Goal: Task Accomplishment & Management: Use online tool/utility

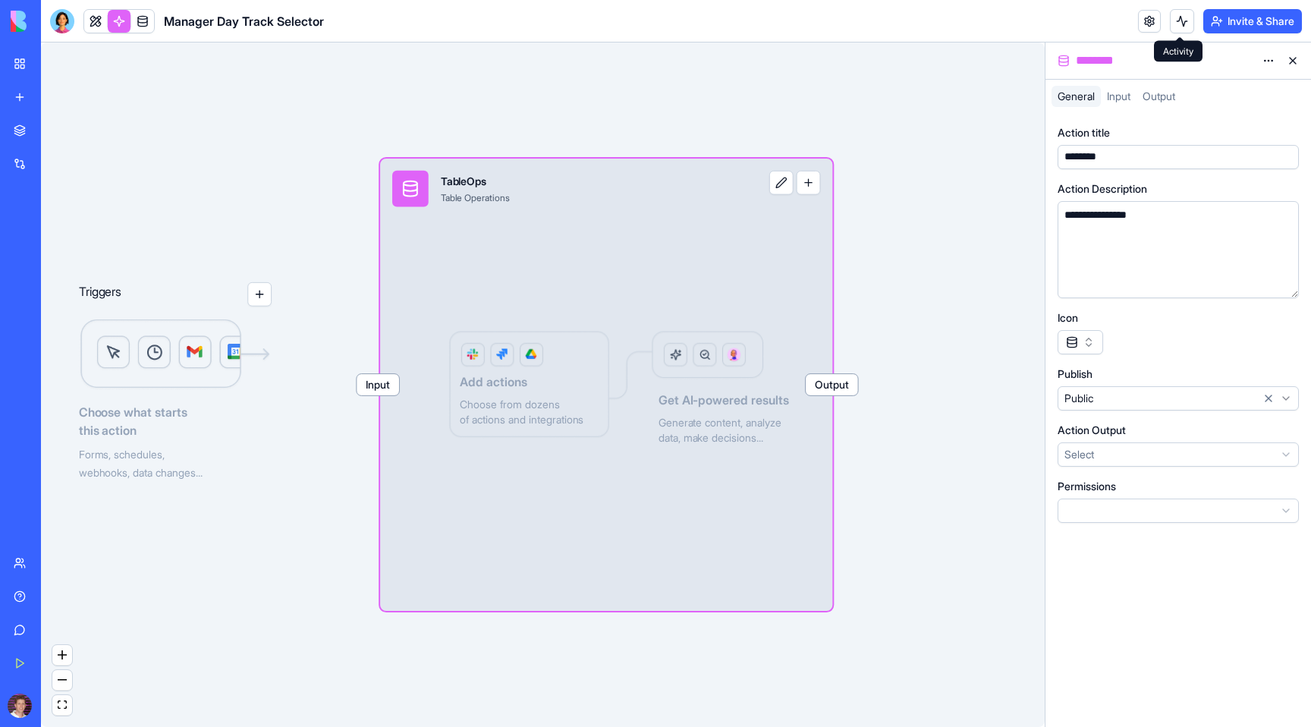
click at [1178, 27] on button at bounding box center [1182, 21] width 24 height 24
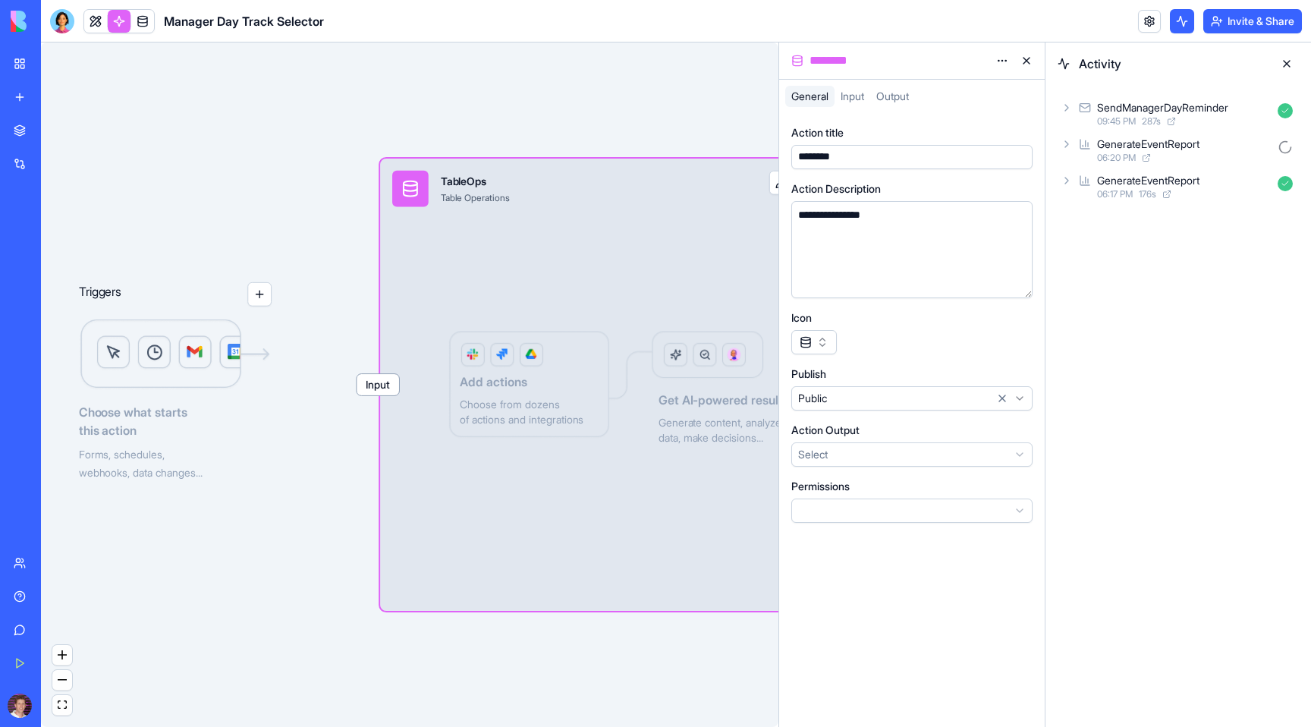
click at [1099, 121] on span "09:45 PM" at bounding box center [1116, 121] width 39 height 12
click at [1080, 222] on div "Output" at bounding box center [1184, 213] width 229 height 27
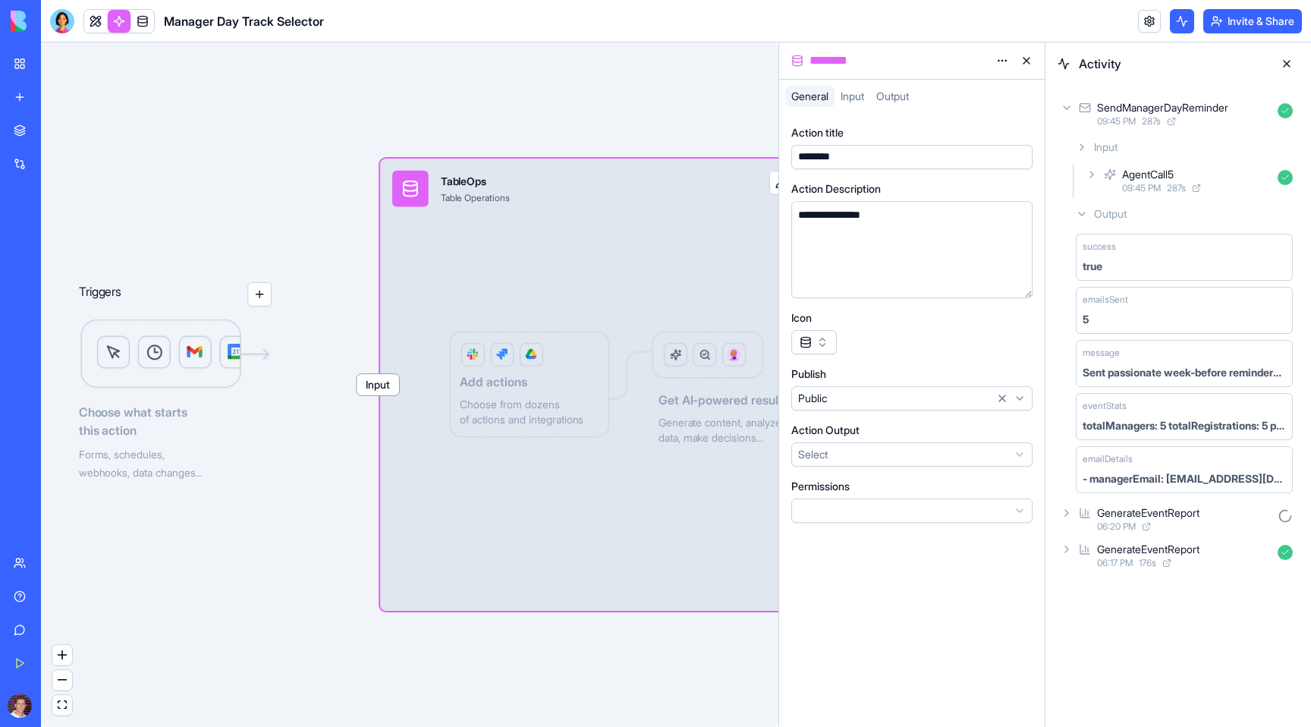
click at [1092, 178] on icon at bounding box center [1092, 174] width 12 height 12
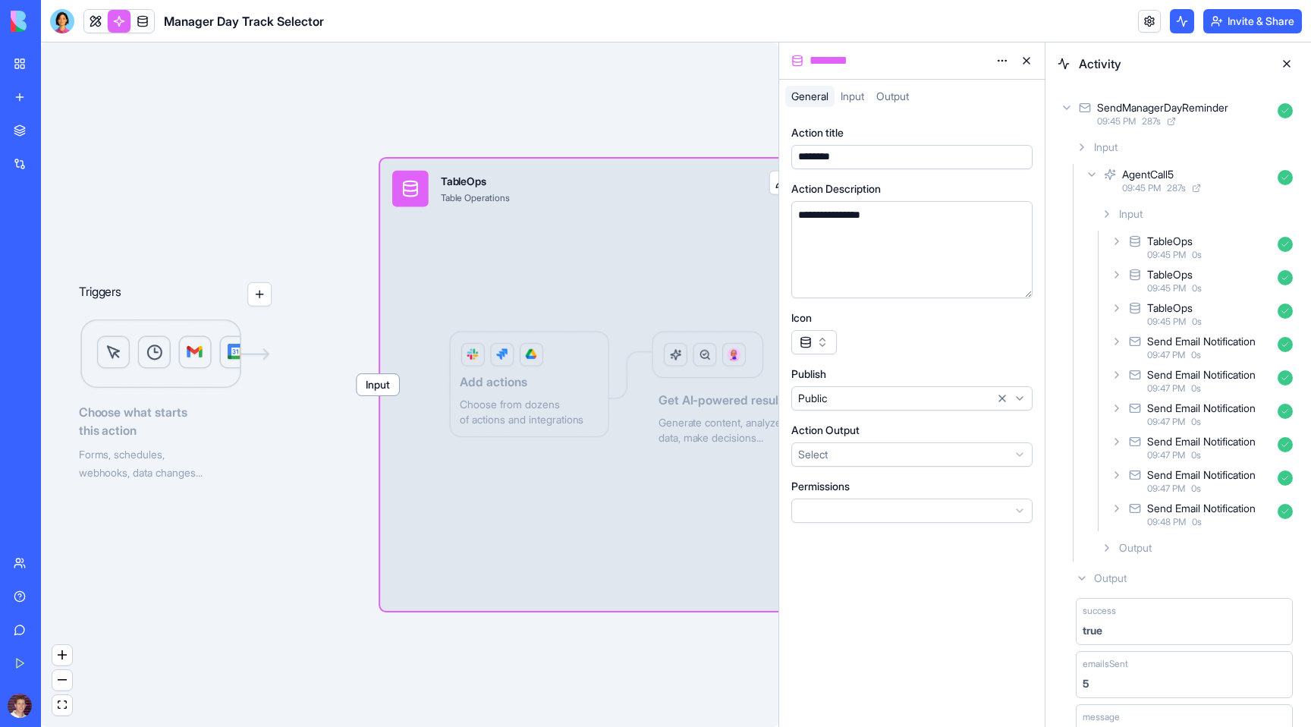
click at [1184, 378] on div "Send Email Notification" at bounding box center [1201, 374] width 109 height 15
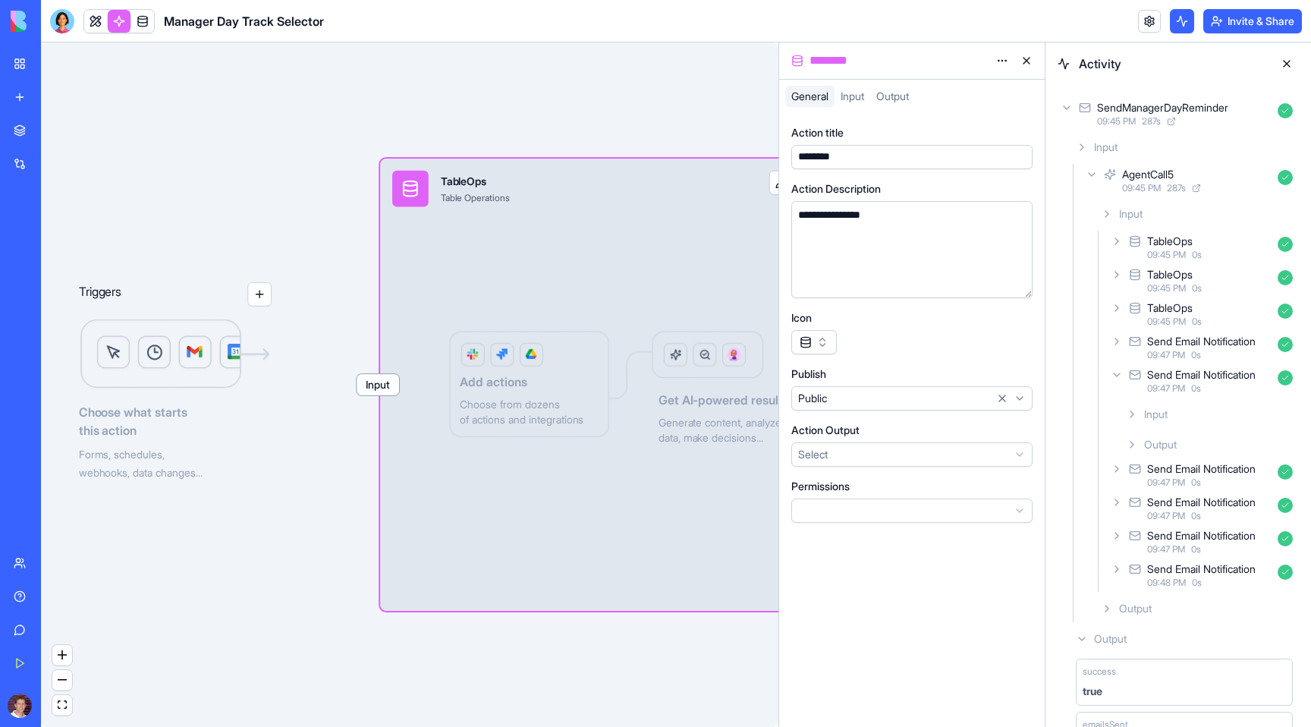
click at [1140, 445] on div "Output" at bounding box center [1209, 444] width 179 height 27
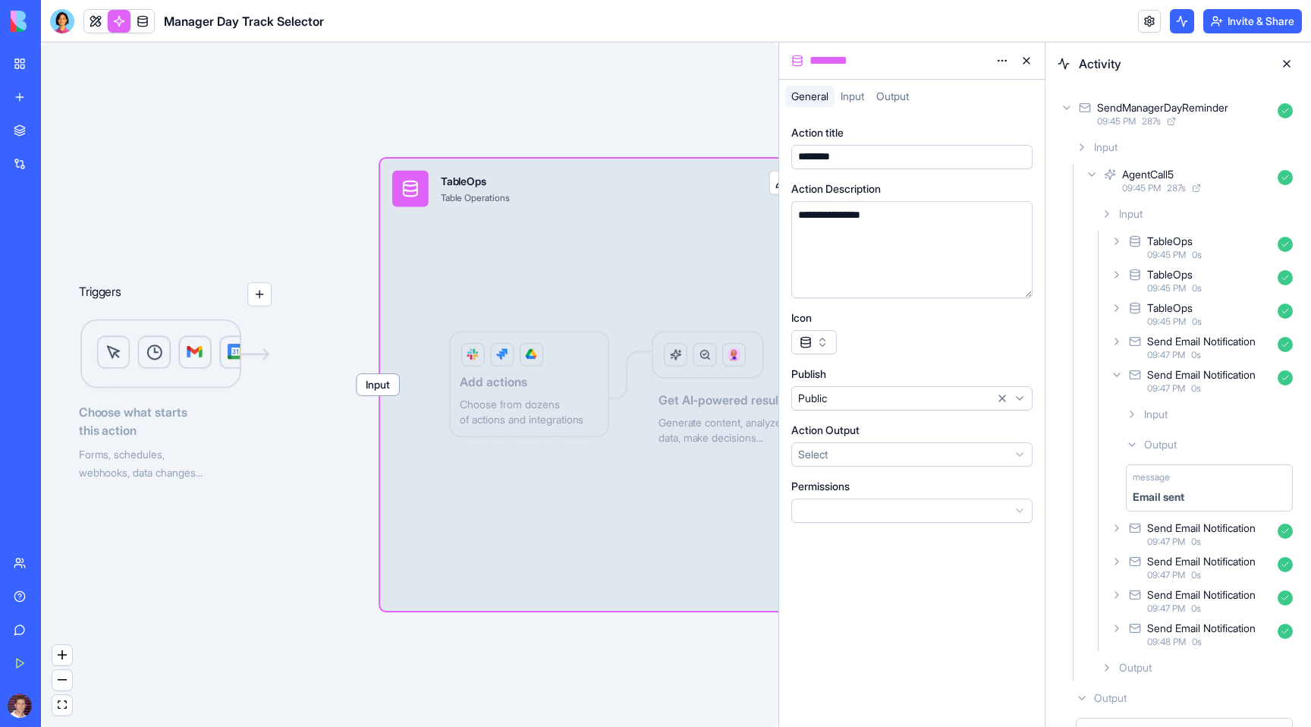
click at [1170, 492] on div "Email sent" at bounding box center [1159, 496] width 52 height 15
click at [1136, 420] on div "Input" at bounding box center [1209, 414] width 179 height 27
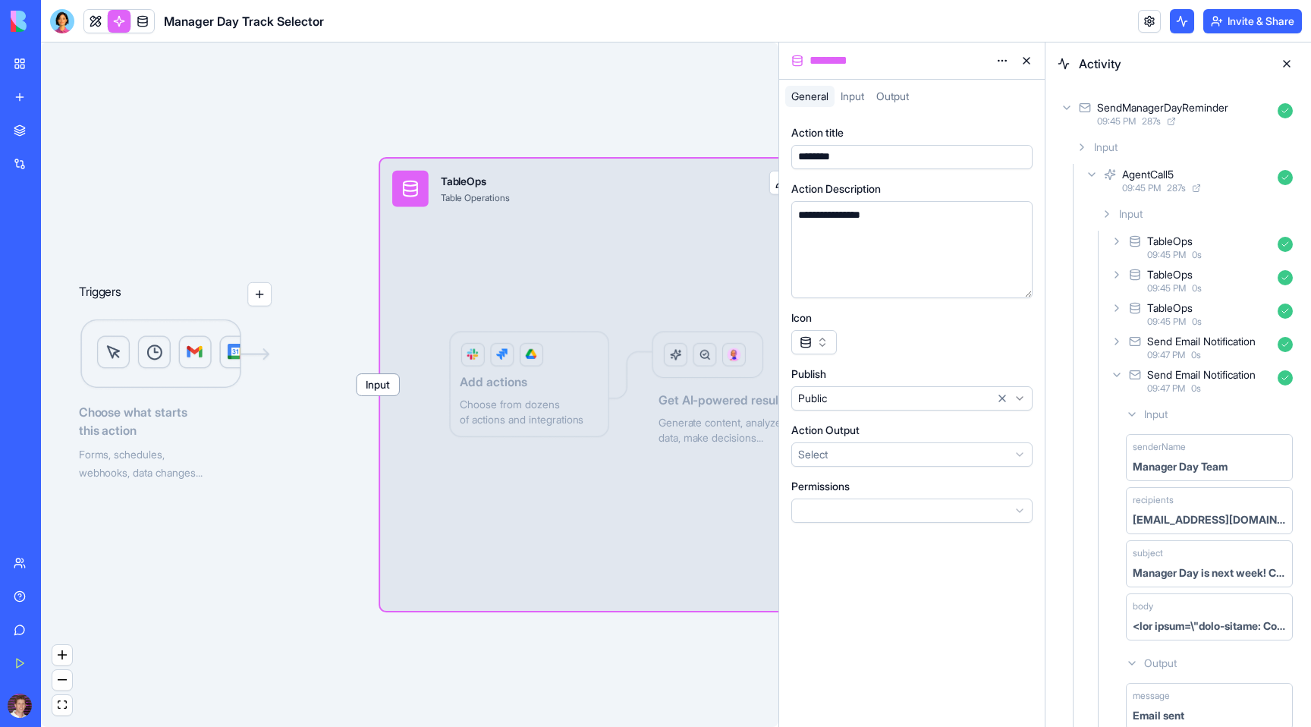
click at [1136, 420] on div "Input" at bounding box center [1209, 414] width 179 height 27
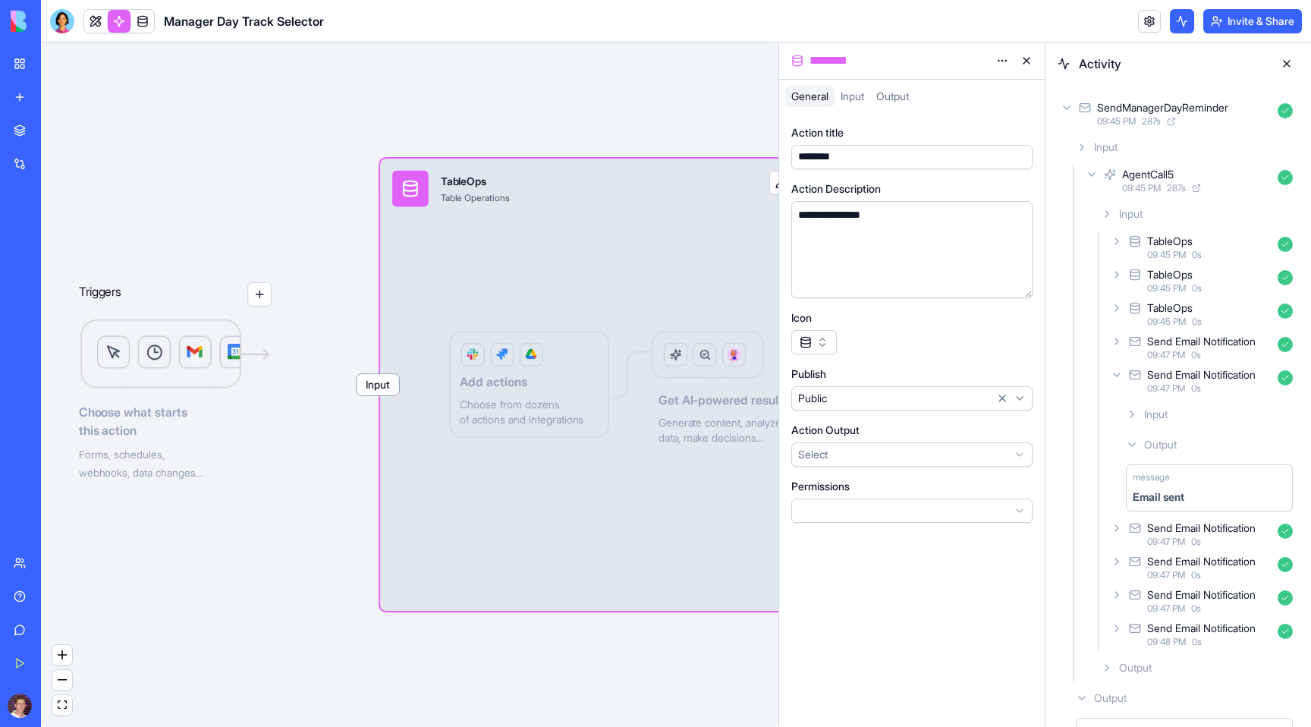
click at [1119, 339] on icon at bounding box center [1117, 341] width 12 height 12
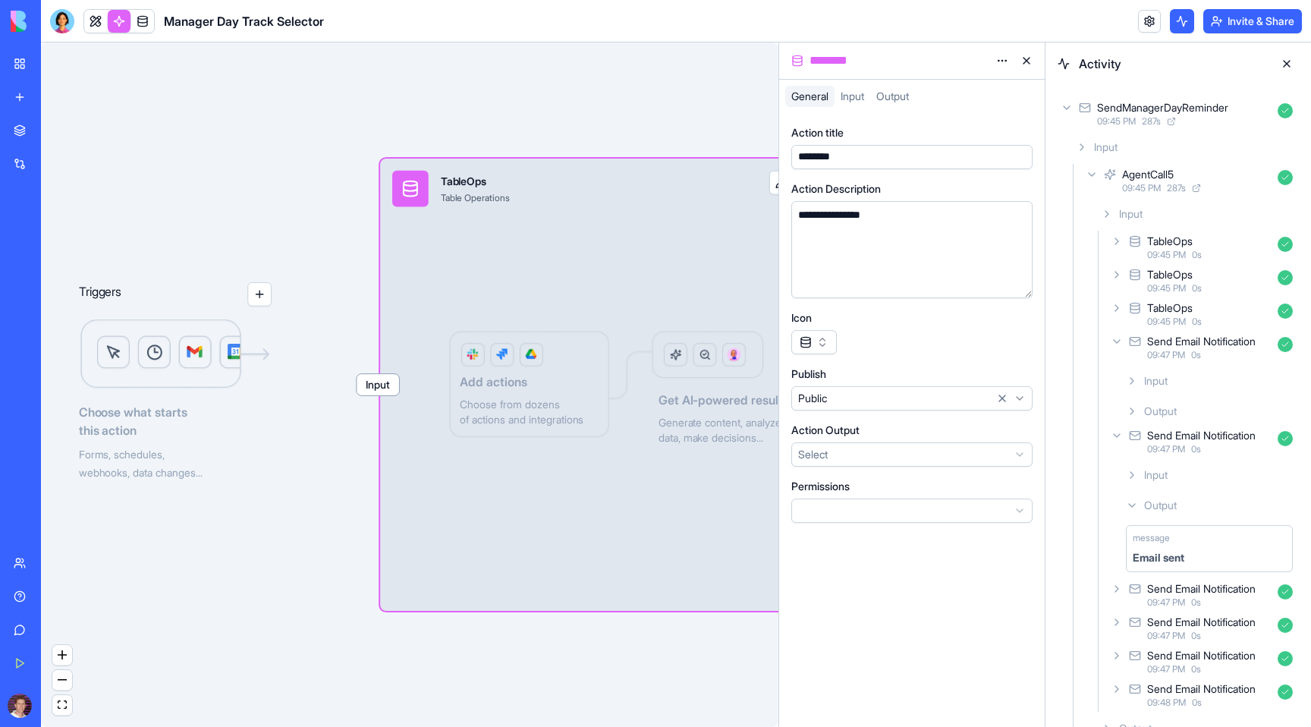
click at [1134, 385] on icon at bounding box center [1132, 381] width 12 height 12
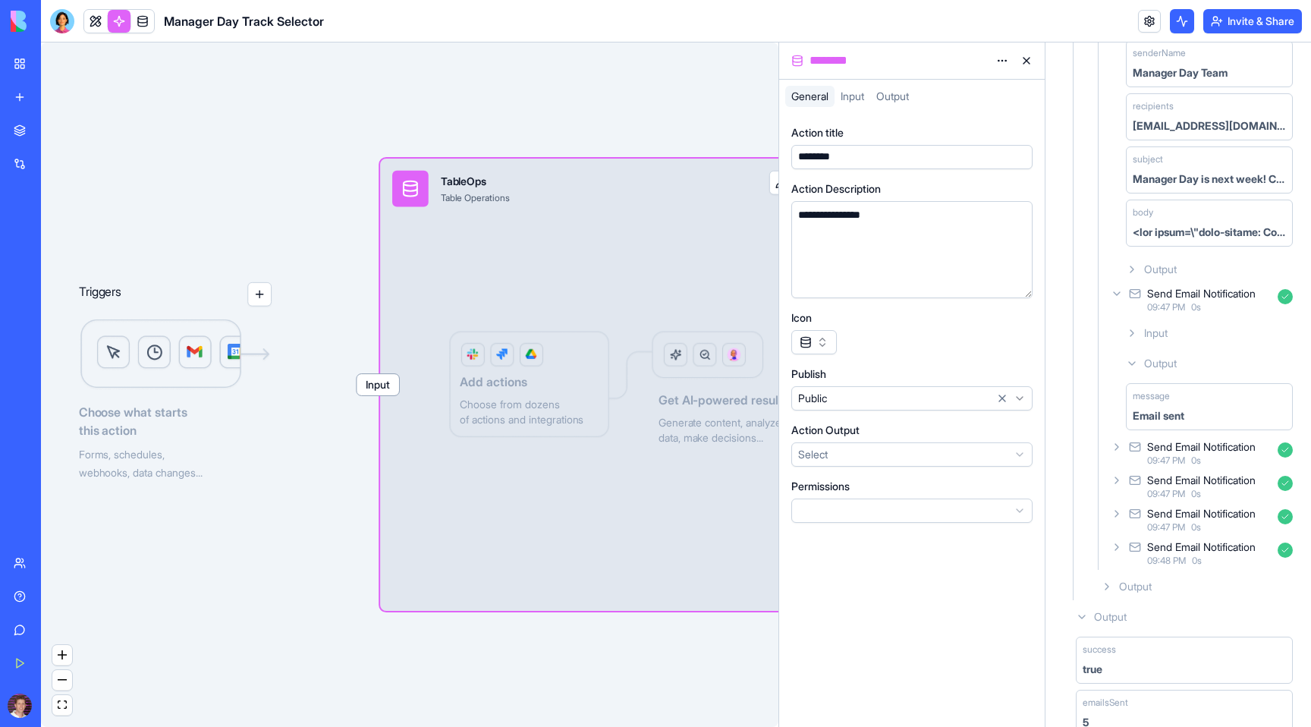
scroll to position [366, 0]
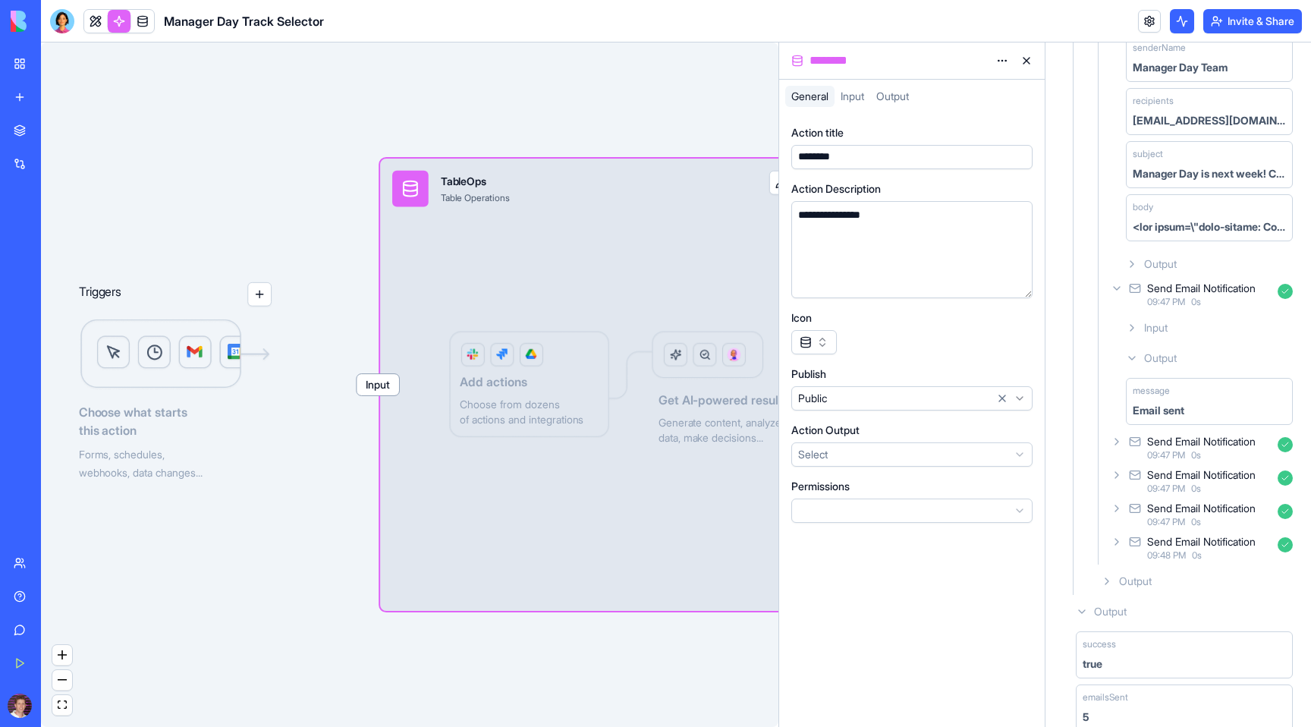
click at [1118, 538] on icon at bounding box center [1117, 542] width 12 height 12
click at [1141, 600] on div "Output" at bounding box center [1209, 611] width 179 height 27
click at [1137, 580] on icon at bounding box center [1132, 581] width 12 height 12
click at [1116, 511] on icon at bounding box center [1117, 508] width 12 height 12
click at [1131, 546] on icon at bounding box center [1132, 548] width 12 height 12
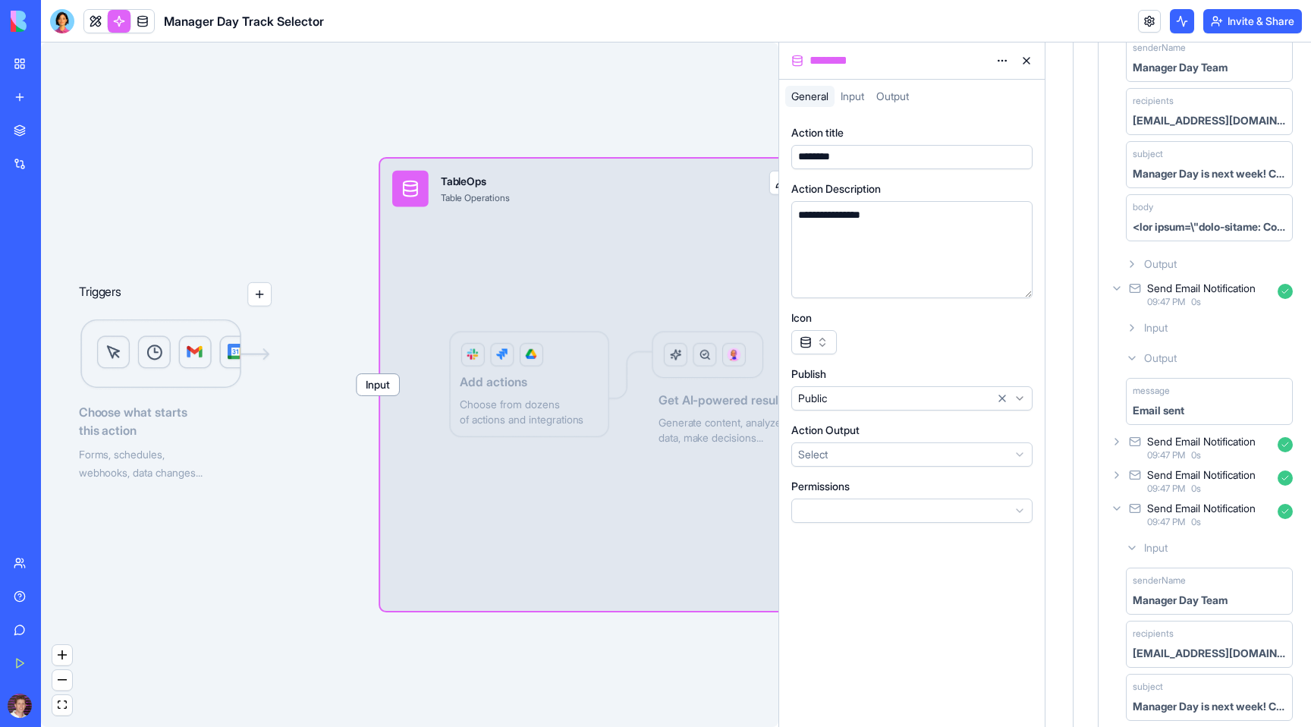
click at [1115, 473] on icon at bounding box center [1117, 475] width 12 height 12
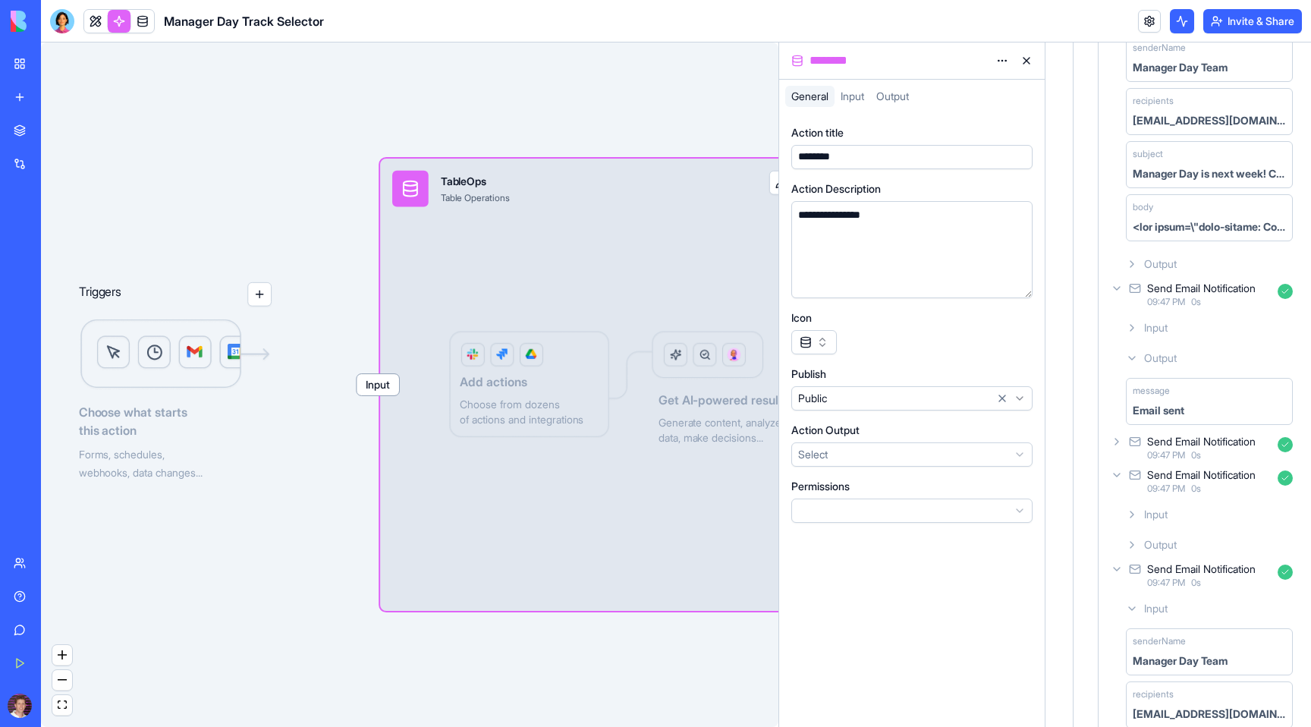
click at [1131, 506] on div "Input" at bounding box center [1209, 514] width 179 height 27
click at [1115, 445] on icon at bounding box center [1117, 442] width 12 height 12
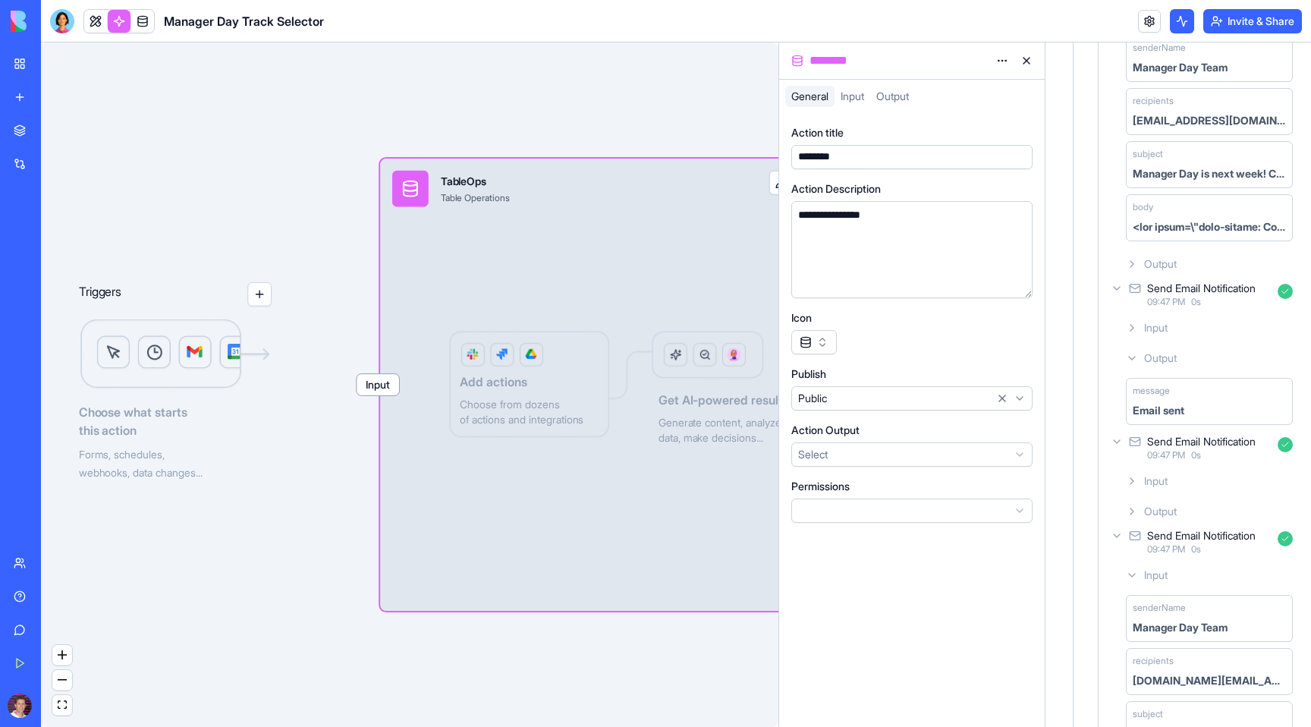
click at [1134, 475] on icon at bounding box center [1132, 481] width 12 height 12
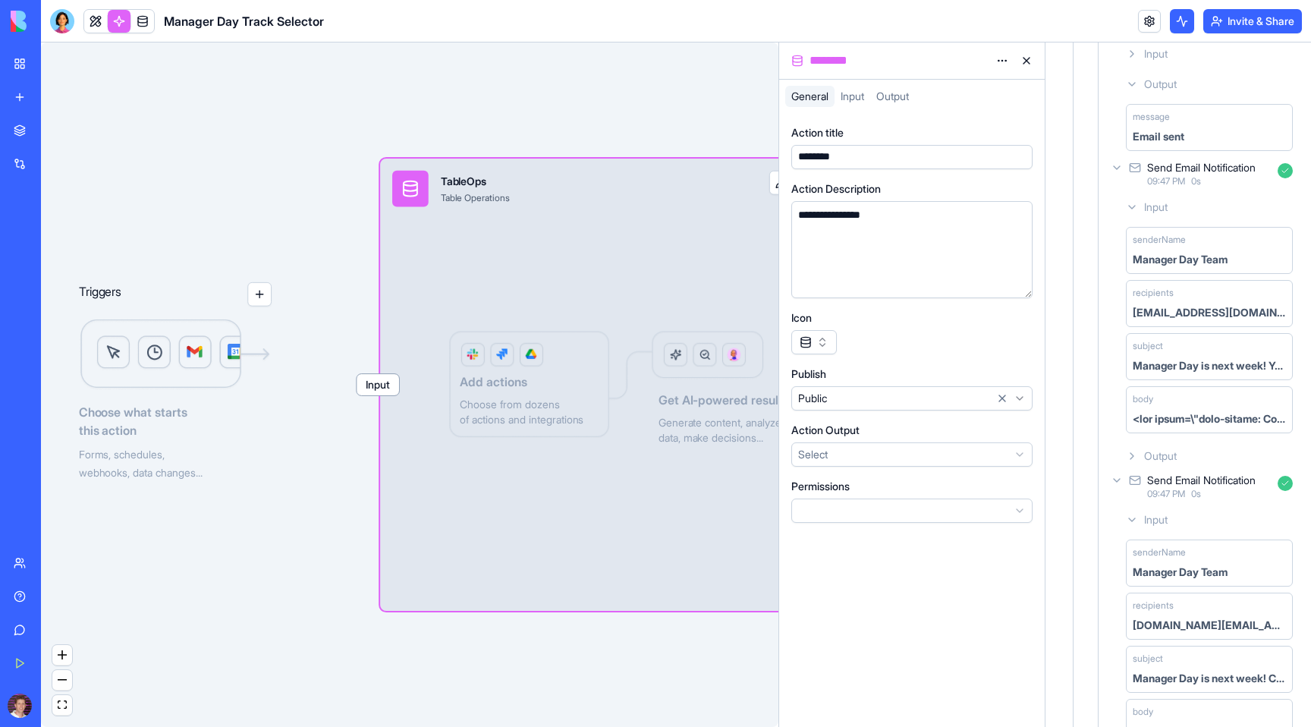
scroll to position [640, 0]
click at [68, 25] on div at bounding box center [62, 21] width 24 height 24
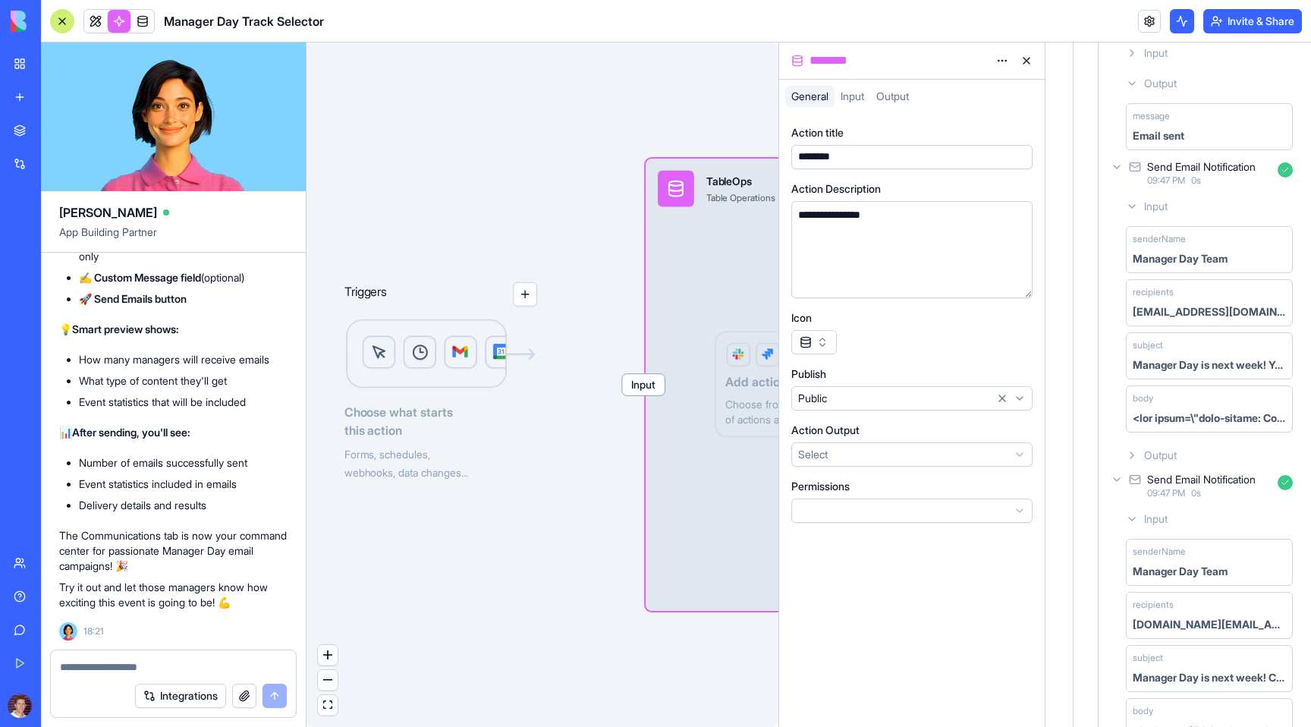
scroll to position [0, 0]
click at [121, 659] on textarea at bounding box center [173, 666] width 227 height 15
click at [136, 18] on link at bounding box center [142, 21] width 23 height 23
click at [140, 25] on link at bounding box center [142, 21] width 23 height 23
click at [1180, 30] on button at bounding box center [1182, 21] width 24 height 24
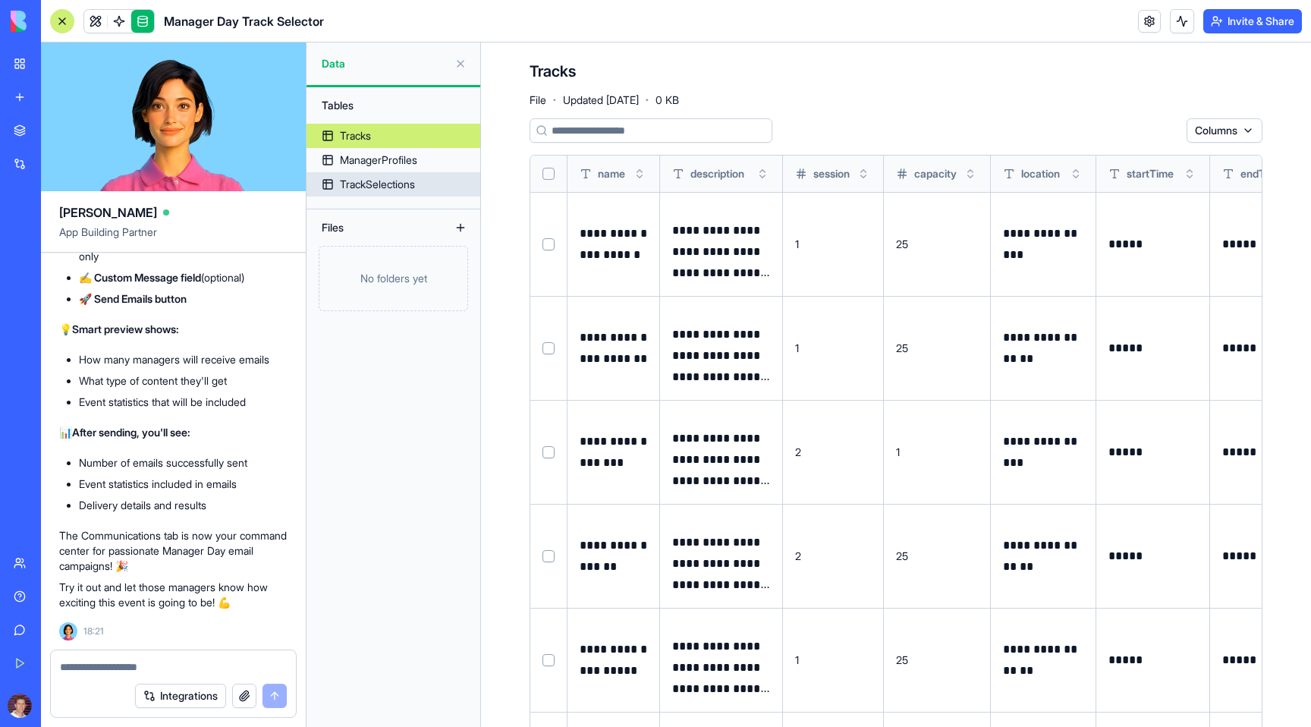
click at [351, 187] on div "TrackSelections" at bounding box center [377, 184] width 75 height 15
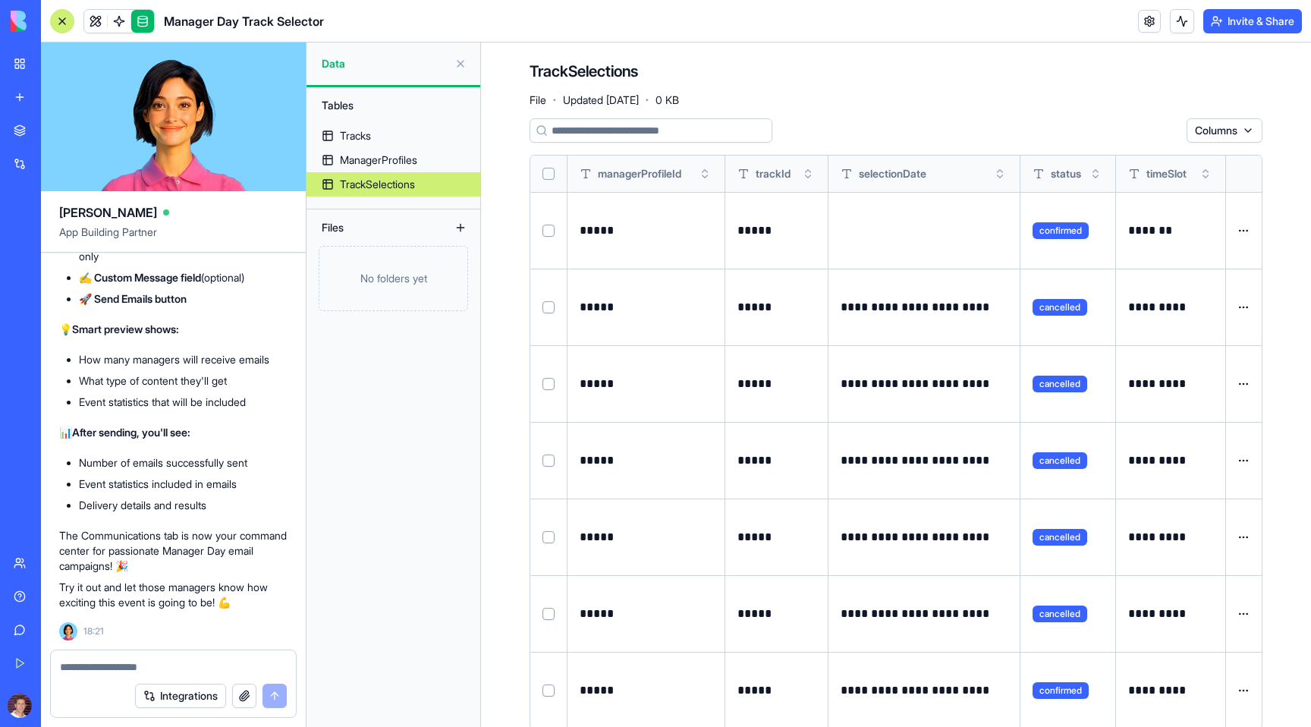
click at [149, 668] on textarea at bounding box center [173, 666] width 227 height 15
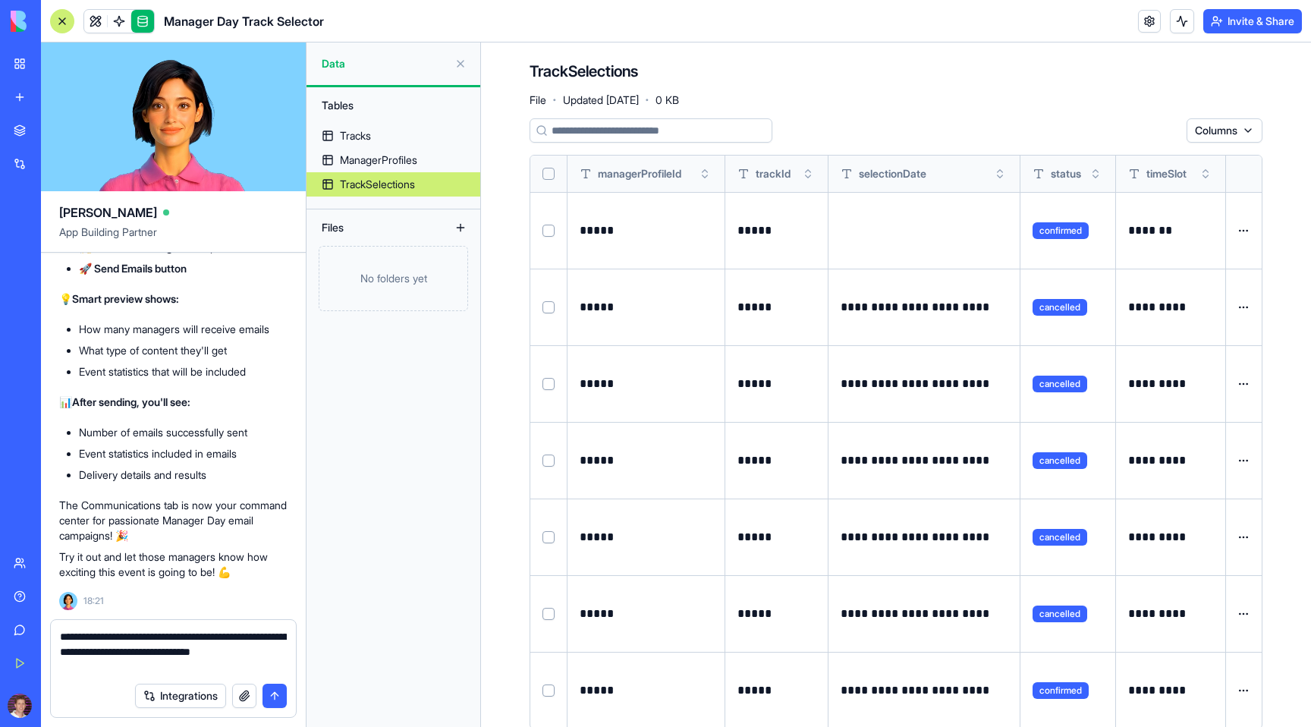
click at [272, 637] on textarea "**********" at bounding box center [173, 652] width 227 height 46
click at [155, 663] on textarea "**********" at bounding box center [173, 652] width 227 height 46
type textarea "**********"
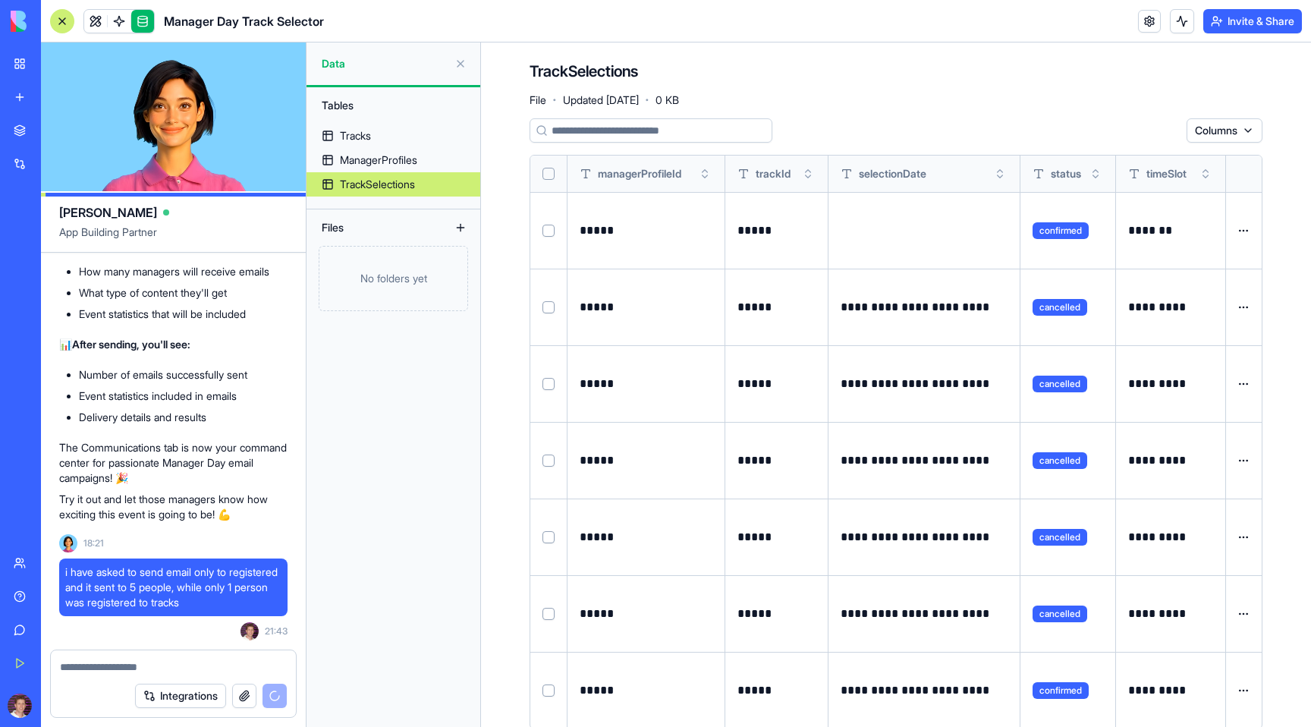
click at [46, 593] on div "Help" at bounding box center [46, 596] width 20 height 15
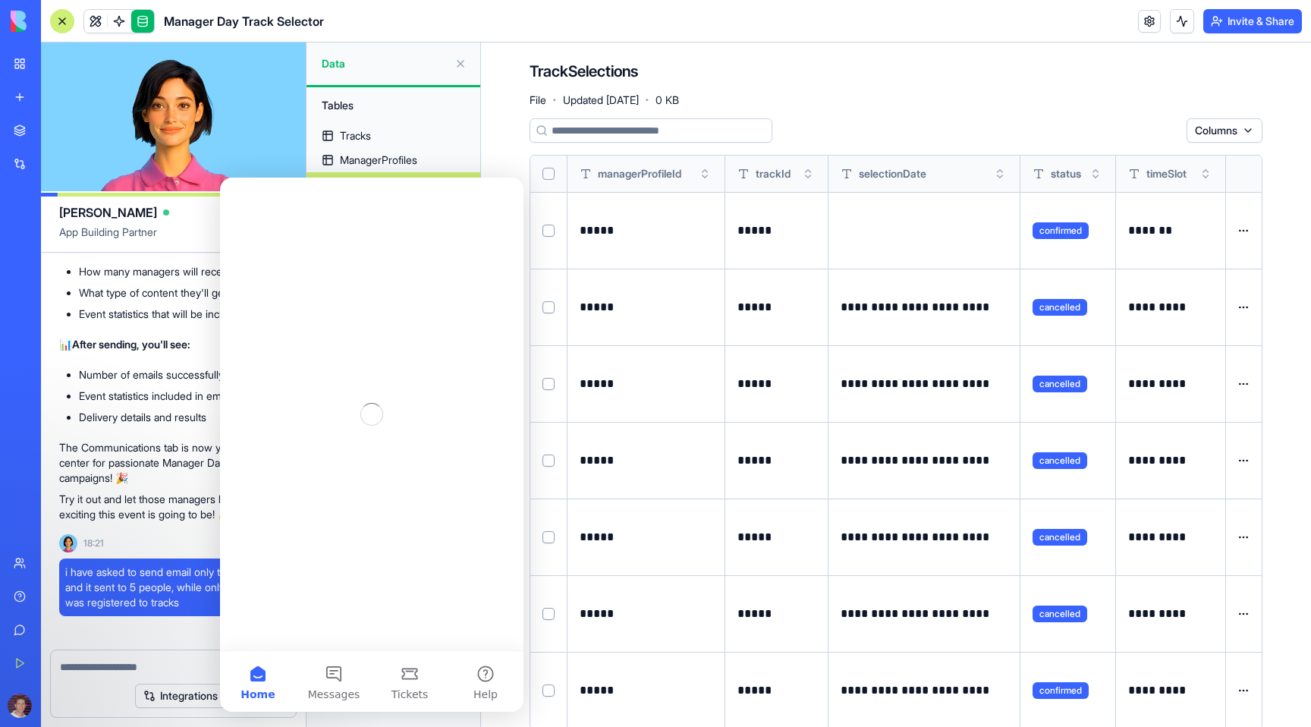
scroll to position [0, 0]
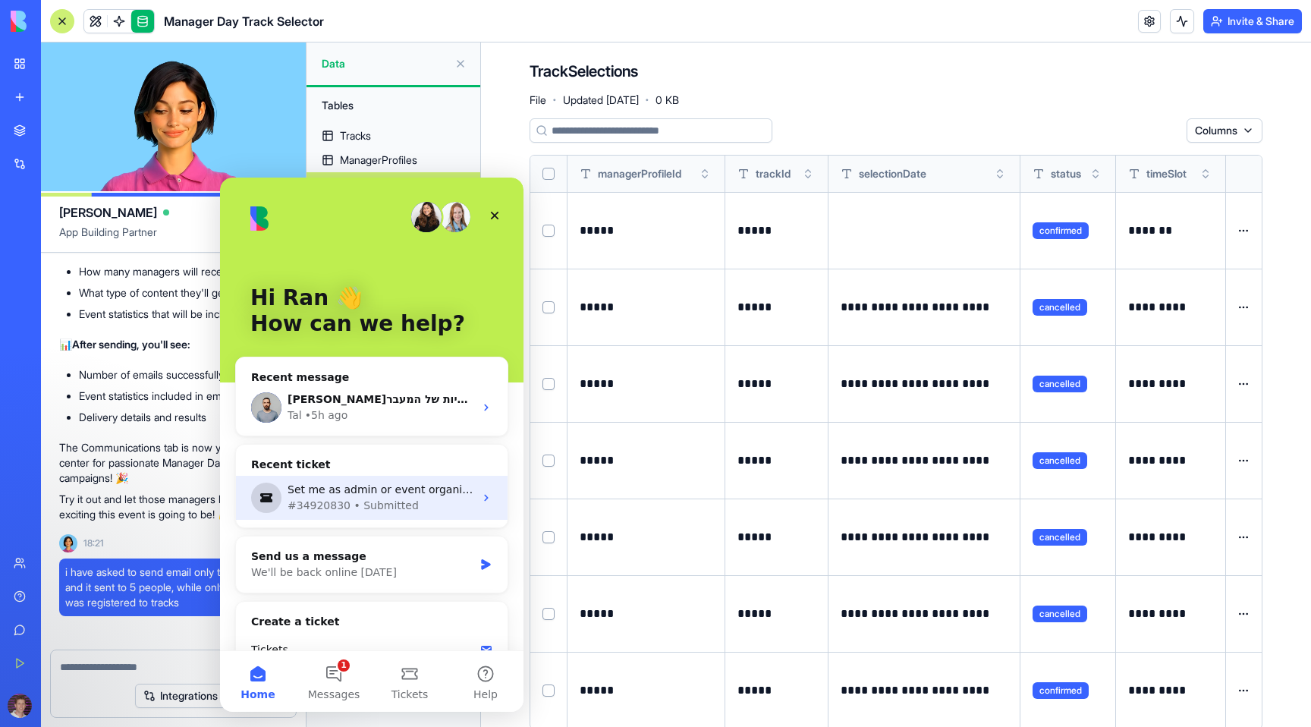
click at [332, 489] on div "Set me as admin or event organizer" at bounding box center [381, 490] width 187 height 16
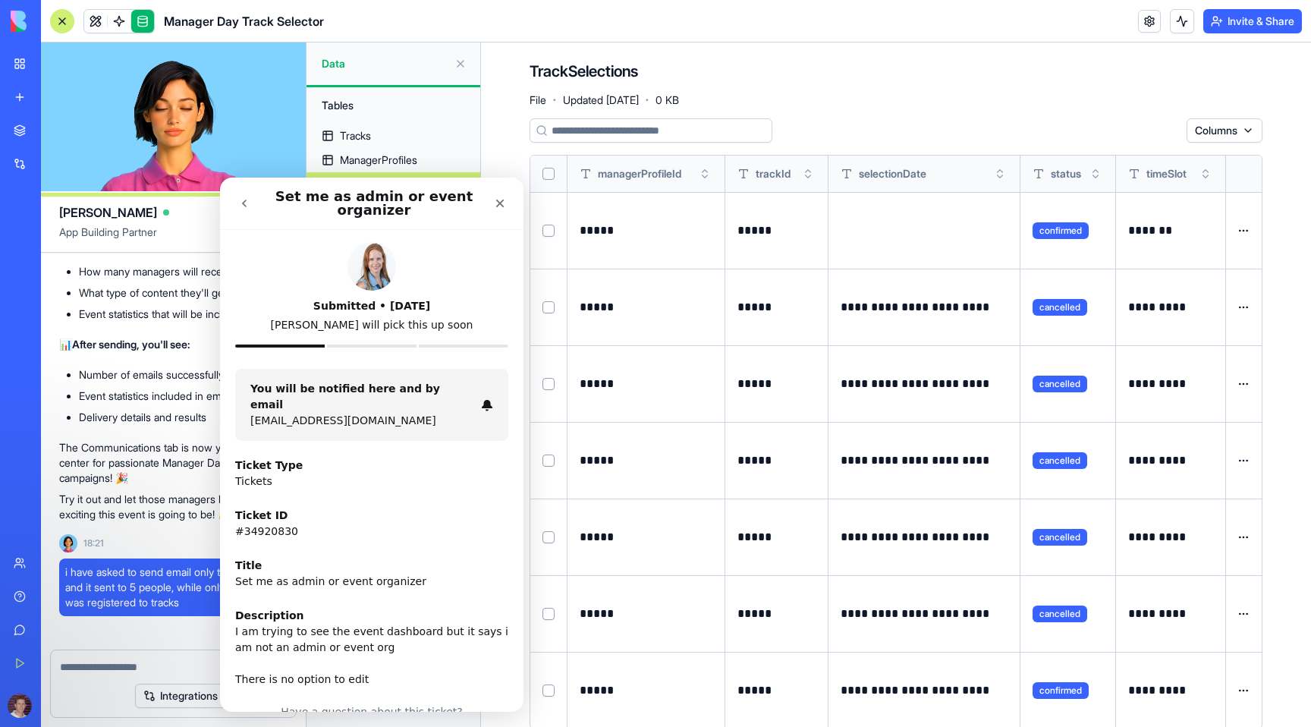
scroll to position [55, 0]
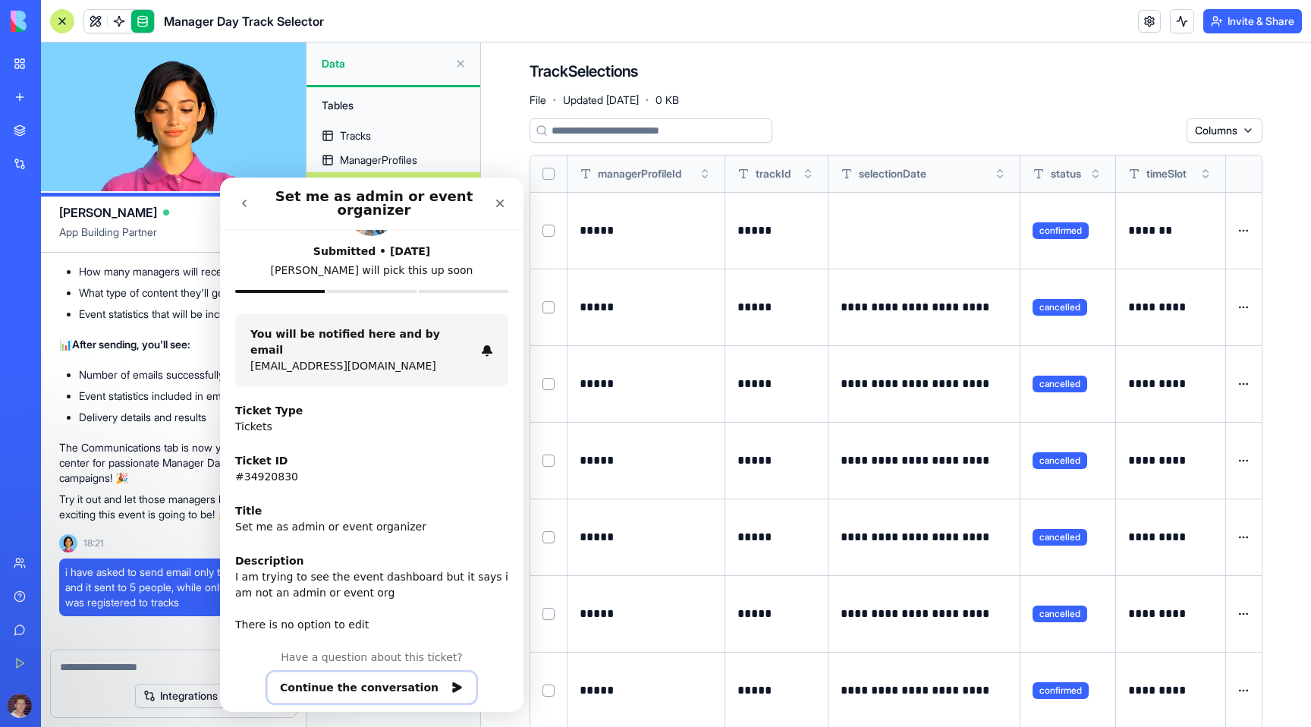
click at [385, 672] on button "Continue the conversation" at bounding box center [371, 688] width 209 height 32
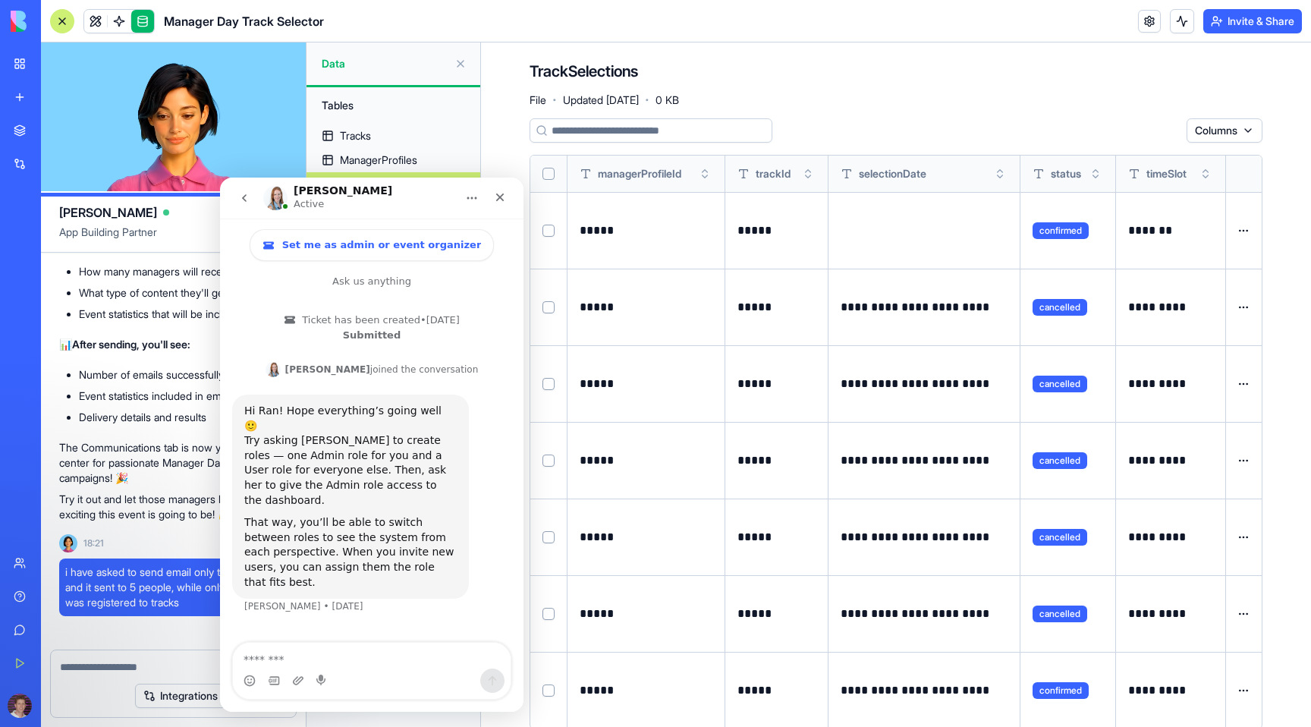
click at [351, 668] on textarea "Message…" at bounding box center [372, 656] width 278 height 26
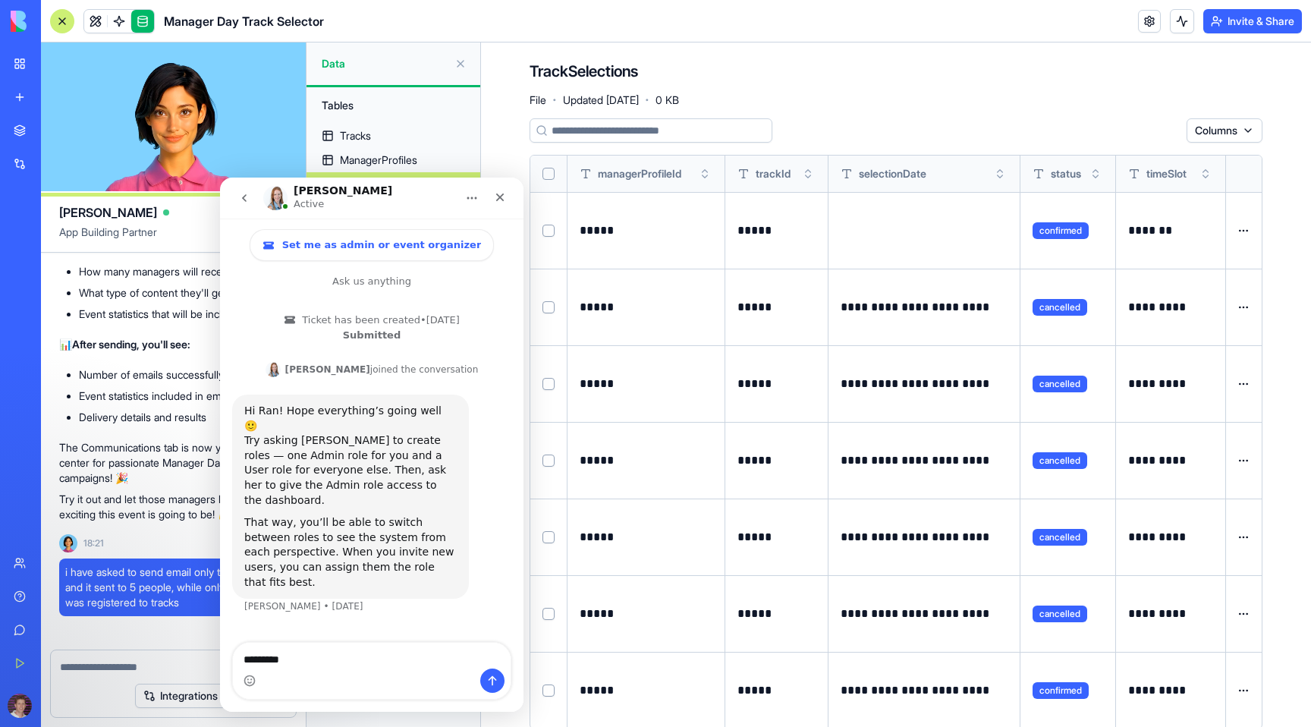
type textarea "*********"
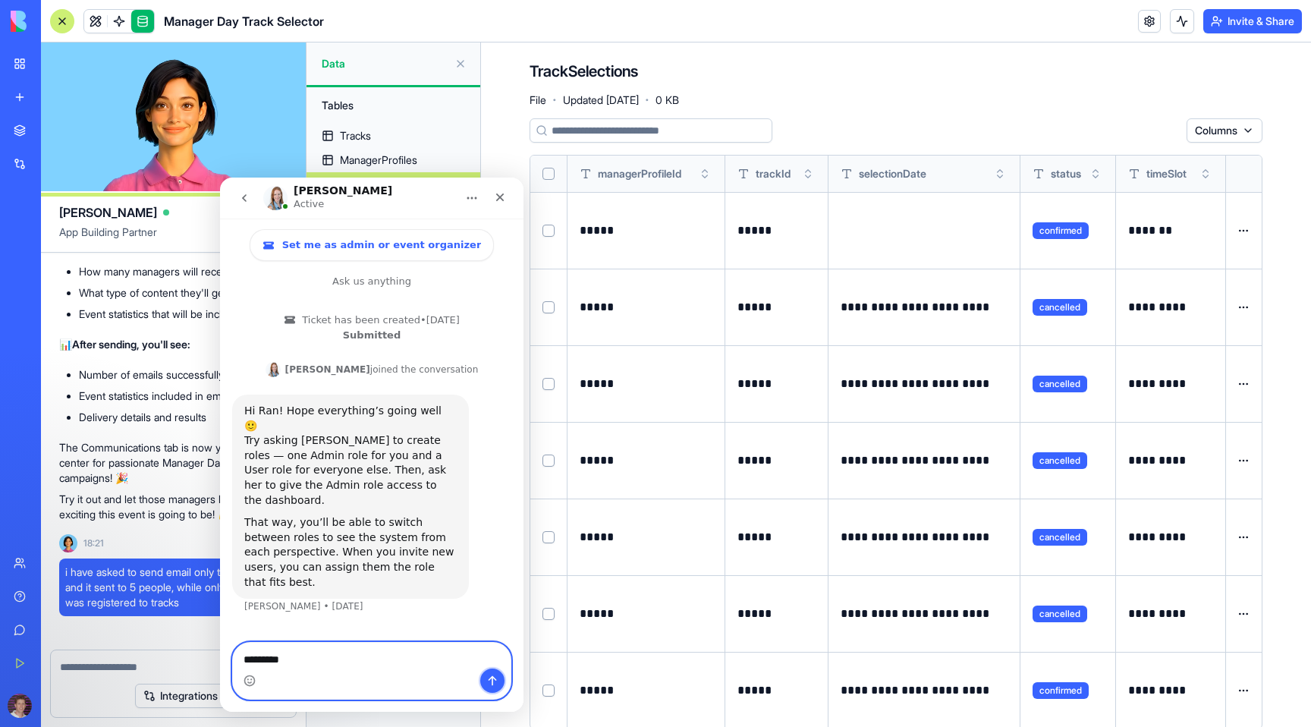
click at [491, 675] on icon "Send a message…" at bounding box center [492, 681] width 12 height 12
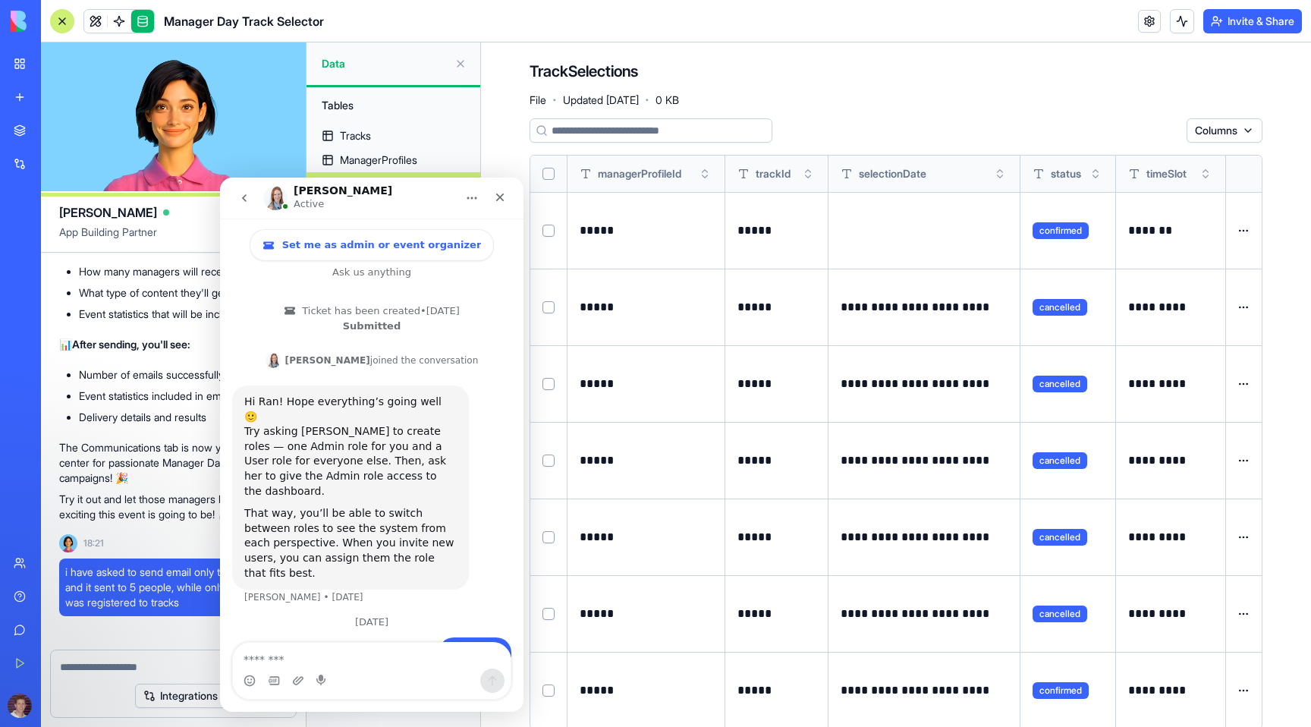
click at [472, 193] on icon "Home" at bounding box center [472, 198] width 12 height 12
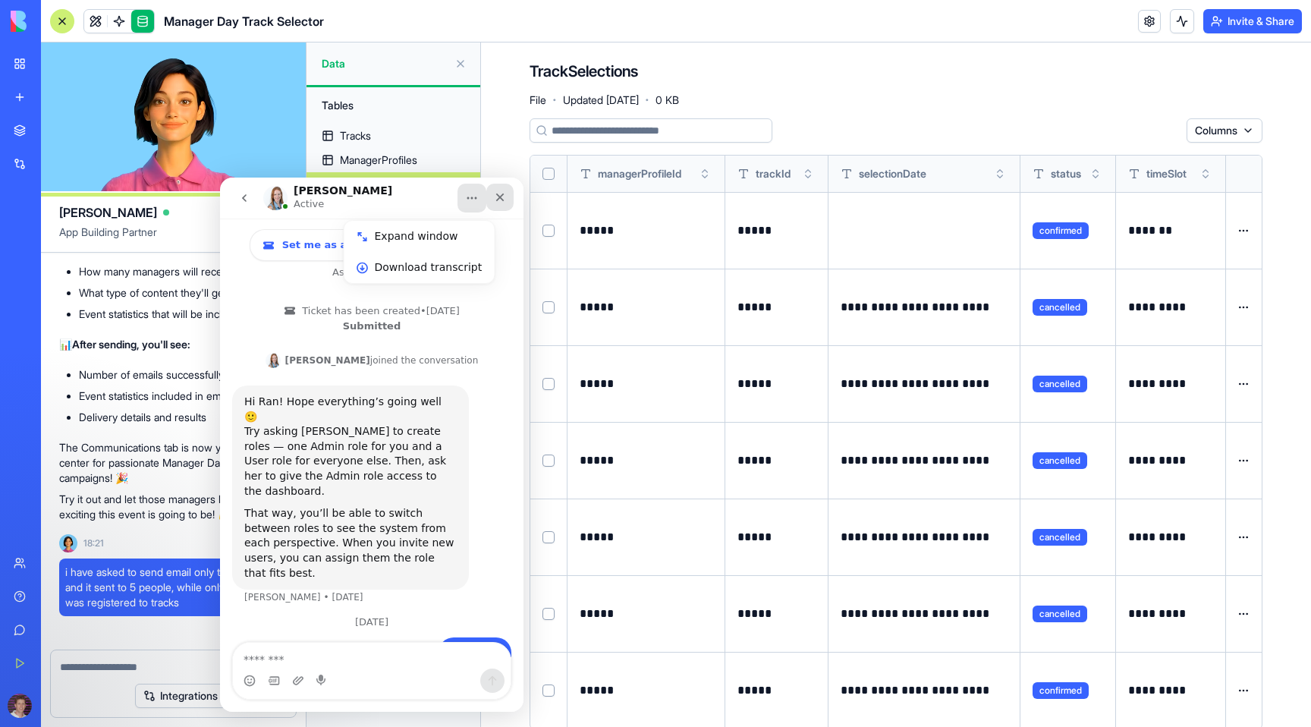
click at [503, 193] on icon "Close" at bounding box center [500, 197] width 12 height 12
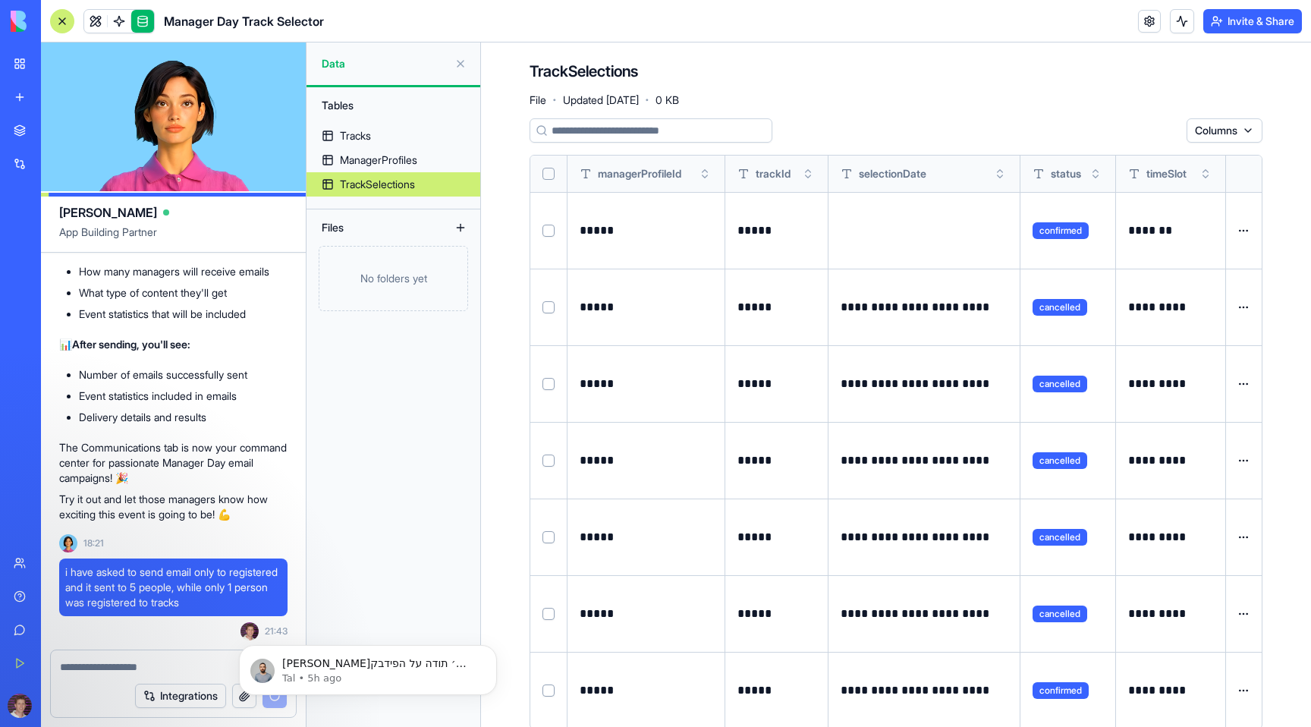
scroll to position [16840, 0]
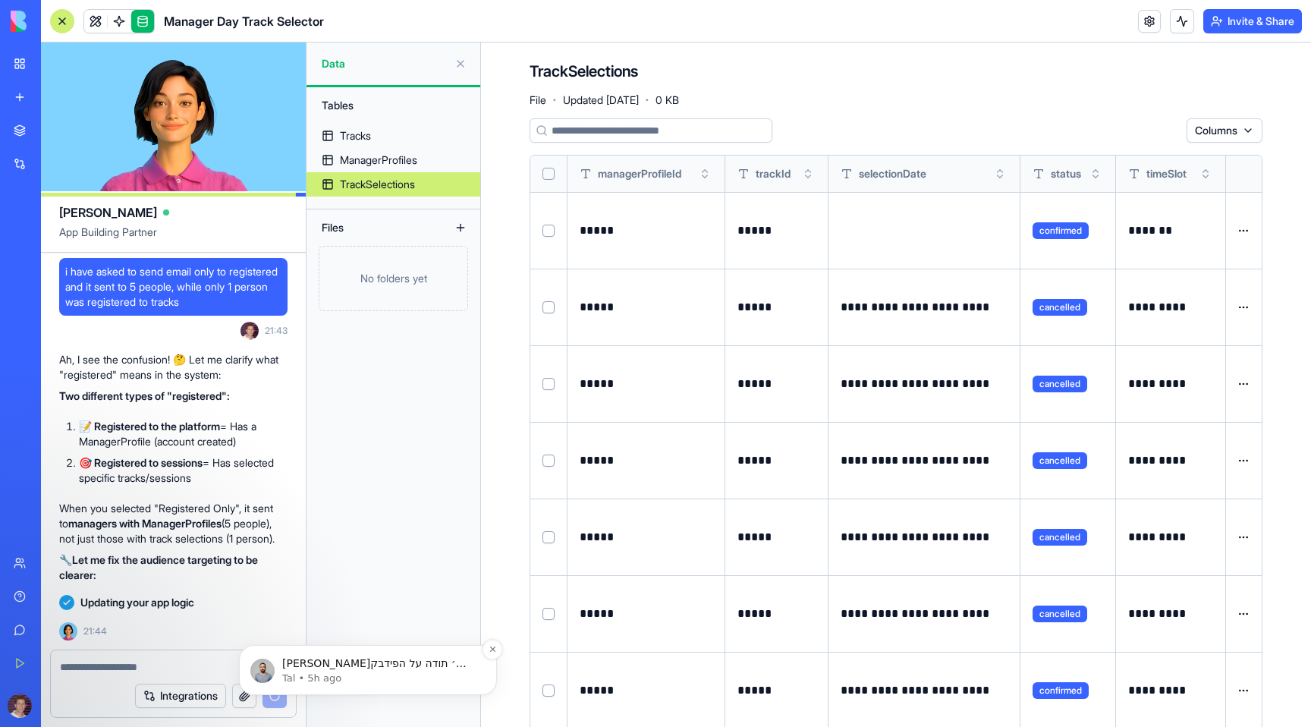
click at [382, 670] on p "[PERSON_NAME]׳ תודה על הפידבק לגבי האיטיות של המעבר בין עמודים! עשינו היום שינו…" at bounding box center [380, 663] width 196 height 15
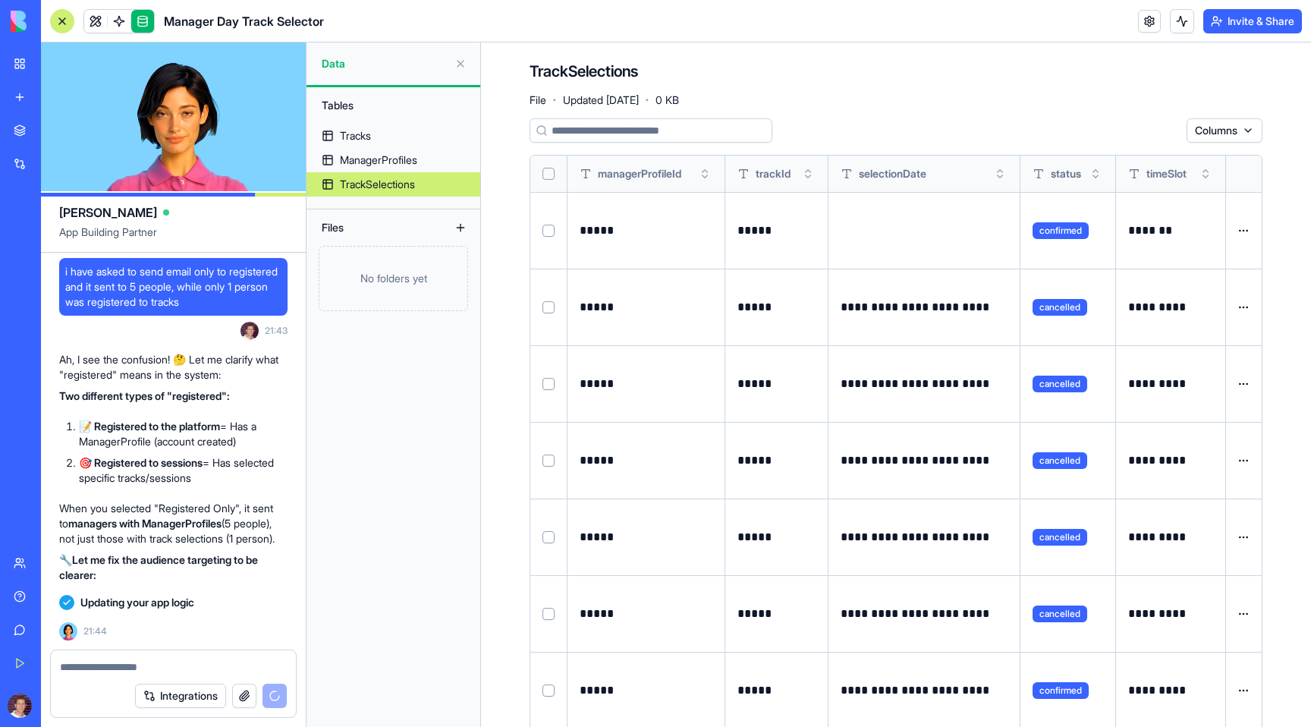
scroll to position [16867, 0]
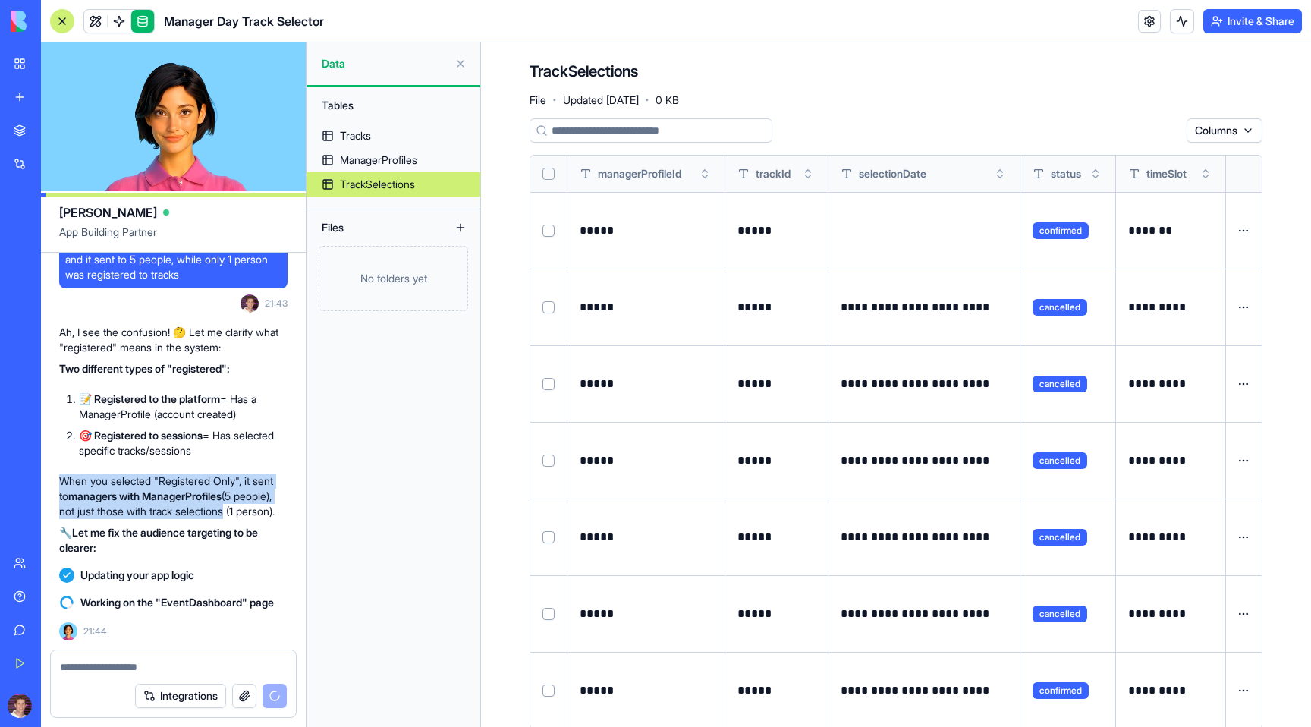
drag, startPoint x: 59, startPoint y: 466, endPoint x: 271, endPoint y: 493, distance: 213.5
click at [271, 494] on p "When you selected "Registered Only", it sent to managers with ManagerProfiles (…" at bounding box center [173, 496] width 228 height 46
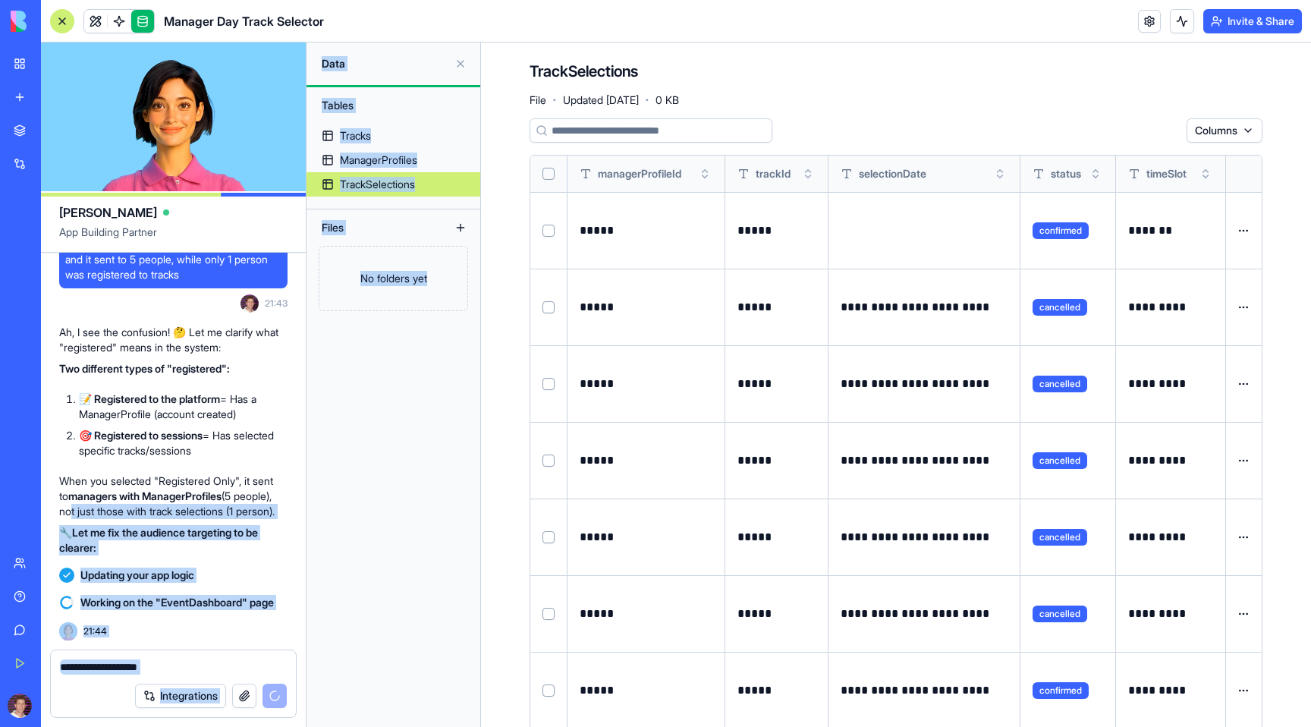
drag, startPoint x: 110, startPoint y: 495, endPoint x: 319, endPoint y: 508, distance: 209.8
click at [319, 508] on div "Ella App Building Partner I am creating a manager day for 400 managers , I want…" at bounding box center [676, 384] width 1270 height 684
click at [138, 492] on p "When you selected "Registered Only", it sent to managers with ManagerProfiles (…" at bounding box center [173, 496] width 228 height 46
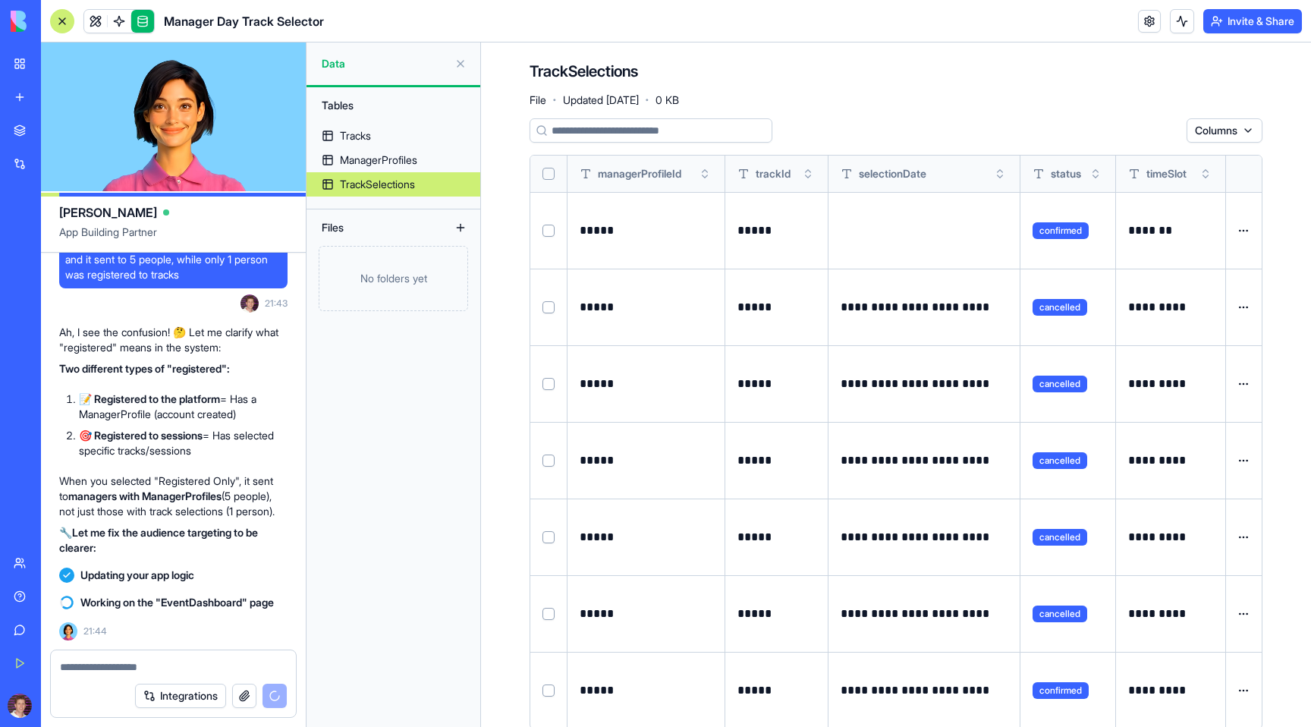
scroll to position [16895, 0]
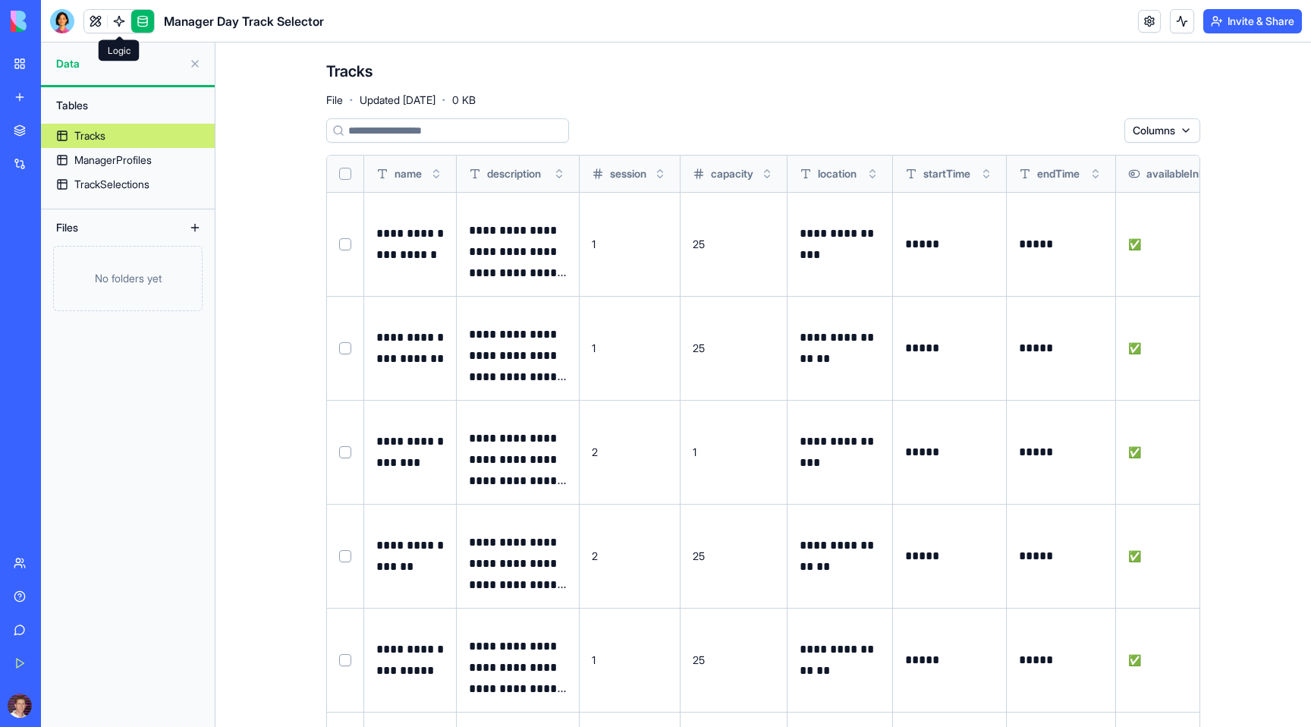
click at [121, 19] on link at bounding box center [119, 21] width 23 height 23
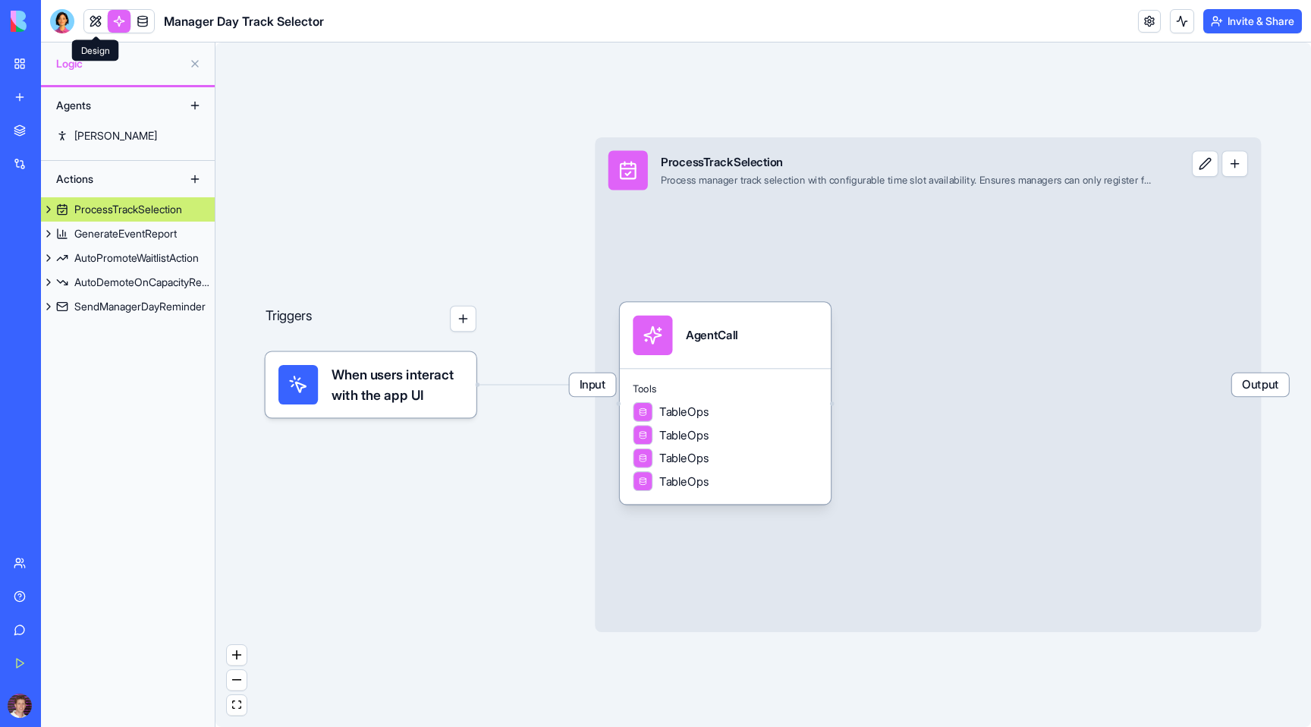
click at [97, 20] on link at bounding box center [95, 21] width 23 height 23
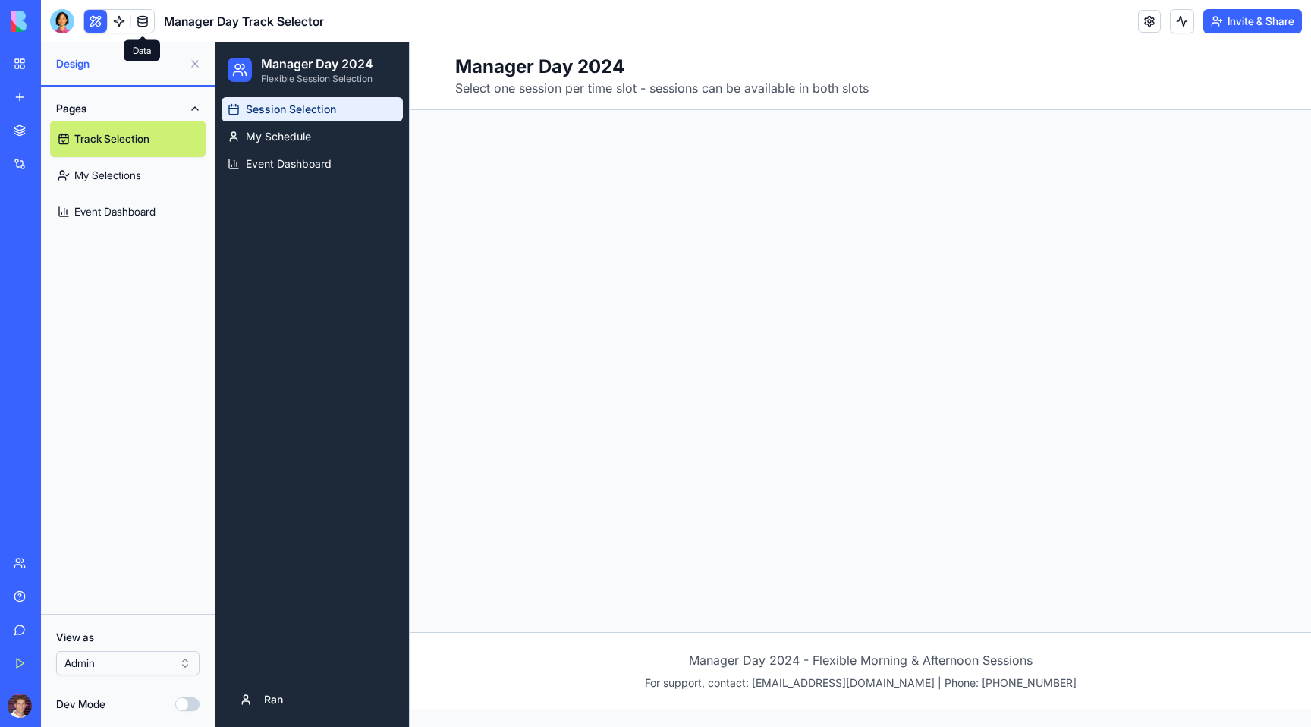
click at [142, 25] on link at bounding box center [142, 21] width 23 height 23
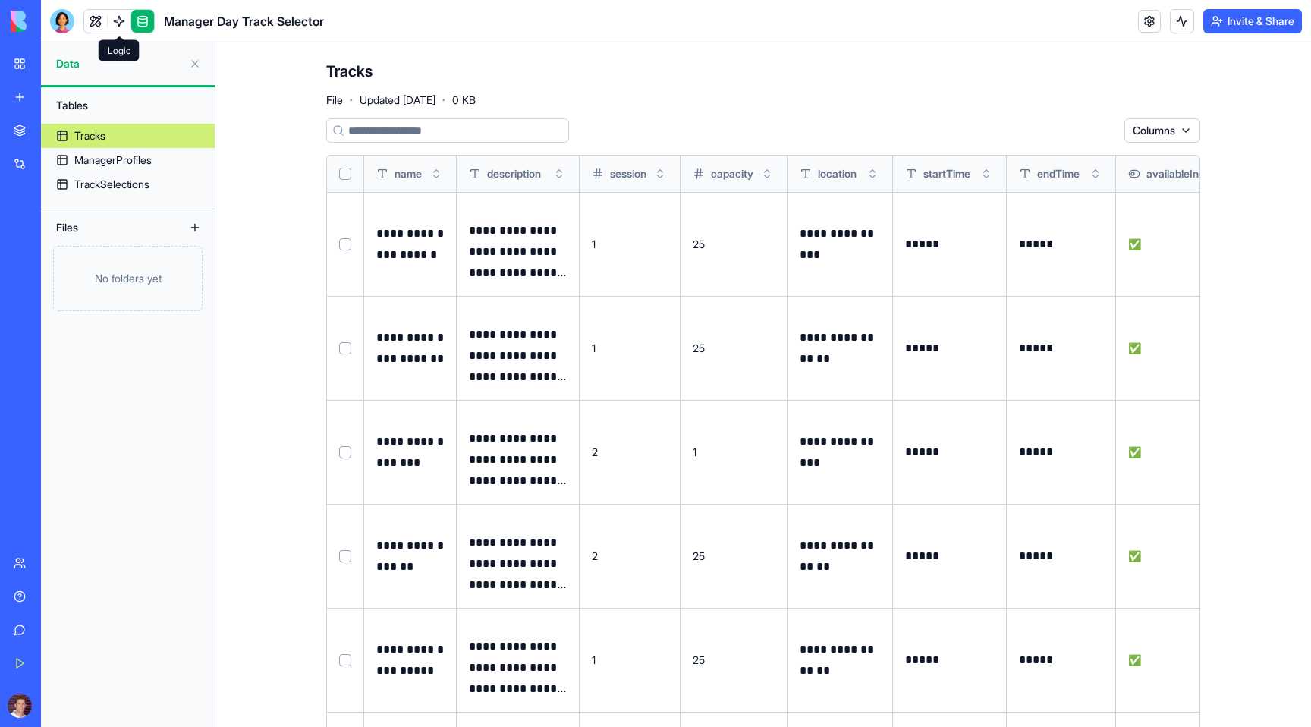
click at [122, 20] on link at bounding box center [119, 21] width 23 height 23
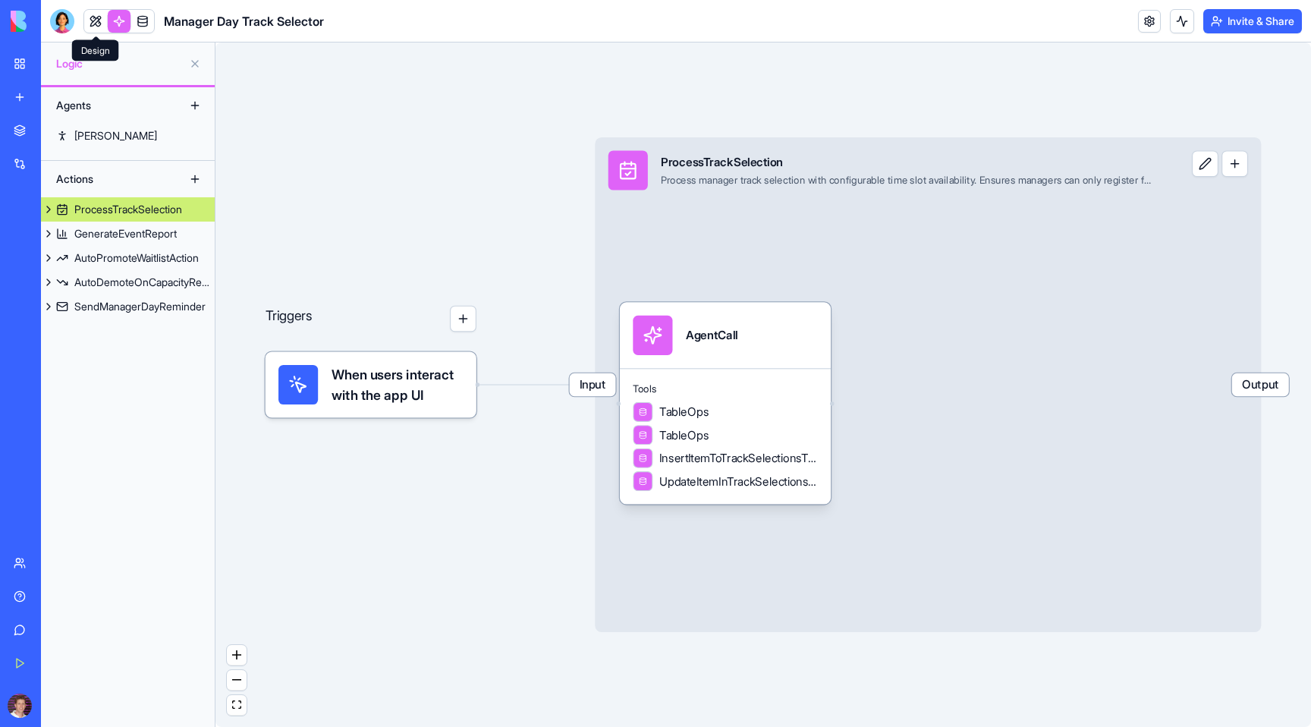
click at [90, 17] on link at bounding box center [95, 21] width 23 height 23
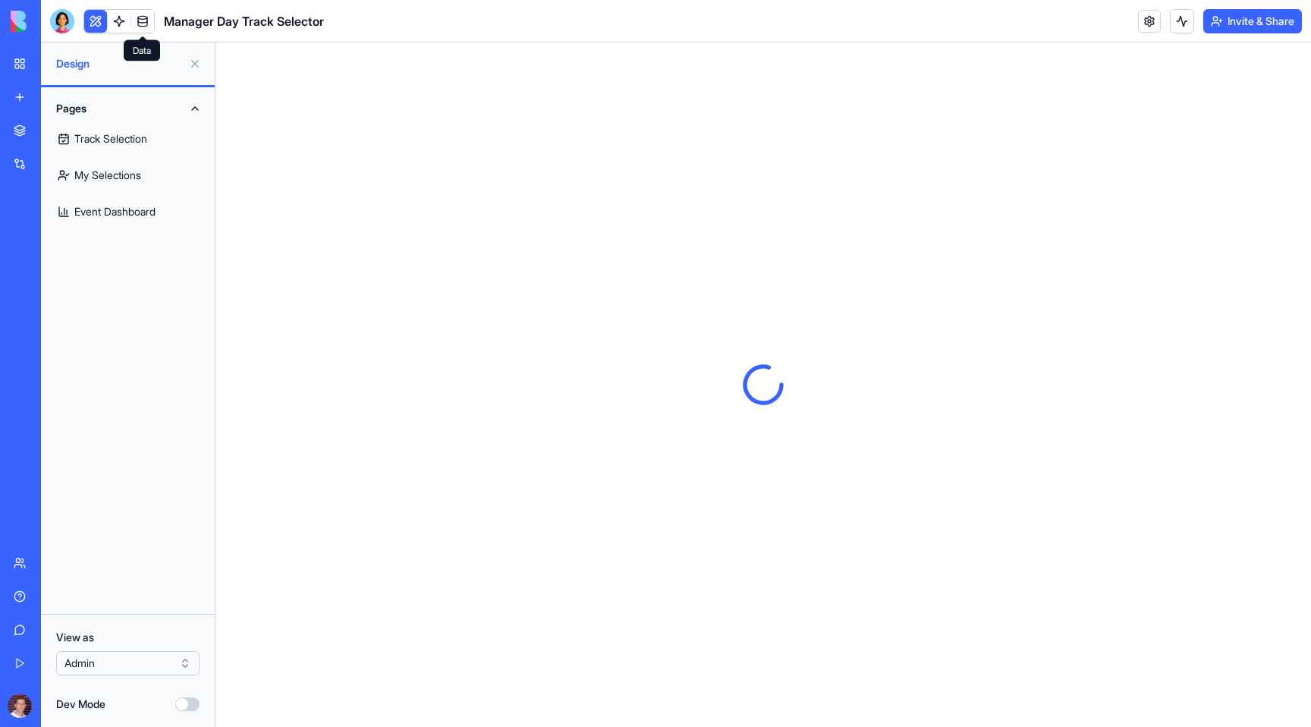
click at [140, 19] on link at bounding box center [142, 21] width 23 height 23
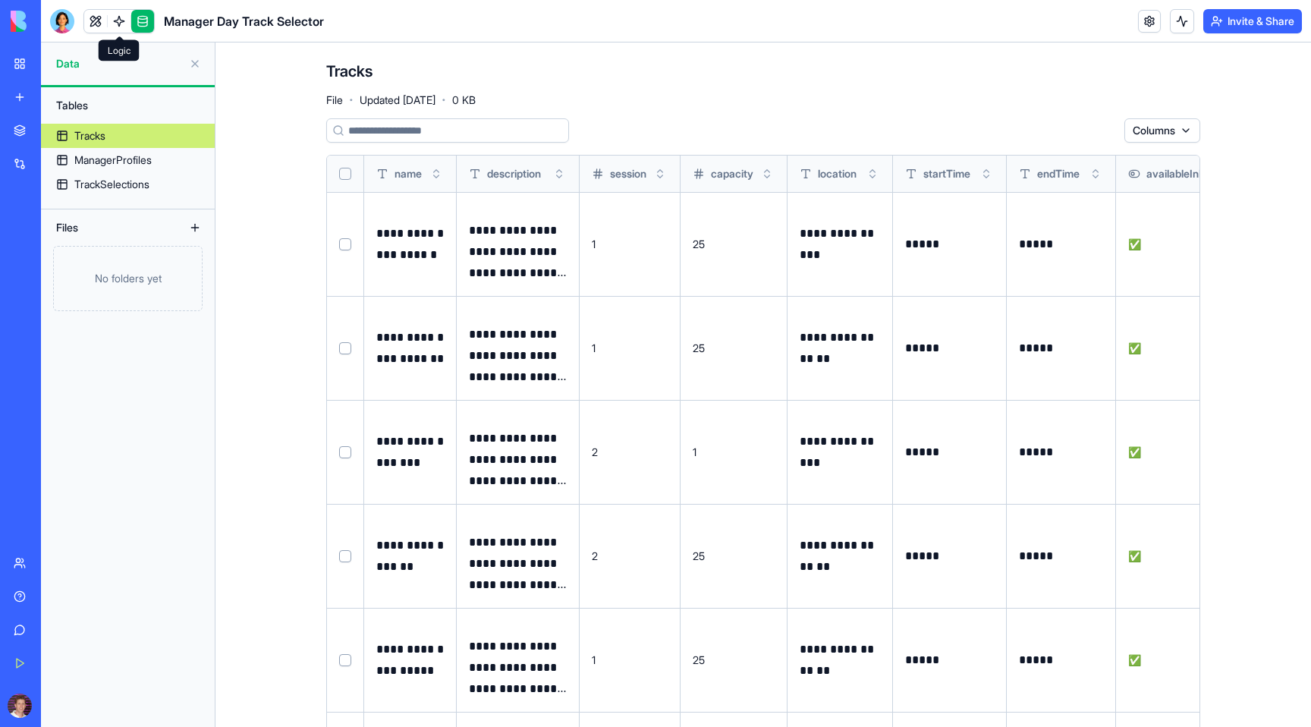
click at [115, 20] on link at bounding box center [119, 21] width 23 height 23
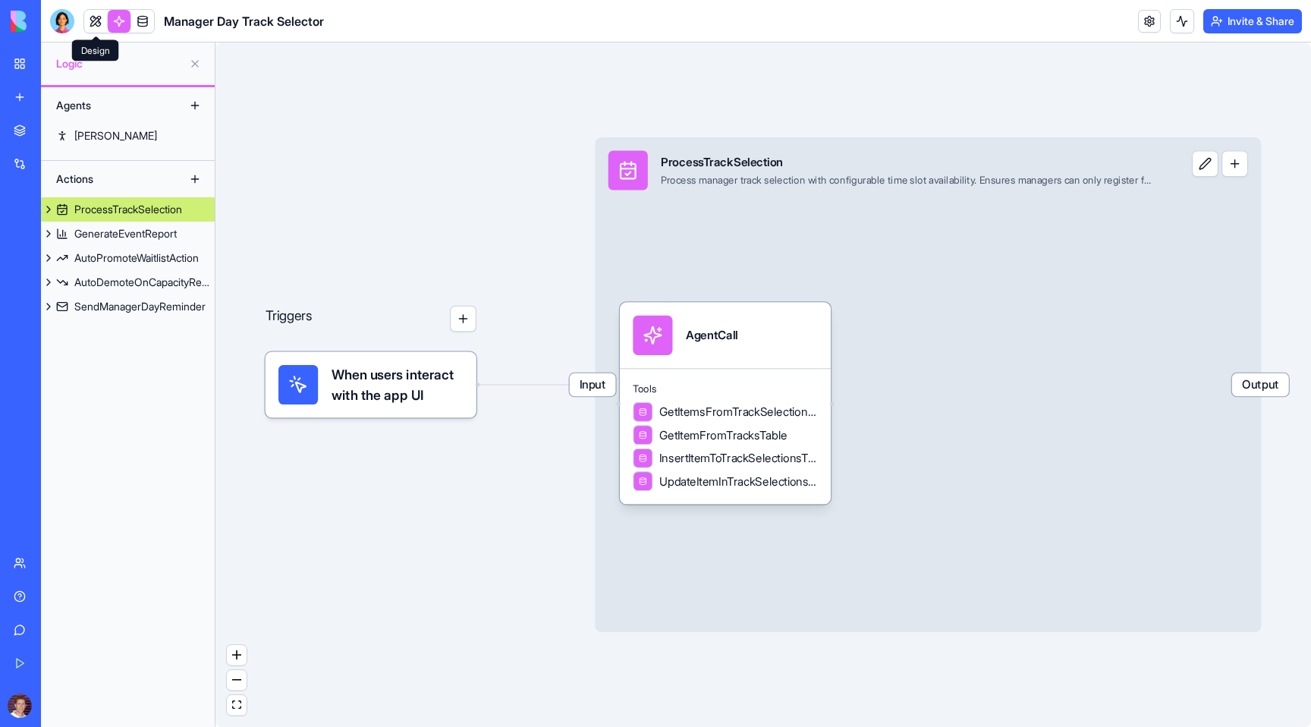
click at [96, 17] on link at bounding box center [95, 21] width 23 height 23
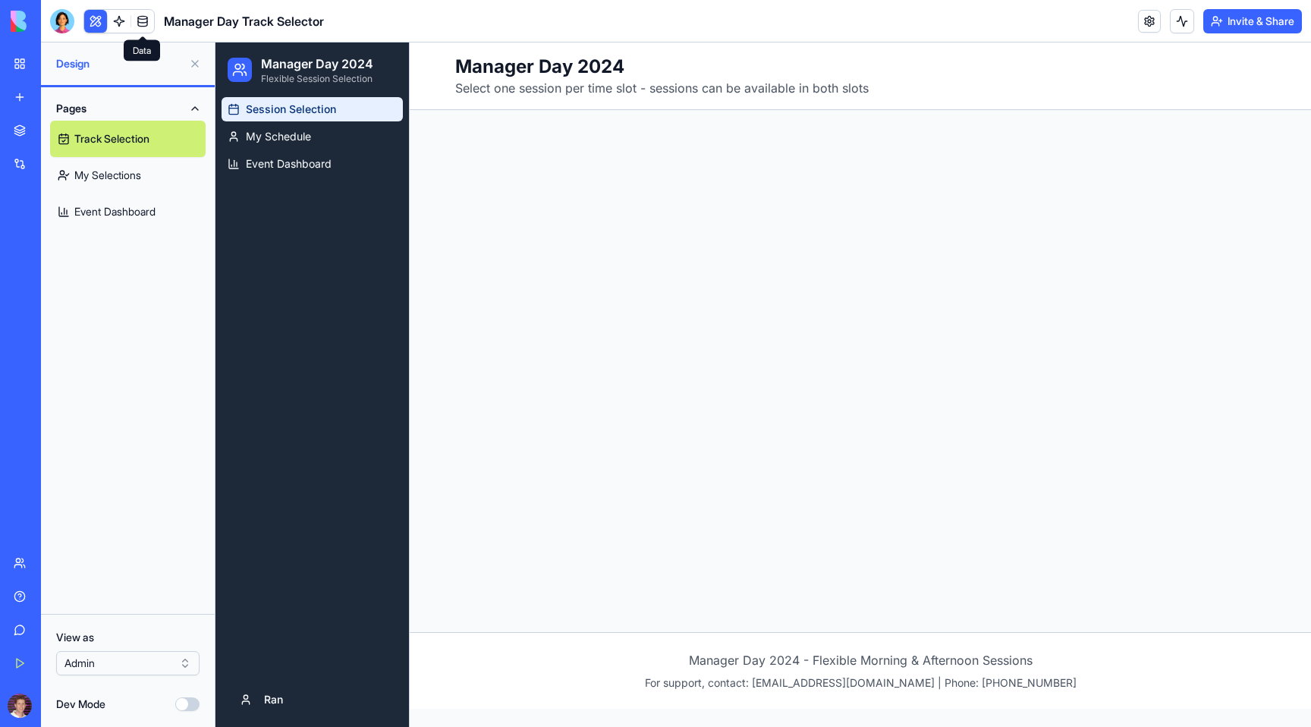
click at [142, 17] on link at bounding box center [142, 21] width 23 height 23
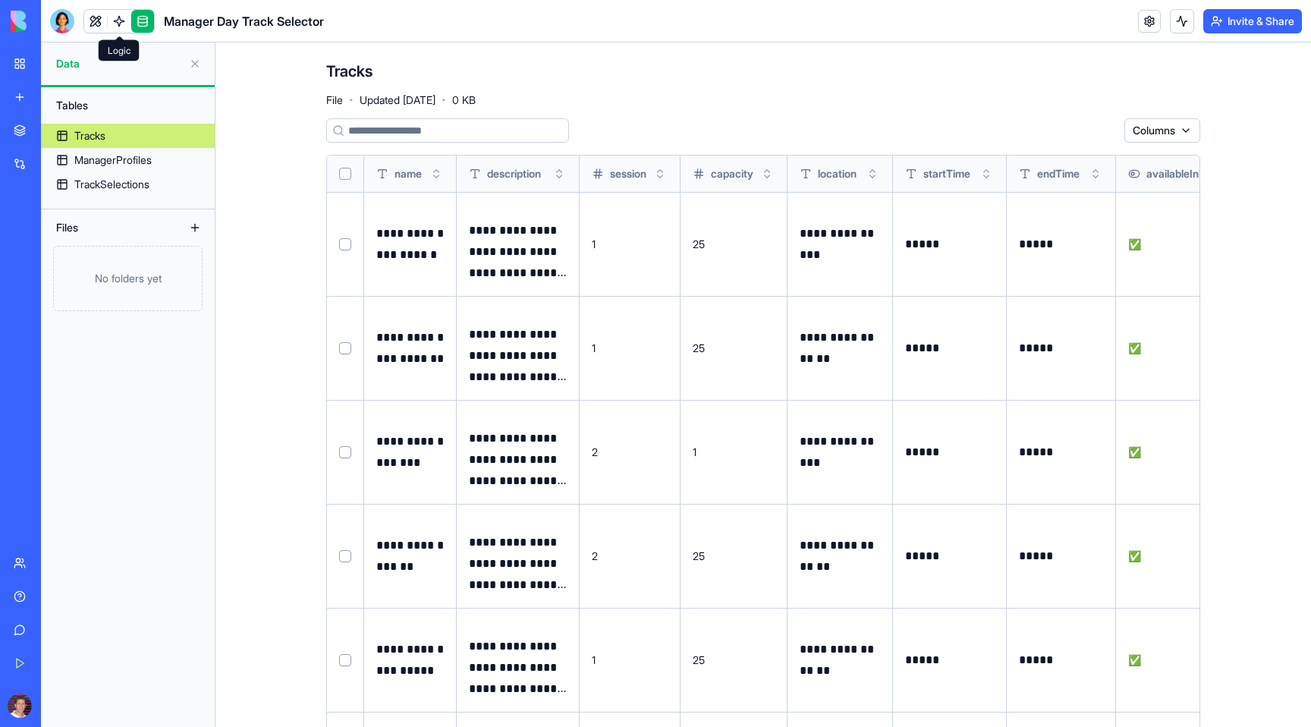
click at [109, 11] on link at bounding box center [119, 21] width 23 height 23
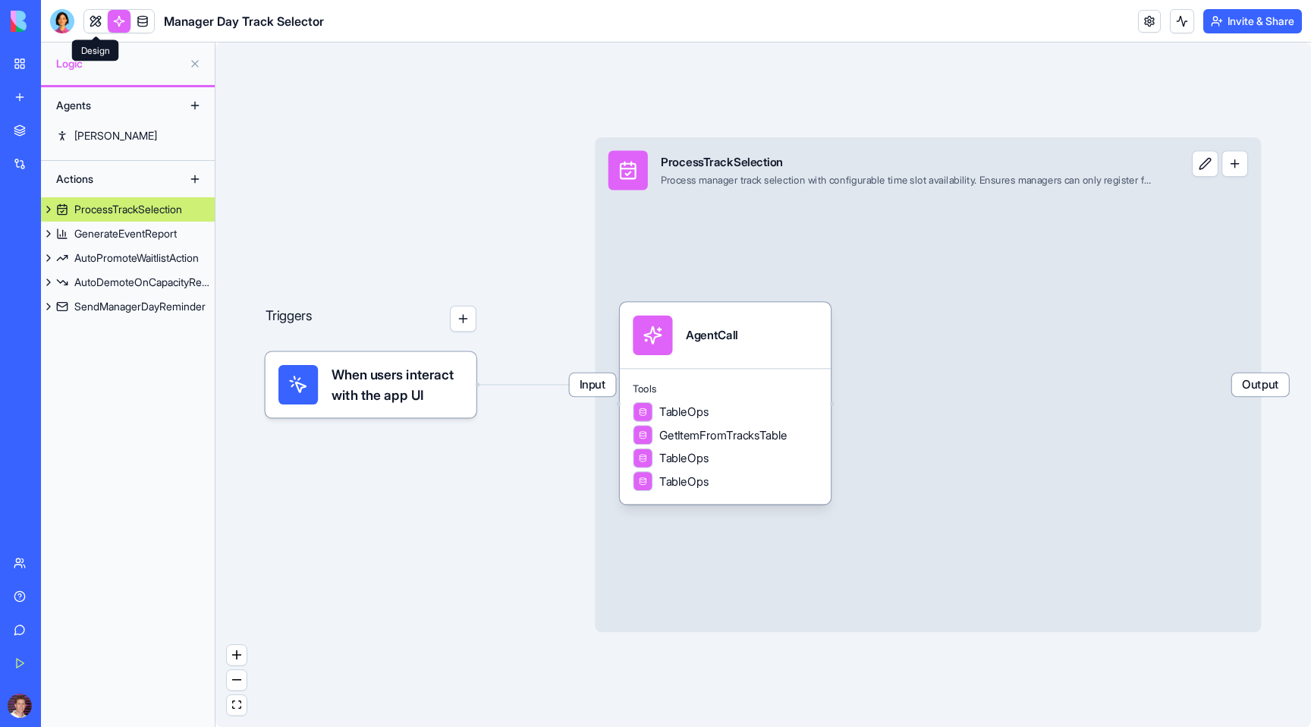
click at [96, 19] on link at bounding box center [95, 21] width 23 height 23
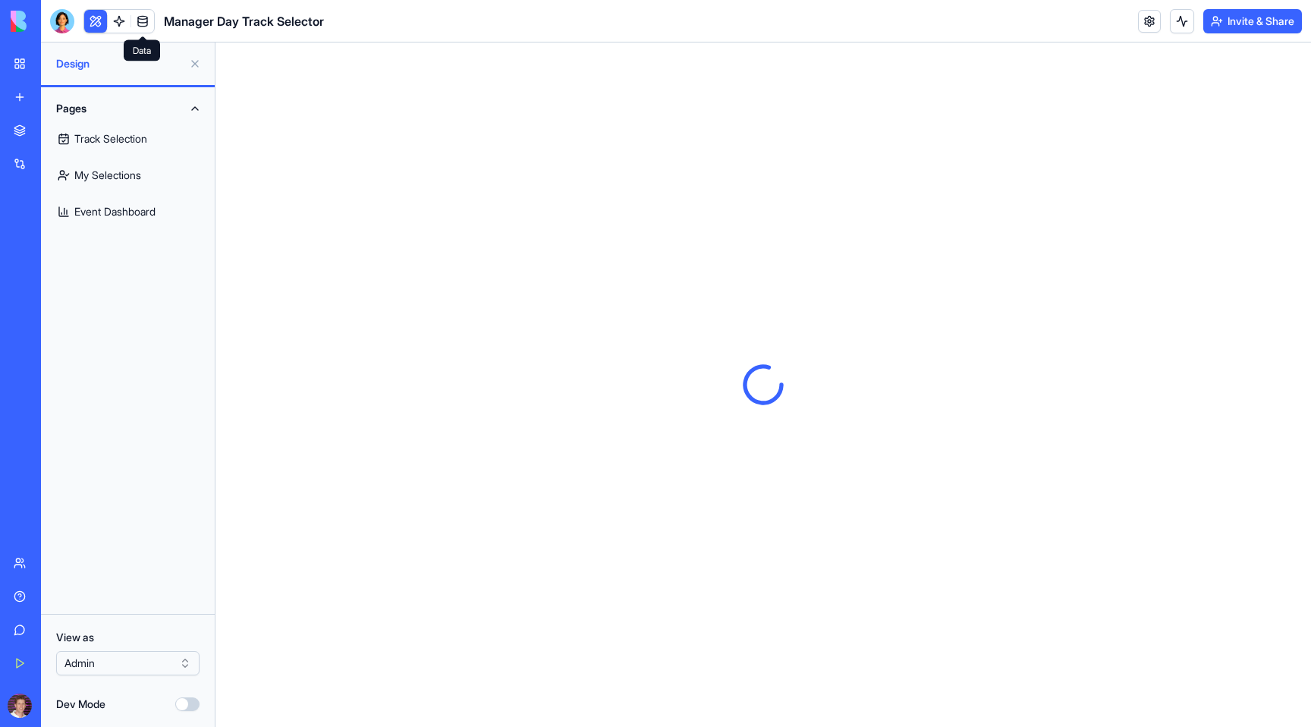
click at [145, 16] on link at bounding box center [142, 21] width 23 height 23
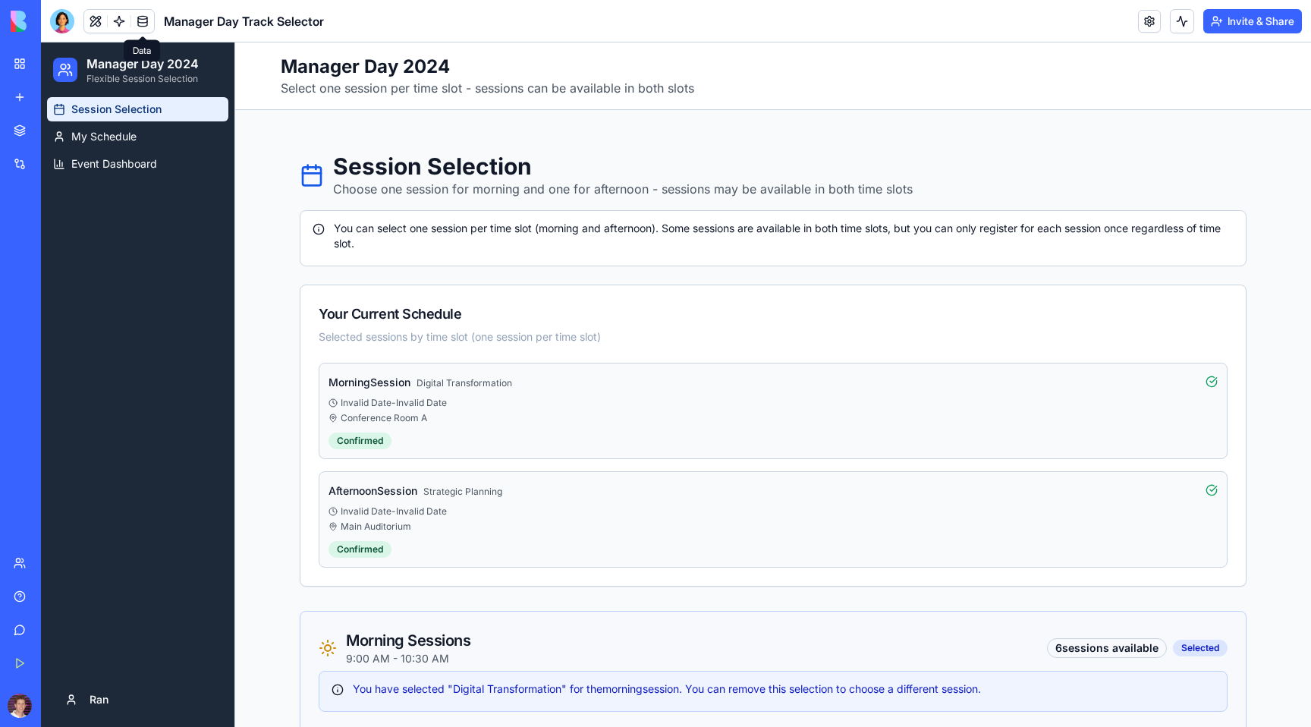
click at [142, 20] on link at bounding box center [142, 21] width 23 height 23
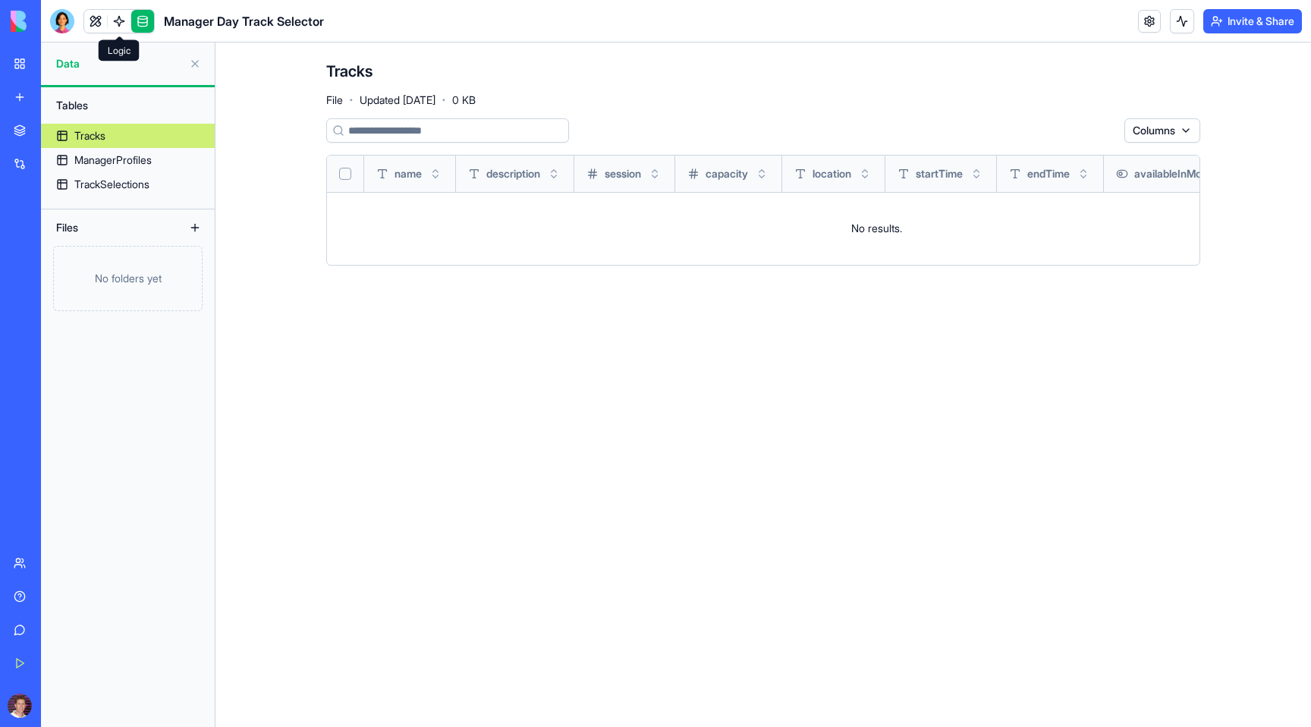
click at [115, 22] on link at bounding box center [119, 21] width 23 height 23
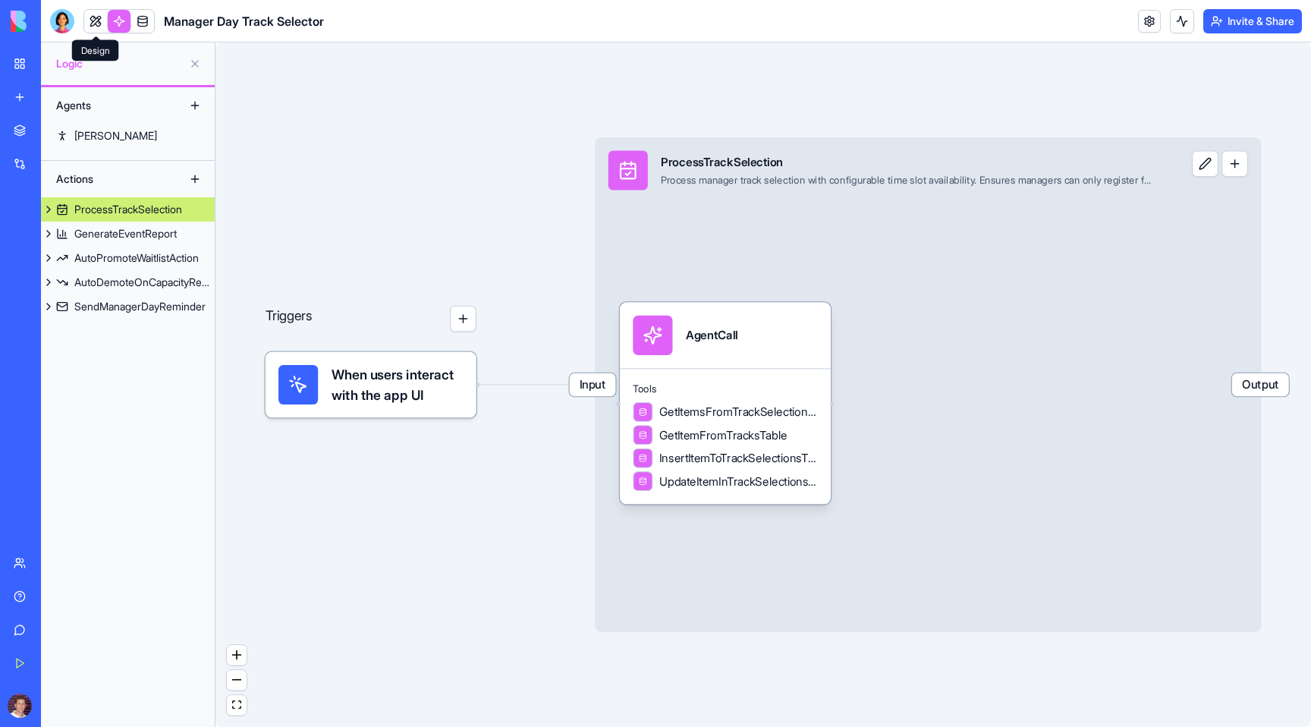
click at [97, 20] on link at bounding box center [95, 21] width 23 height 23
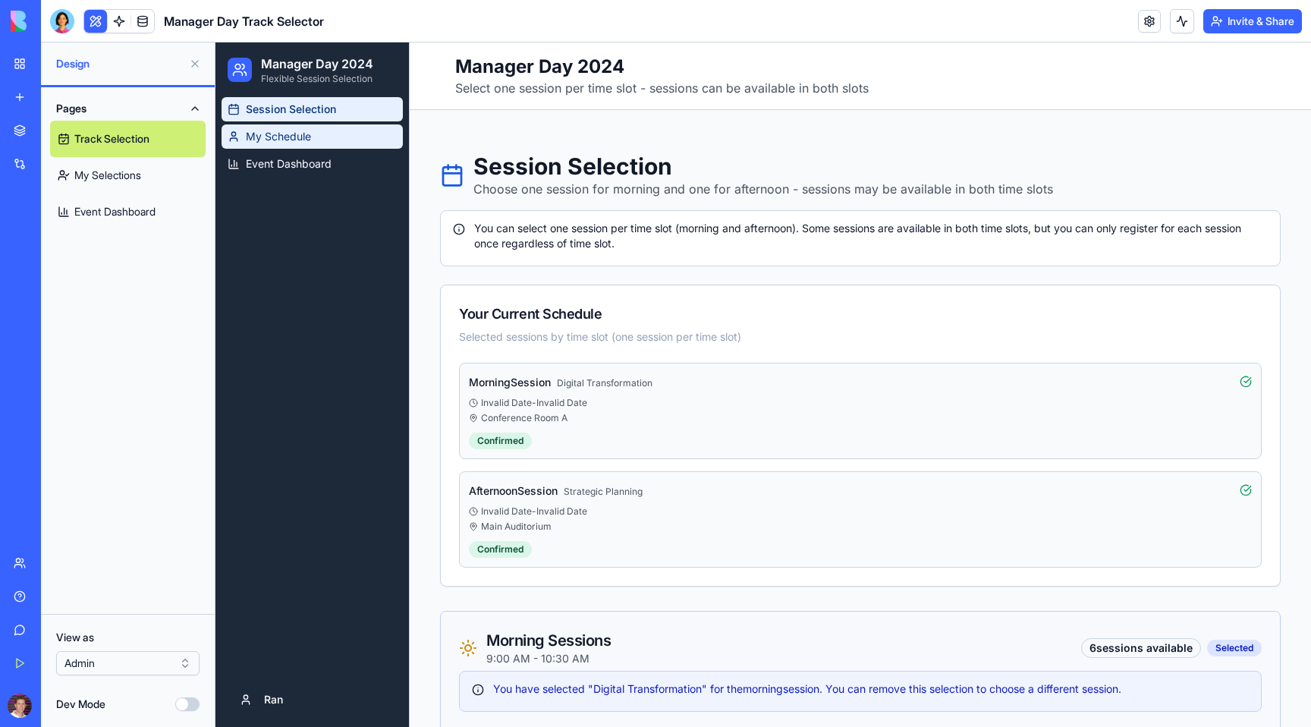
click at [296, 144] on link "My Schedule" at bounding box center [312, 136] width 181 height 24
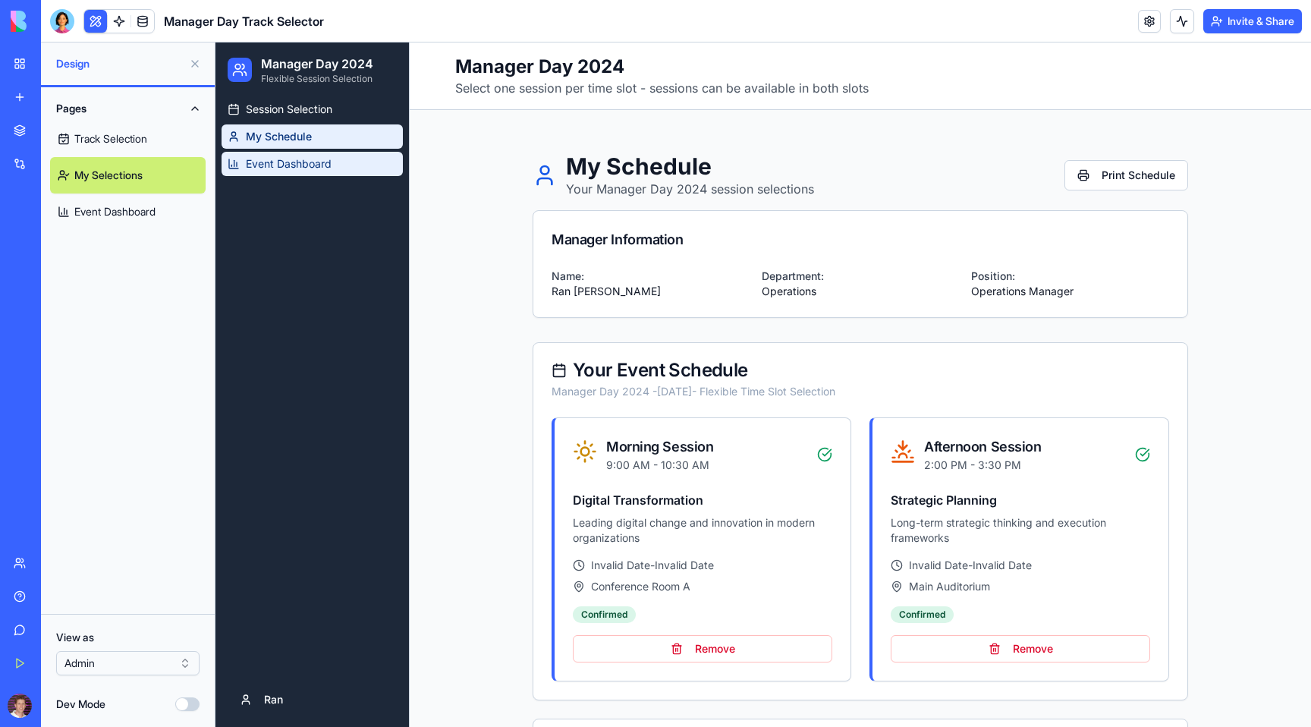
click at [297, 167] on span "Event Dashboard" at bounding box center [289, 163] width 86 height 15
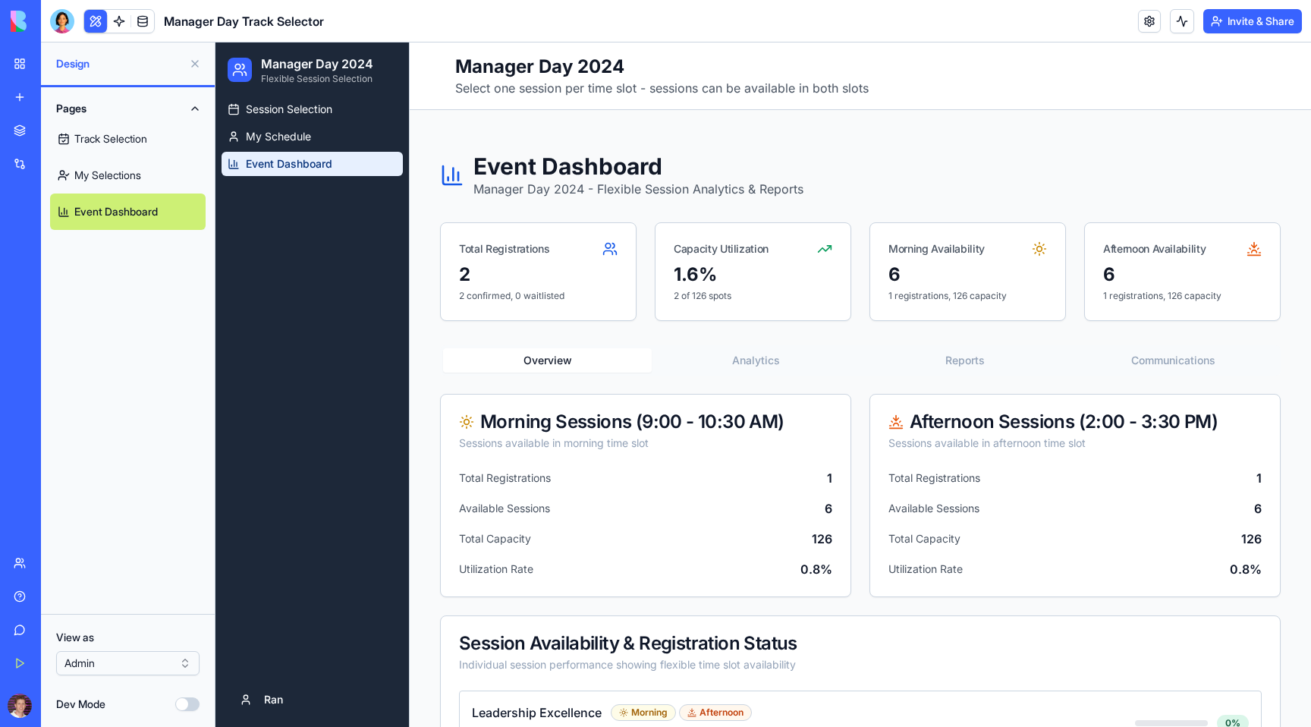
click at [140, 147] on link "Track Selection" at bounding box center [128, 139] width 156 height 36
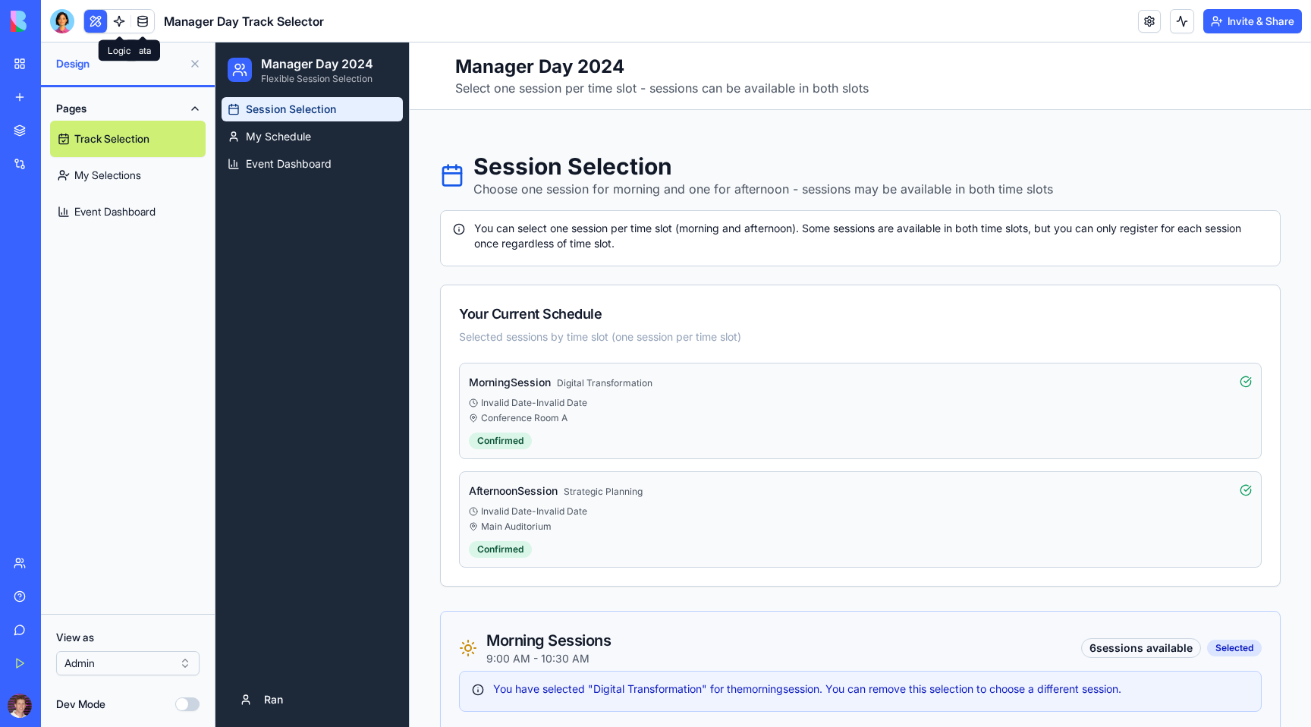
click at [117, 24] on link at bounding box center [119, 21] width 23 height 23
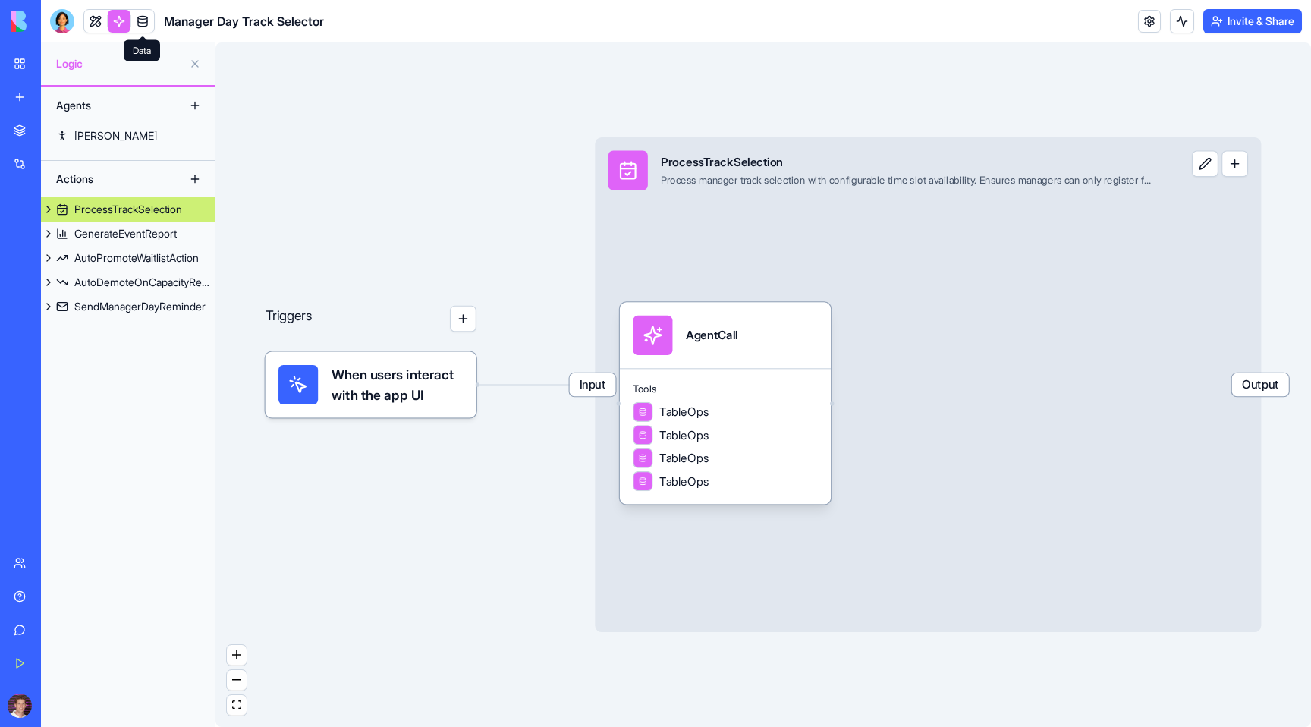
click at [142, 19] on link at bounding box center [142, 21] width 23 height 23
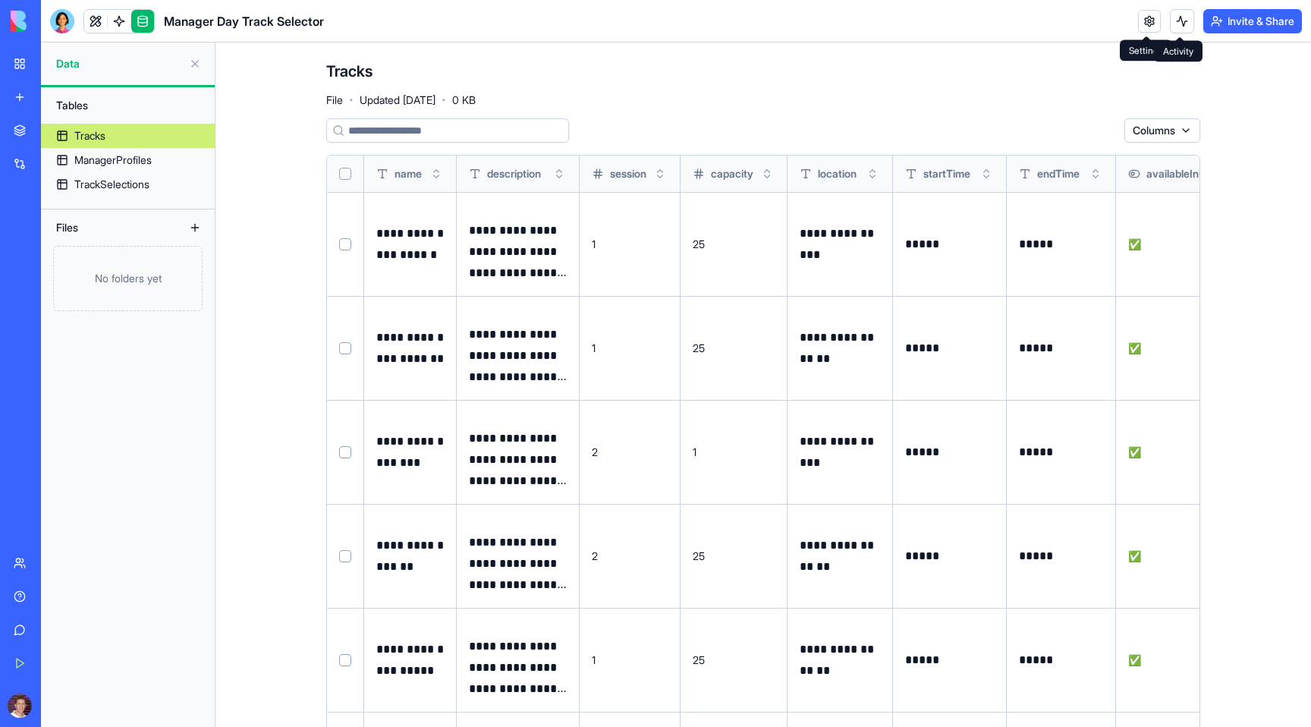
click at [1179, 28] on button at bounding box center [1182, 21] width 24 height 24
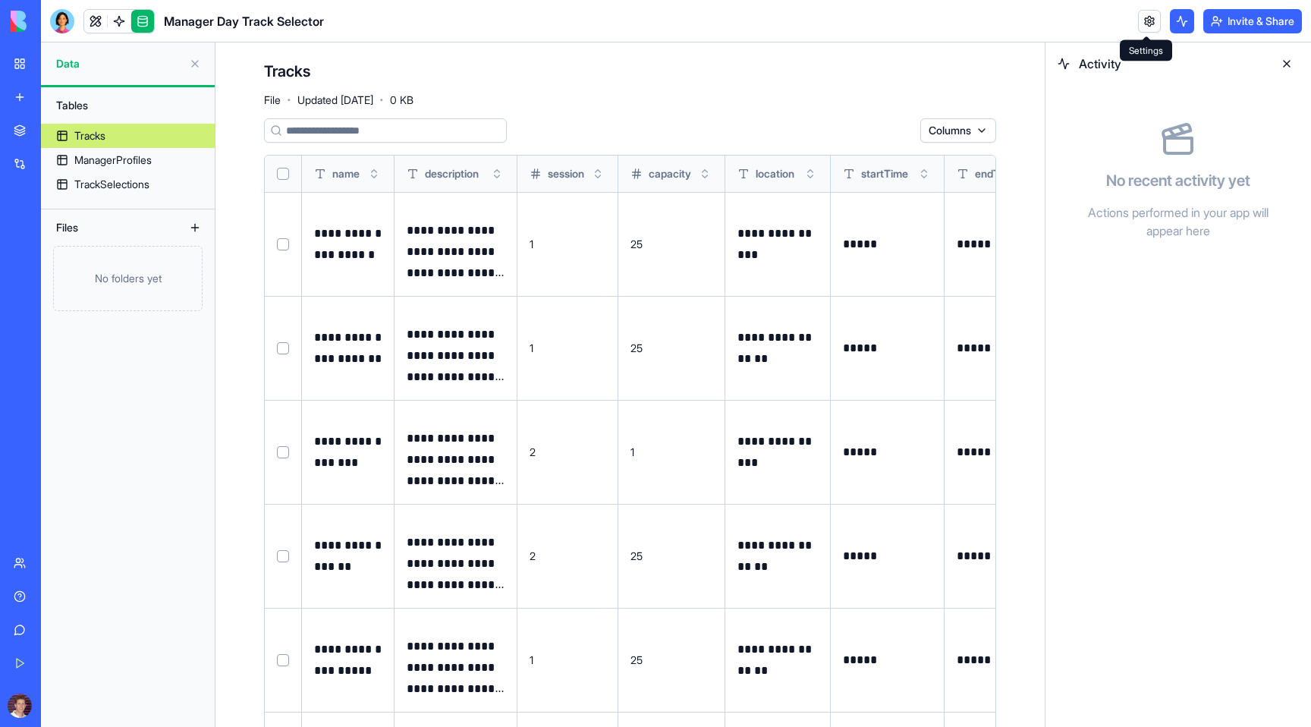
click at [1140, 24] on link at bounding box center [1149, 21] width 23 height 23
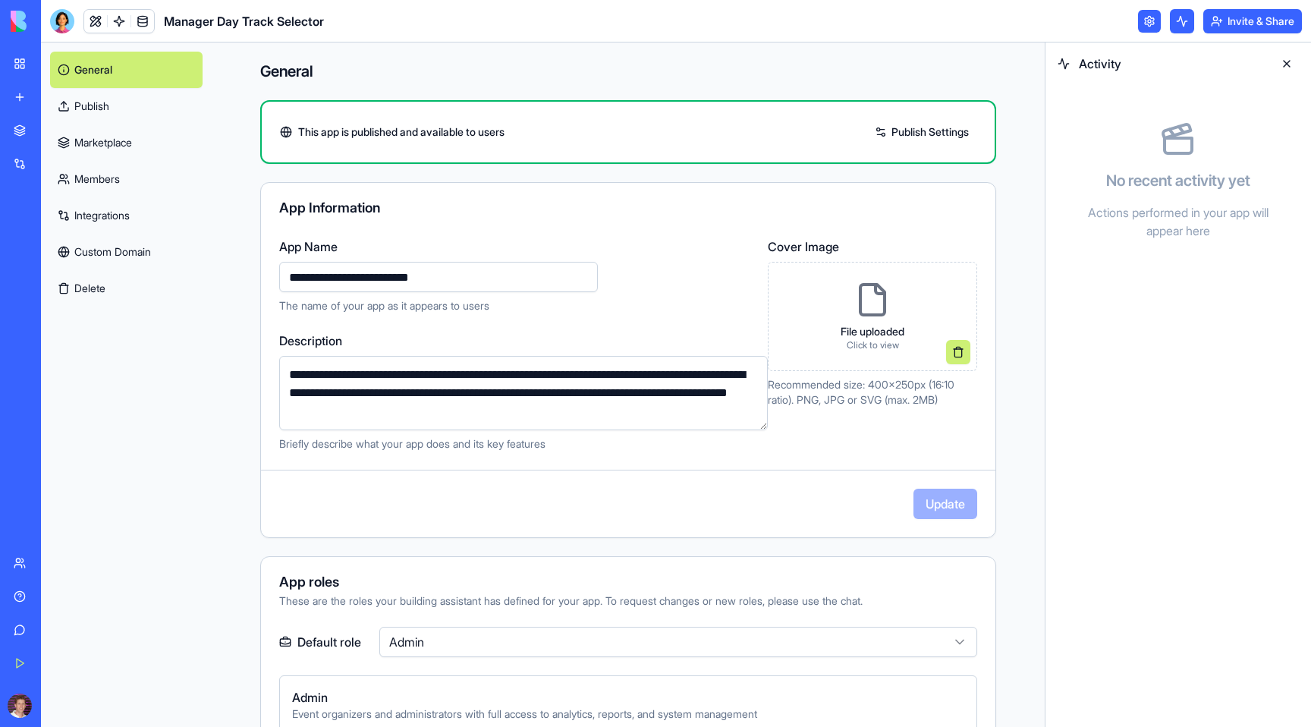
click at [50, 595] on div "Help" at bounding box center [46, 596] width 20 height 15
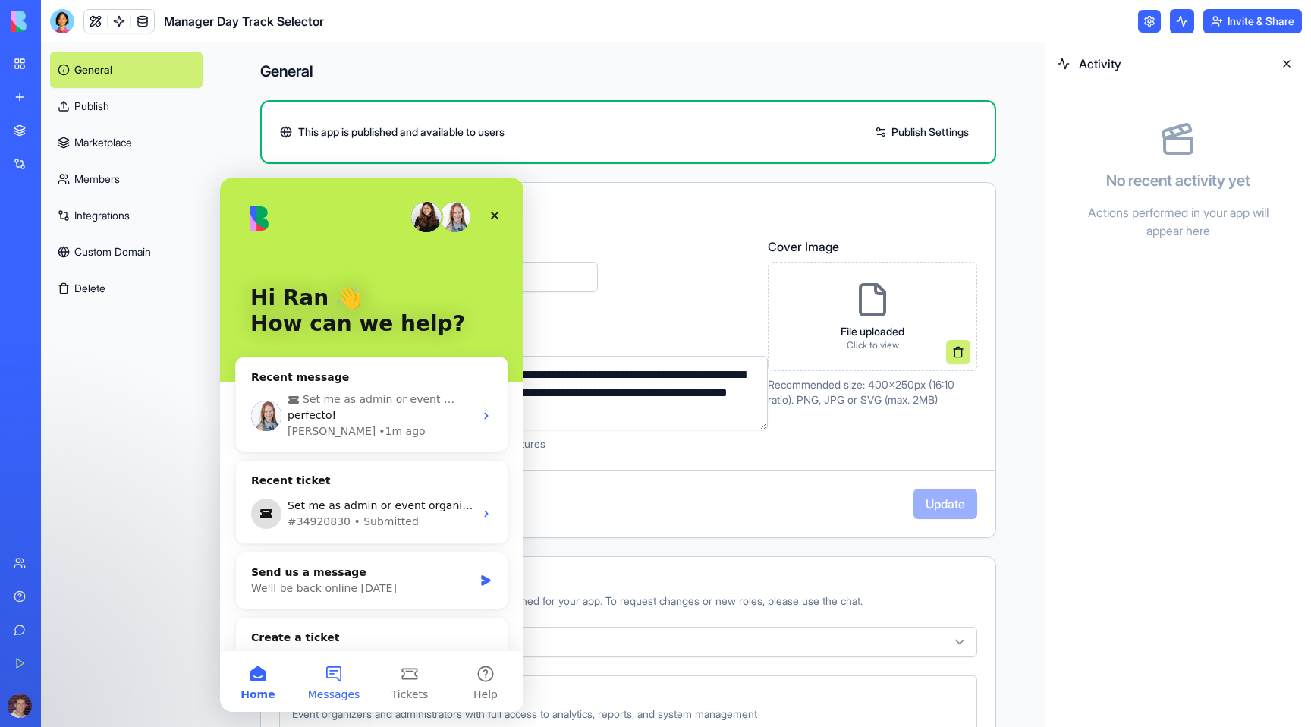
click at [335, 663] on button "Messages" at bounding box center [334, 681] width 76 height 61
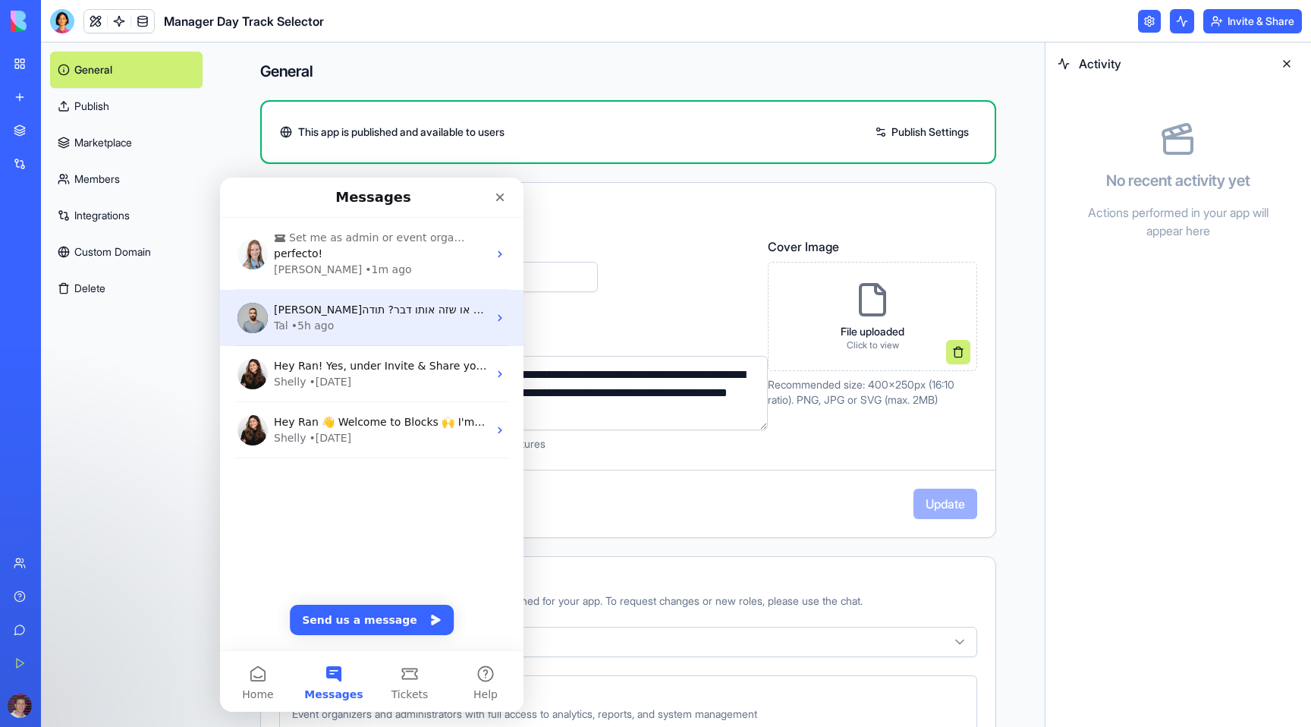
click at [331, 325] on div "• 5h ago" at bounding box center [312, 326] width 43 height 16
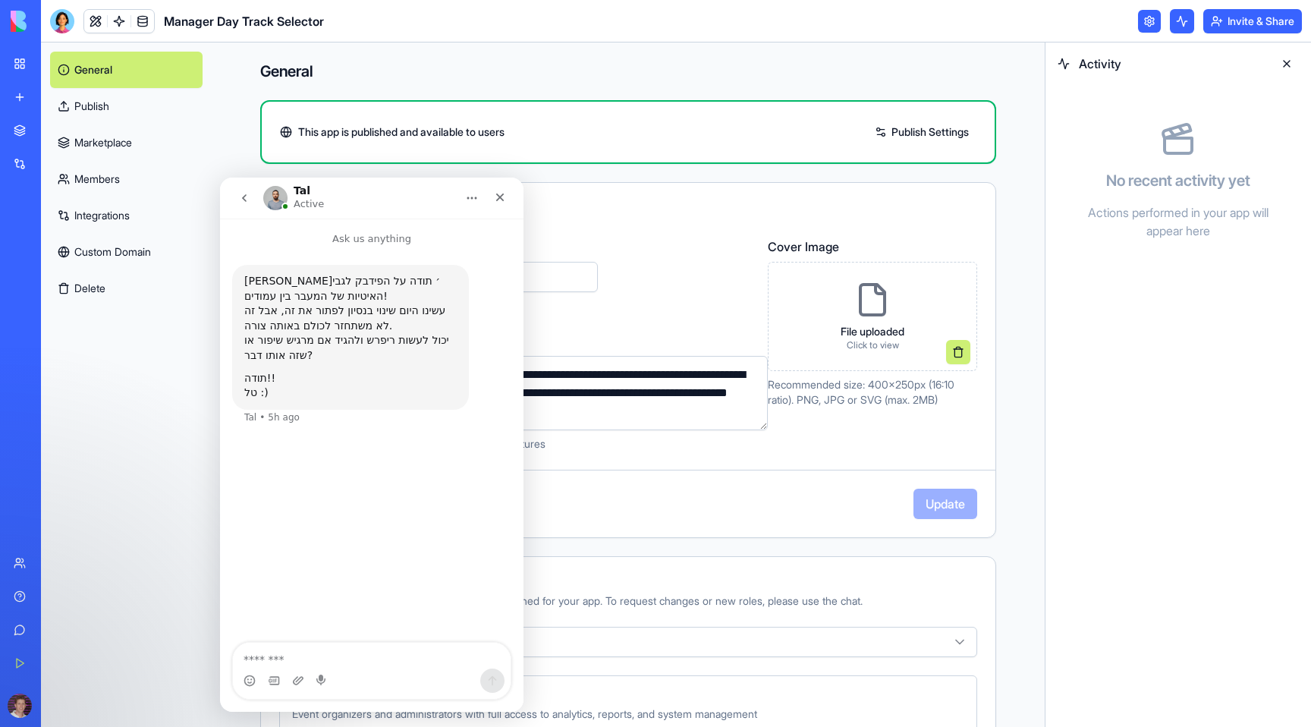
click at [346, 646] on textarea "Message…" at bounding box center [372, 656] width 278 height 26
type textarea "**********"
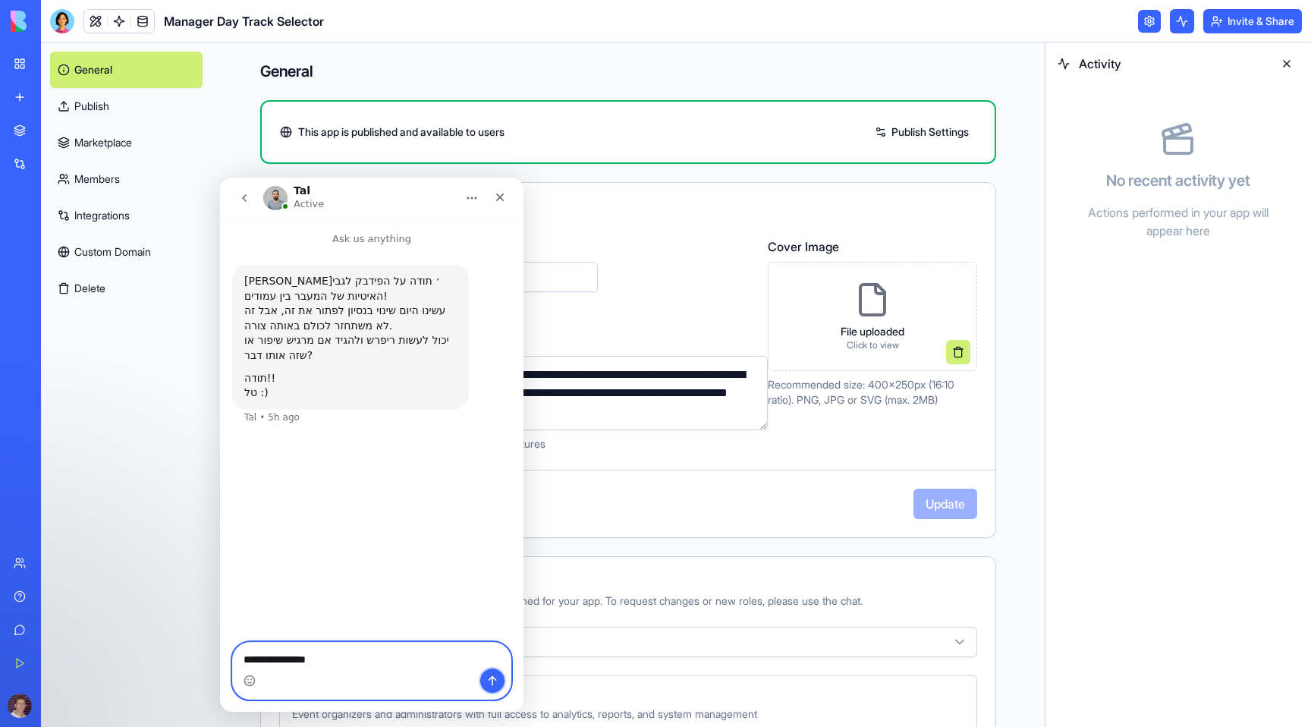
click at [496, 682] on icon "Send a message…" at bounding box center [492, 681] width 12 height 12
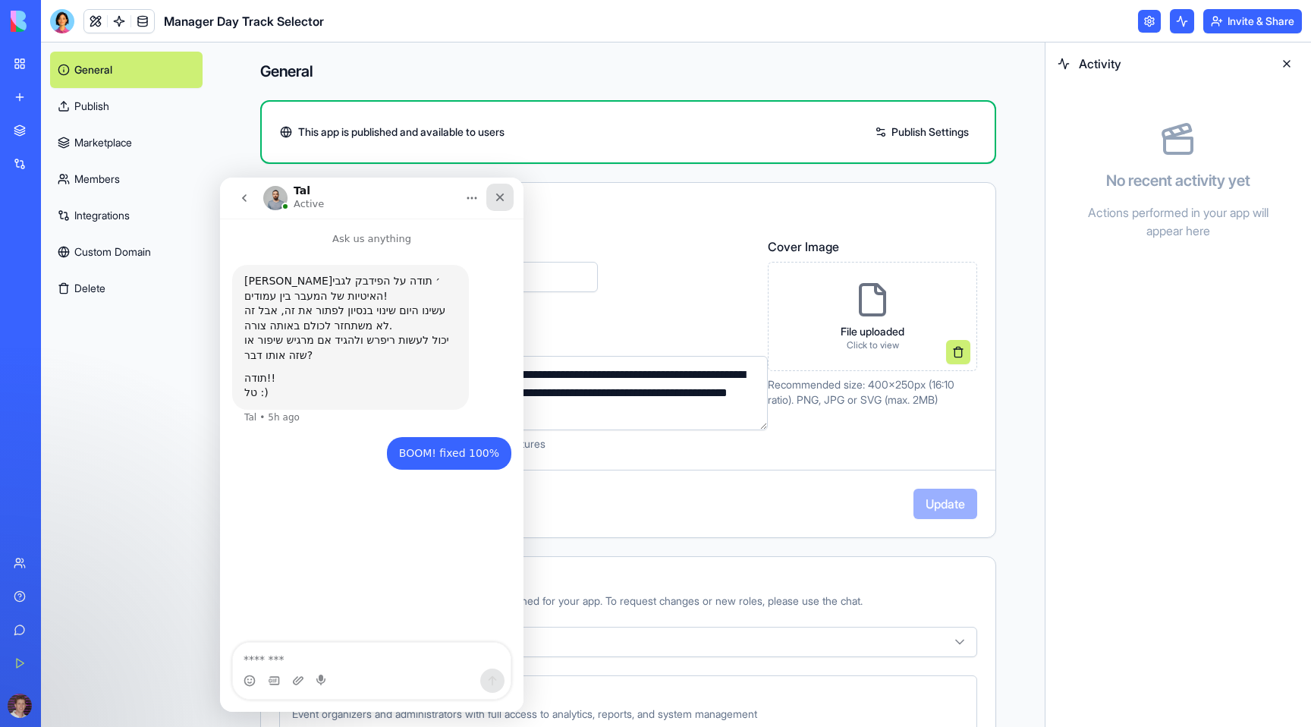
click at [497, 197] on icon "Close" at bounding box center [500, 197] width 12 height 12
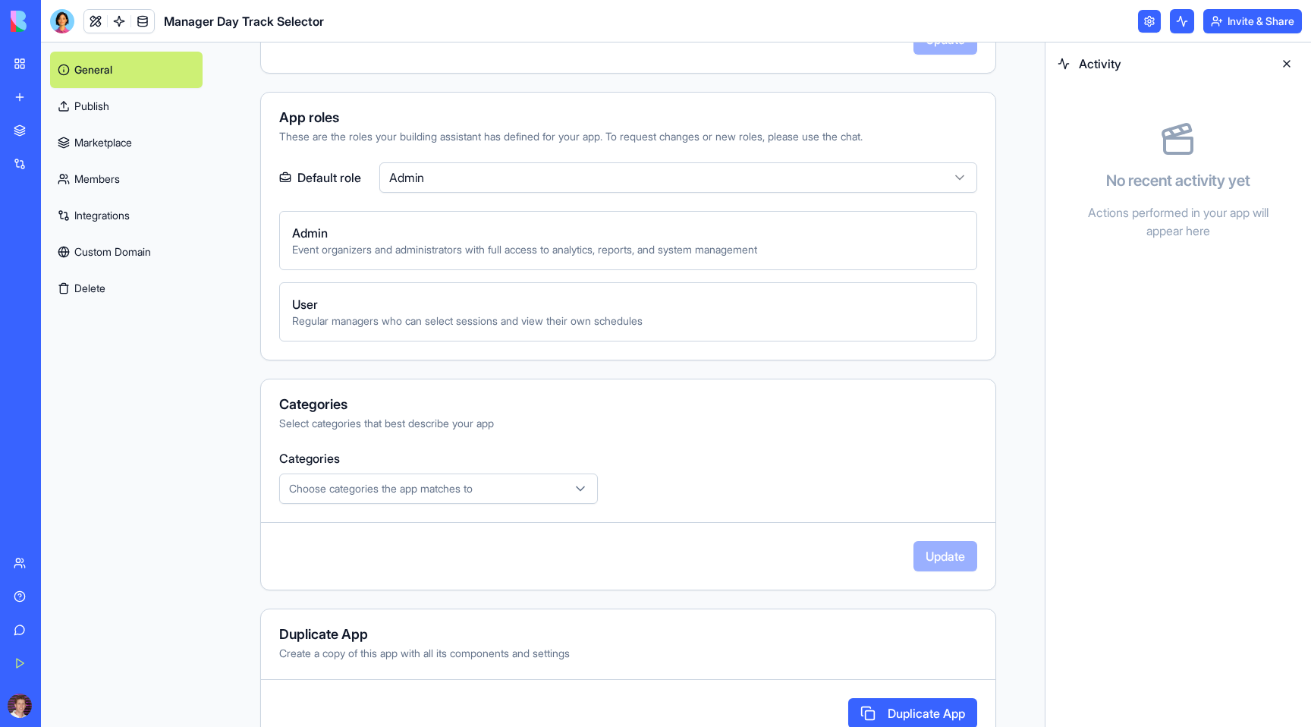
scroll to position [503, 0]
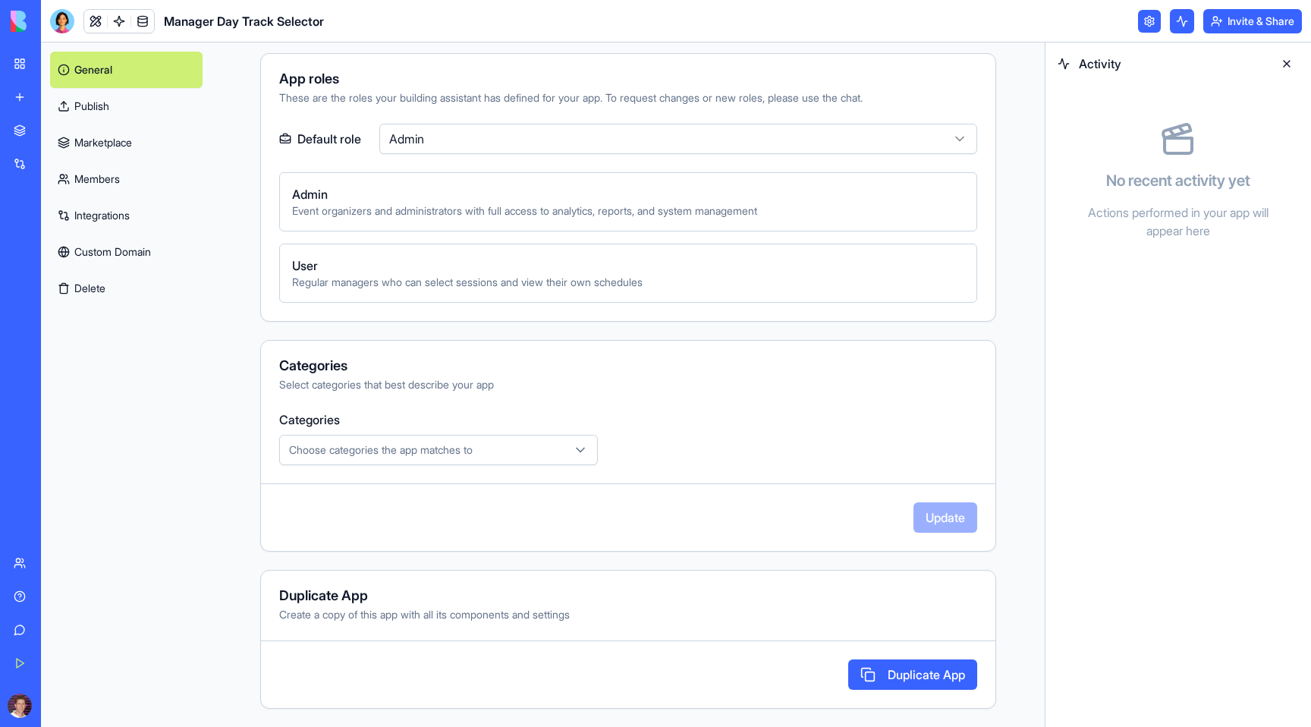
click at [107, 179] on link "Members" at bounding box center [126, 179] width 153 height 36
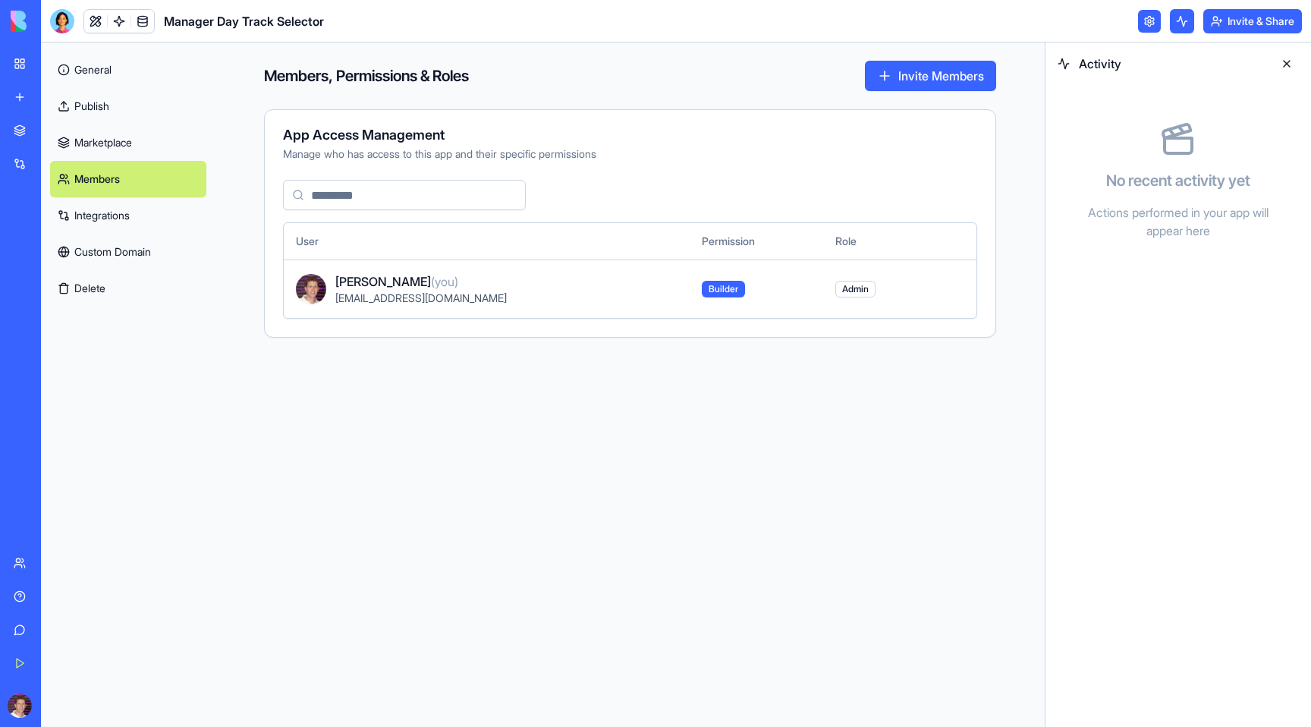
click at [96, 204] on link "Integrations" at bounding box center [128, 215] width 156 height 36
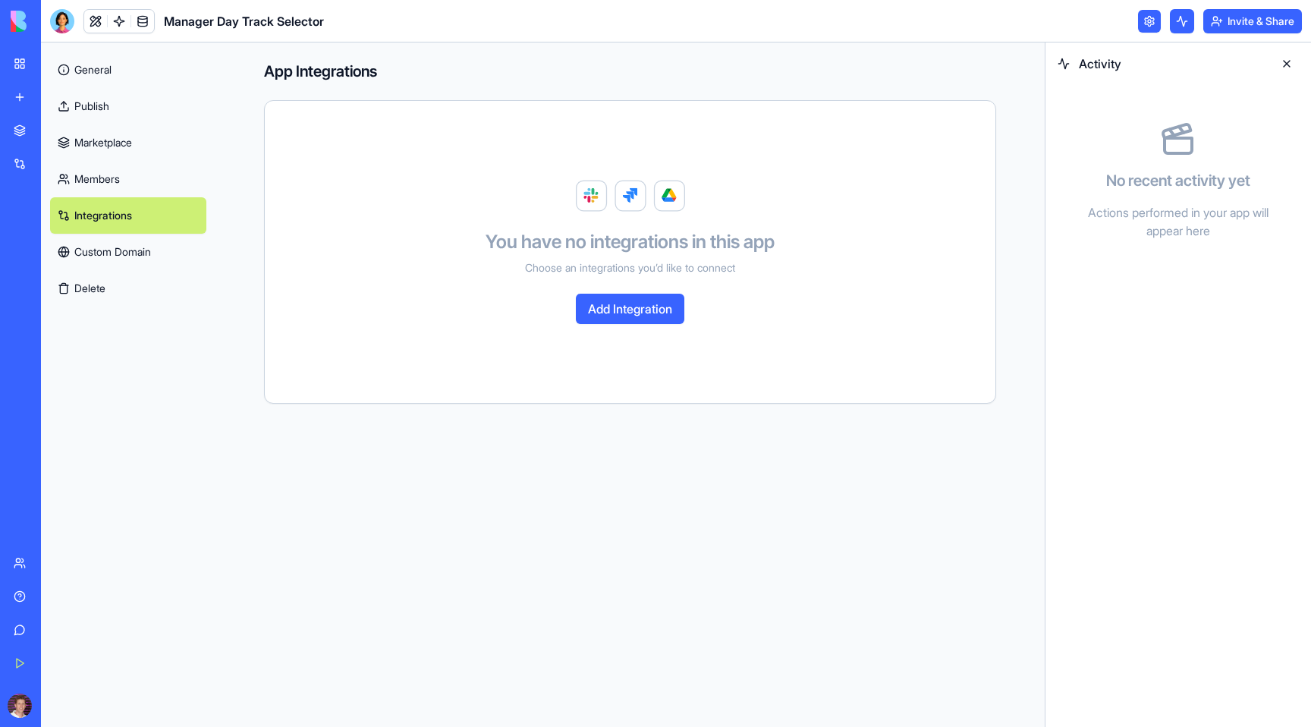
click at [643, 311] on button "Add Integration" at bounding box center [630, 309] width 109 height 30
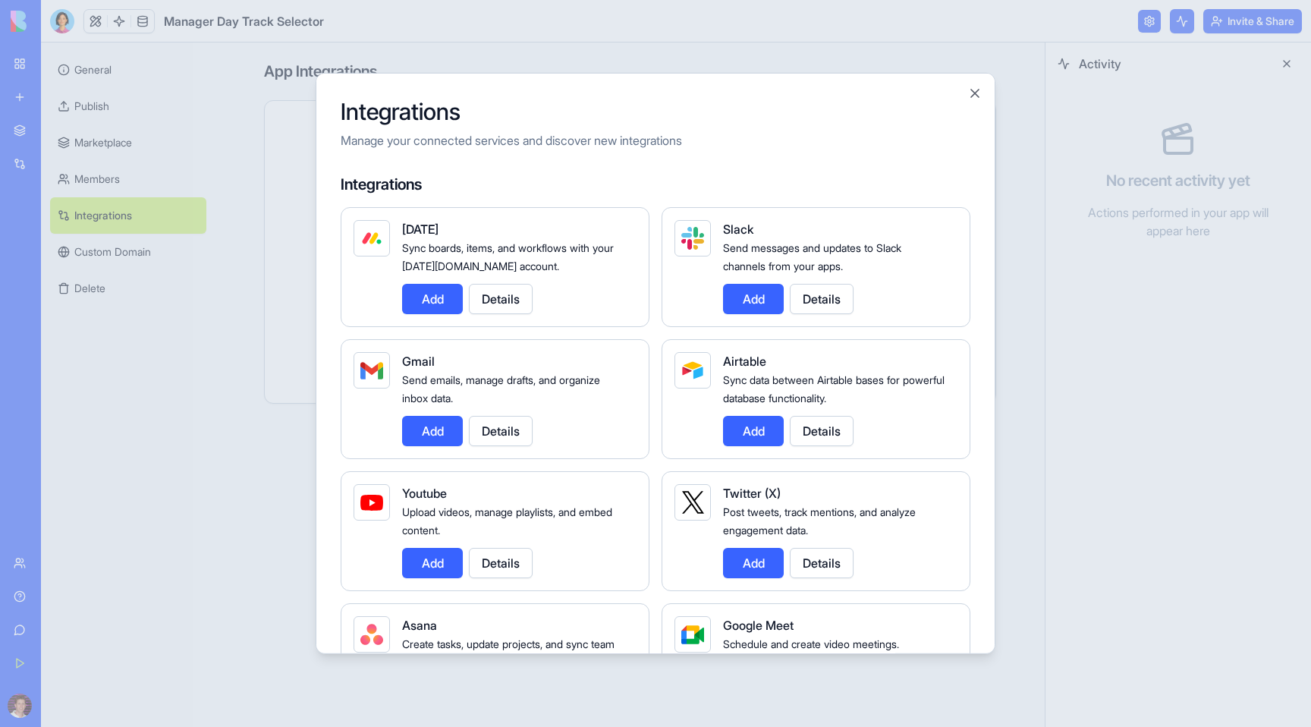
click at [961, 51] on div at bounding box center [655, 363] width 1311 height 727
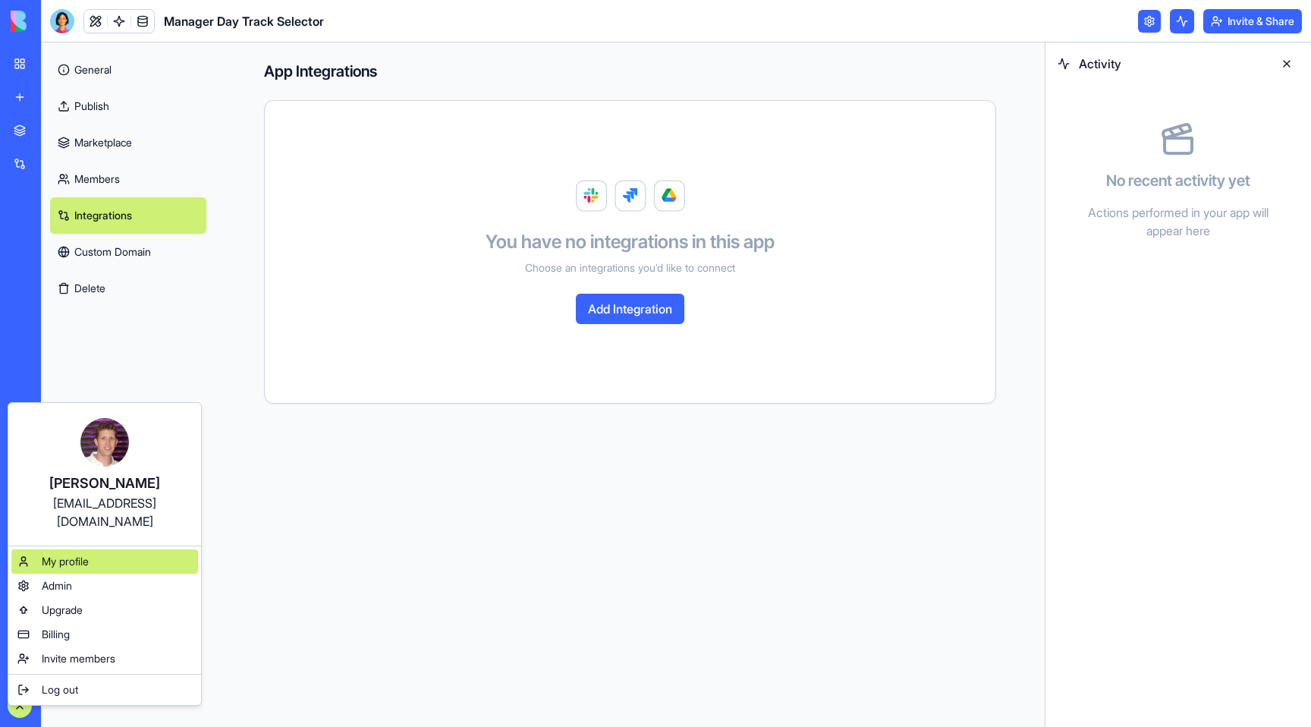
click at [74, 554] on span "My profile" at bounding box center [65, 561] width 47 height 15
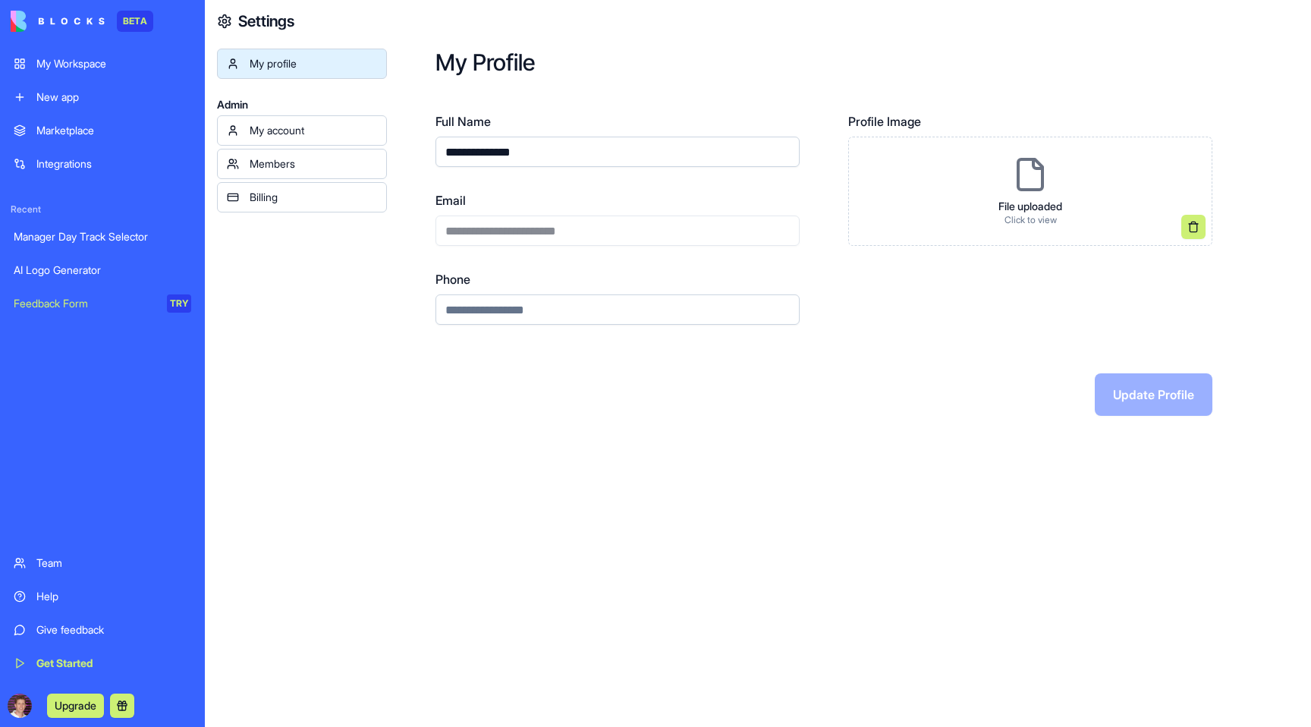
click at [477, 313] on input "Phone" at bounding box center [618, 309] width 364 height 30
type input "*"
type input "**********"
click button at bounding box center [1193, 227] width 24 height 24
click at [1156, 401] on button "Update Profile" at bounding box center [1154, 394] width 118 height 42
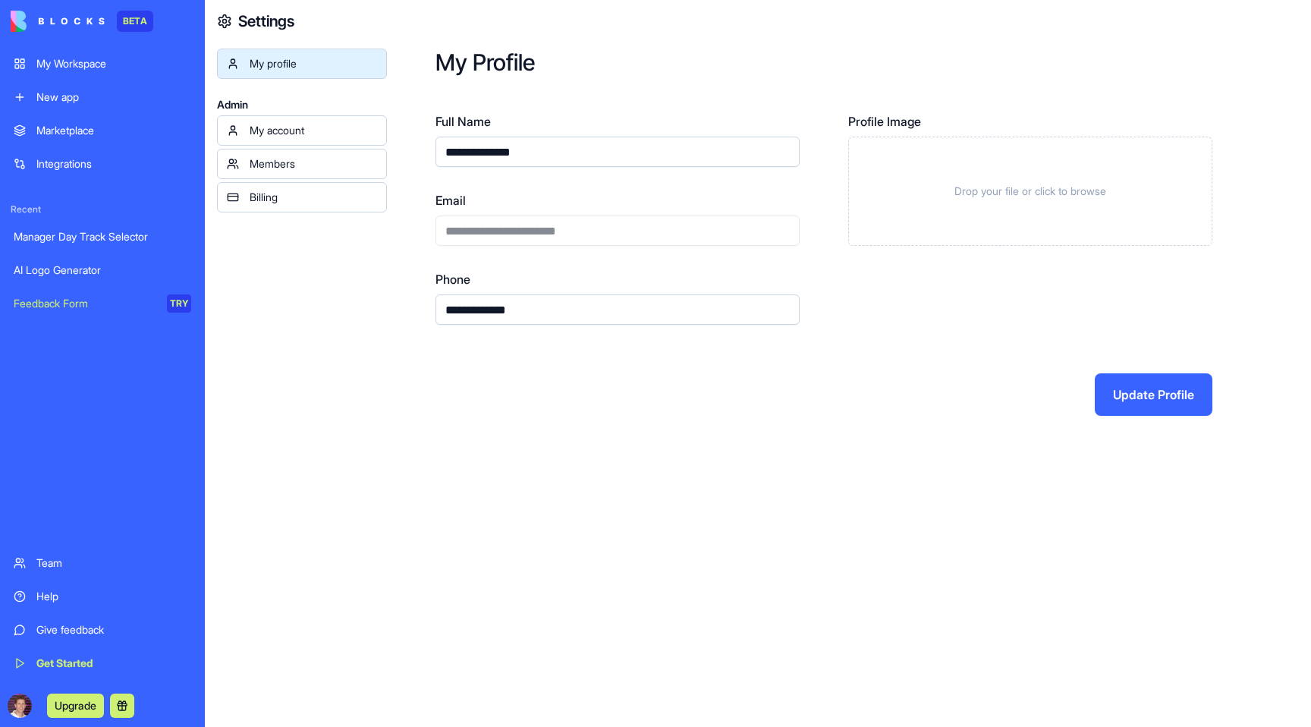
click at [998, 189] on span "Drop your file or click to browse" at bounding box center [1031, 191] width 152 height 15
click at [113, 713] on button at bounding box center [122, 706] width 24 height 24
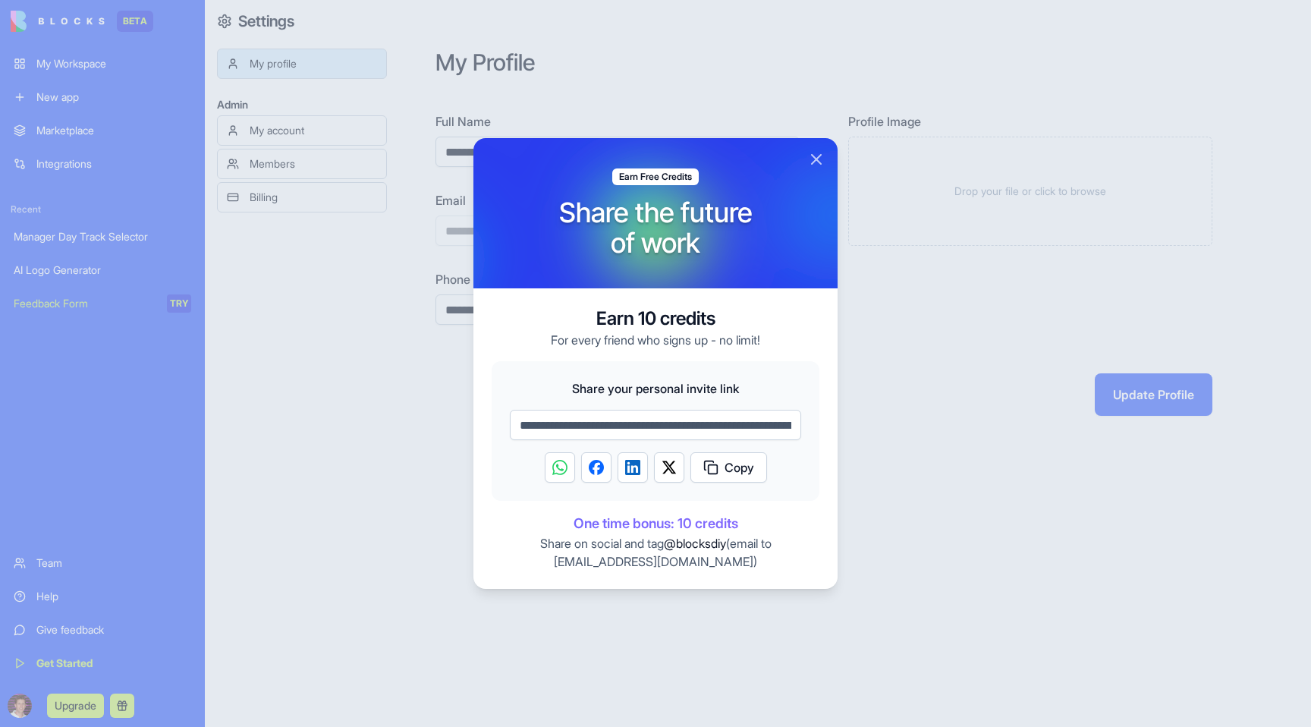
click at [729, 469] on span "Copy" at bounding box center [740, 467] width 30 height 18
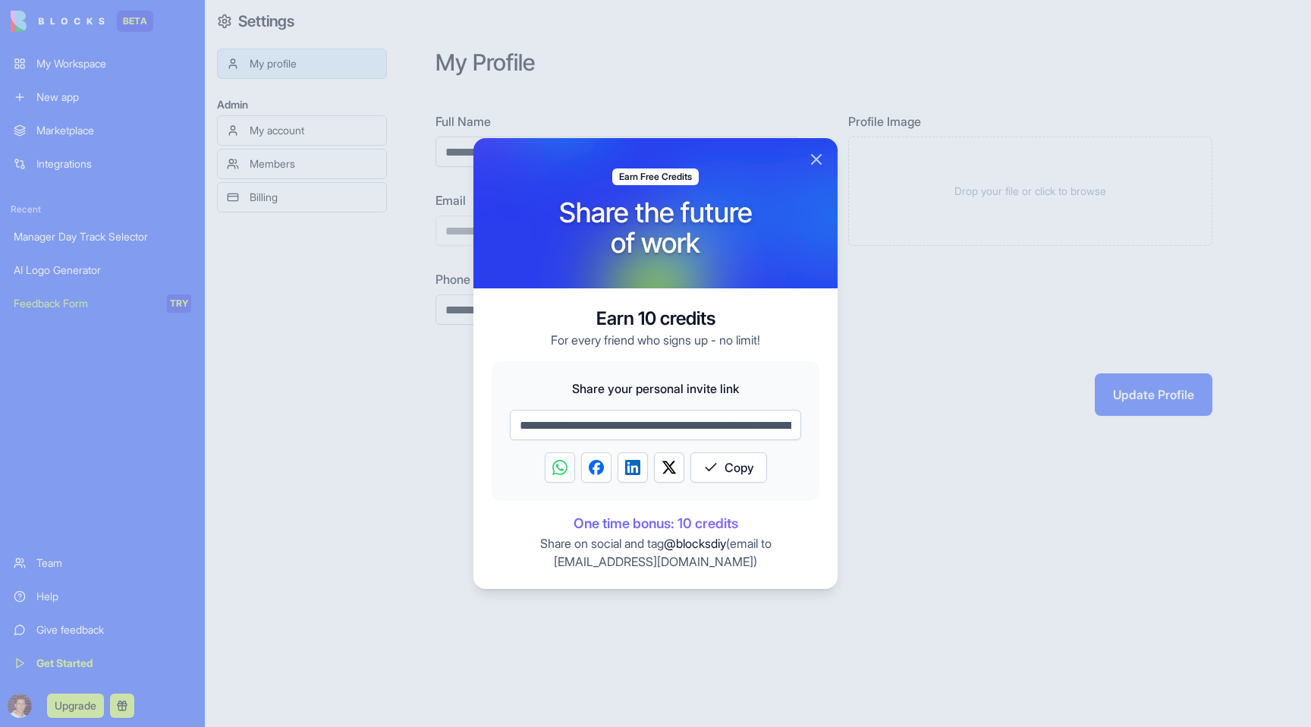
click at [396, 454] on div at bounding box center [655, 363] width 1311 height 727
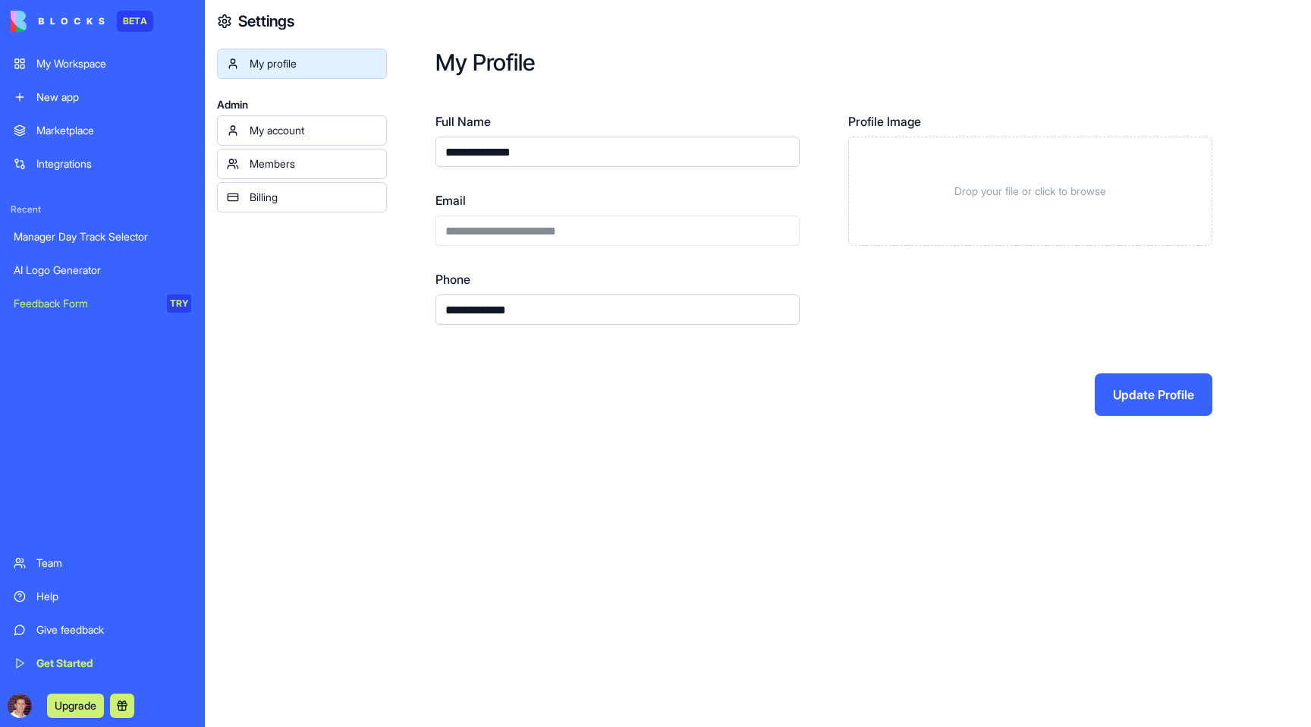
click at [1021, 193] on span "Drop your file or click to browse" at bounding box center [1031, 191] width 152 height 15
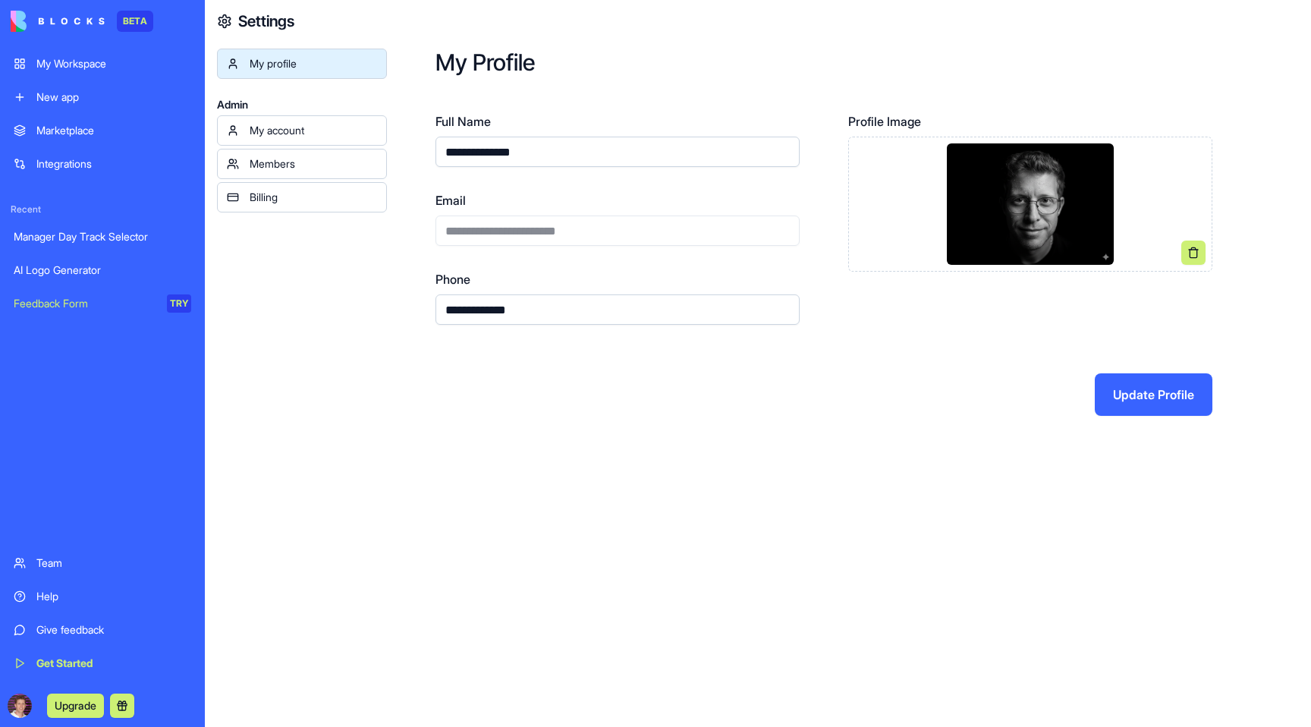
click at [1082, 244] on img at bounding box center [1030, 203] width 166 height 121
click at [1150, 391] on button "Update Profile" at bounding box center [1154, 394] width 118 height 42
click at [1162, 386] on button "Update Profile" at bounding box center [1154, 394] width 118 height 42
click at [291, 143] on link "My account" at bounding box center [302, 130] width 170 height 30
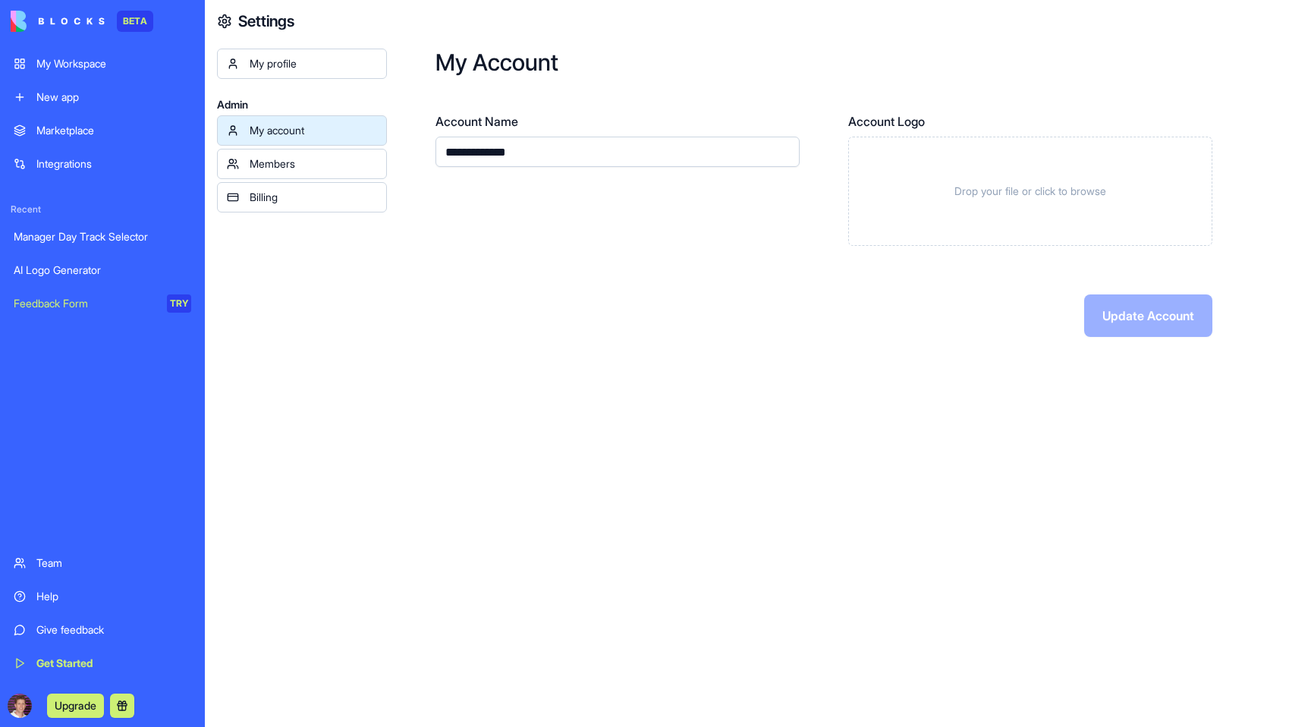
click at [283, 162] on div "Members" at bounding box center [313, 163] width 127 height 15
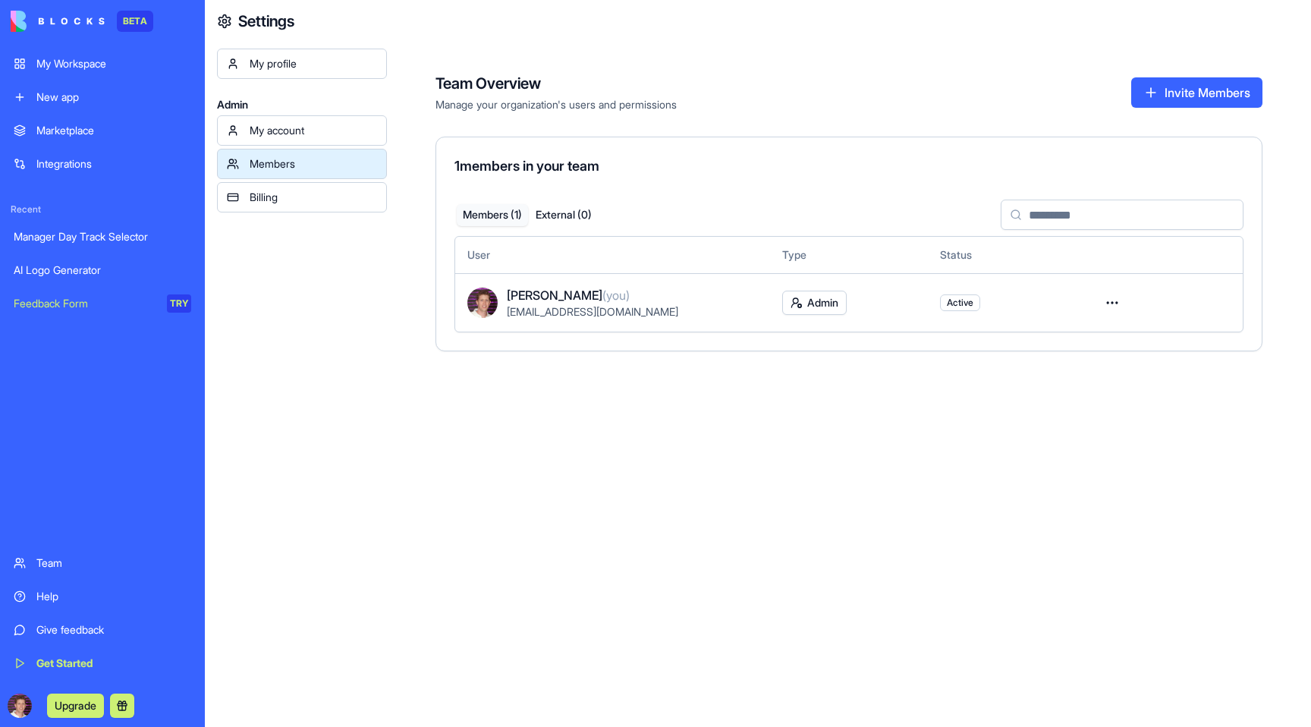
click at [276, 190] on div "Billing" at bounding box center [313, 197] width 127 height 15
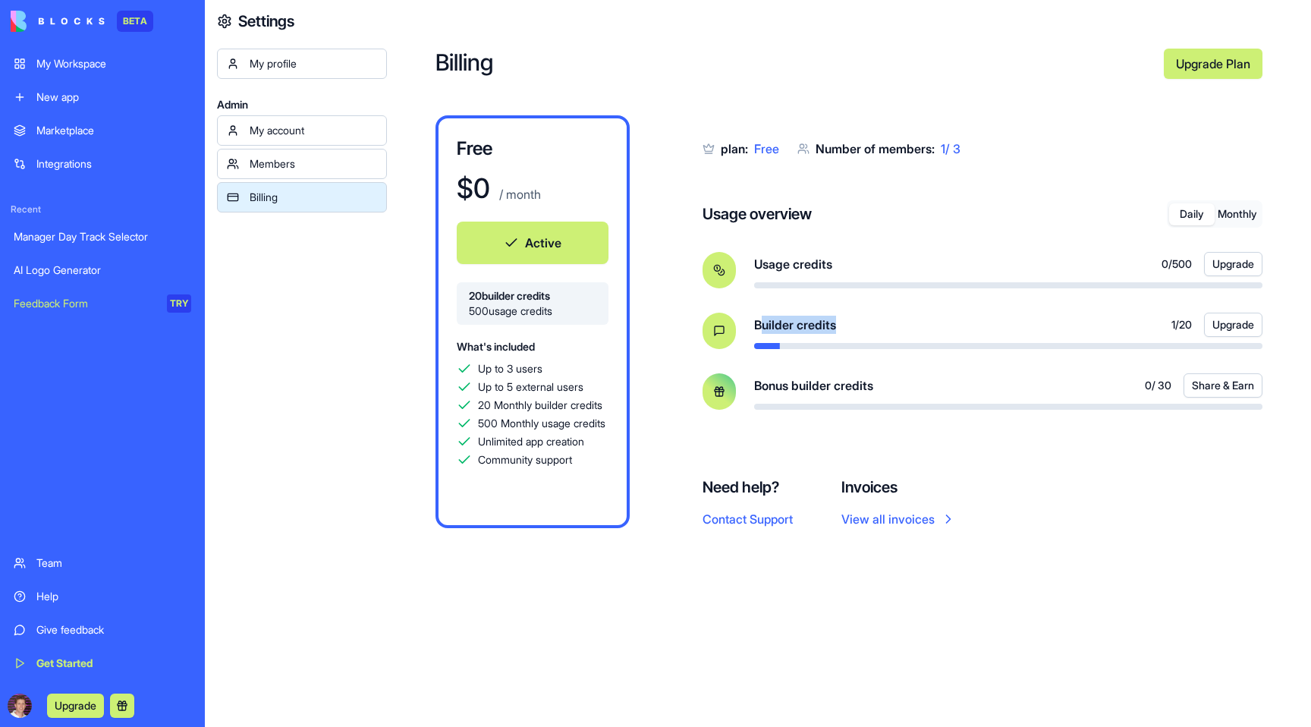
drag, startPoint x: 763, startPoint y: 323, endPoint x: 905, endPoint y: 323, distance: 142.6
click at [905, 323] on div "Builder credits 1 / 20 Upgrade" at bounding box center [1008, 325] width 508 height 24
click at [722, 329] on icon at bounding box center [719, 331] width 12 height 12
click at [58, 238] on div "Manager Day Track Selector" at bounding box center [103, 236] width 178 height 15
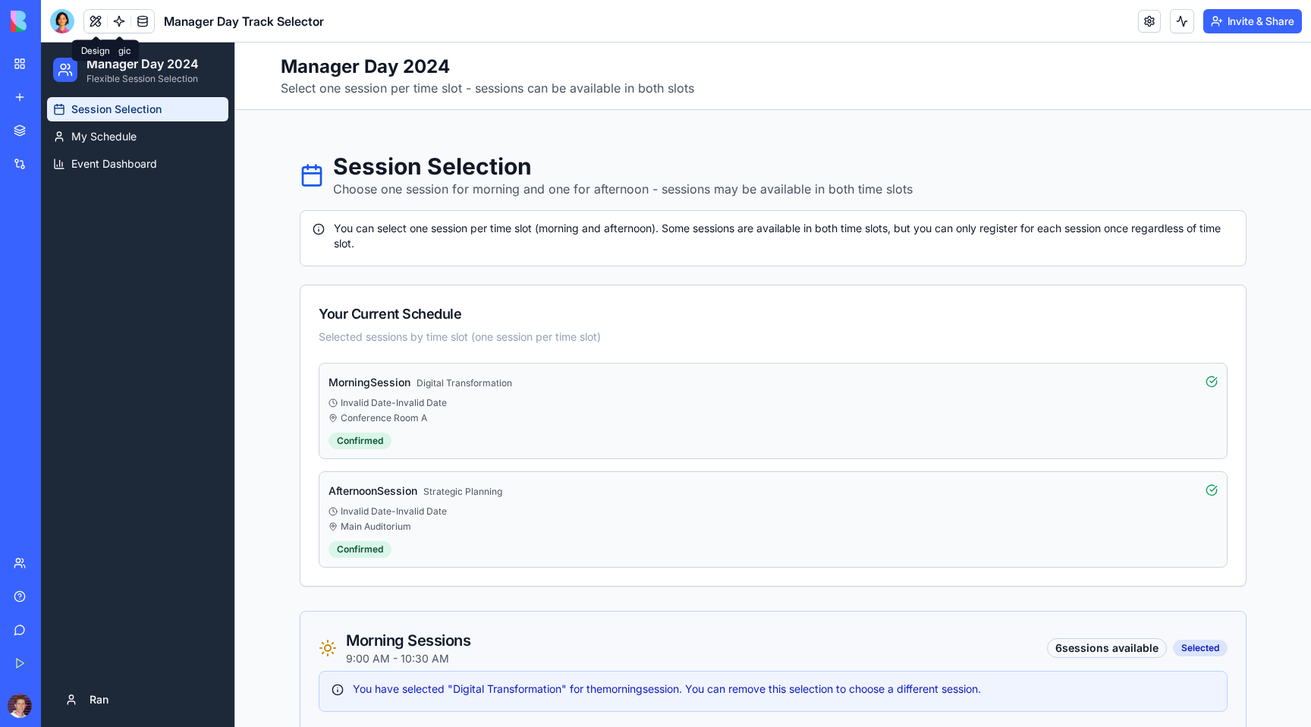
click at [70, 15] on div at bounding box center [62, 21] width 24 height 24
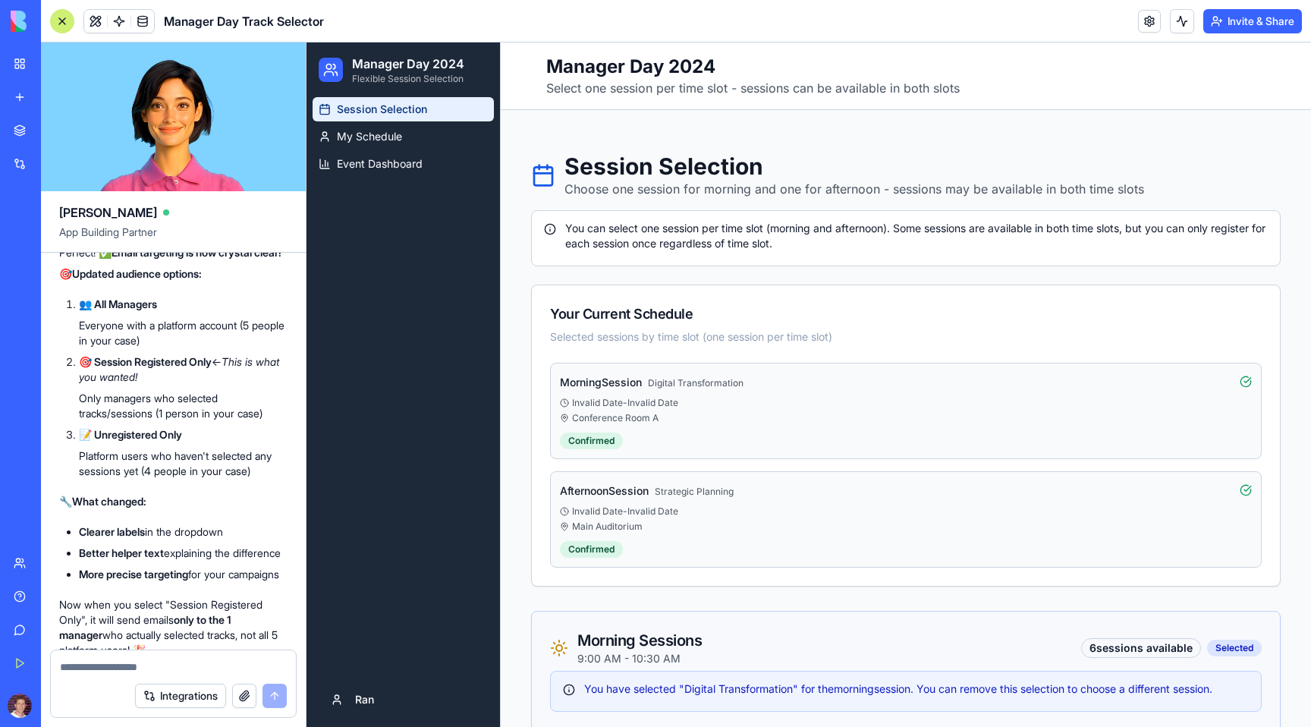
scroll to position [17514, 0]
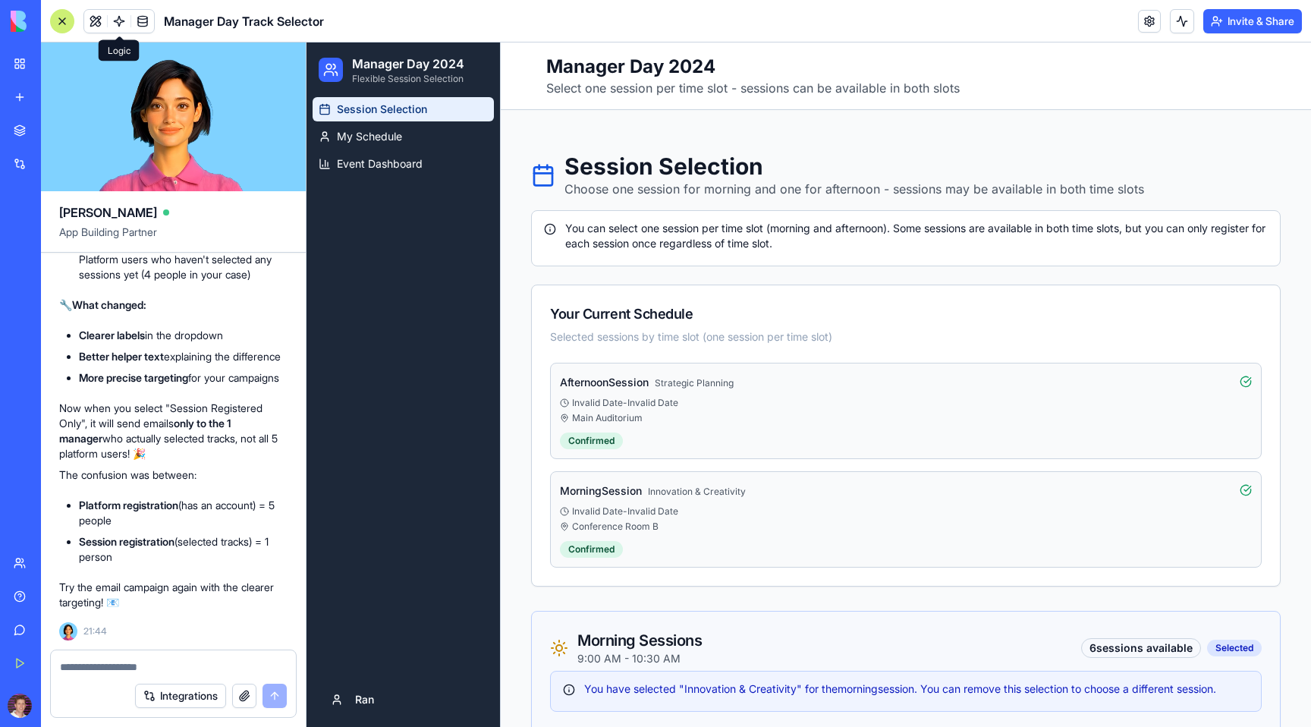
click at [115, 20] on link at bounding box center [119, 21] width 23 height 23
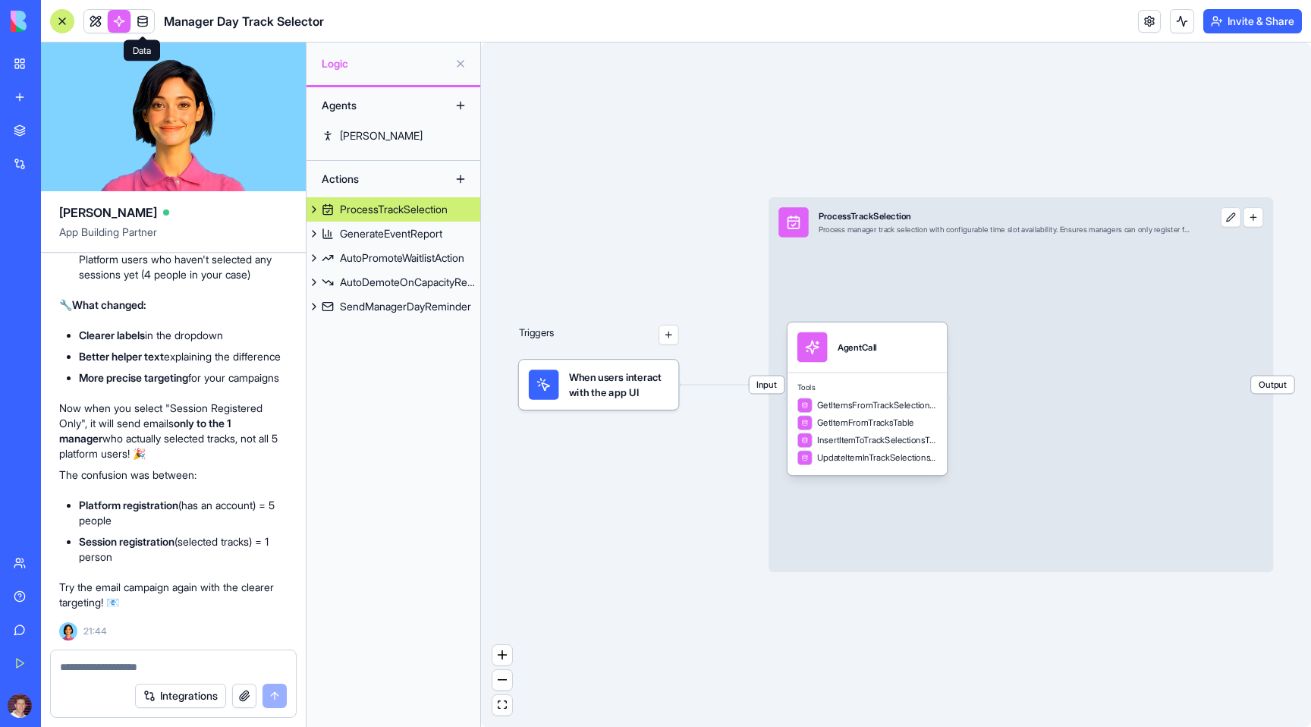
click at [135, 24] on link at bounding box center [142, 21] width 23 height 23
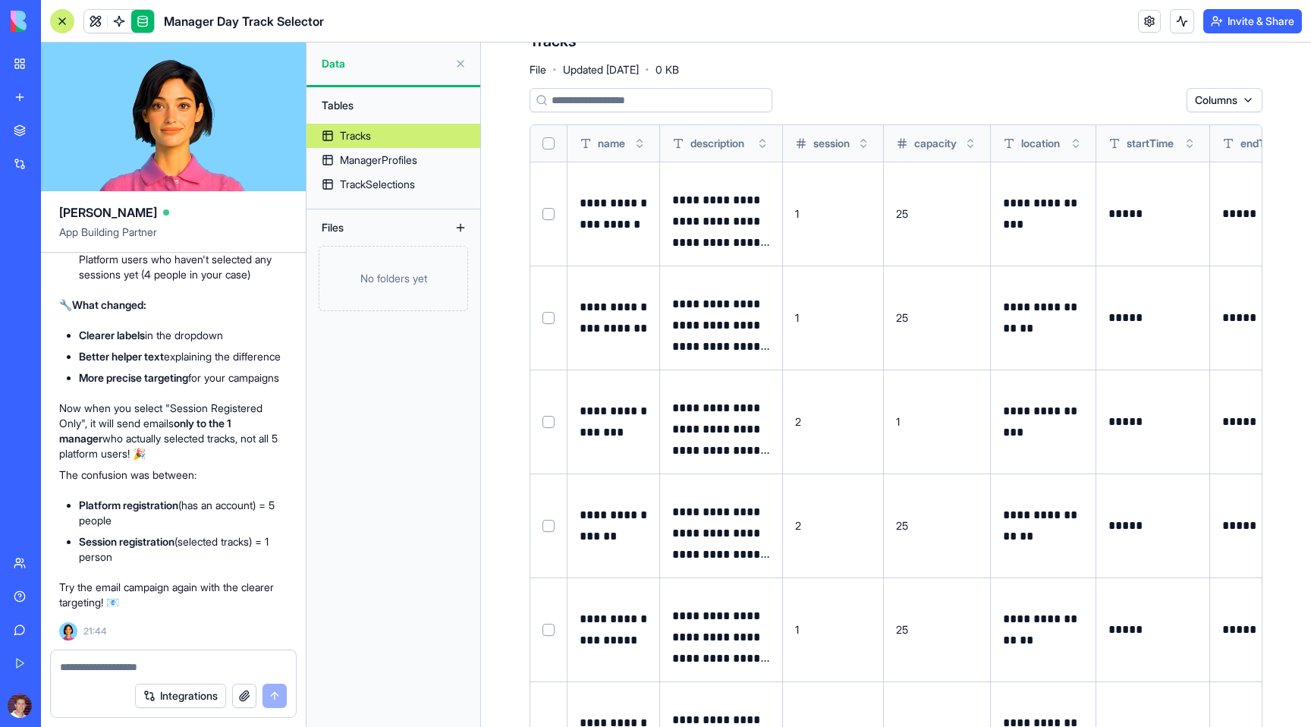
scroll to position [63, 0]
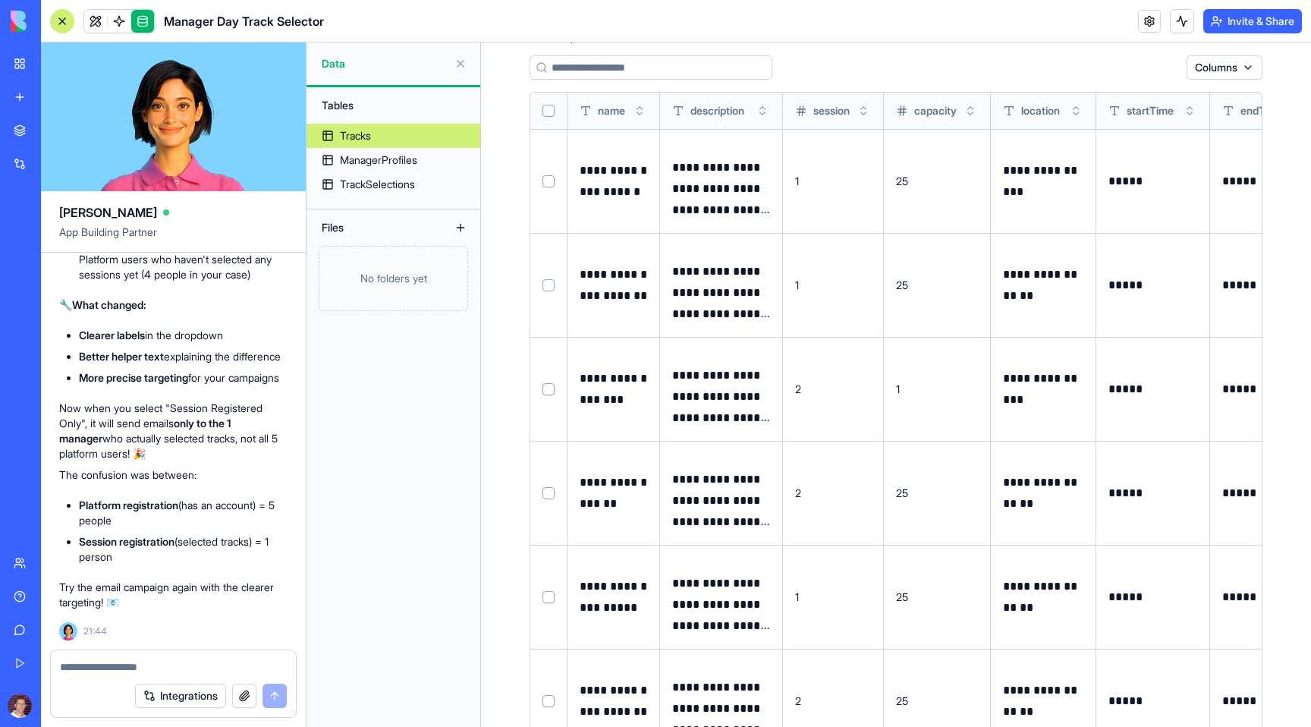
click at [0, 0] on button at bounding box center [0, 0] width 0 height 0
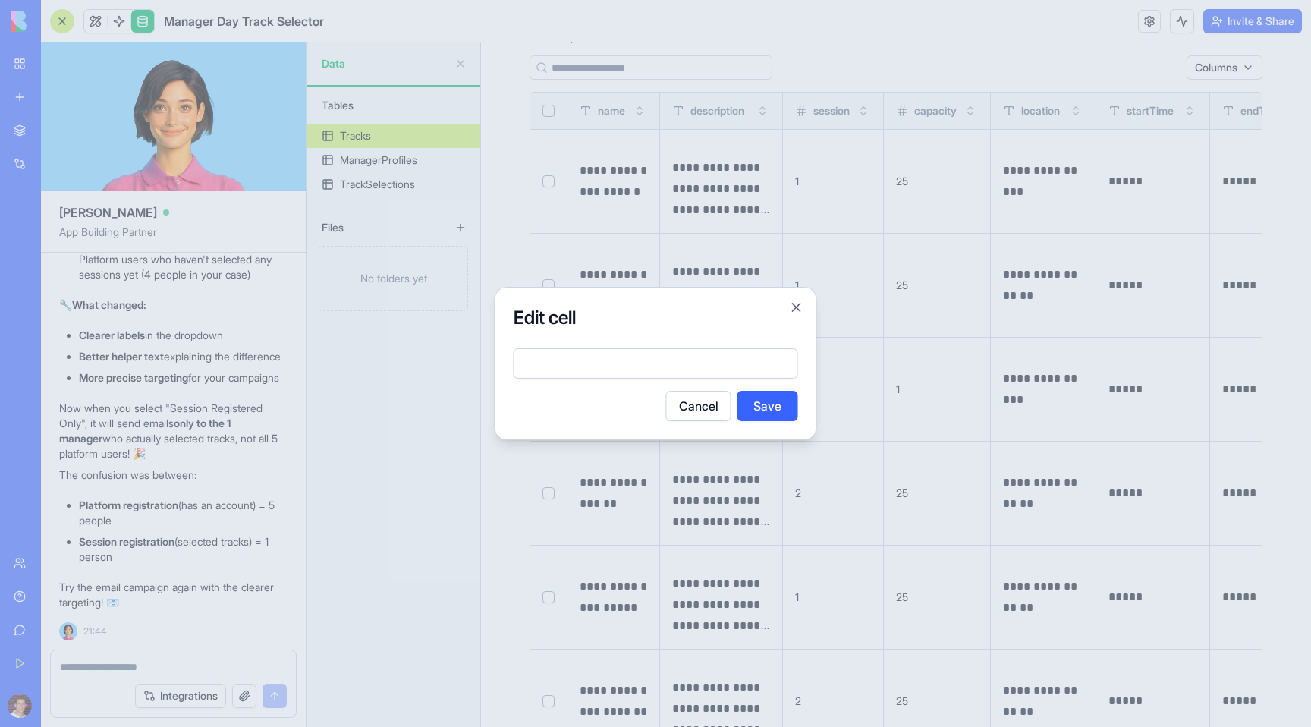
type input "*"
click at [776, 404] on button "Save" at bounding box center [768, 406] width 61 height 30
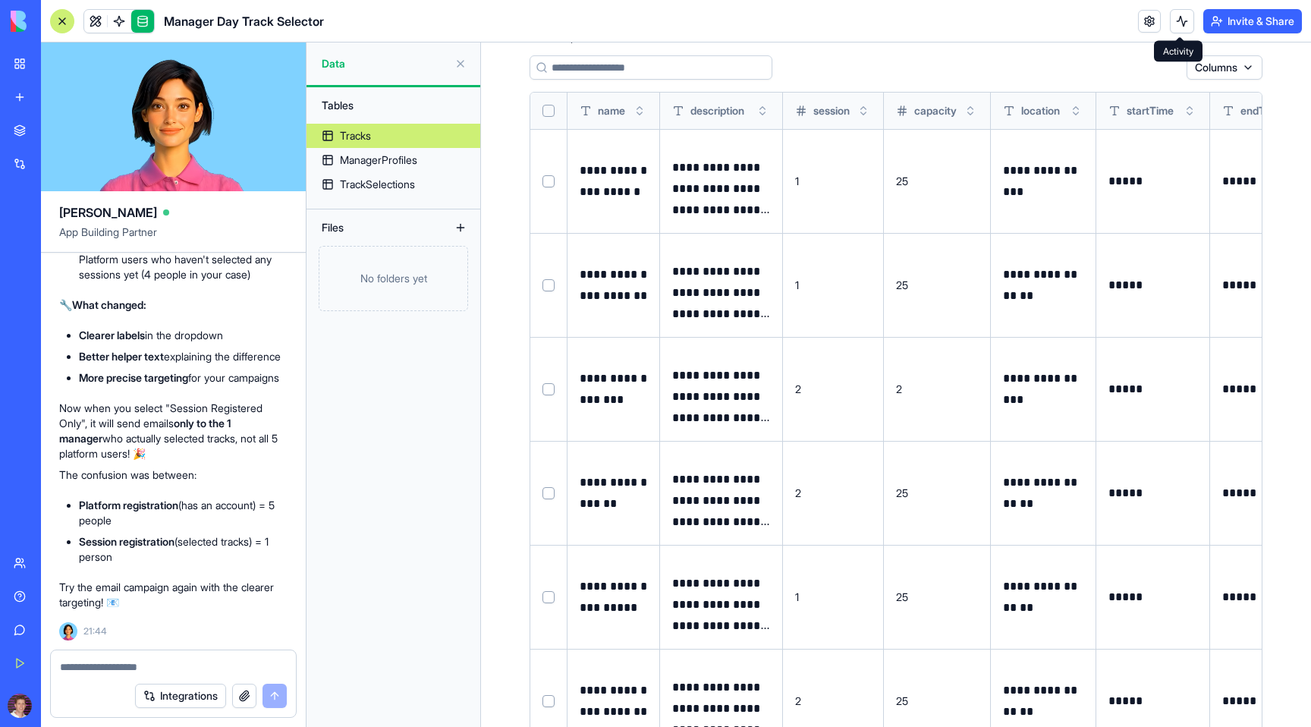
click at [1179, 22] on button at bounding box center [1182, 21] width 24 height 24
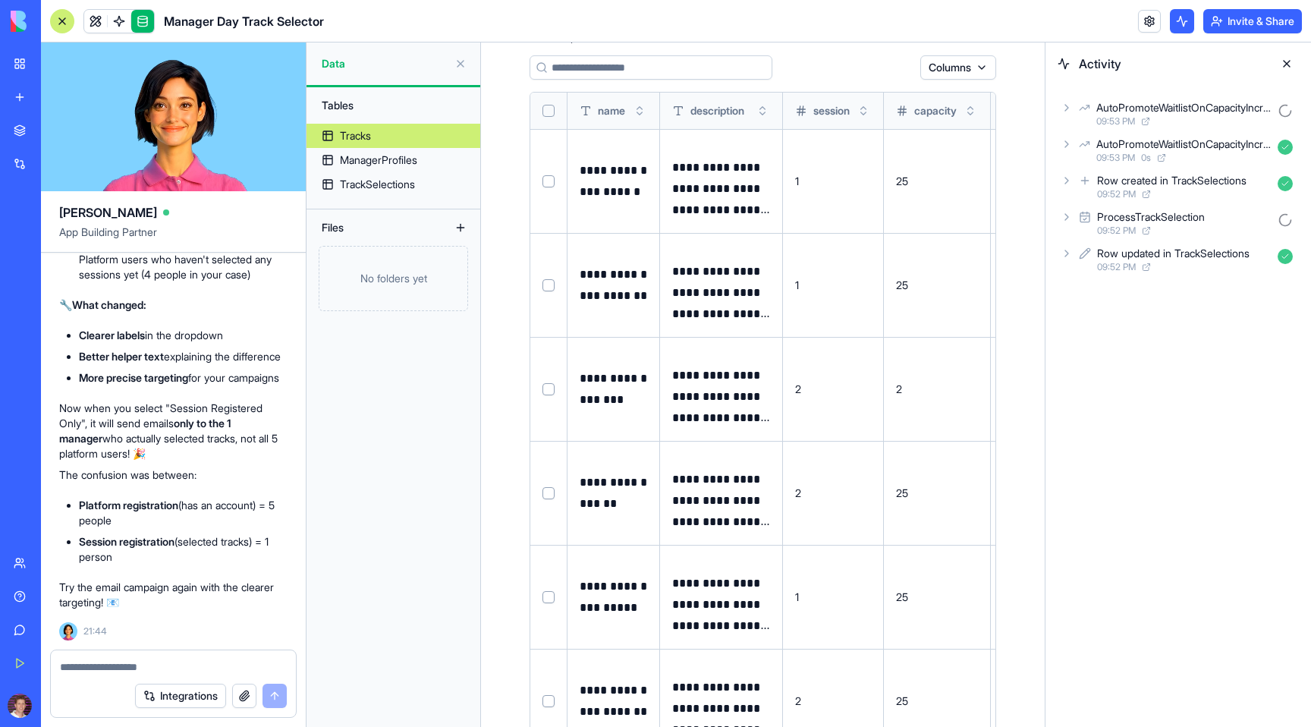
click at [1069, 105] on icon at bounding box center [1067, 108] width 12 height 12
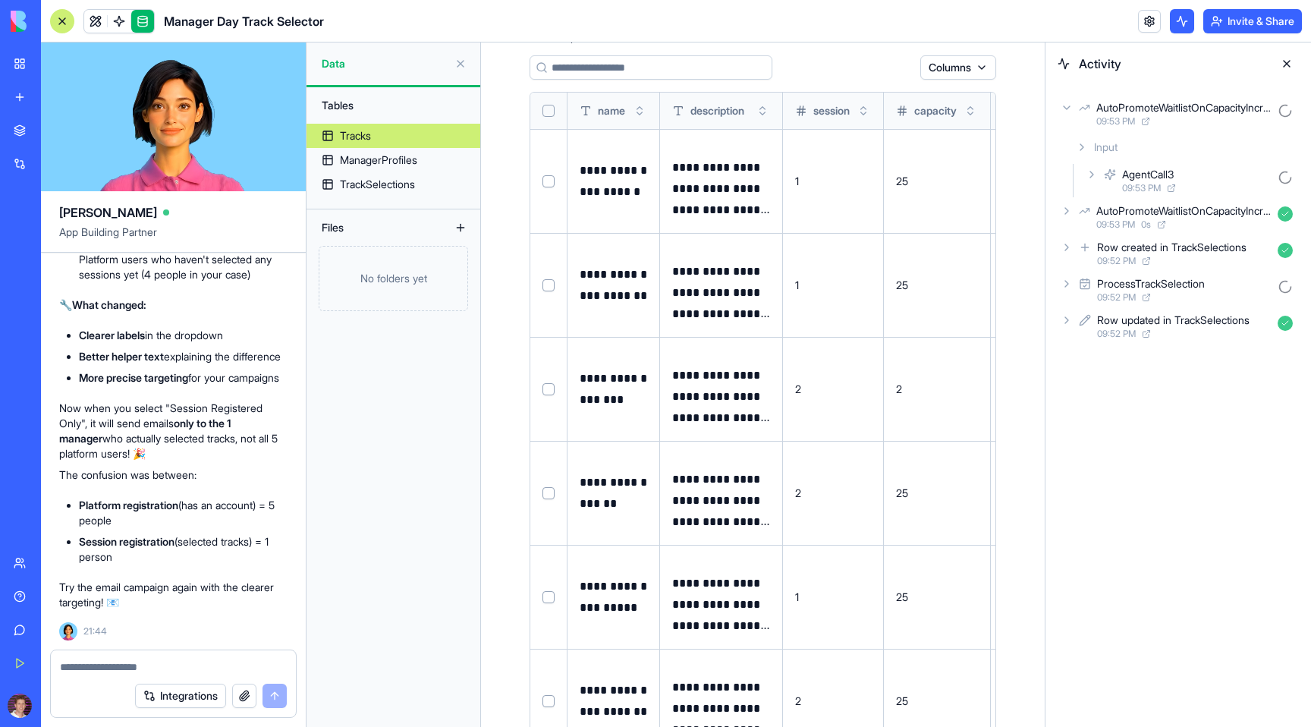
click at [1090, 173] on icon at bounding box center [1092, 174] width 12 height 12
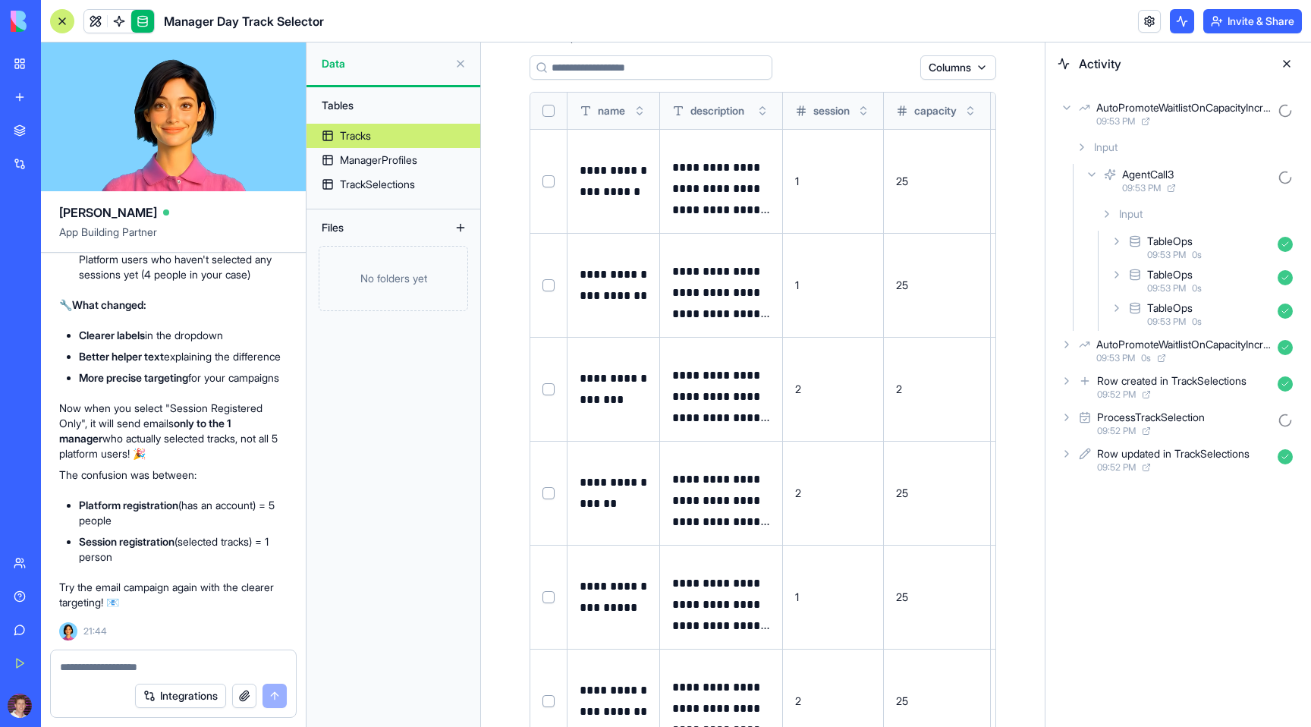
click at [1066, 106] on icon at bounding box center [1067, 108] width 12 height 12
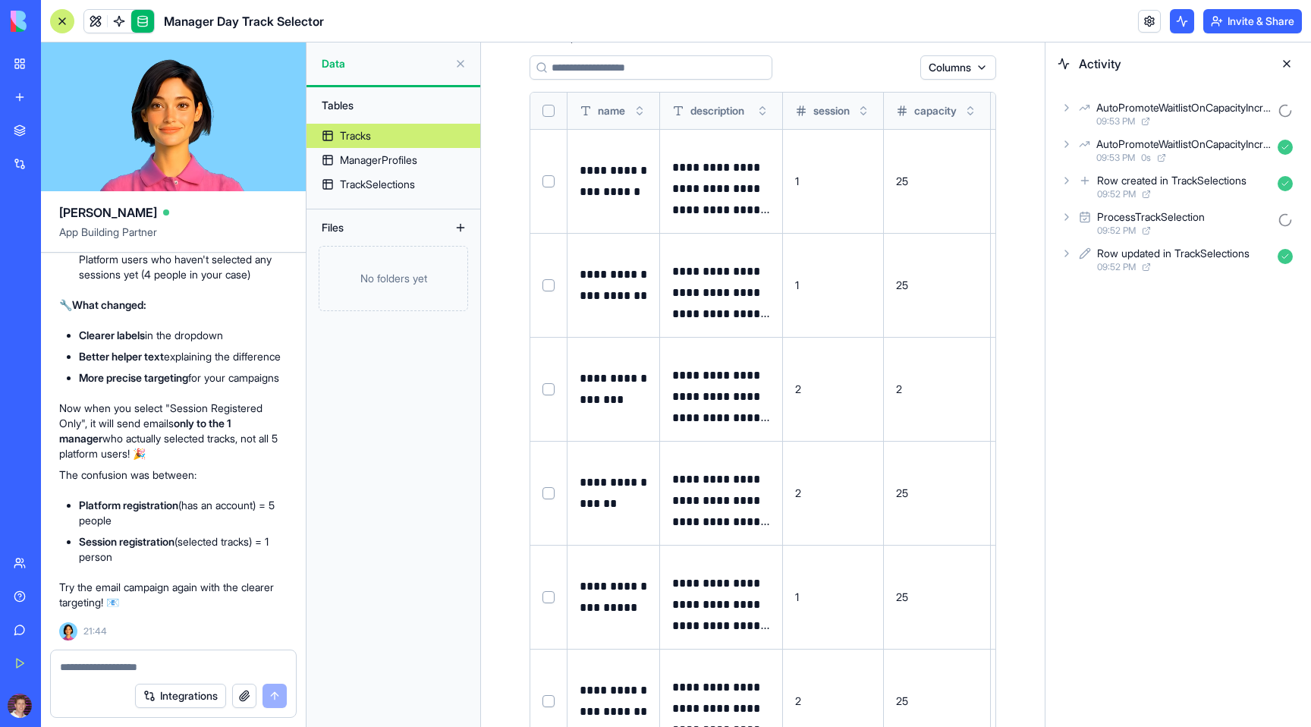
click at [1067, 108] on icon at bounding box center [1066, 108] width 3 height 6
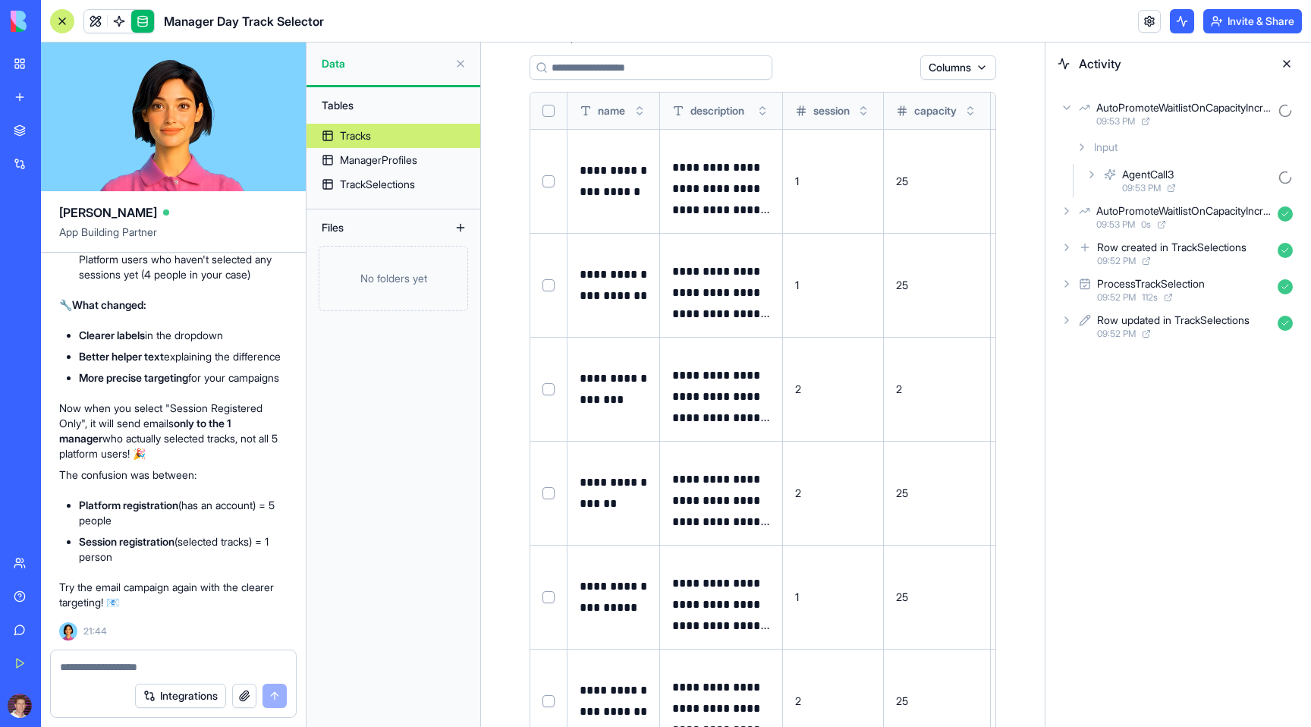
click at [1090, 175] on icon at bounding box center [1092, 174] width 12 height 12
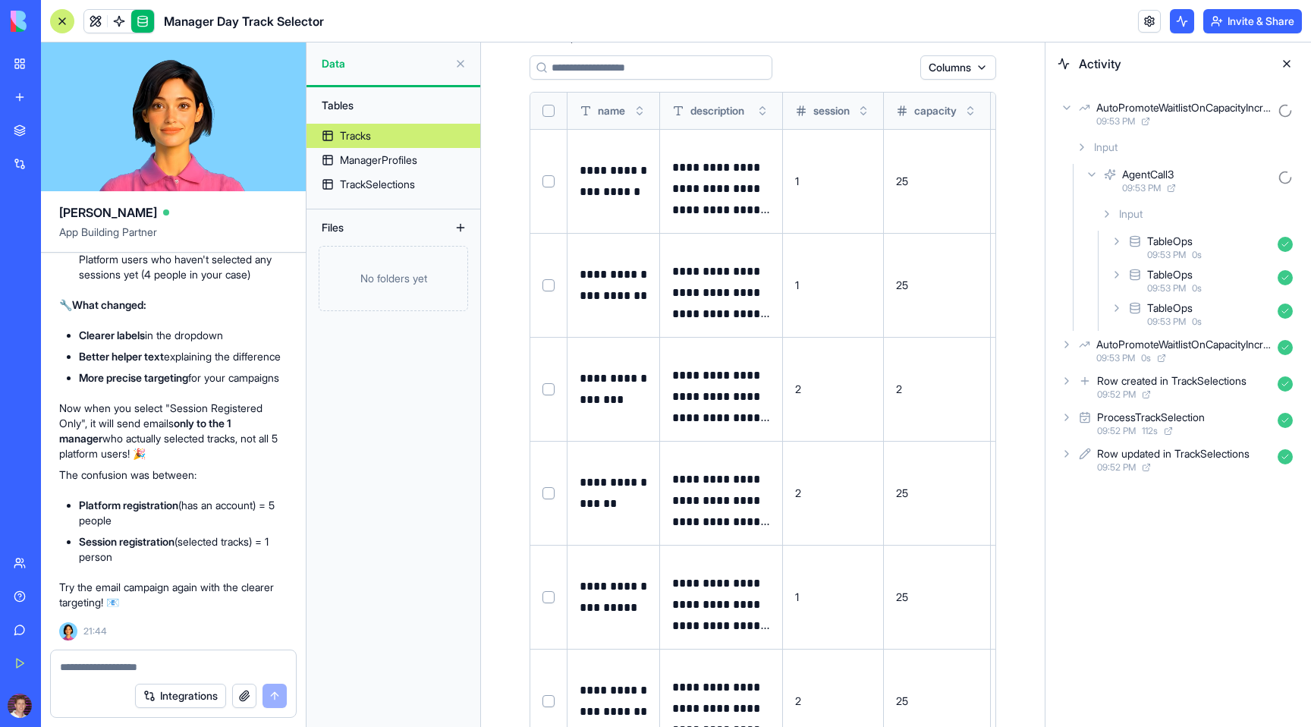
click at [1118, 312] on icon at bounding box center [1117, 308] width 12 height 12
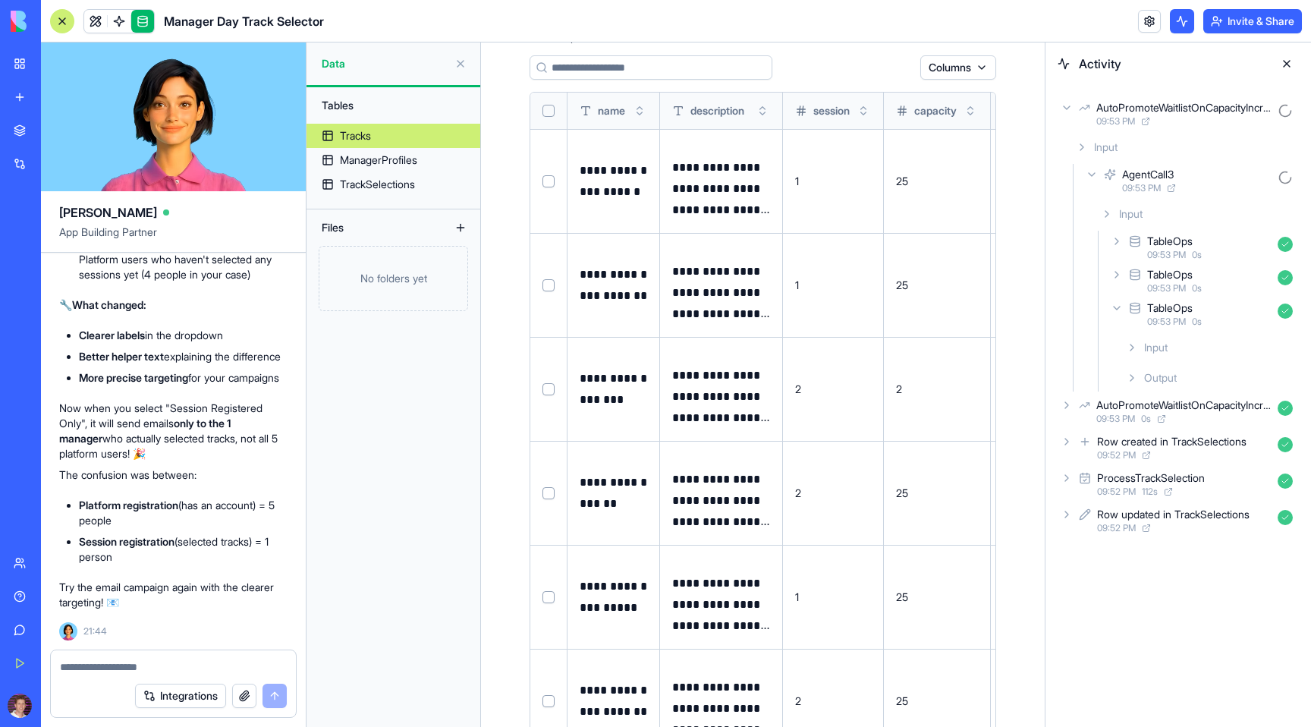
click at [1141, 375] on div "Output" at bounding box center [1209, 377] width 179 height 27
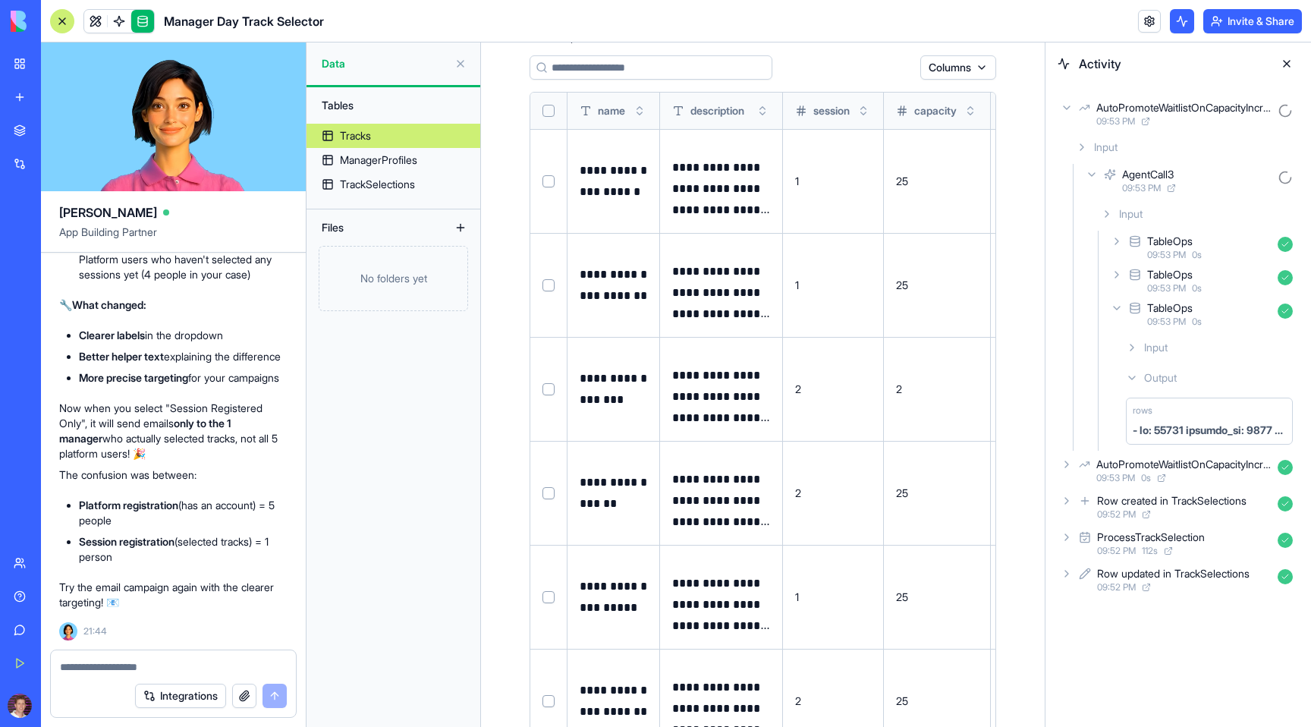
click at [1066, 108] on icon at bounding box center [1067, 108] width 12 height 12
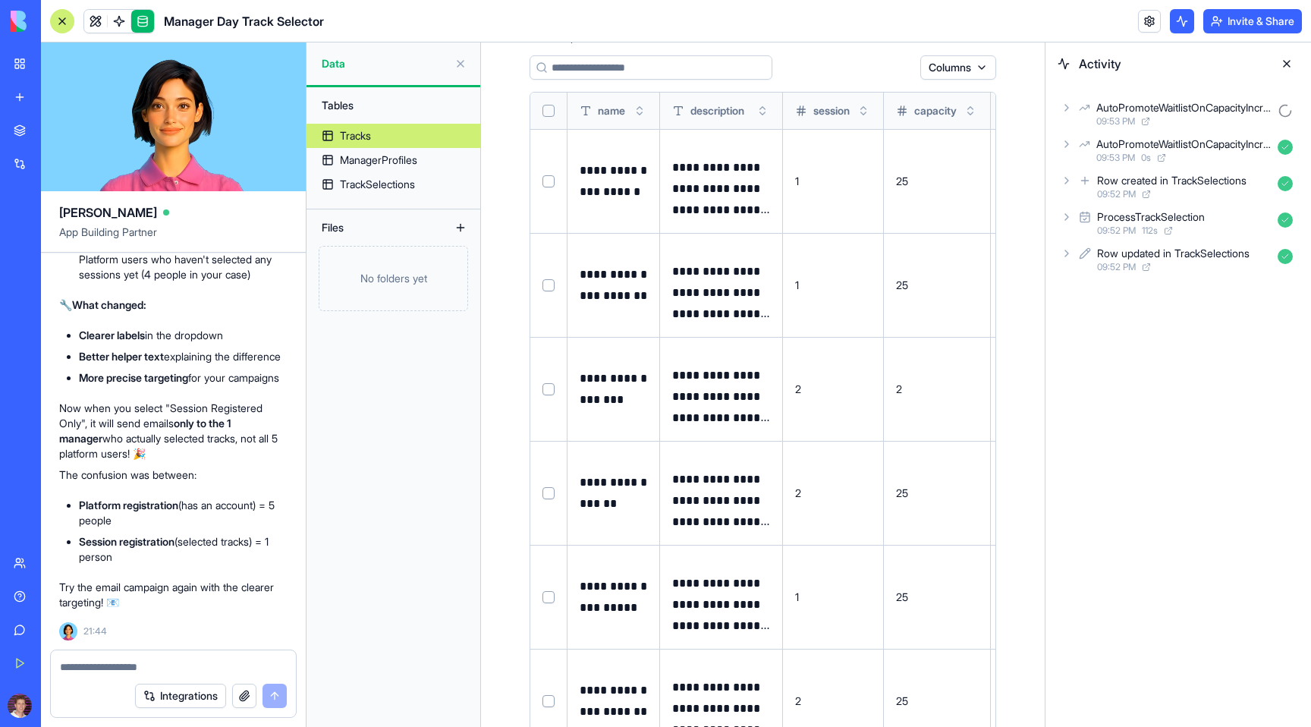
click at [1068, 112] on icon at bounding box center [1067, 108] width 12 height 12
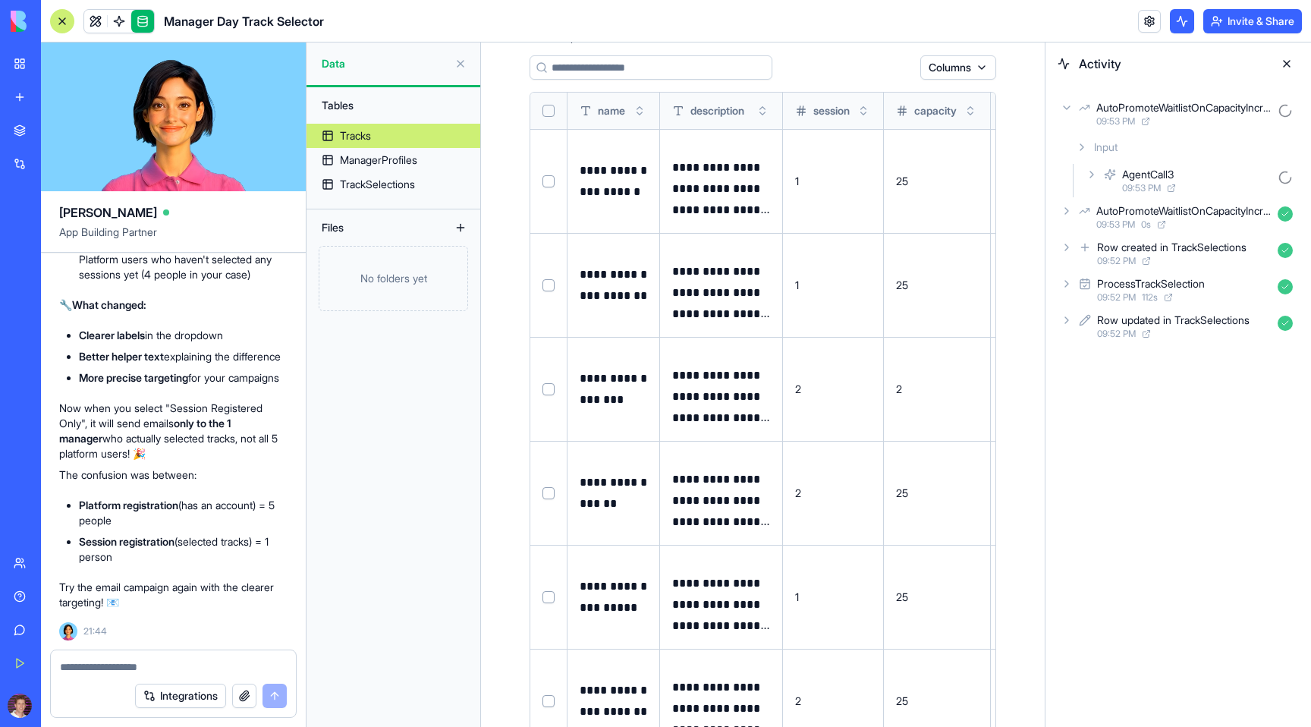
click at [1080, 145] on icon at bounding box center [1082, 147] width 12 height 12
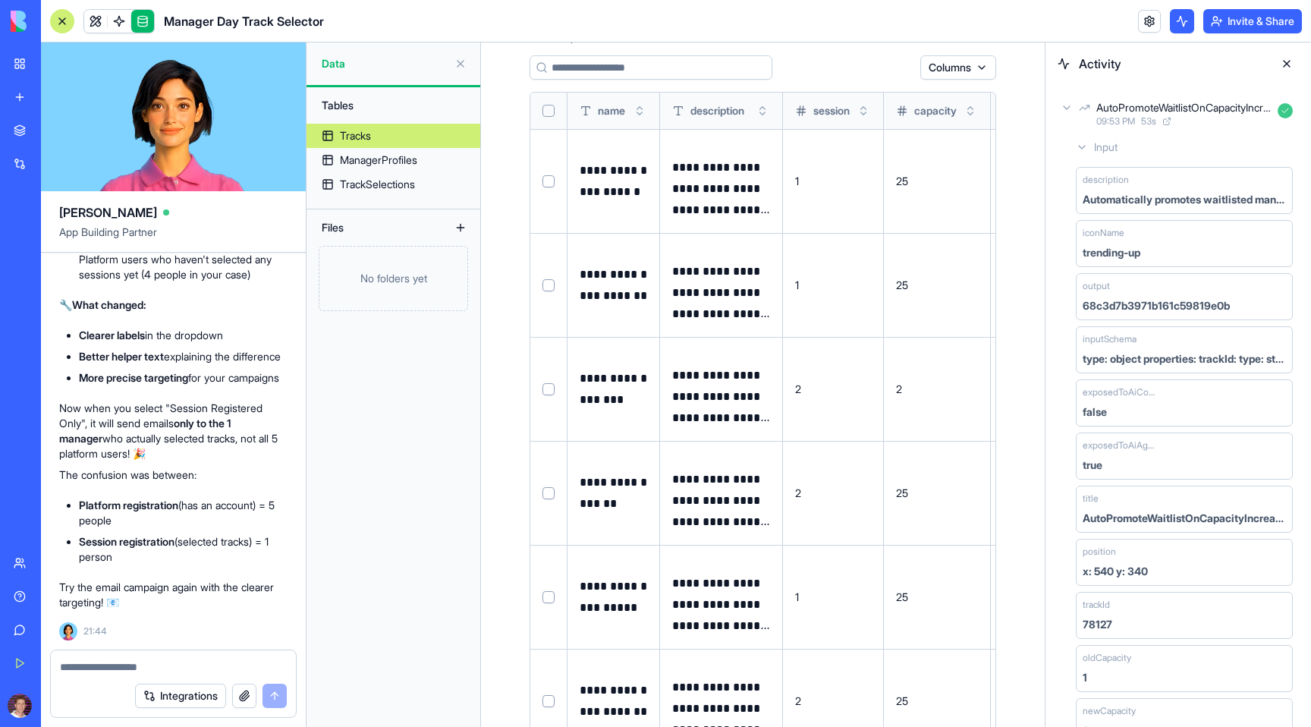
click at [1070, 114] on div "AutoPromoteWaitlistOnCapacityIncrease 09:53 PM 53 s" at bounding box center [1178, 113] width 241 height 33
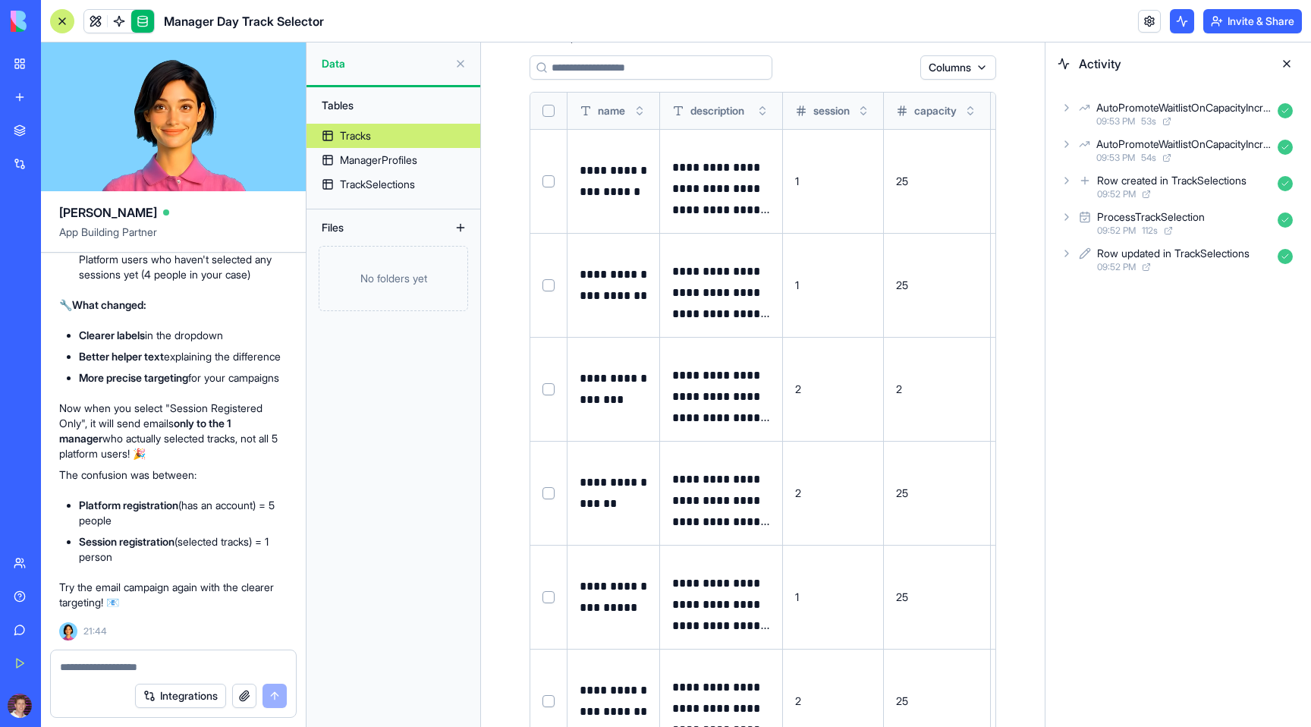
click at [0, 0] on button at bounding box center [0, 0] width 0 height 0
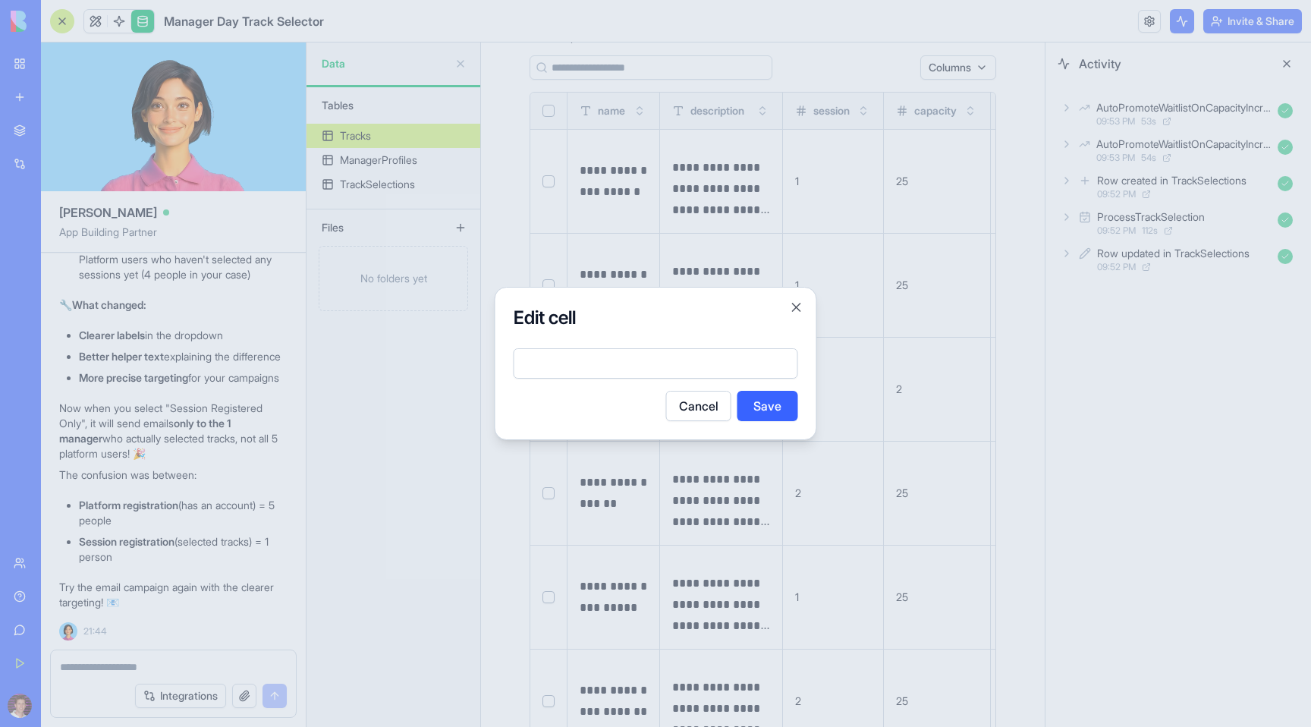
type input "*"
click at [768, 407] on button "Save" at bounding box center [768, 406] width 61 height 30
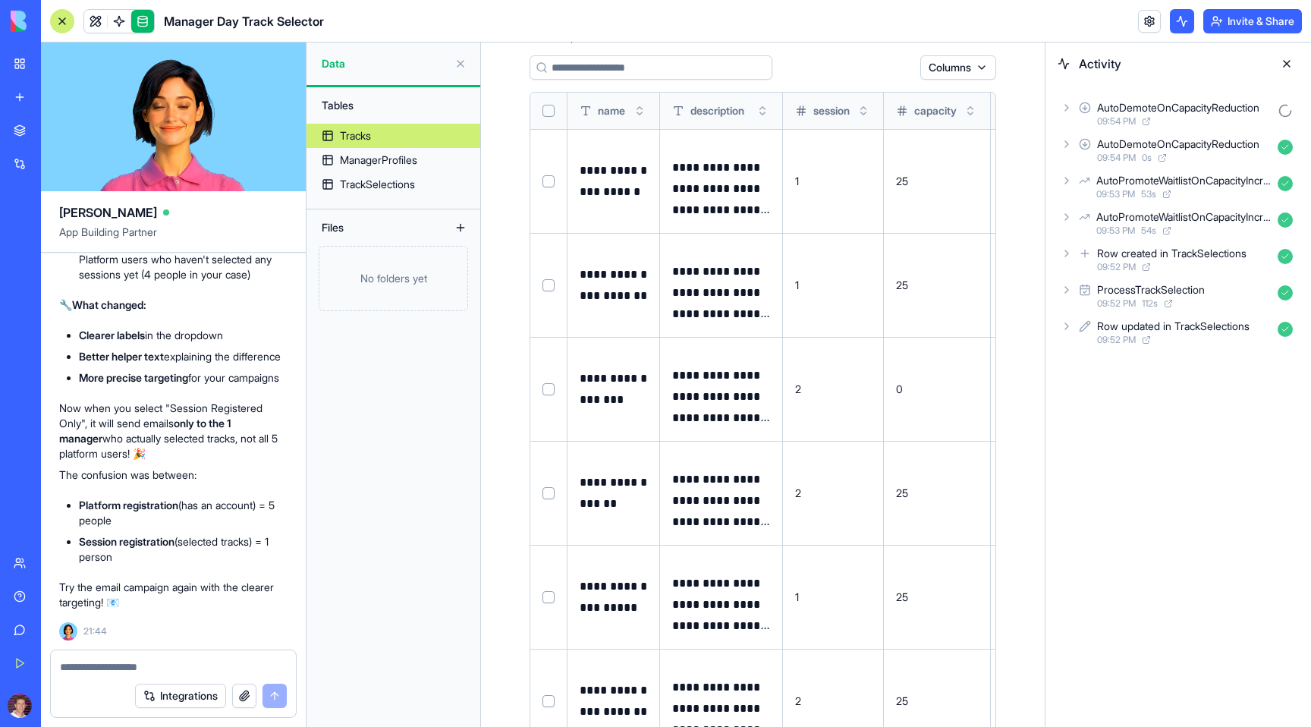
click at [1122, 262] on span "09:52 PM" at bounding box center [1116, 267] width 39 height 12
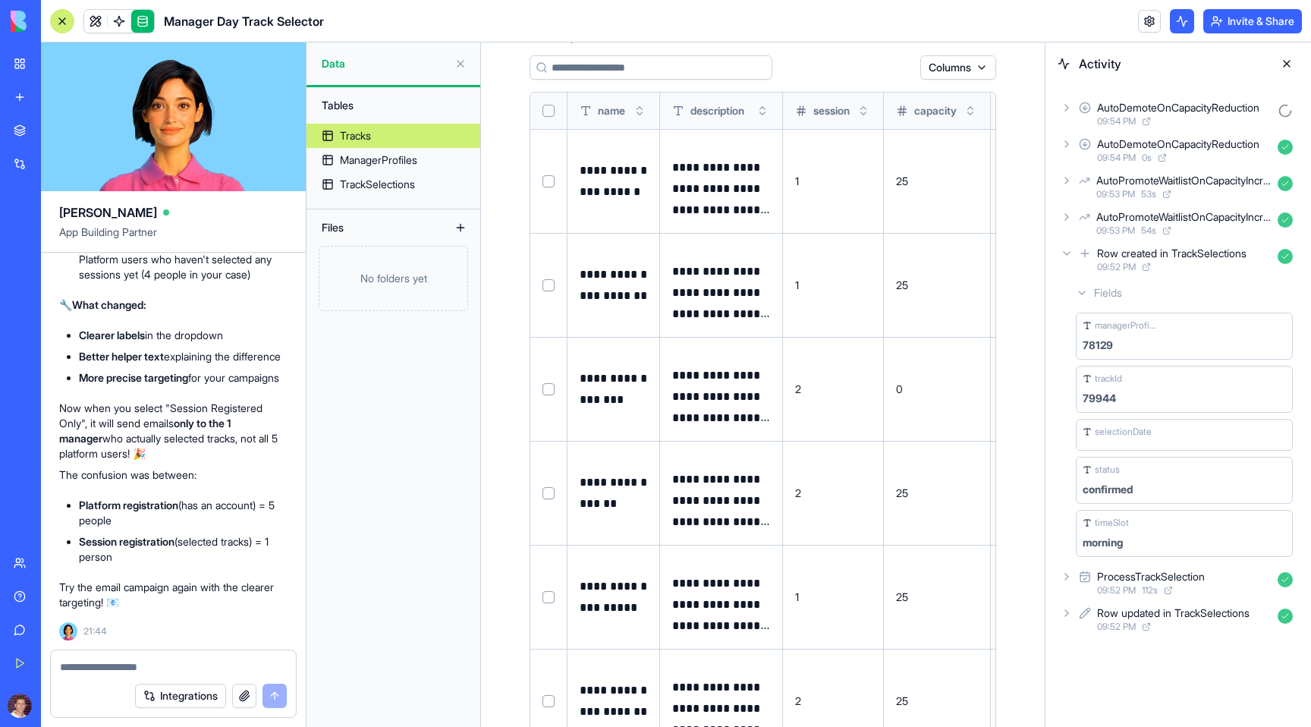
click at [1062, 256] on icon at bounding box center [1067, 253] width 12 height 12
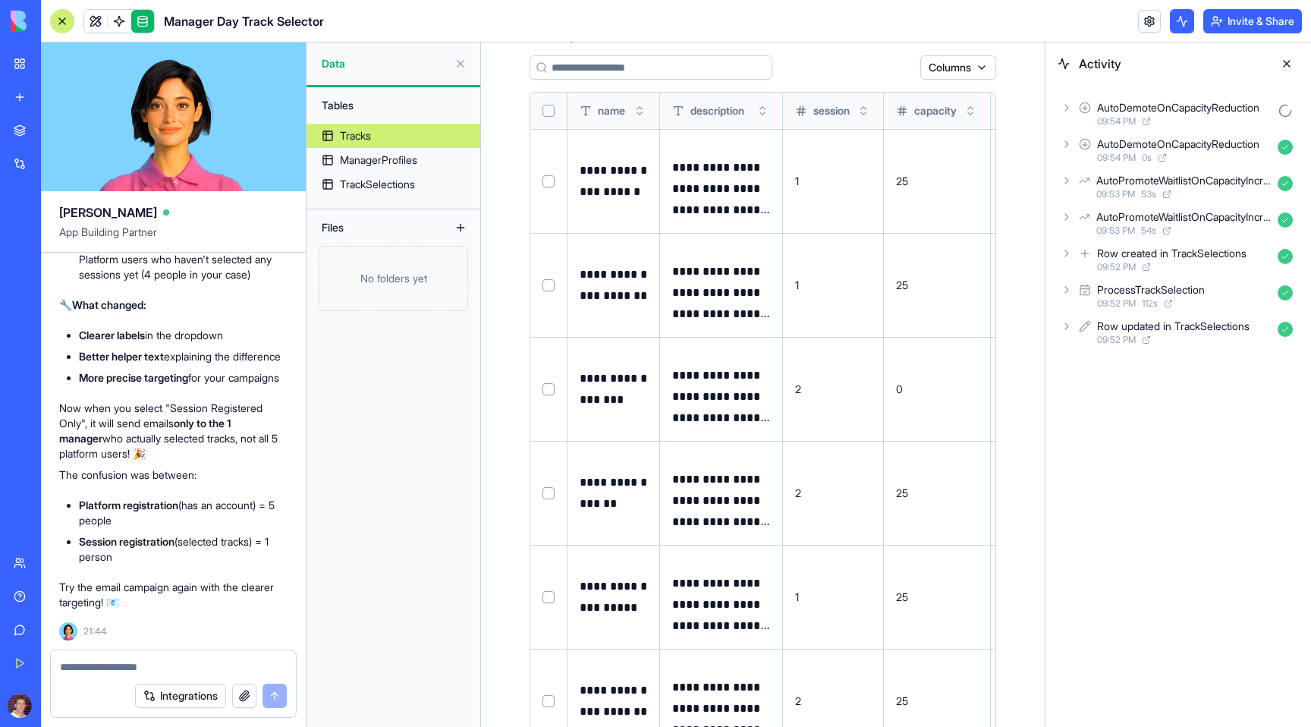
click at [1068, 111] on icon at bounding box center [1067, 108] width 12 height 12
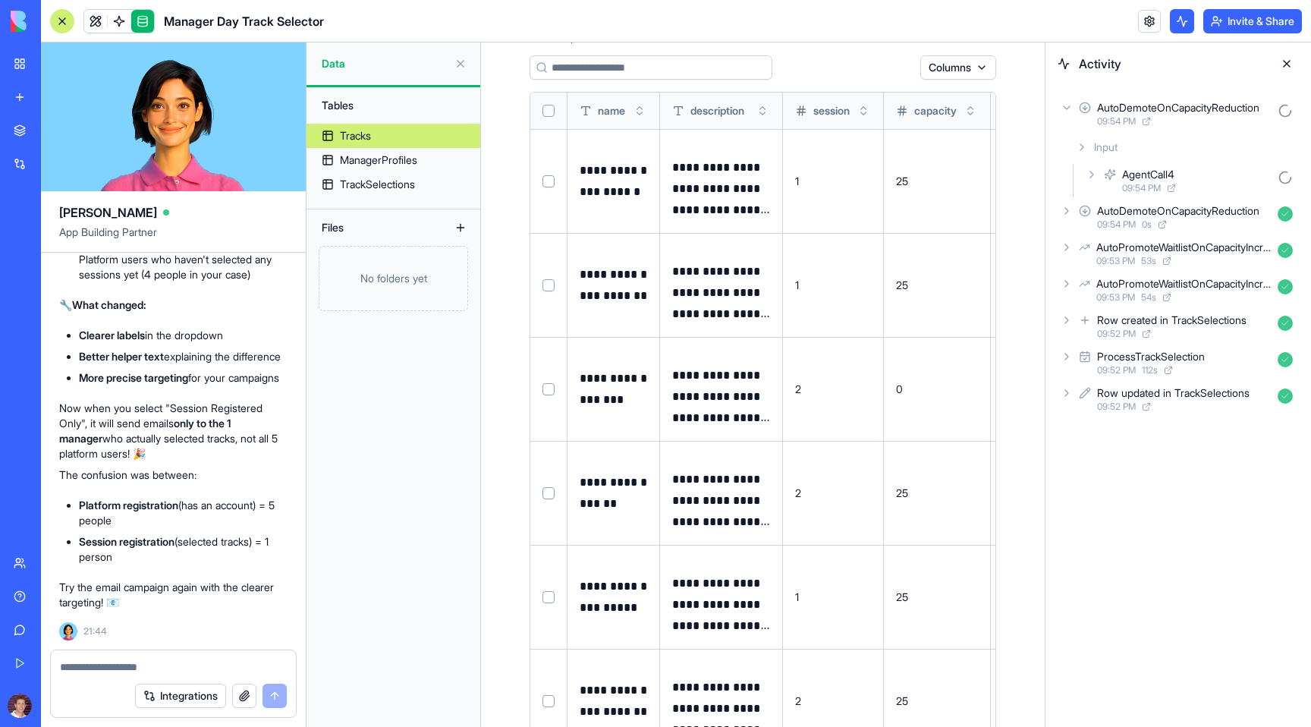
click at [1091, 170] on icon at bounding box center [1092, 174] width 12 height 12
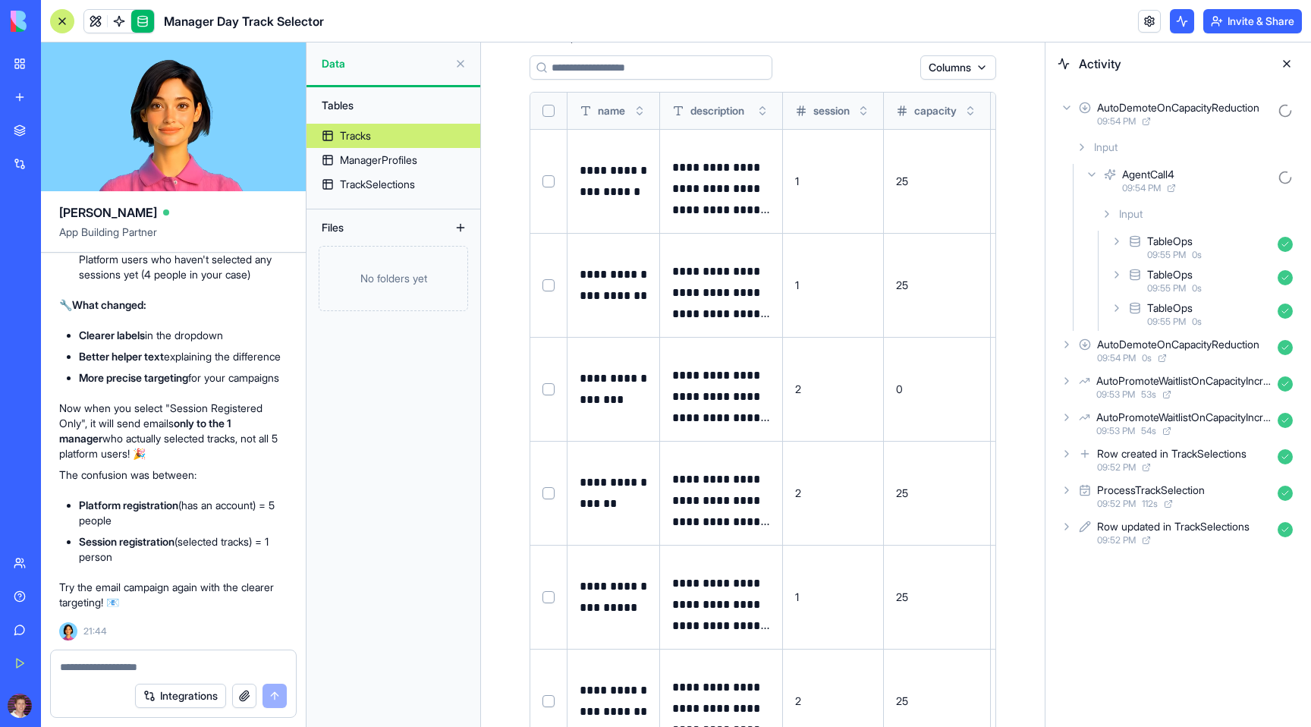
click at [1087, 142] on icon at bounding box center [1082, 147] width 12 height 12
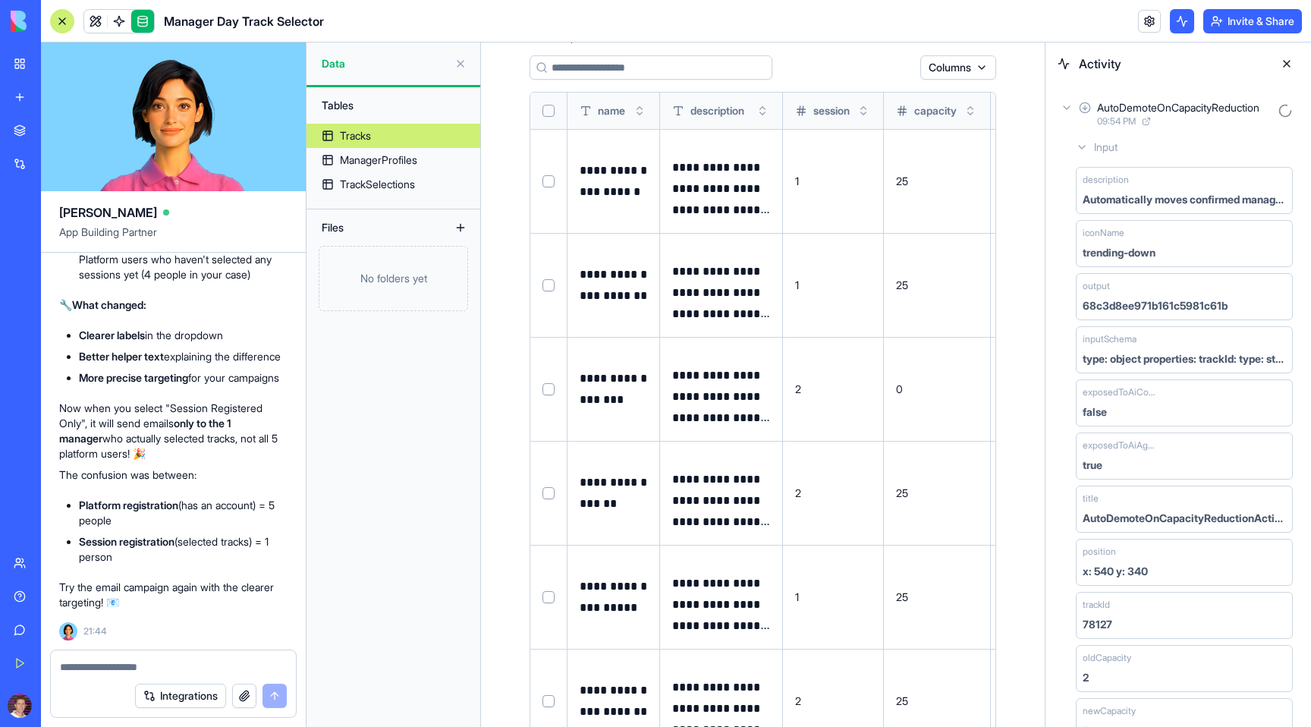
click at [1084, 144] on icon at bounding box center [1082, 147] width 12 height 12
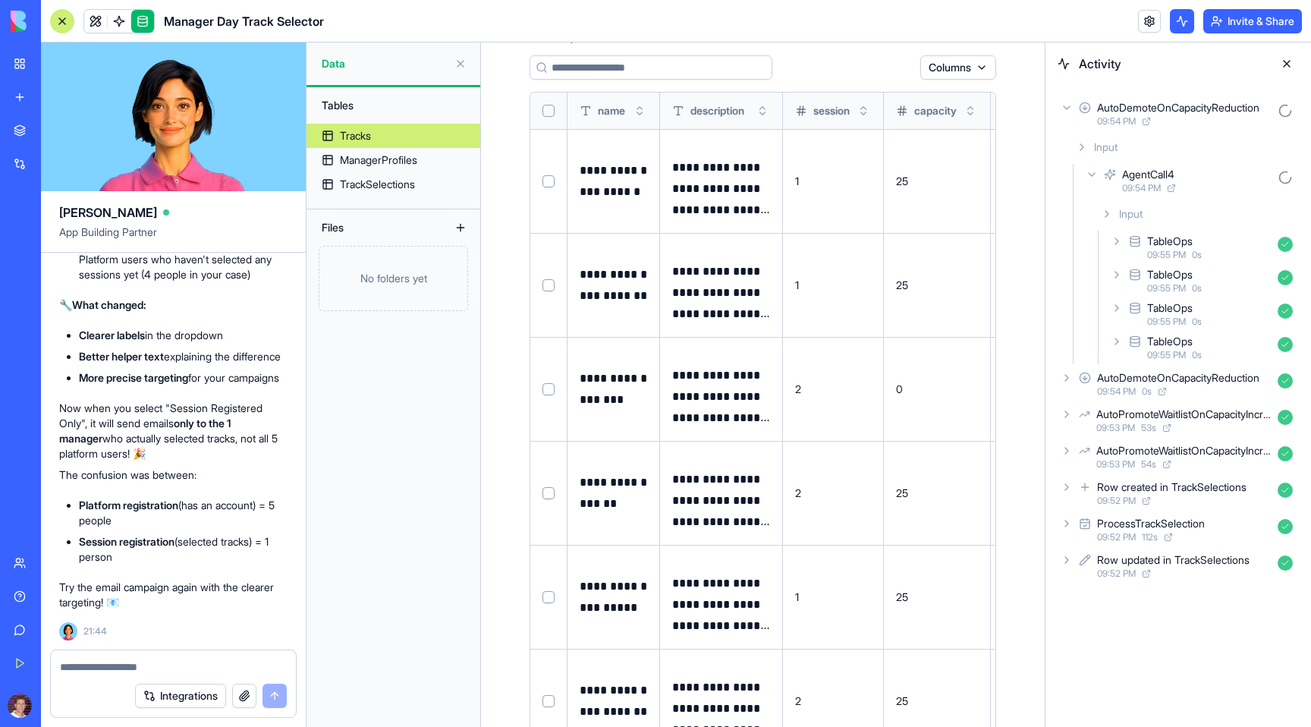
click at [1093, 168] on div "AgentCall4 09:54 PM" at bounding box center [1191, 180] width 216 height 33
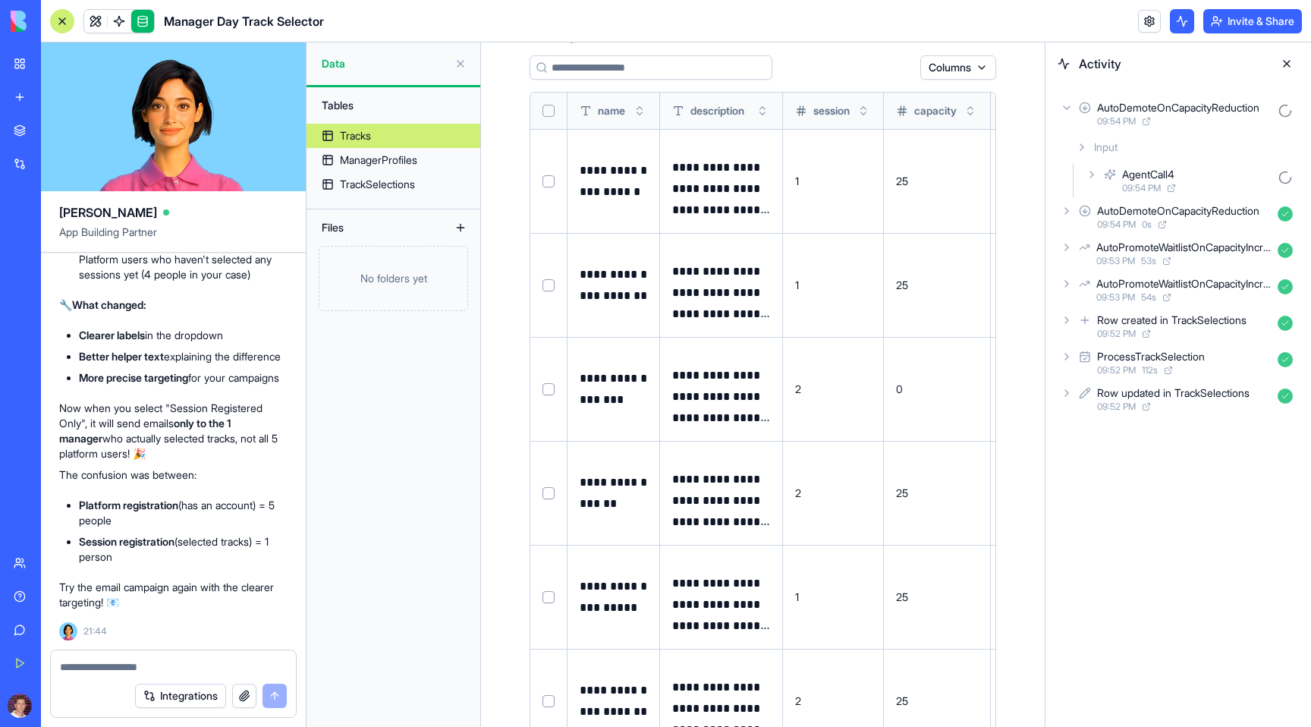
click at [1080, 149] on icon at bounding box center [1082, 147] width 12 height 12
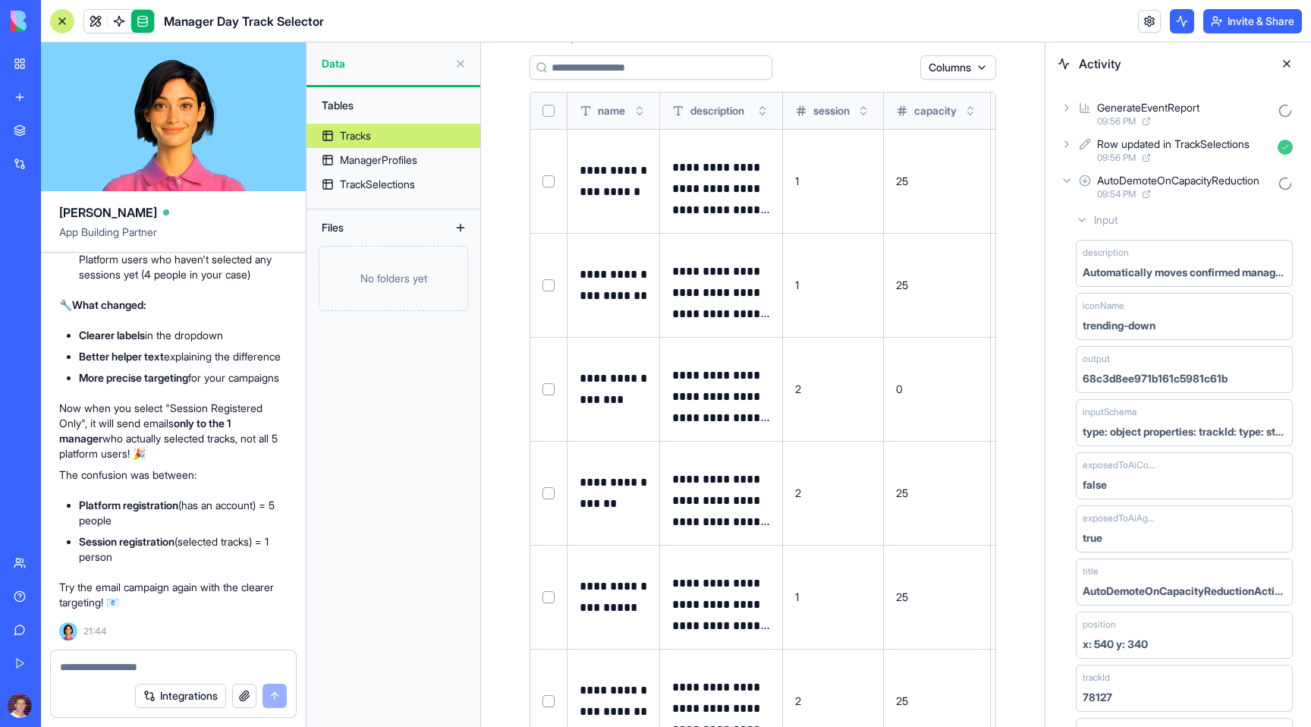
click at [1064, 175] on icon at bounding box center [1067, 181] width 12 height 12
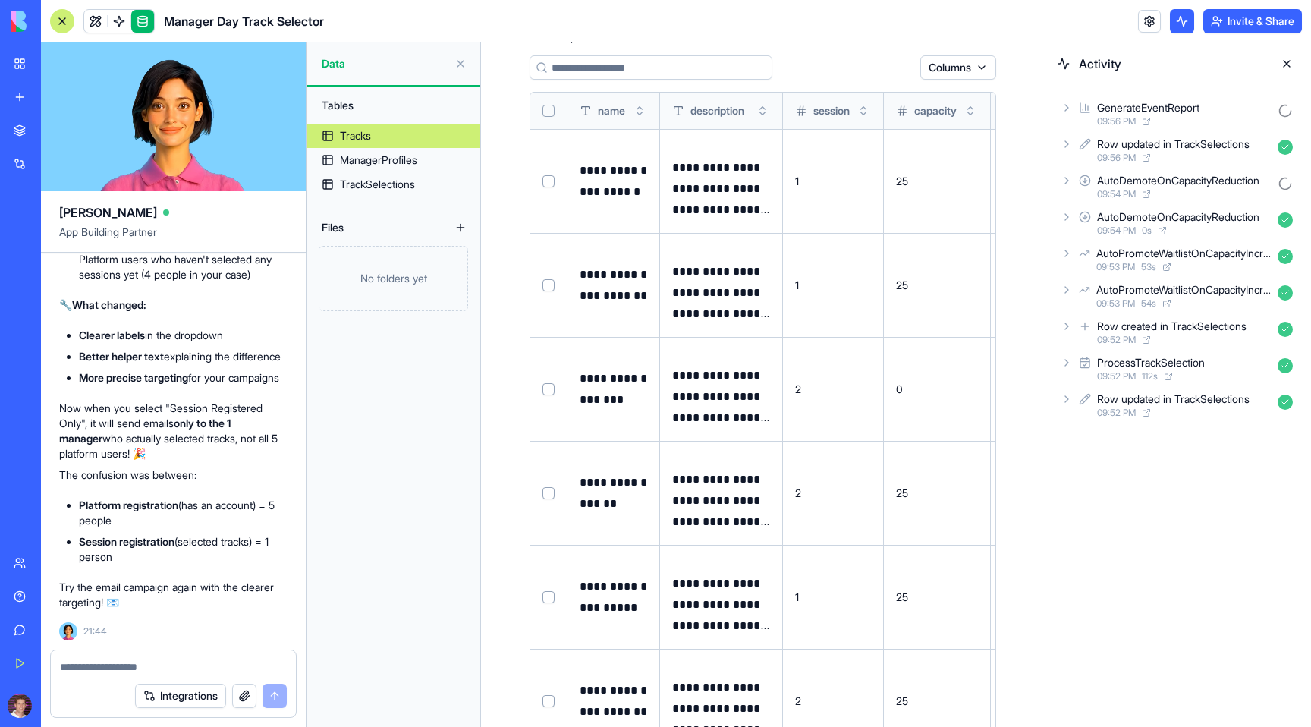
click at [1066, 103] on icon at bounding box center [1067, 108] width 12 height 12
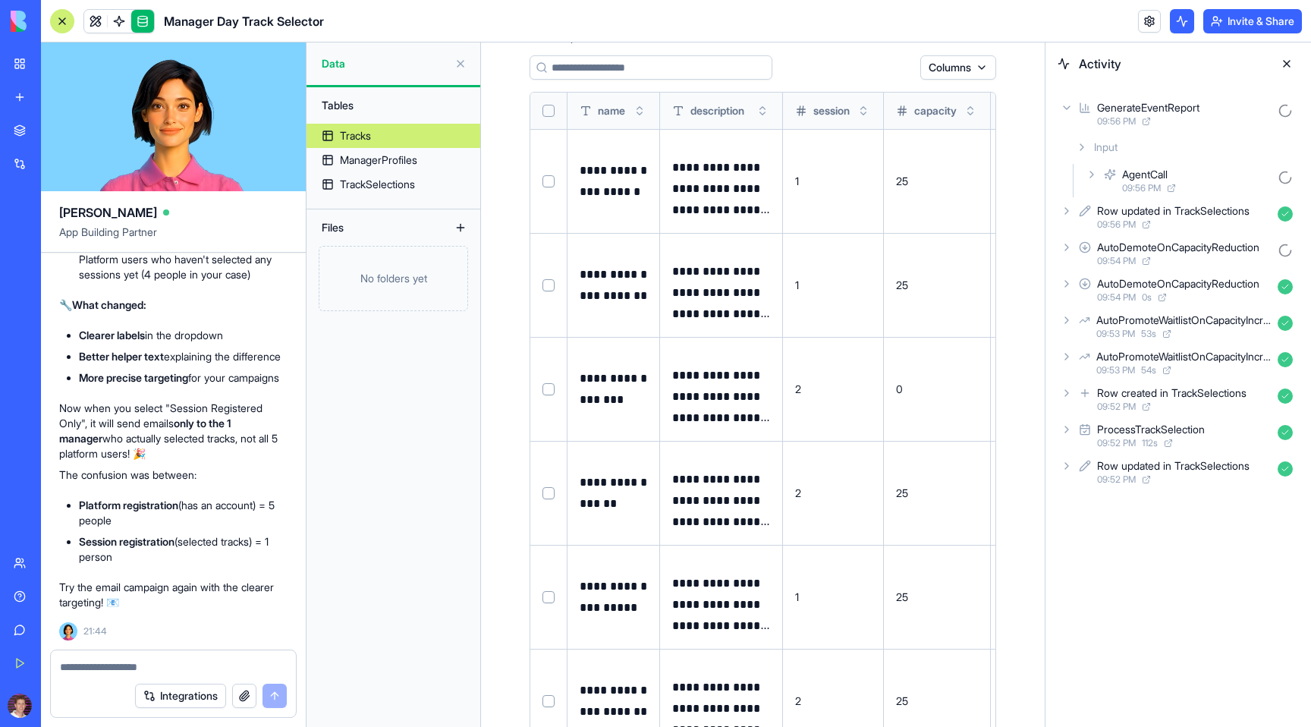
click at [1094, 171] on icon at bounding box center [1092, 174] width 12 height 12
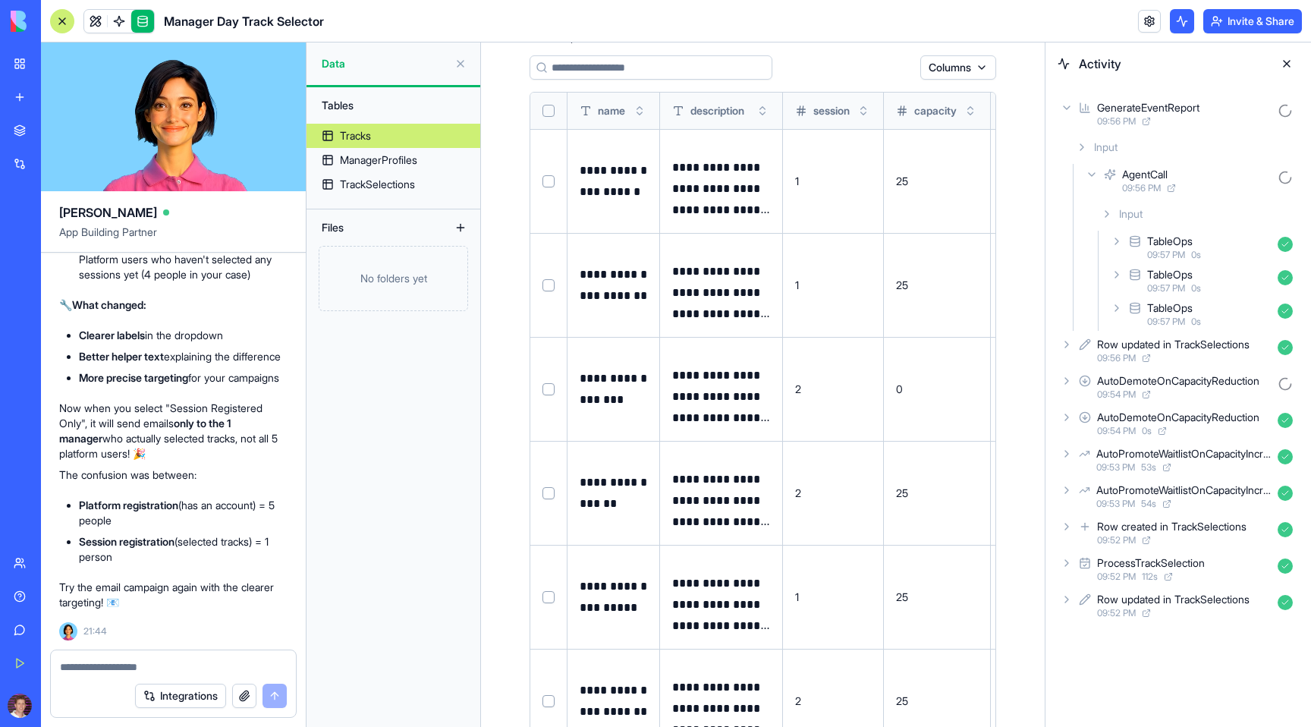
click at [1117, 310] on icon at bounding box center [1117, 308] width 12 height 12
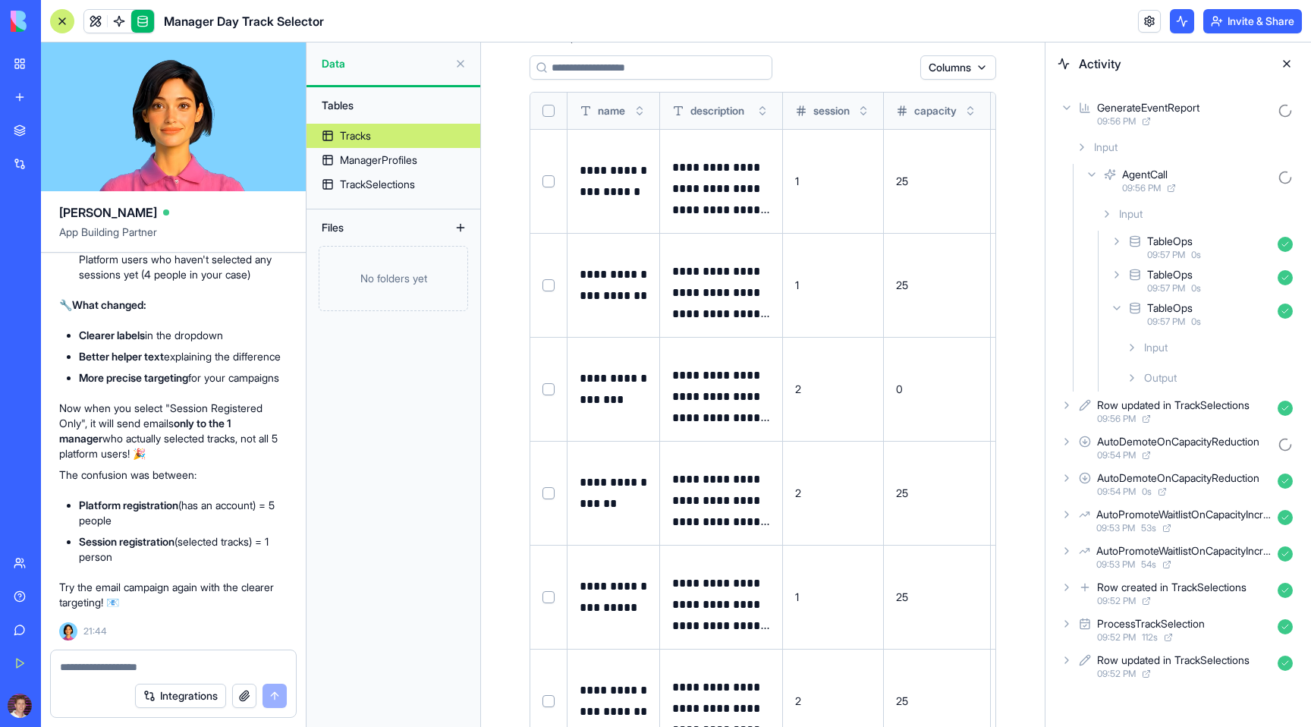
click at [1147, 385] on span "Output" at bounding box center [1160, 377] width 33 height 15
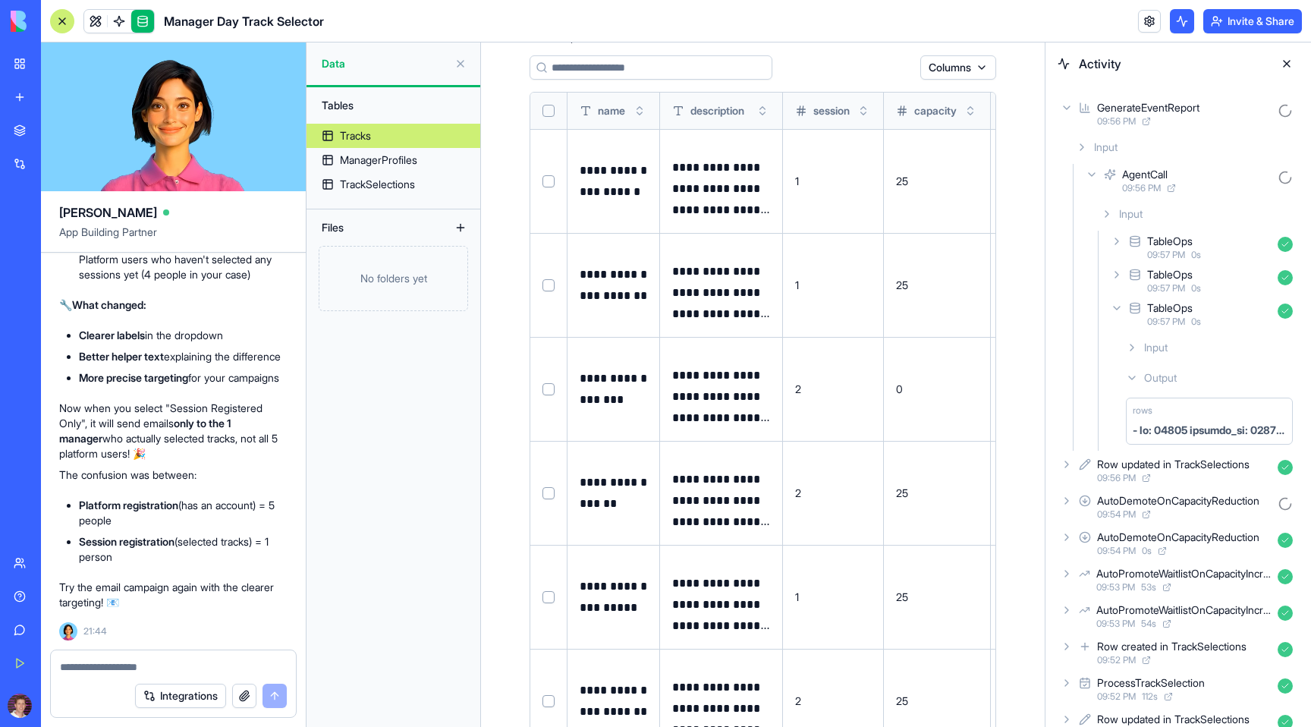
click at [1121, 276] on icon at bounding box center [1117, 275] width 12 height 12
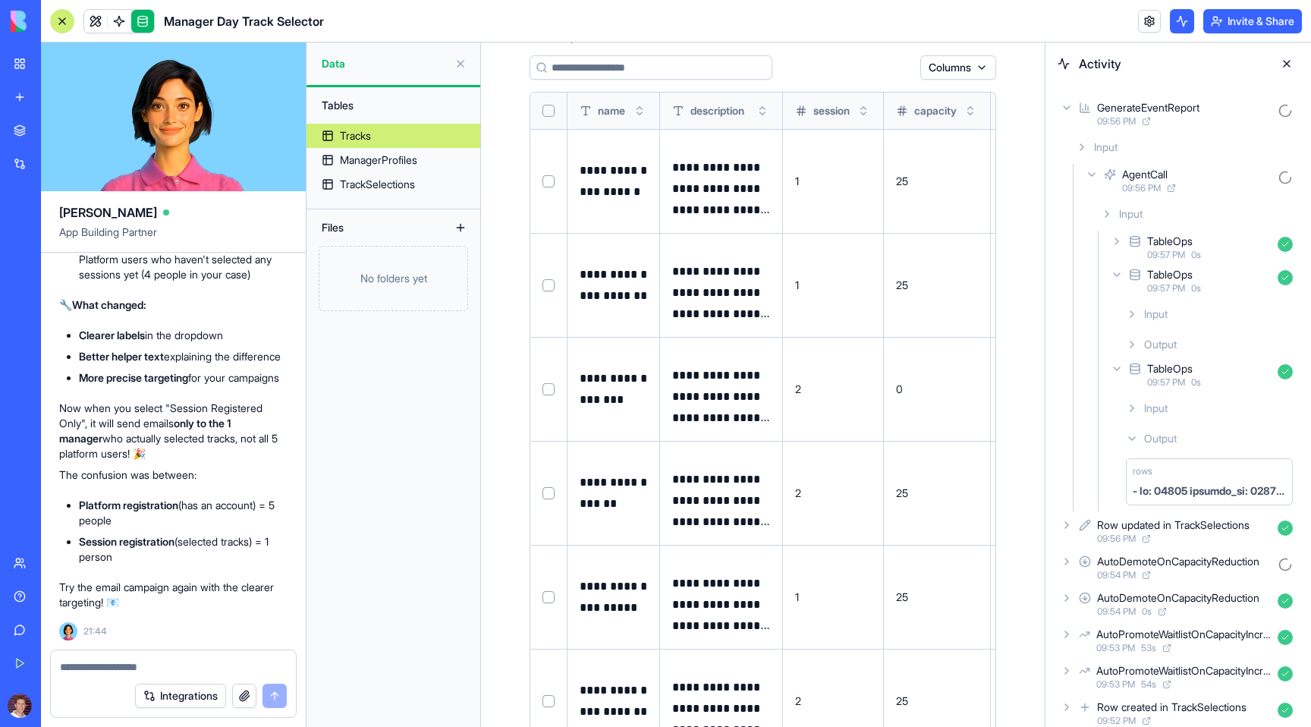
click at [1137, 342] on icon at bounding box center [1132, 344] width 12 height 12
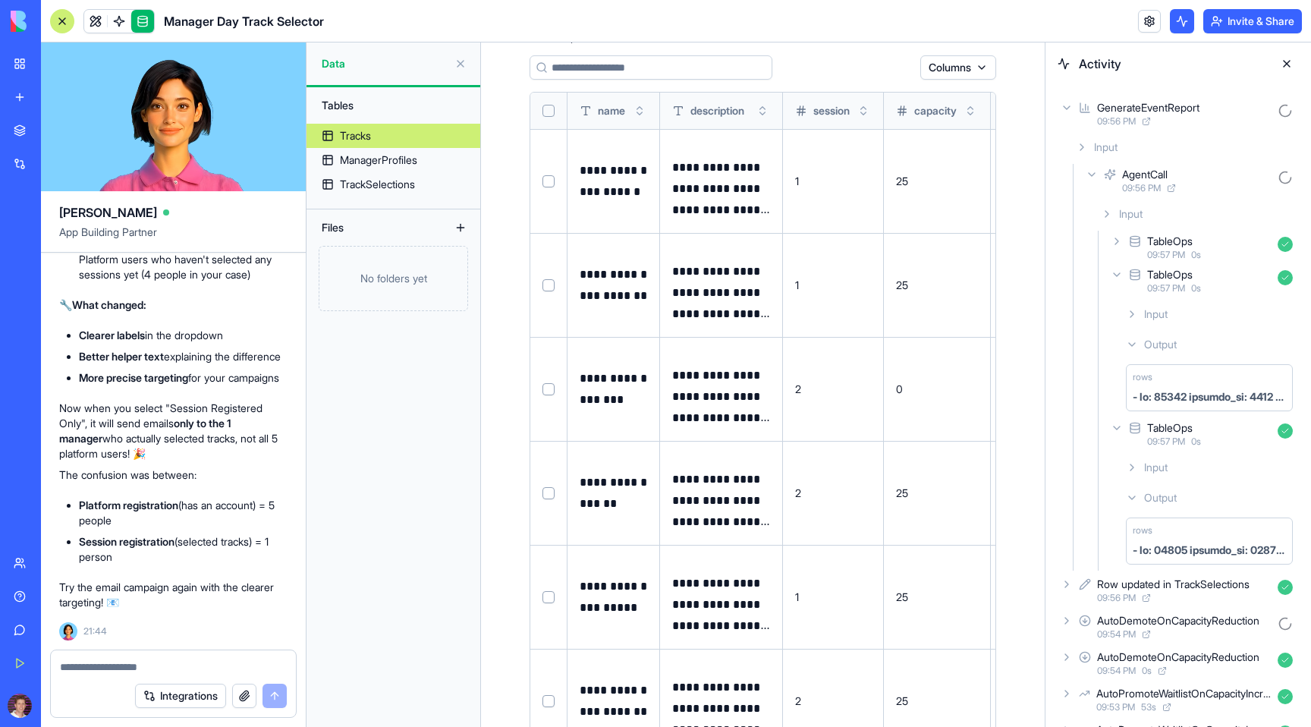
click at [1092, 178] on icon at bounding box center [1092, 174] width 12 height 12
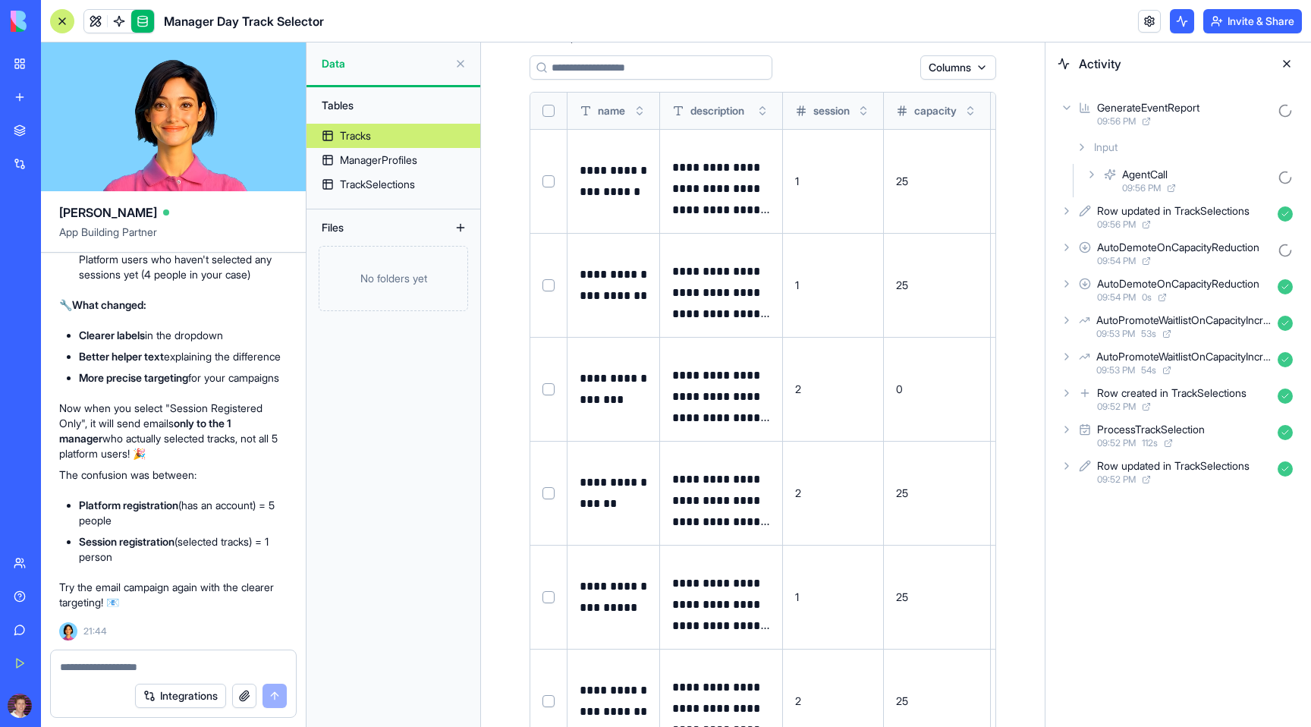
click at [1076, 138] on div "Input" at bounding box center [1184, 147] width 229 height 27
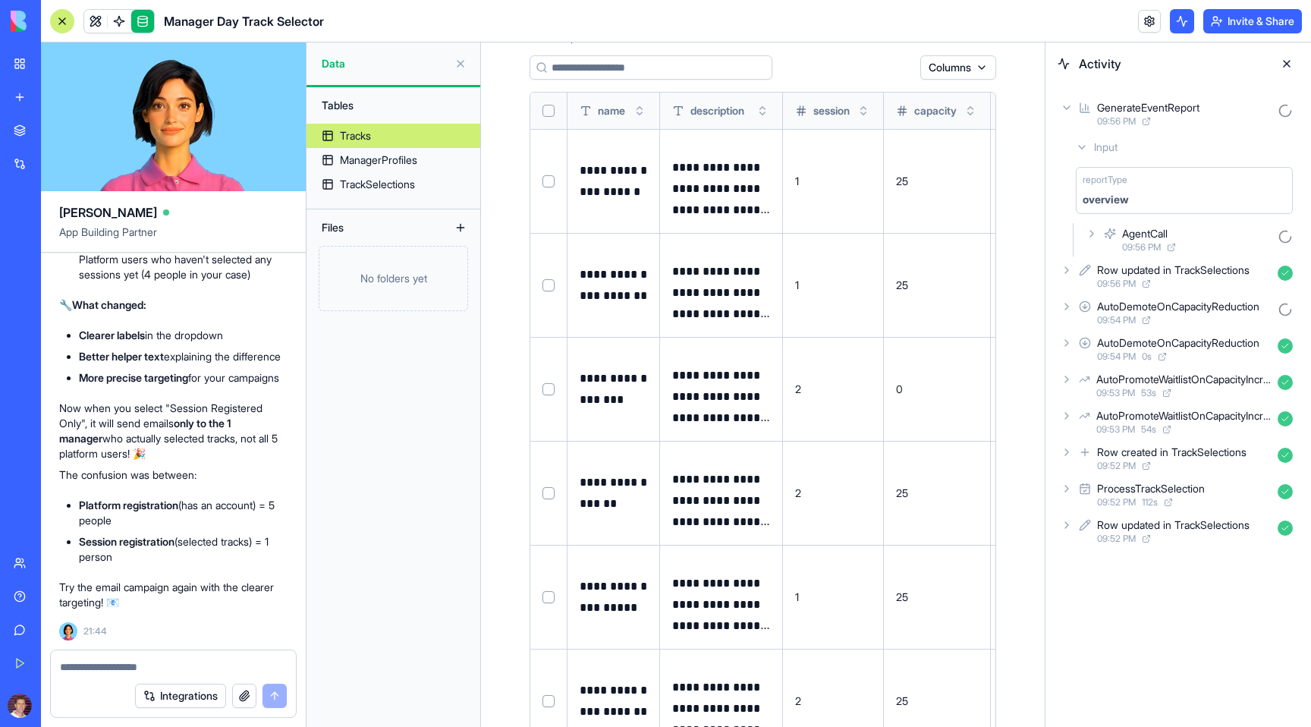
click at [1064, 110] on icon at bounding box center [1067, 108] width 12 height 12
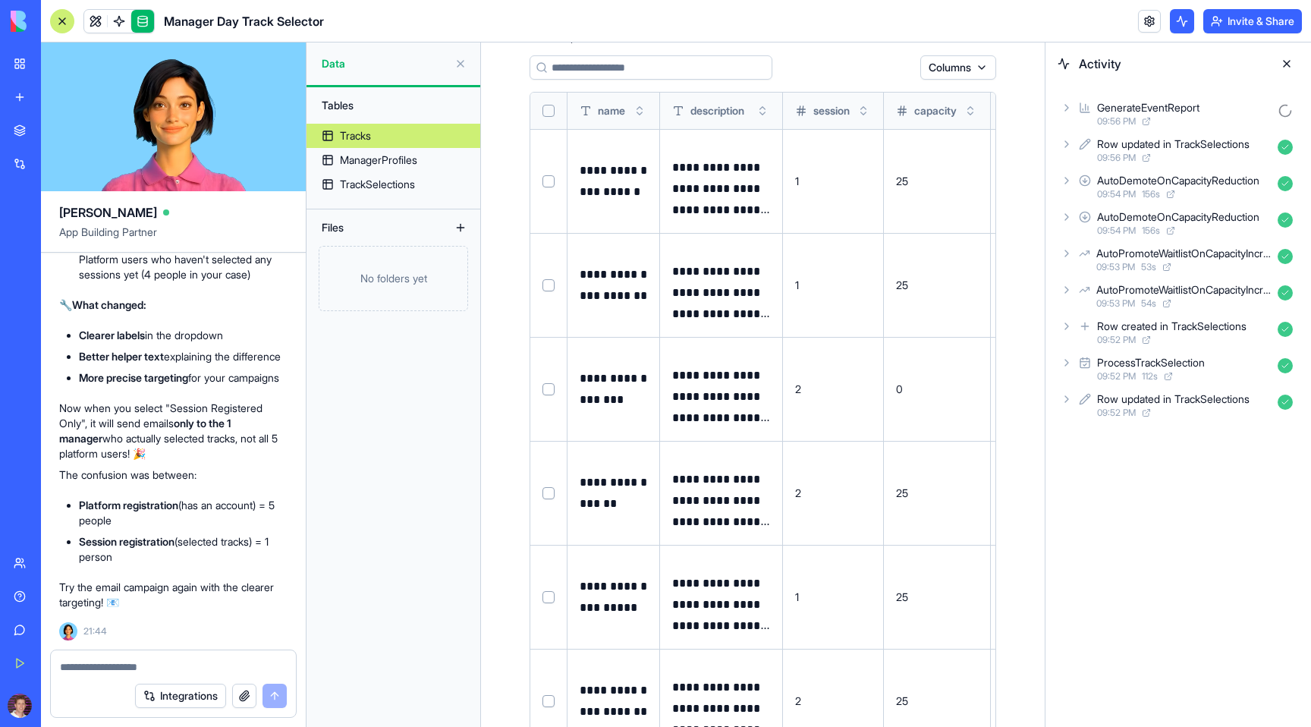
click at [86, 669] on textarea at bounding box center [173, 666] width 227 height 15
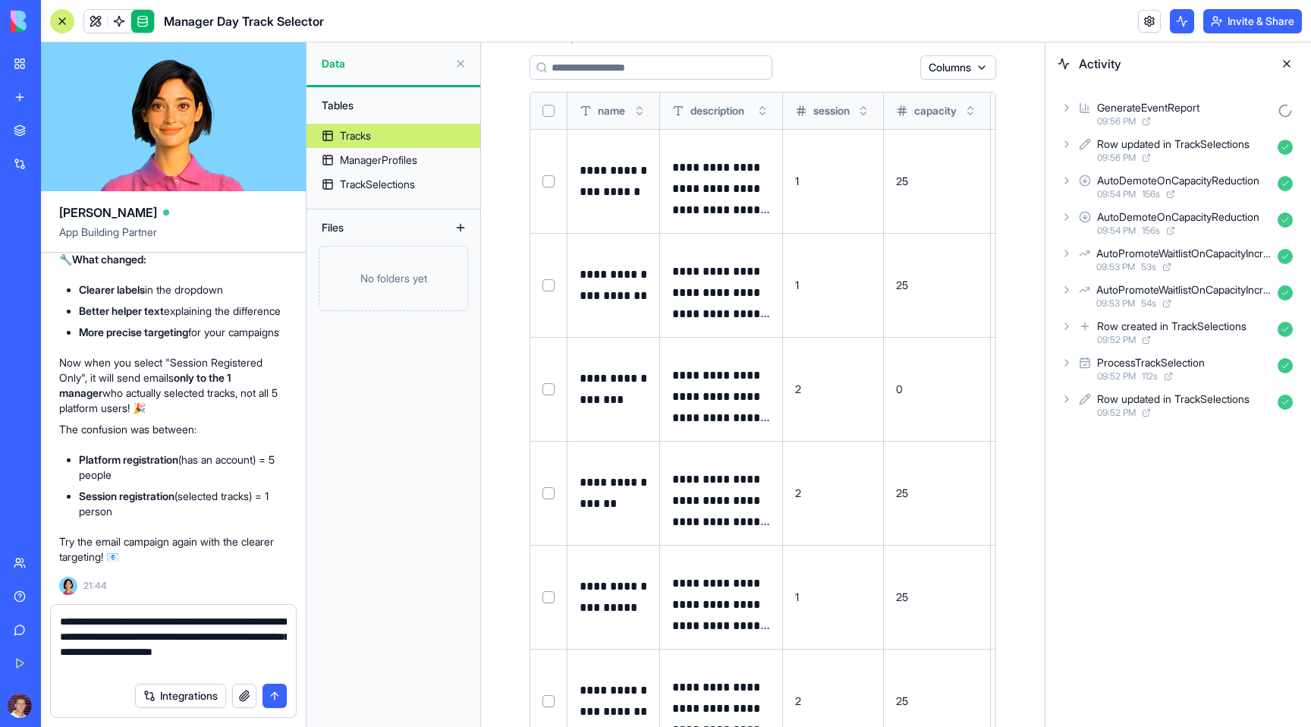
click at [236, 621] on textarea "**********" at bounding box center [173, 644] width 227 height 61
type textarea "**********"
click at [278, 695] on button "submit" at bounding box center [275, 696] width 24 height 24
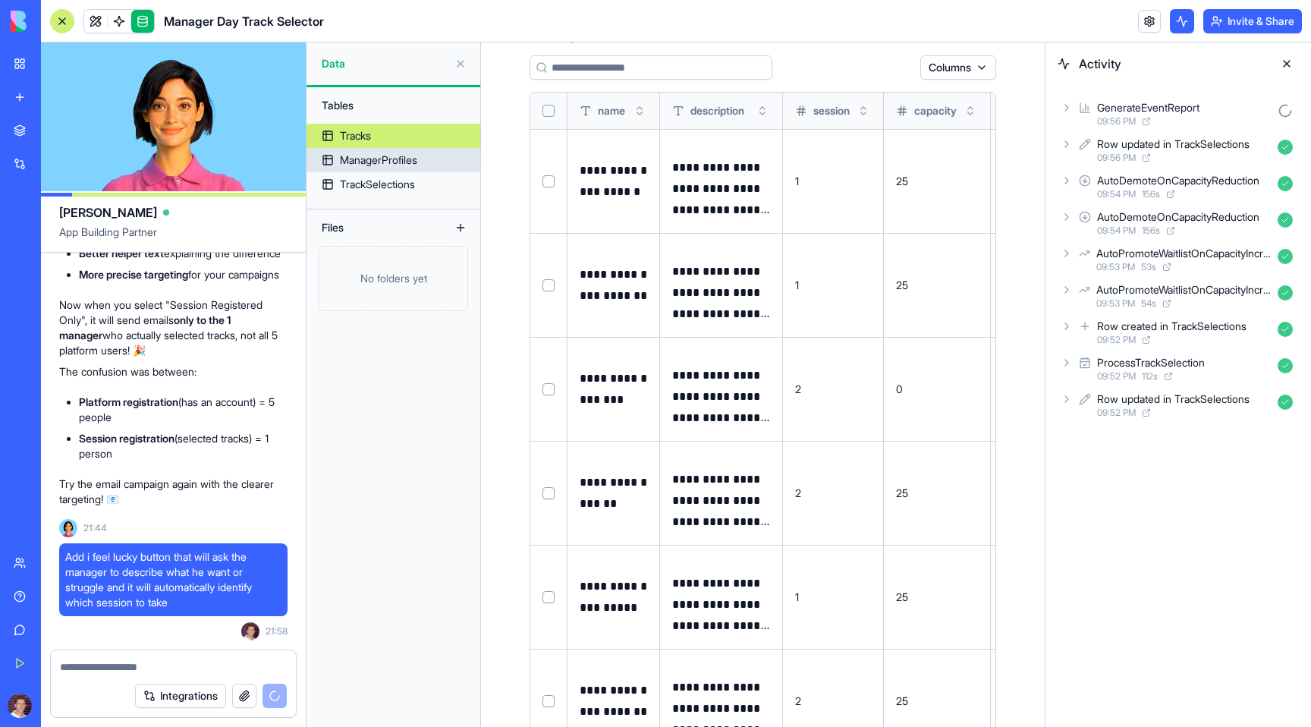
click at [375, 159] on div "ManagerProfiles" at bounding box center [378, 160] width 77 height 15
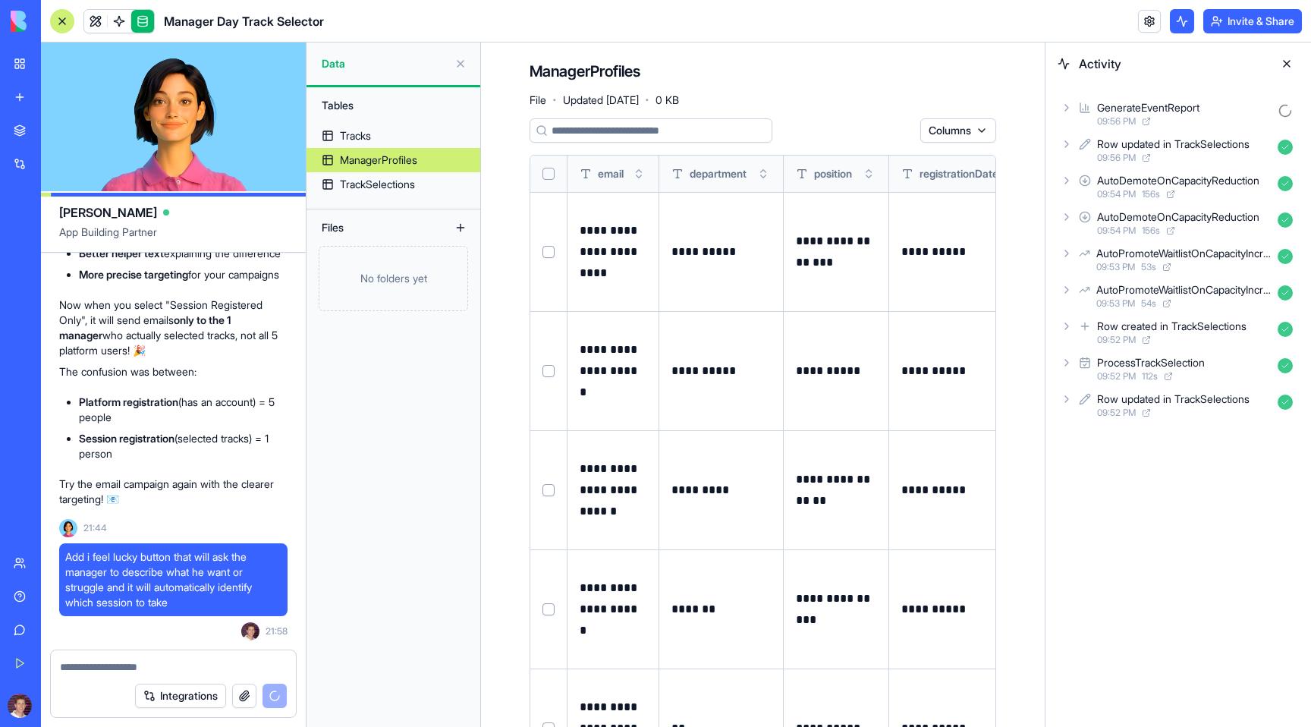
scroll to position [91, 0]
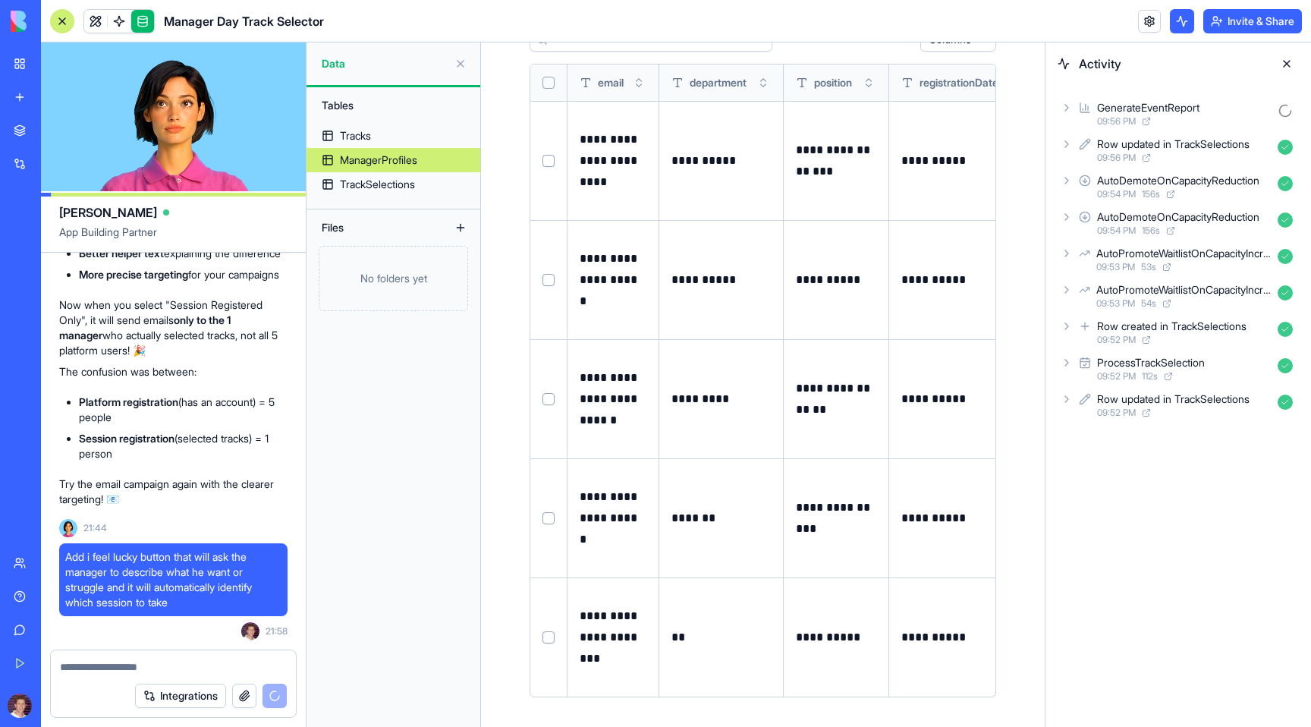
click at [715, 526] on p "*******" at bounding box center [721, 518] width 99 height 21
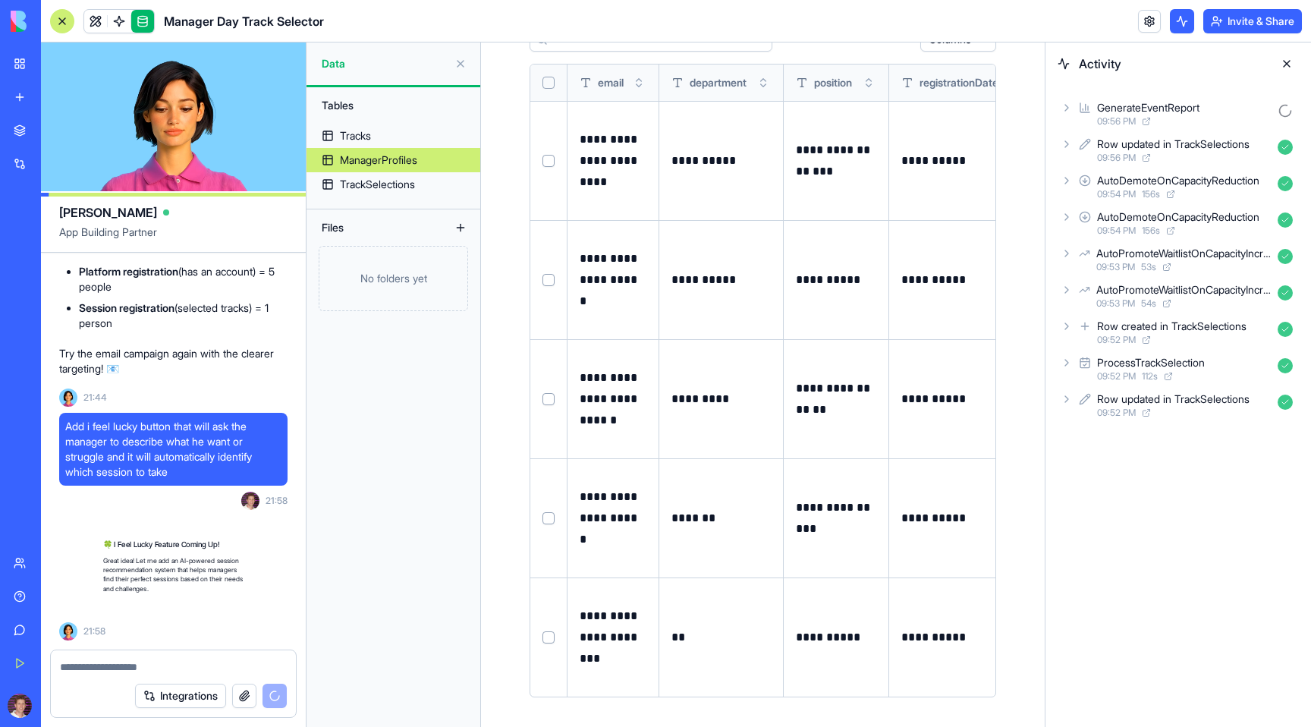
scroll to position [17775, 0]
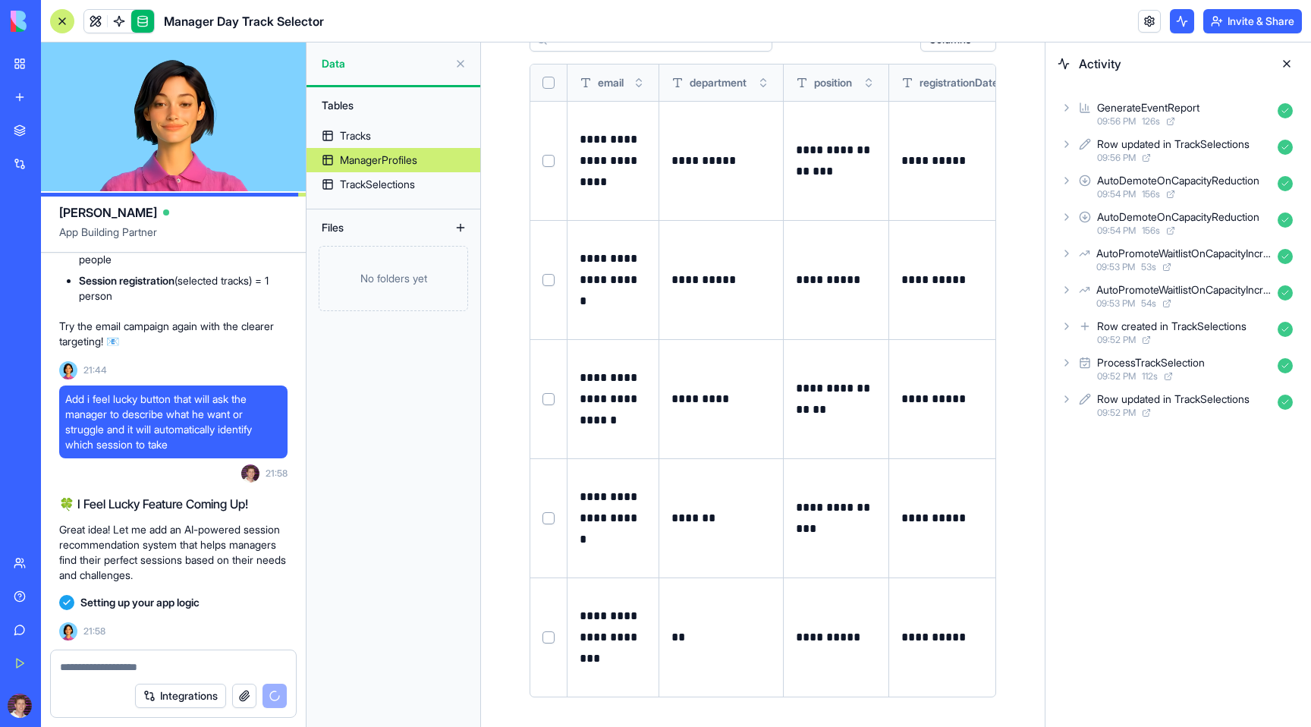
click at [1093, 124] on div "GenerateEventReport 09:56 PM 126 s" at bounding box center [1178, 113] width 241 height 33
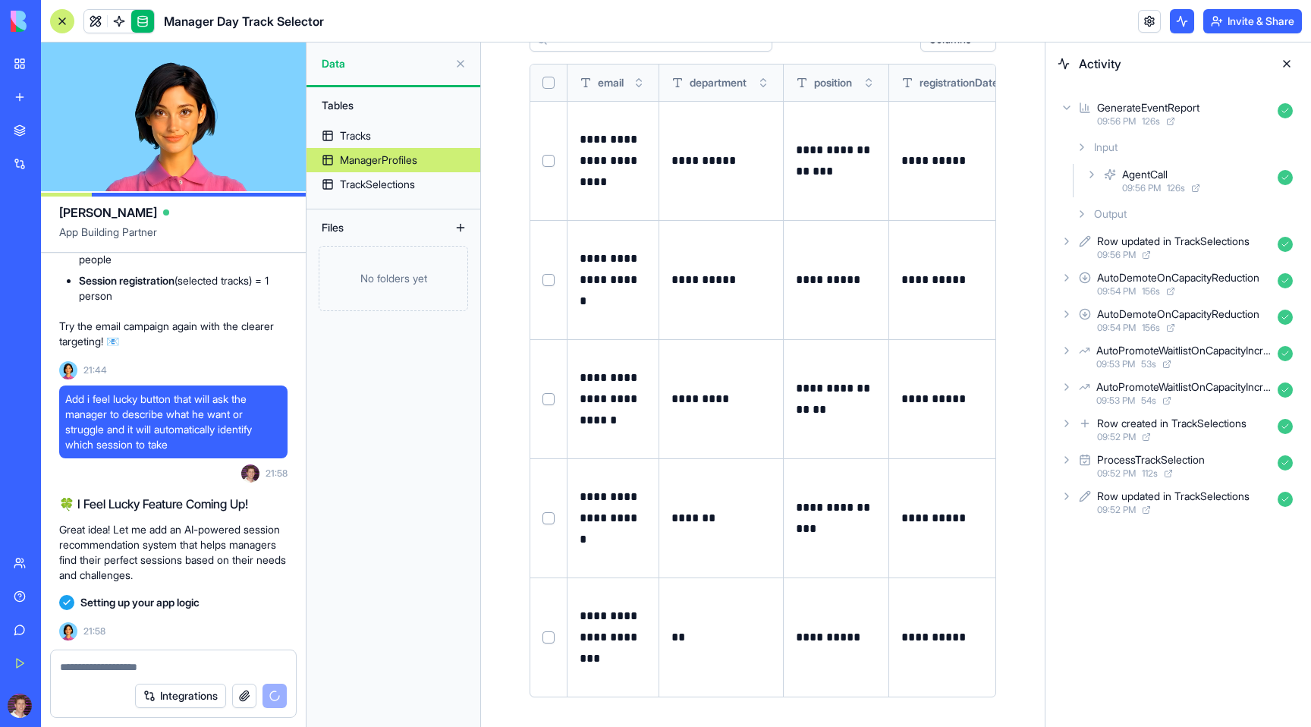
click at [1088, 209] on div "Output" at bounding box center [1184, 213] width 229 height 27
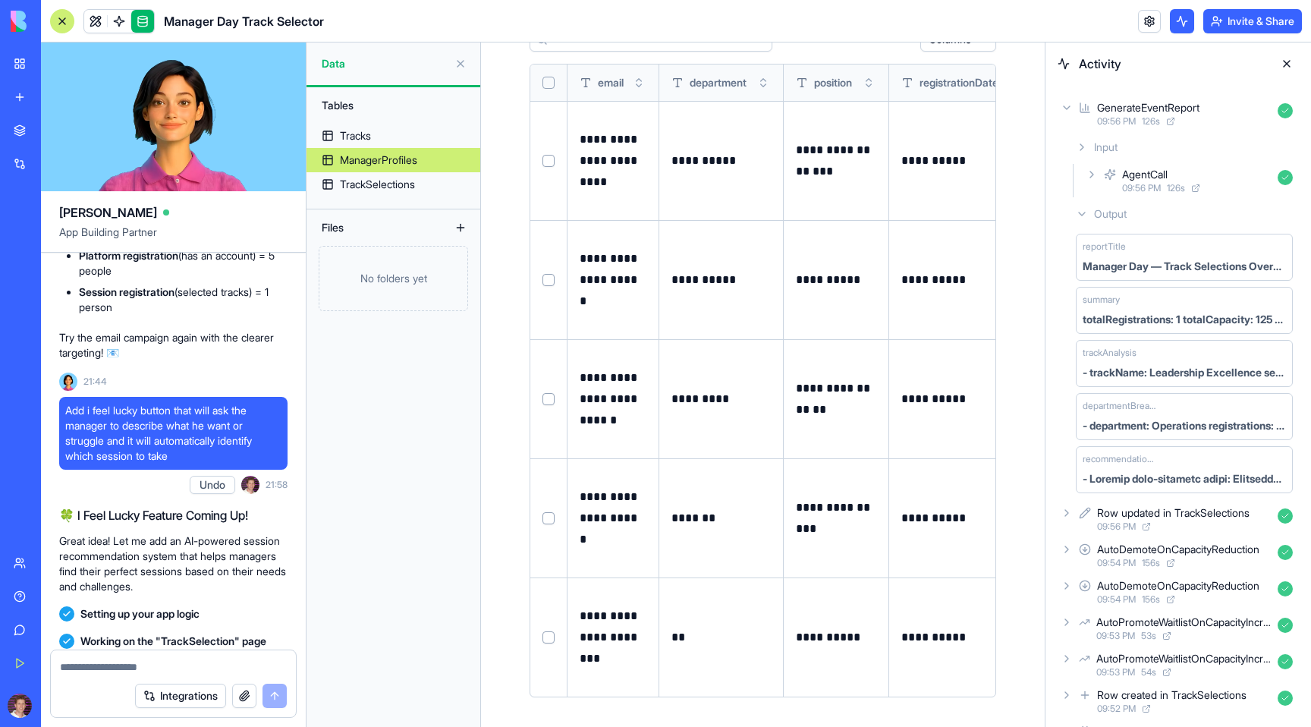
scroll to position [17027, 0]
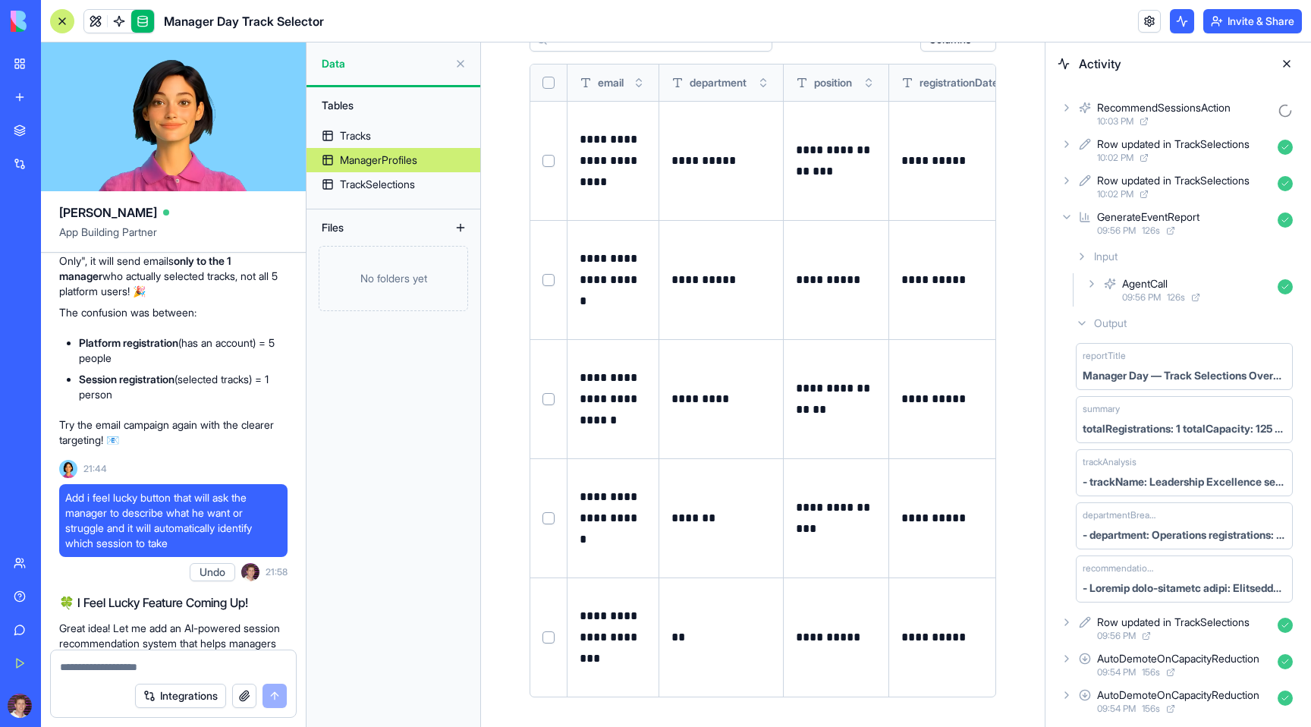
click at [1184, 28] on button at bounding box center [1182, 21] width 24 height 24
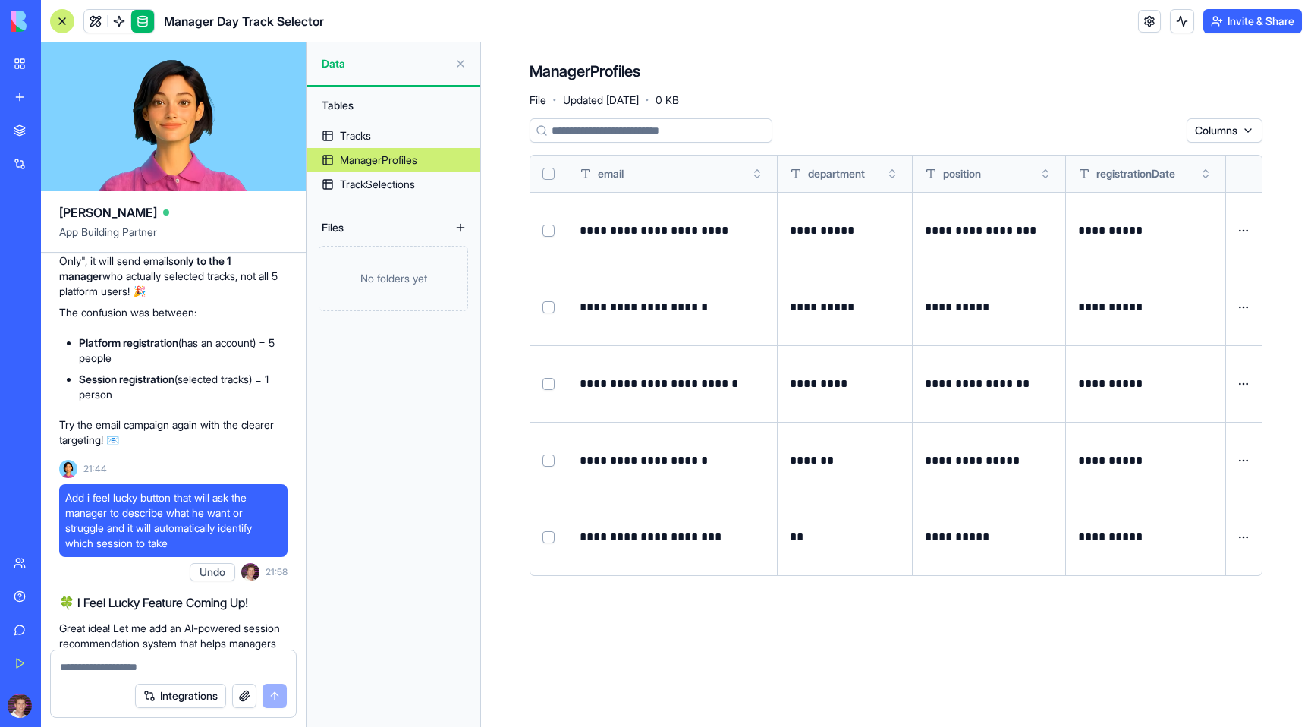
click at [1184, 28] on button at bounding box center [1182, 21] width 24 height 24
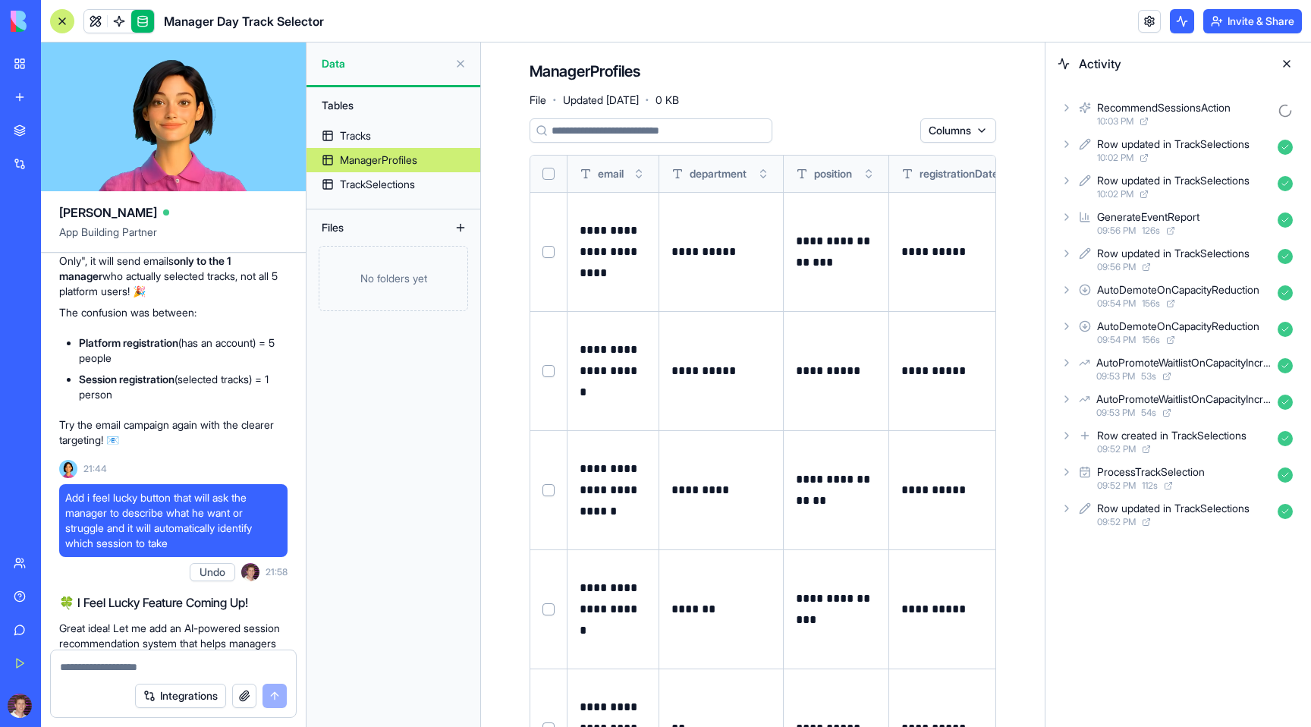
click at [1072, 104] on icon at bounding box center [1067, 108] width 12 height 12
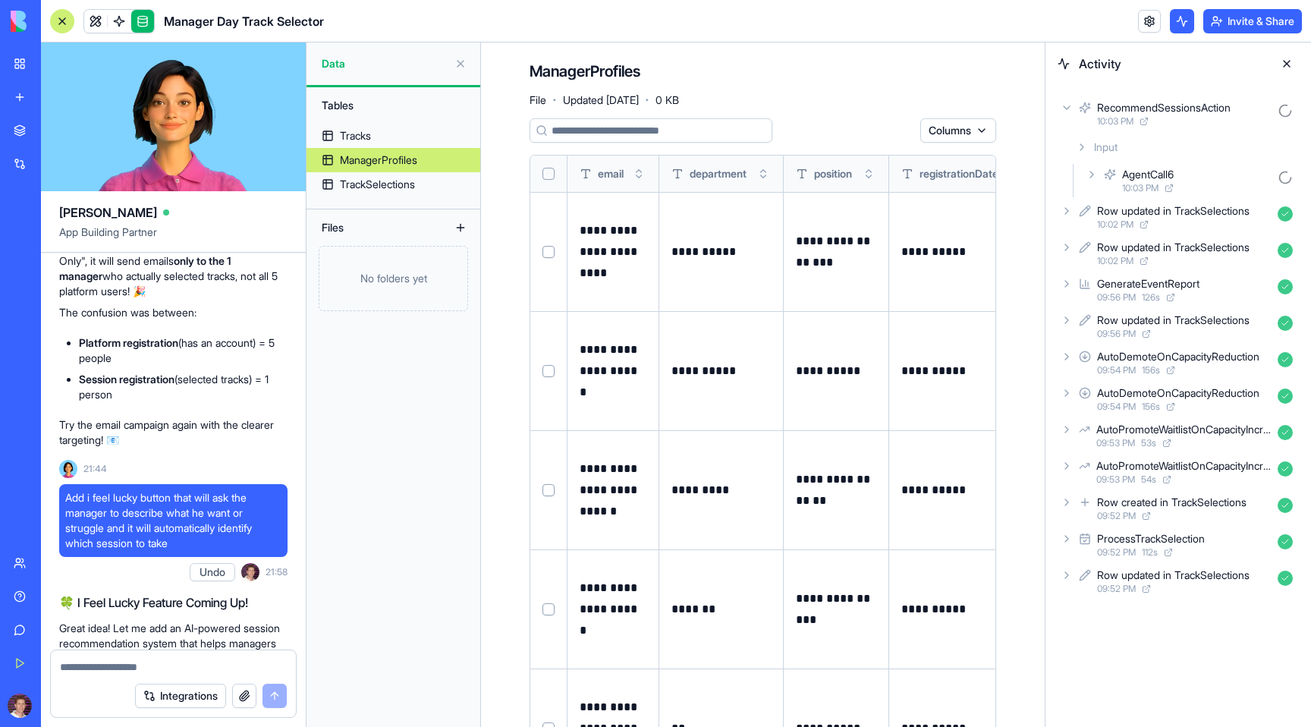
click at [1091, 177] on icon at bounding box center [1092, 174] width 12 height 12
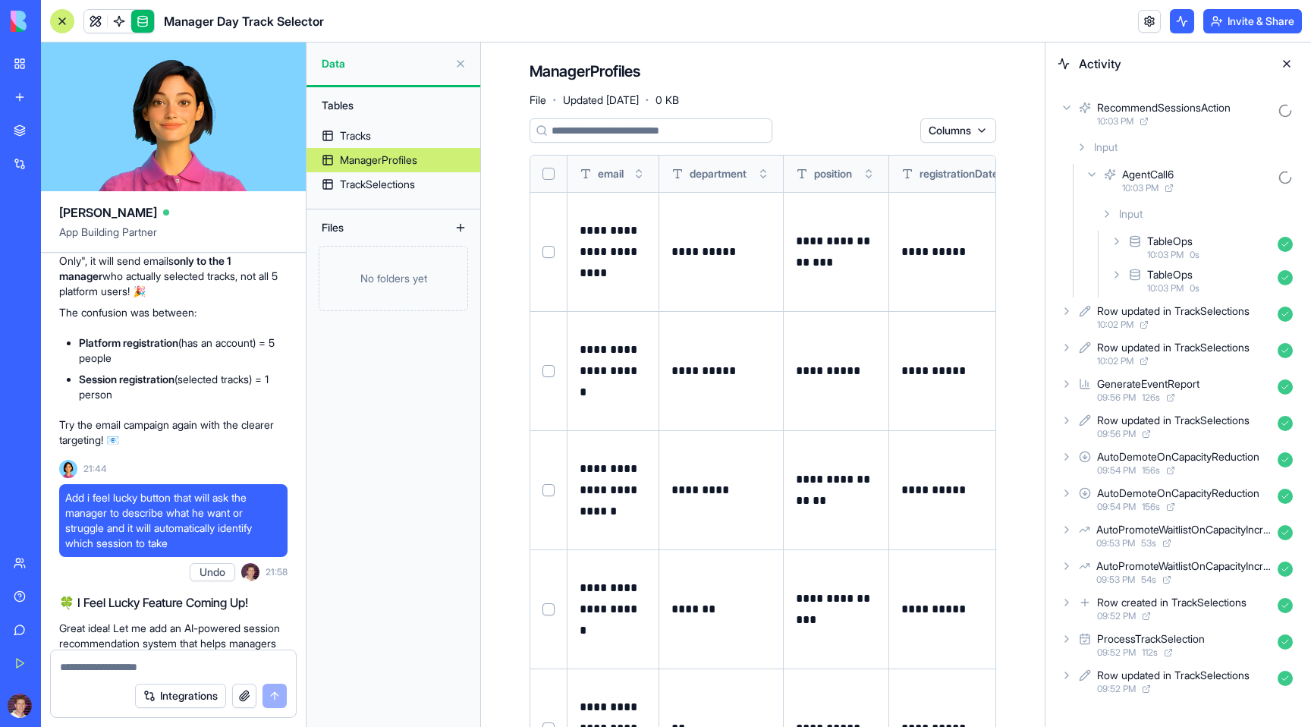
click at [1121, 237] on icon at bounding box center [1117, 241] width 12 height 12
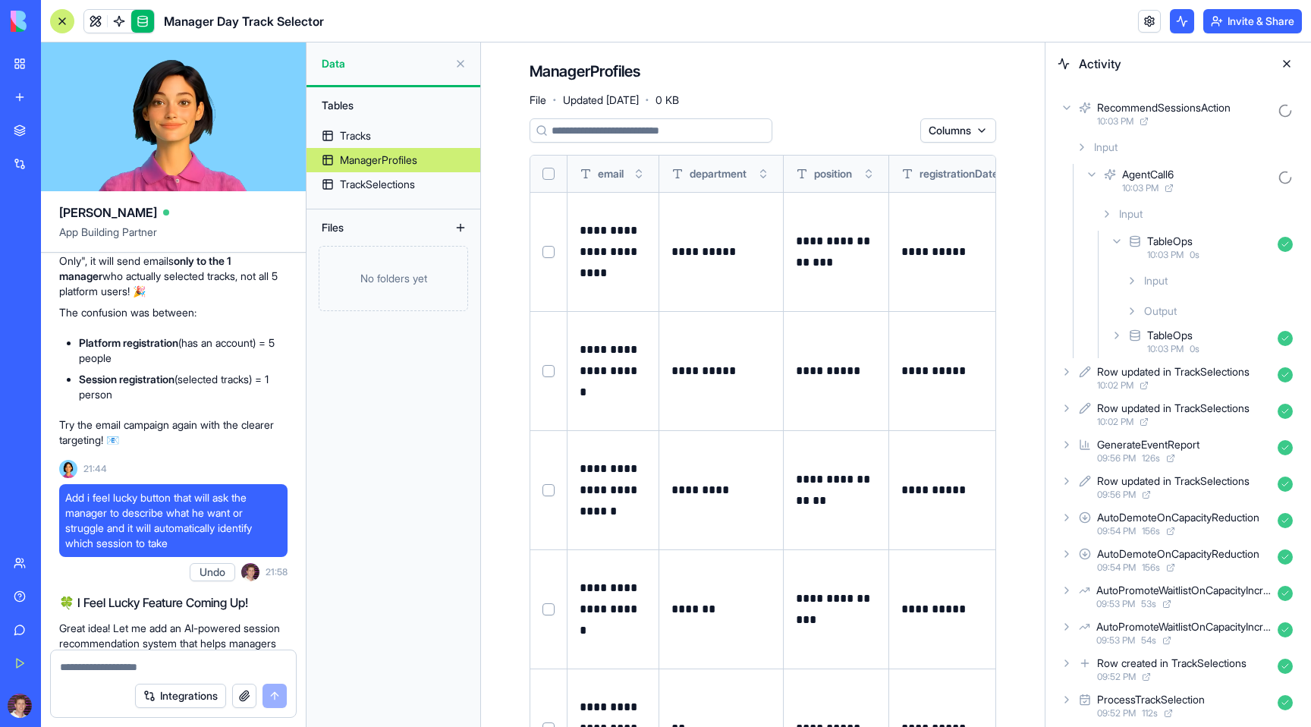
click at [1131, 281] on icon at bounding box center [1132, 281] width 12 height 12
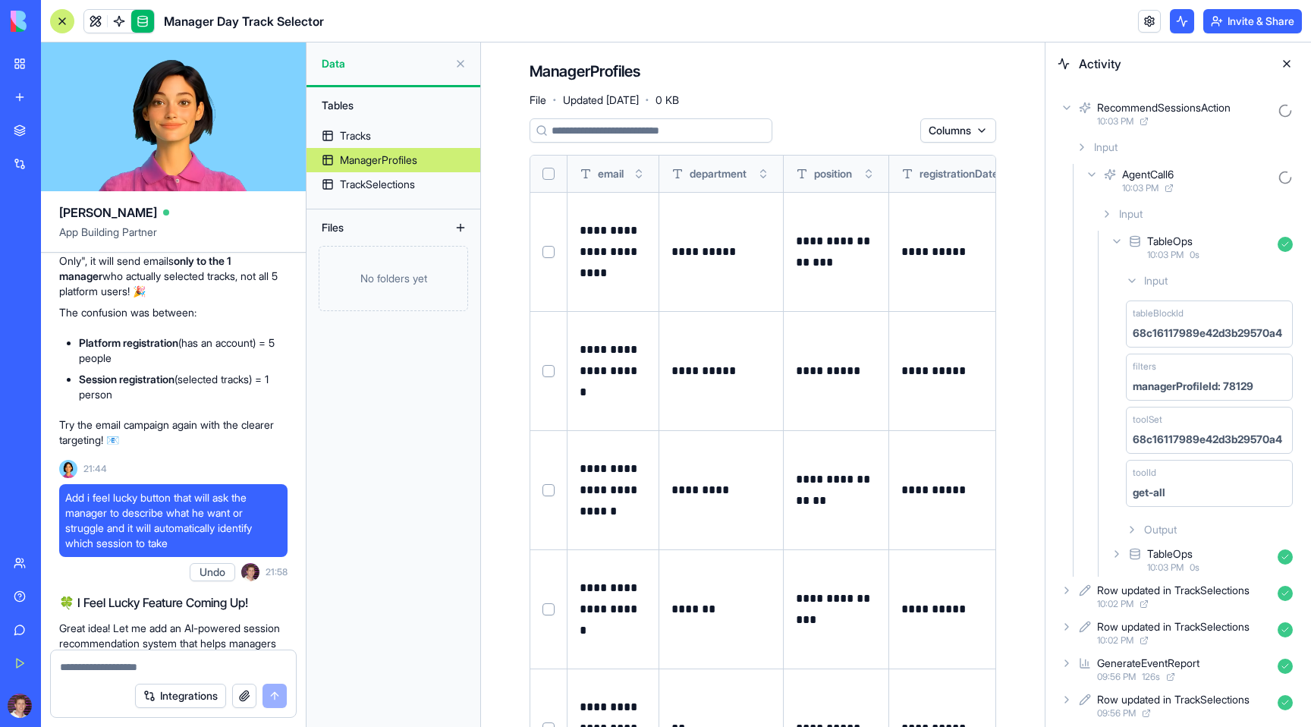
click at [1131, 281] on icon at bounding box center [1132, 280] width 6 height 3
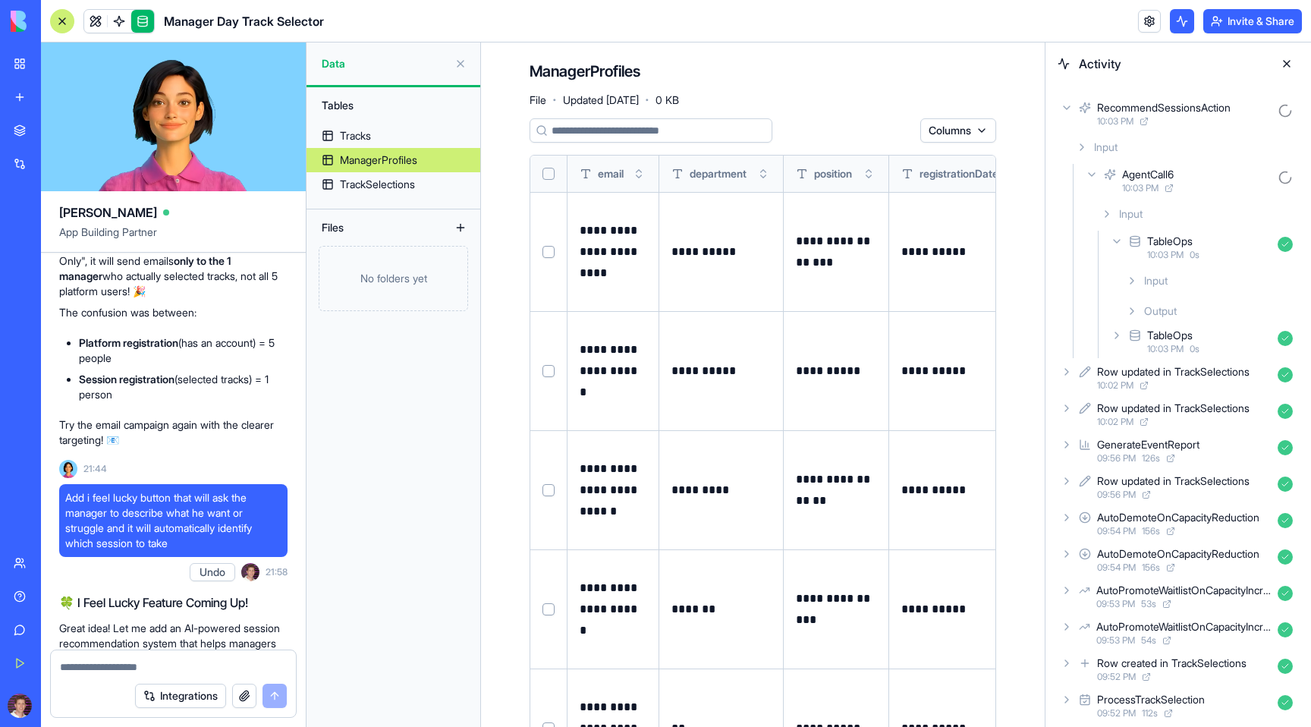
click at [1134, 307] on icon at bounding box center [1132, 311] width 12 height 12
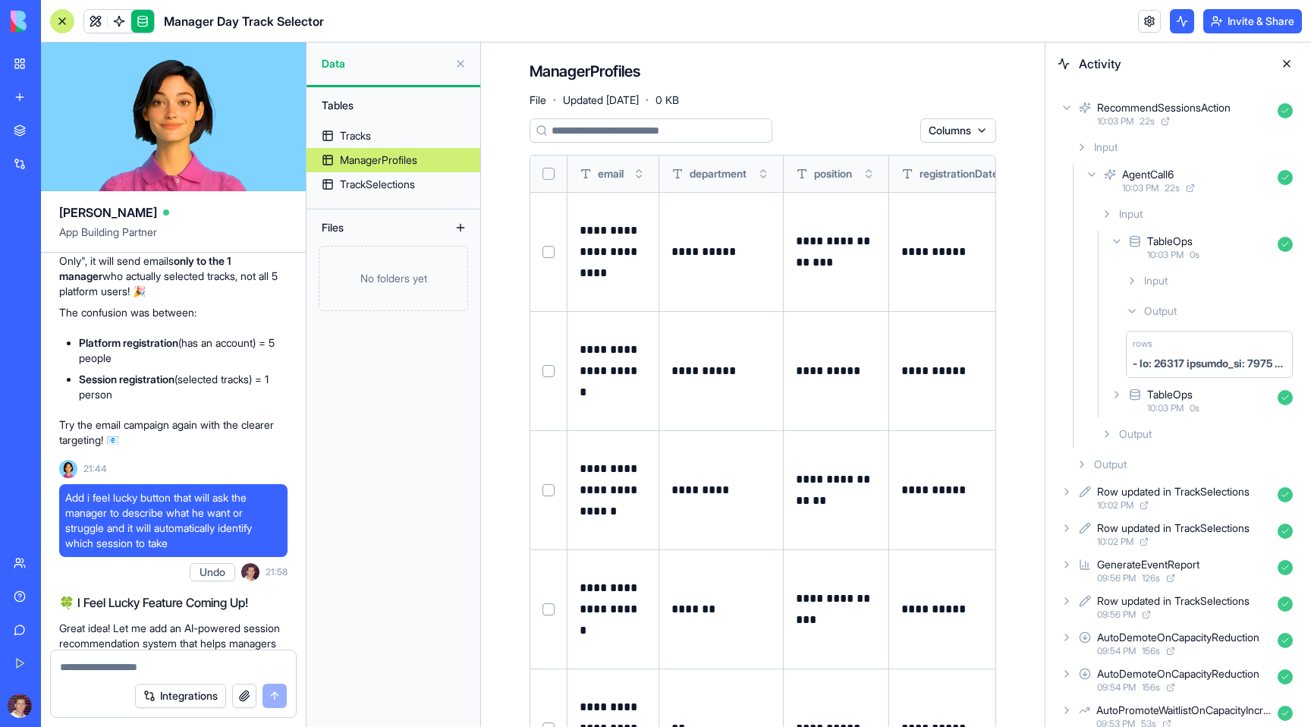
click at [1120, 395] on icon at bounding box center [1117, 394] width 12 height 12
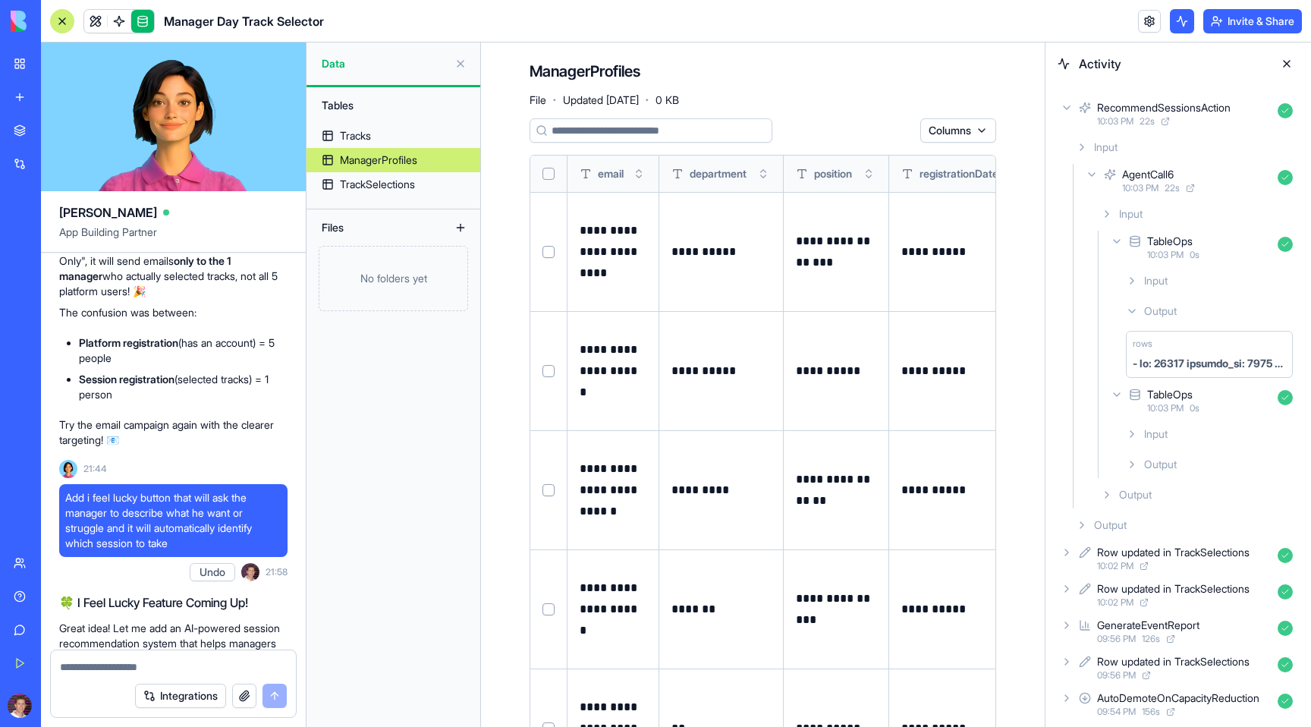
click at [1134, 460] on icon at bounding box center [1132, 464] width 12 height 12
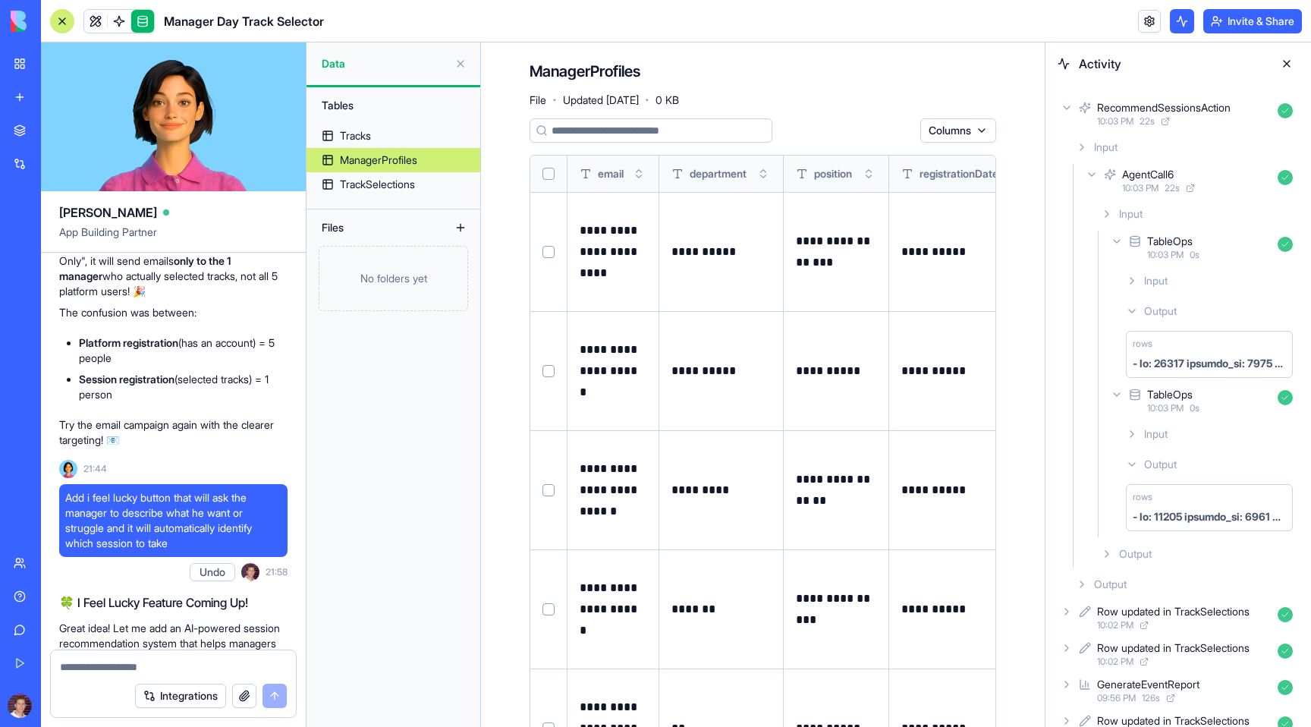
click at [1078, 146] on icon at bounding box center [1082, 147] width 12 height 12
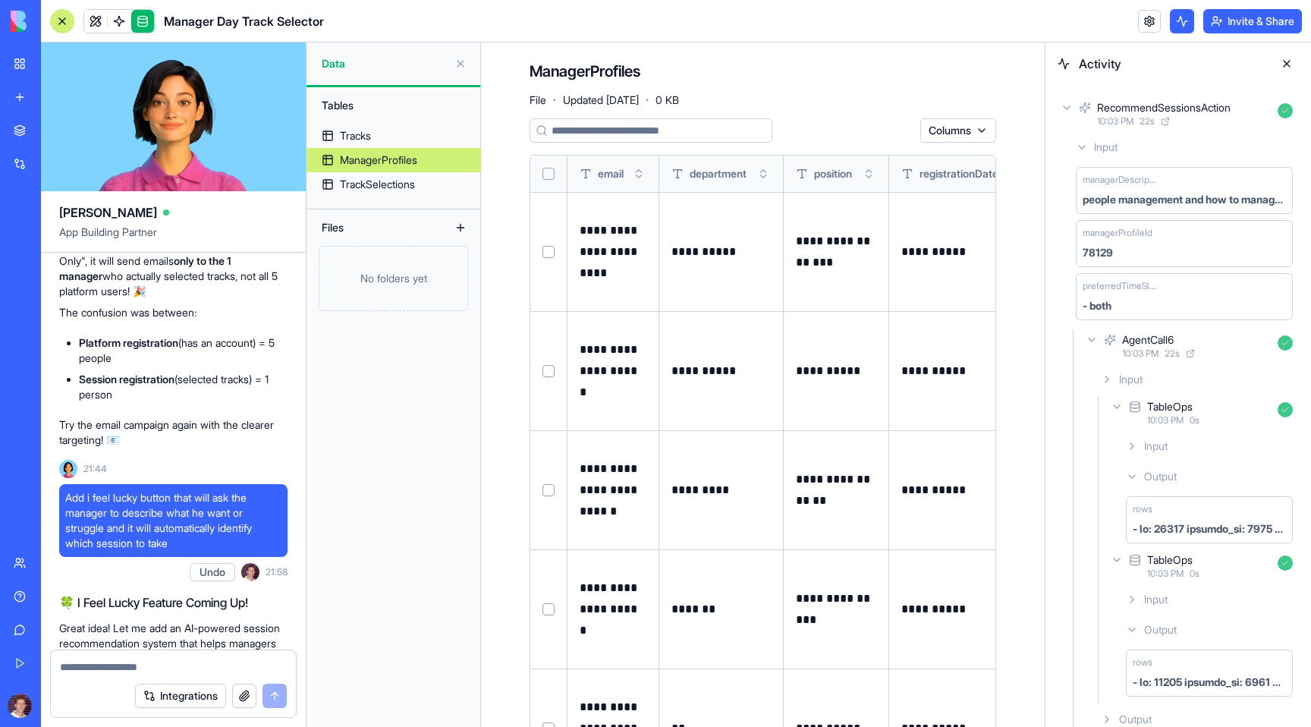
click at [1064, 105] on icon at bounding box center [1067, 108] width 12 height 12
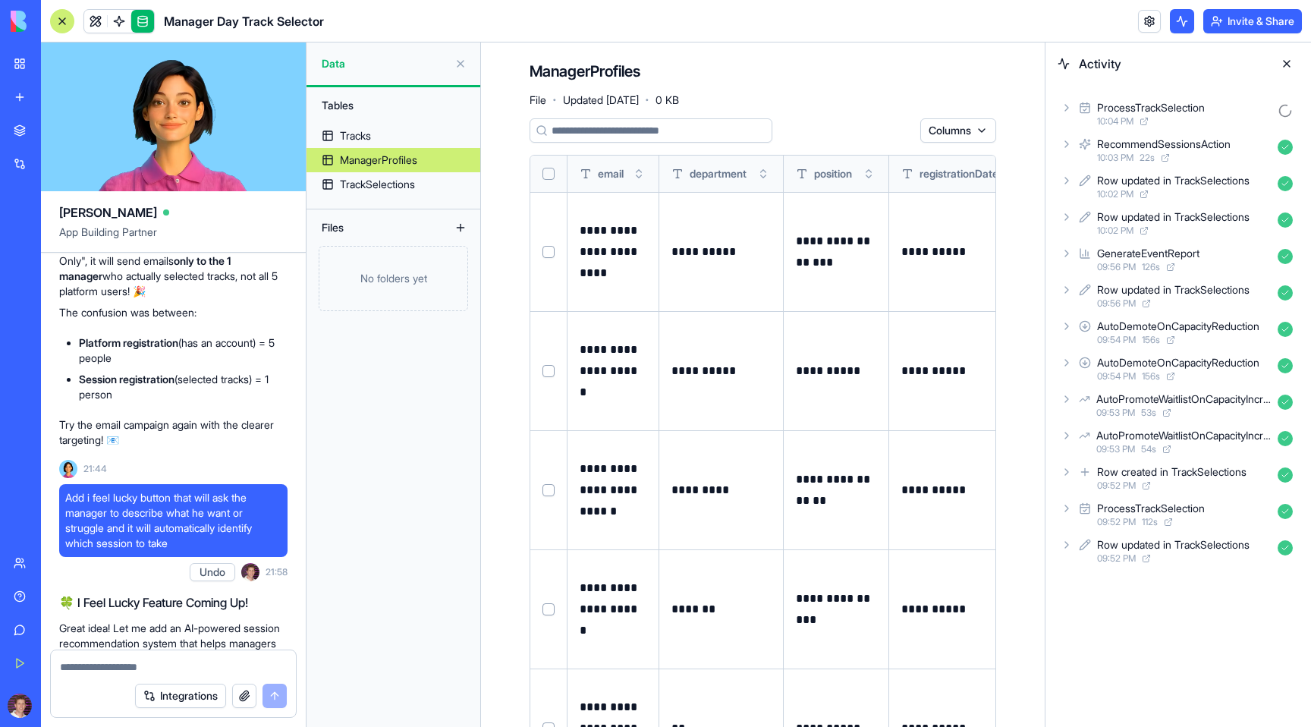
click at [1064, 107] on icon at bounding box center [1067, 108] width 12 height 12
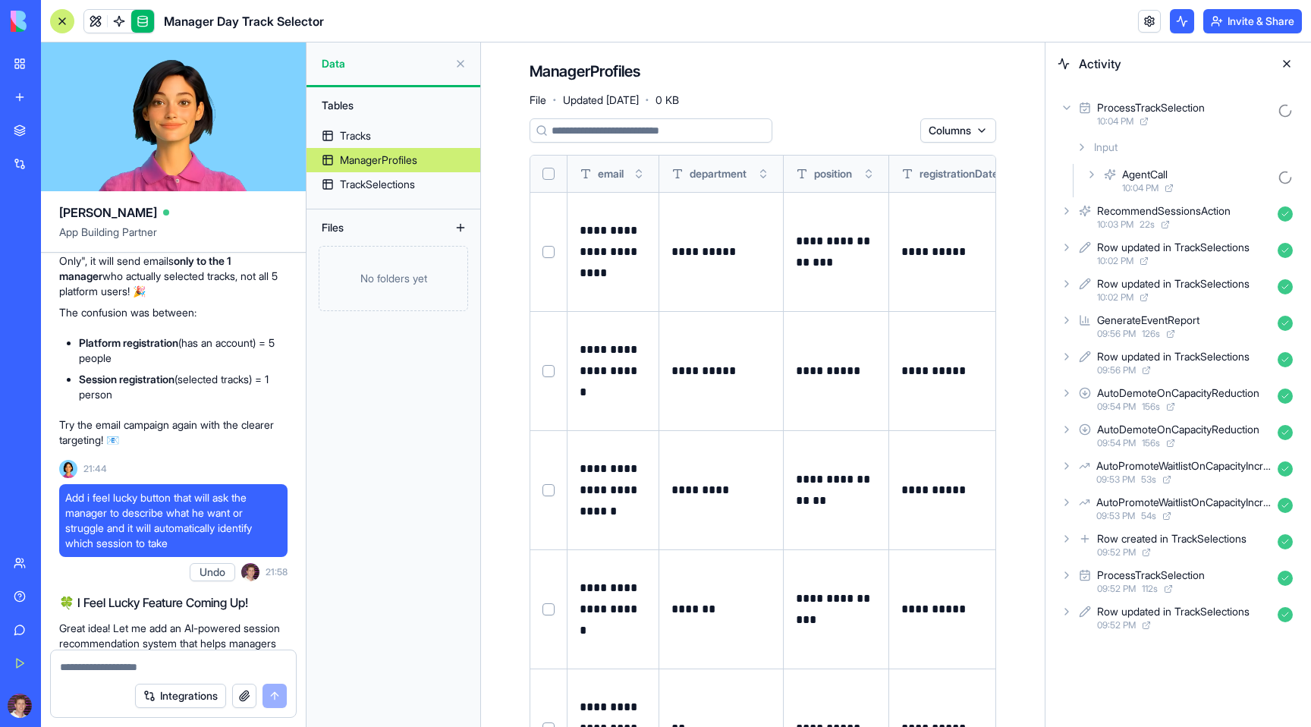
click at [1084, 175] on div "AgentCall 10:04 PM" at bounding box center [1191, 180] width 216 height 33
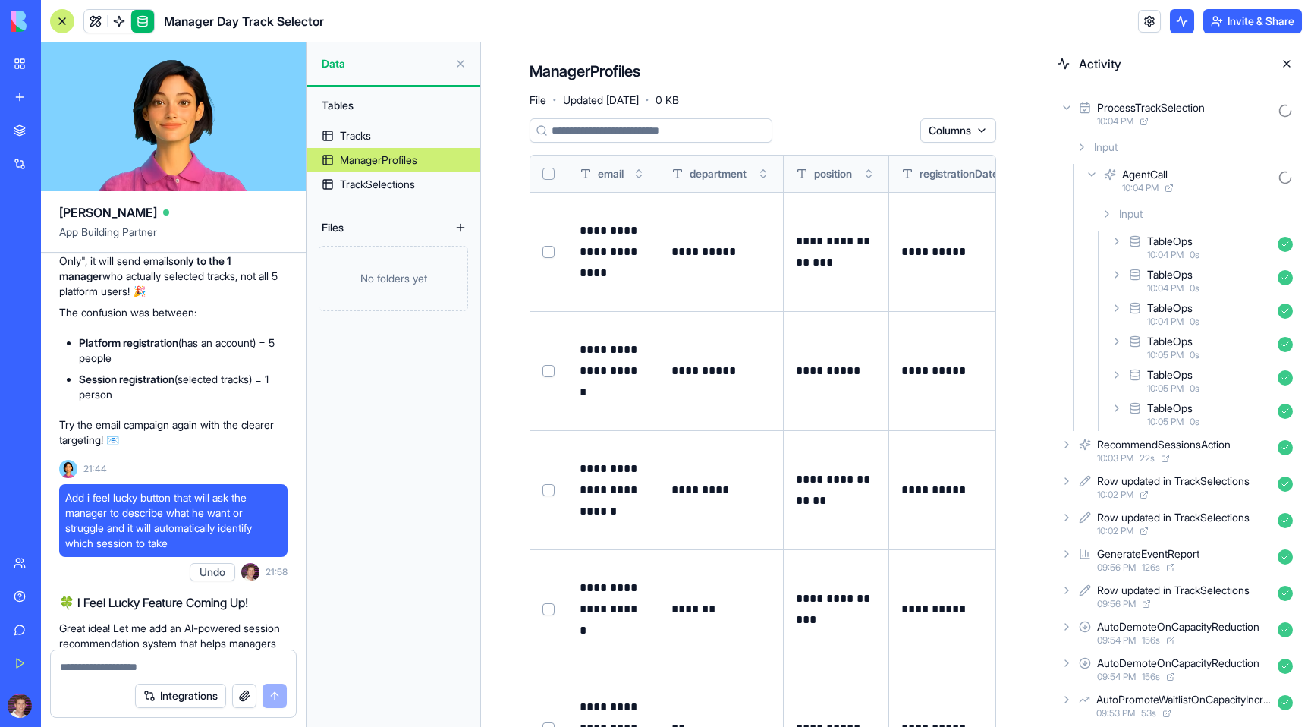
click at [1119, 408] on icon at bounding box center [1117, 408] width 12 height 12
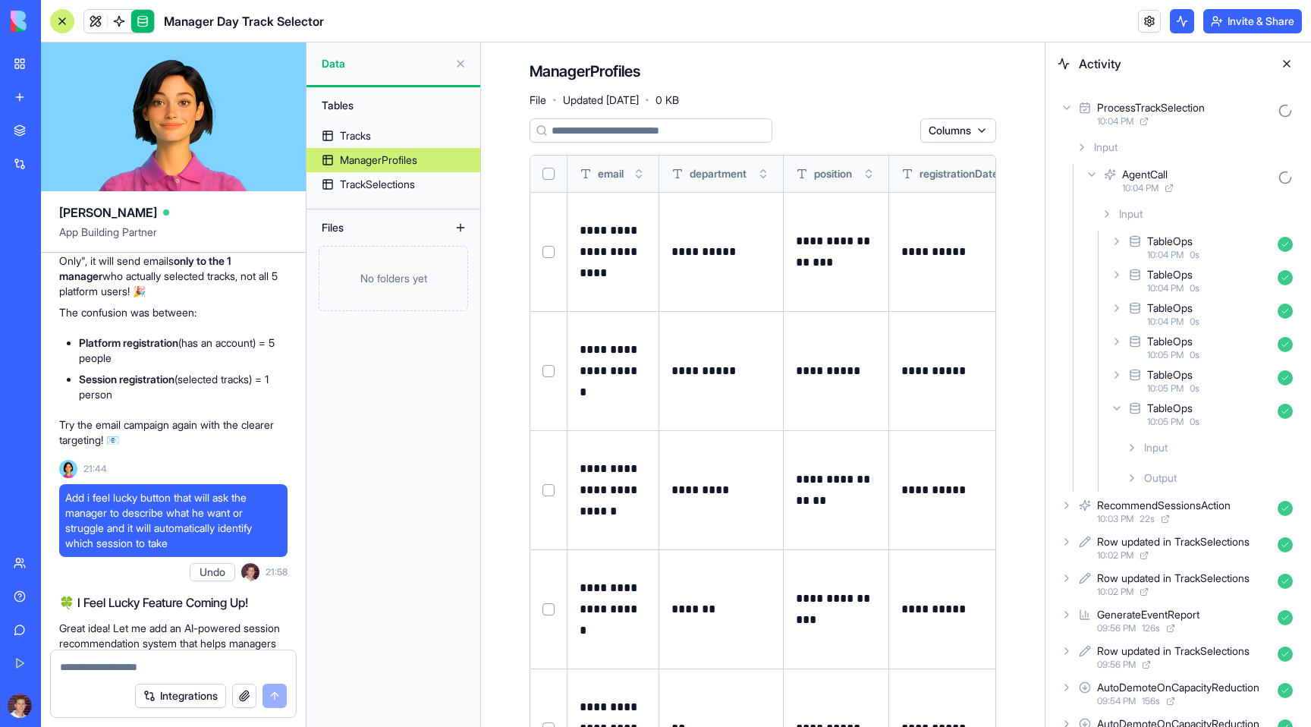
click at [1132, 489] on div "Output" at bounding box center [1209, 477] width 179 height 27
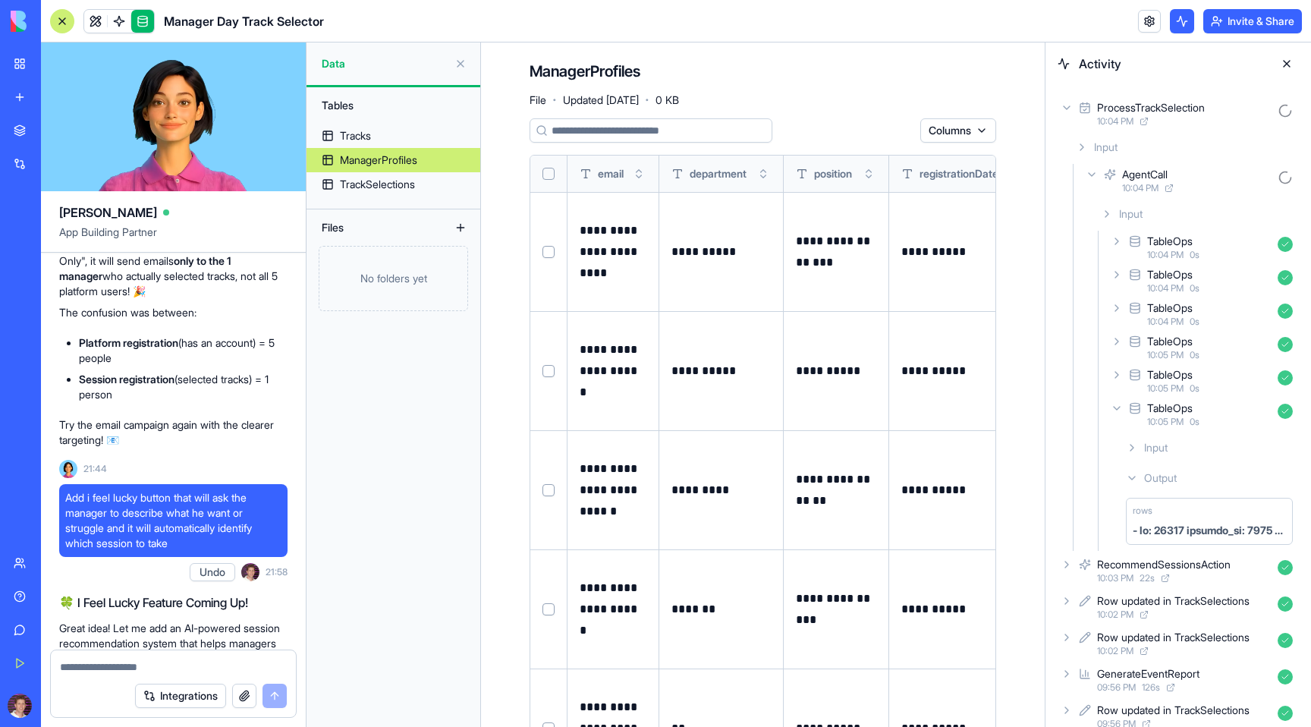
click at [1137, 449] on icon at bounding box center [1132, 448] width 12 height 12
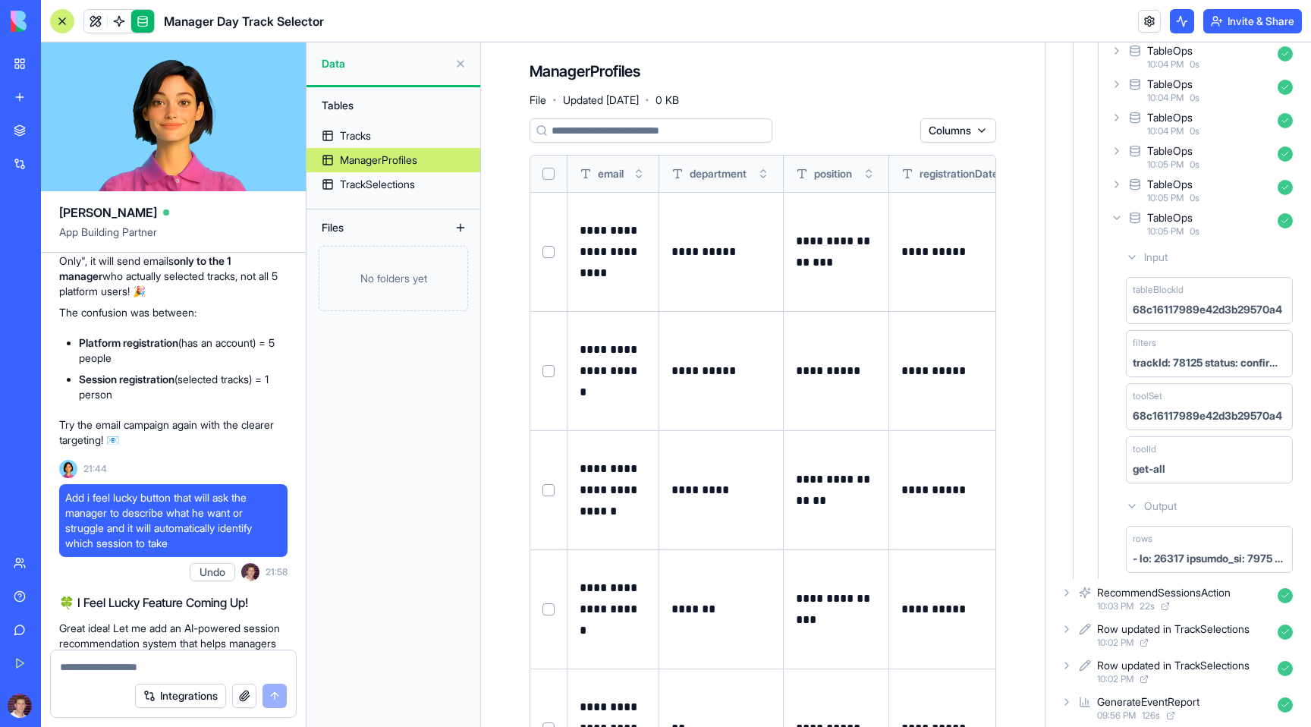
scroll to position [195, 0]
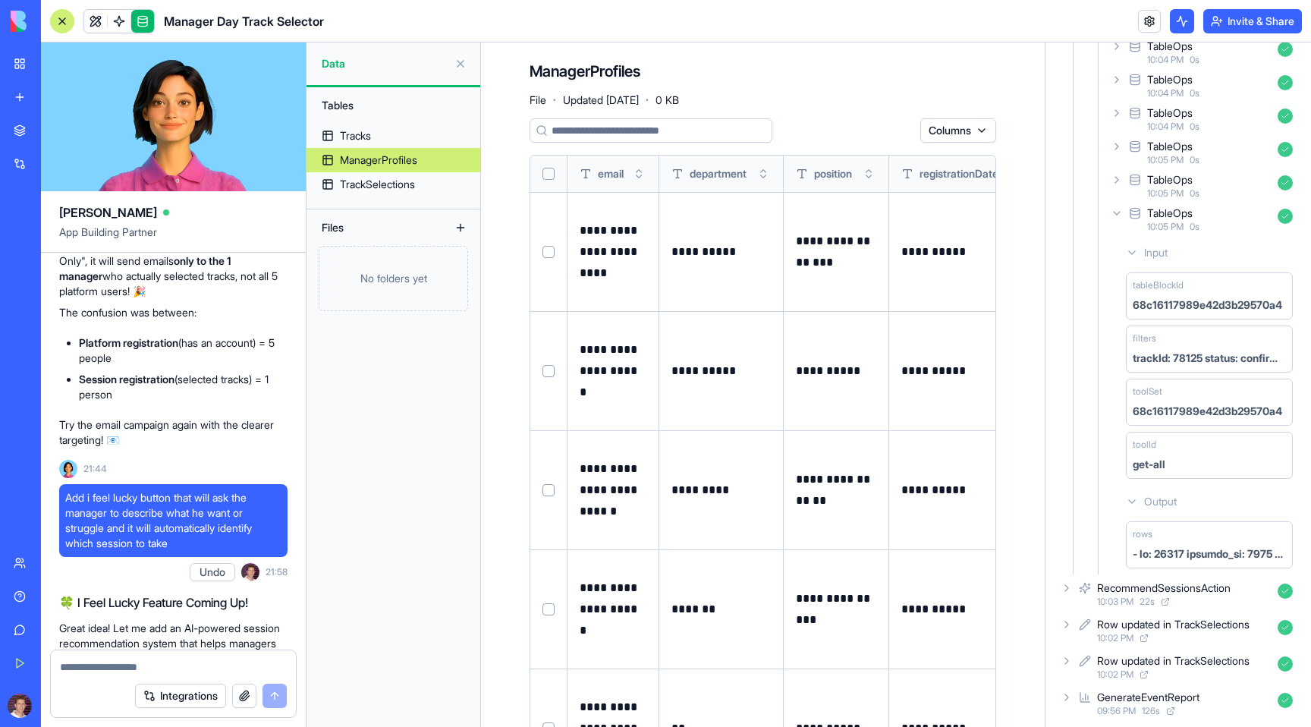
click at [1153, 464] on div "get-all" at bounding box center [1149, 464] width 33 height 15
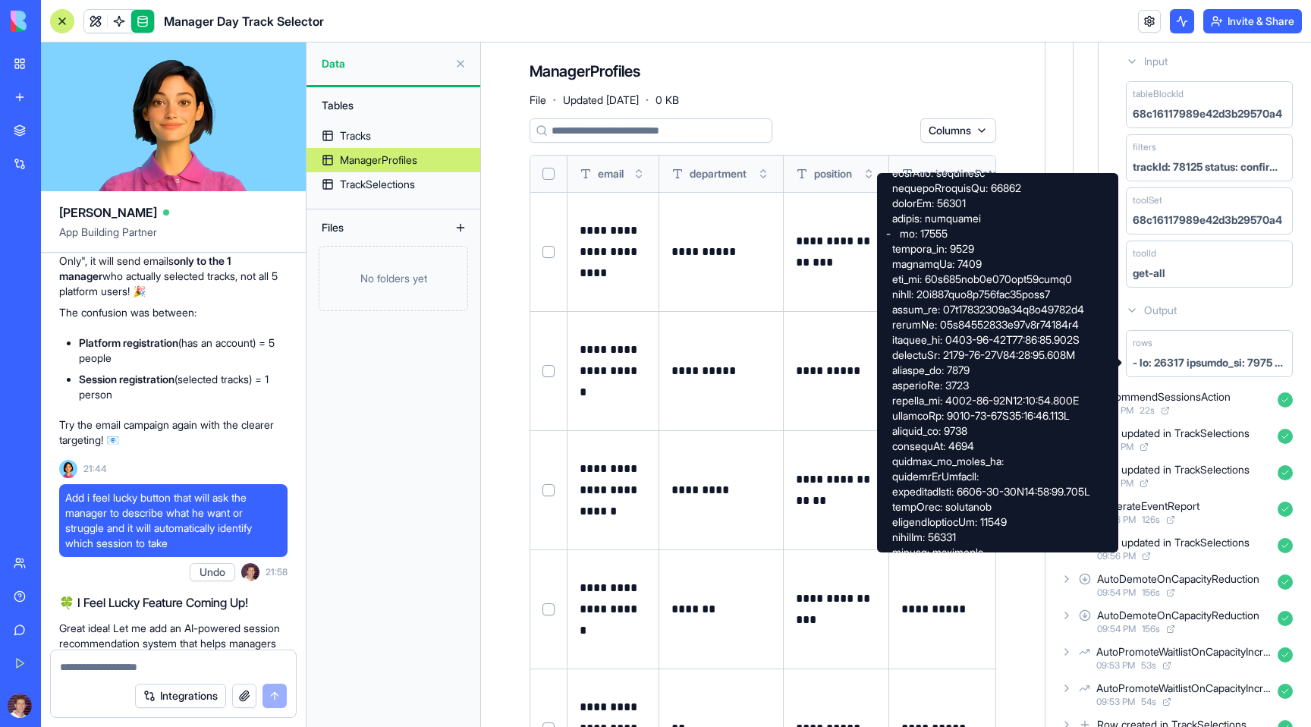
scroll to position [2301, 0]
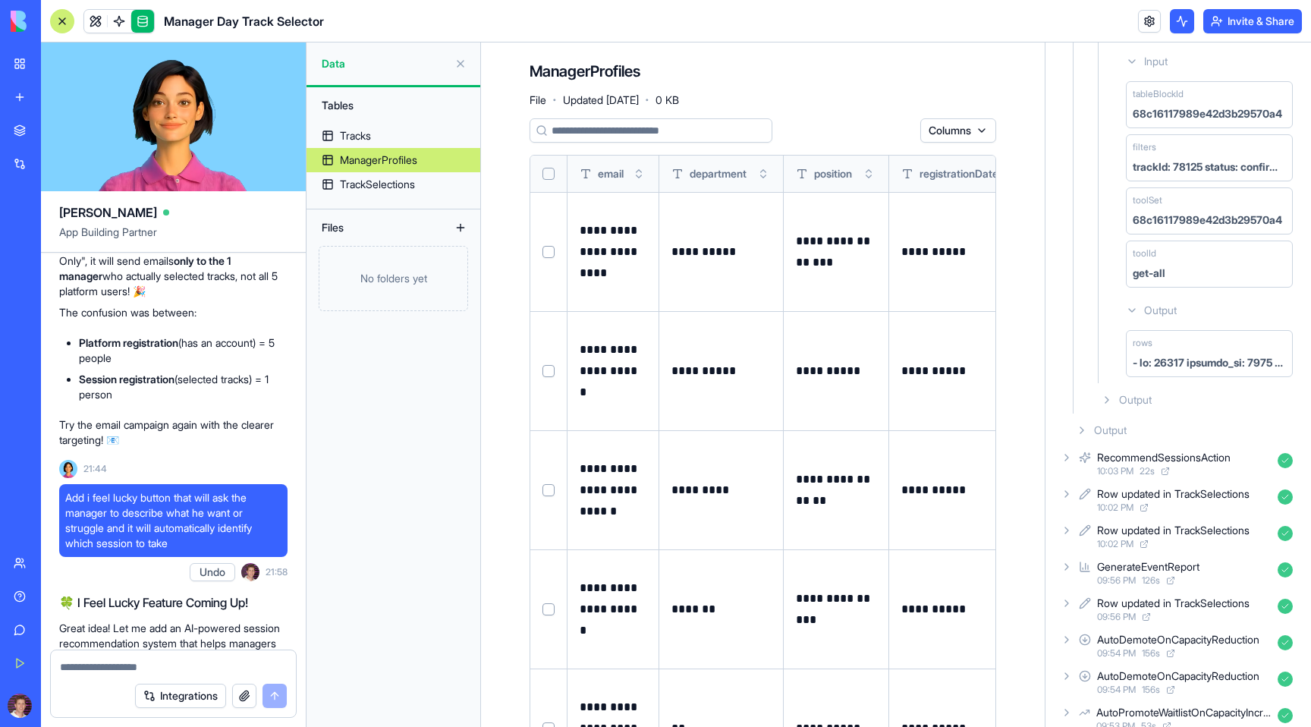
click at [26, 630] on link "Give feedback" at bounding box center [35, 630] width 61 height 30
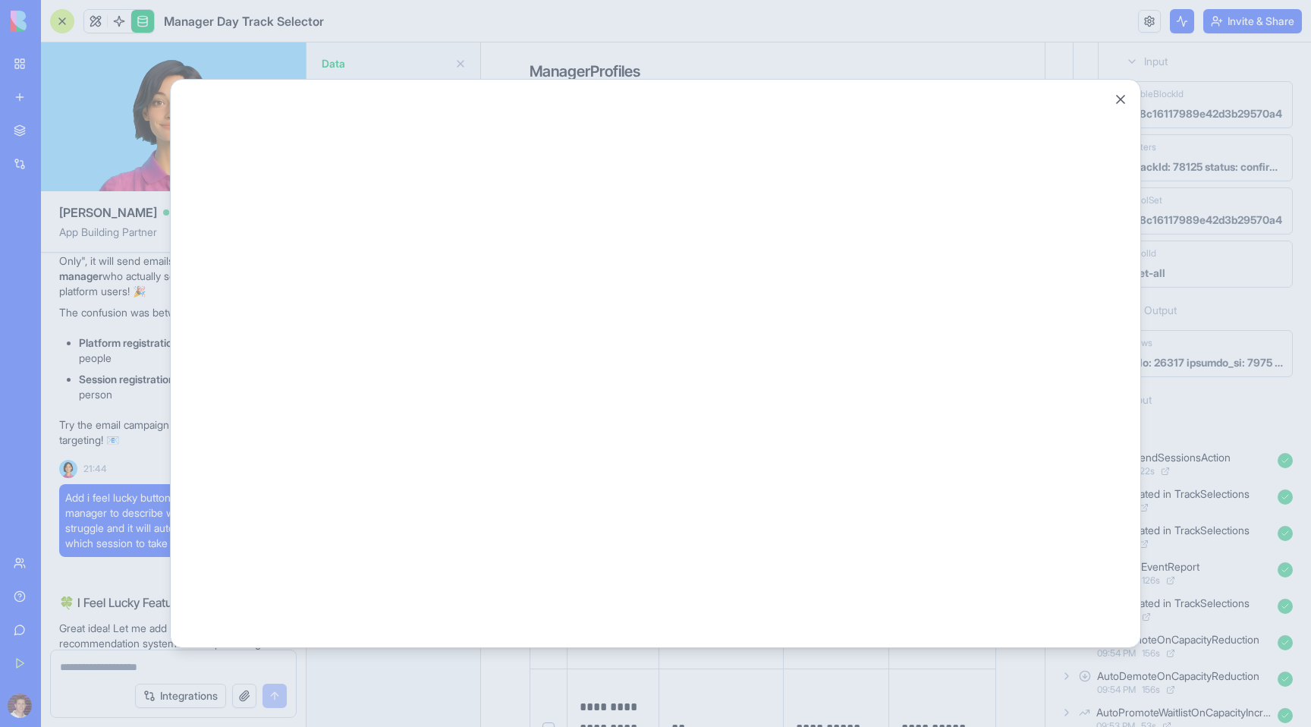
scroll to position [0, 0]
click at [1124, 95] on button "Close" at bounding box center [1120, 99] width 15 height 15
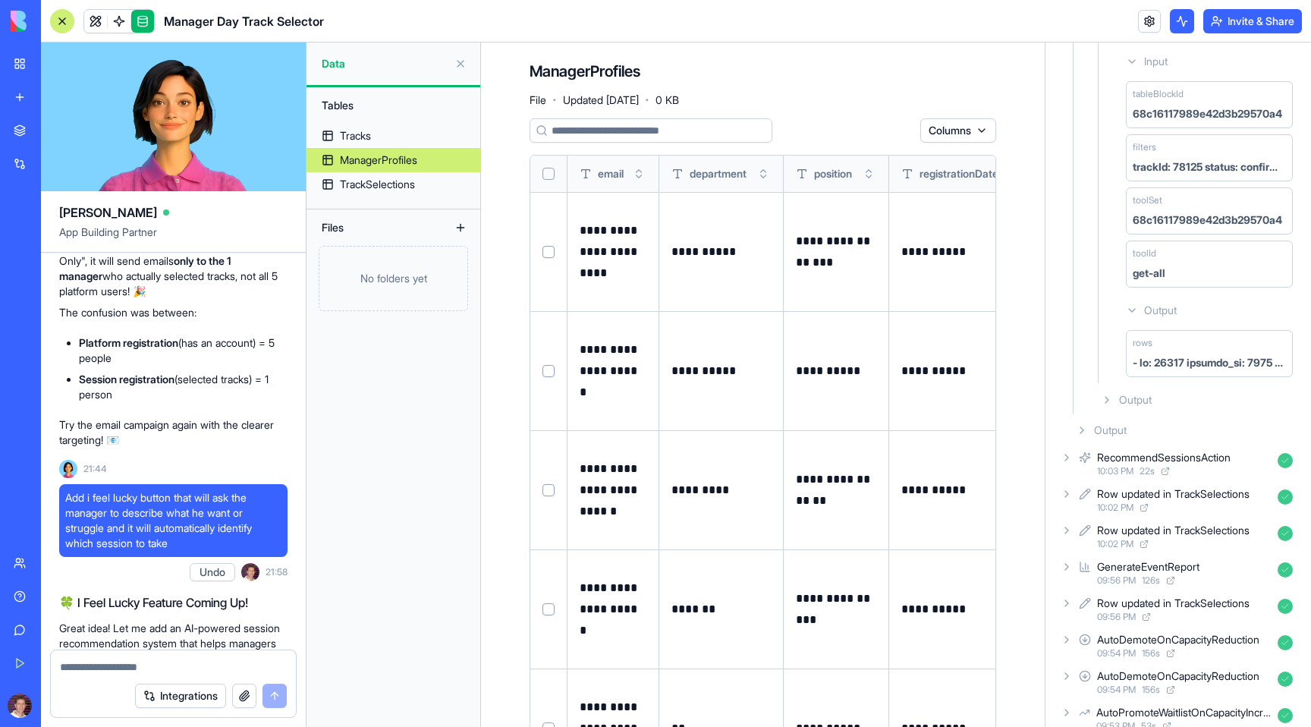
click at [45, 605] on link "Help" at bounding box center [35, 596] width 61 height 30
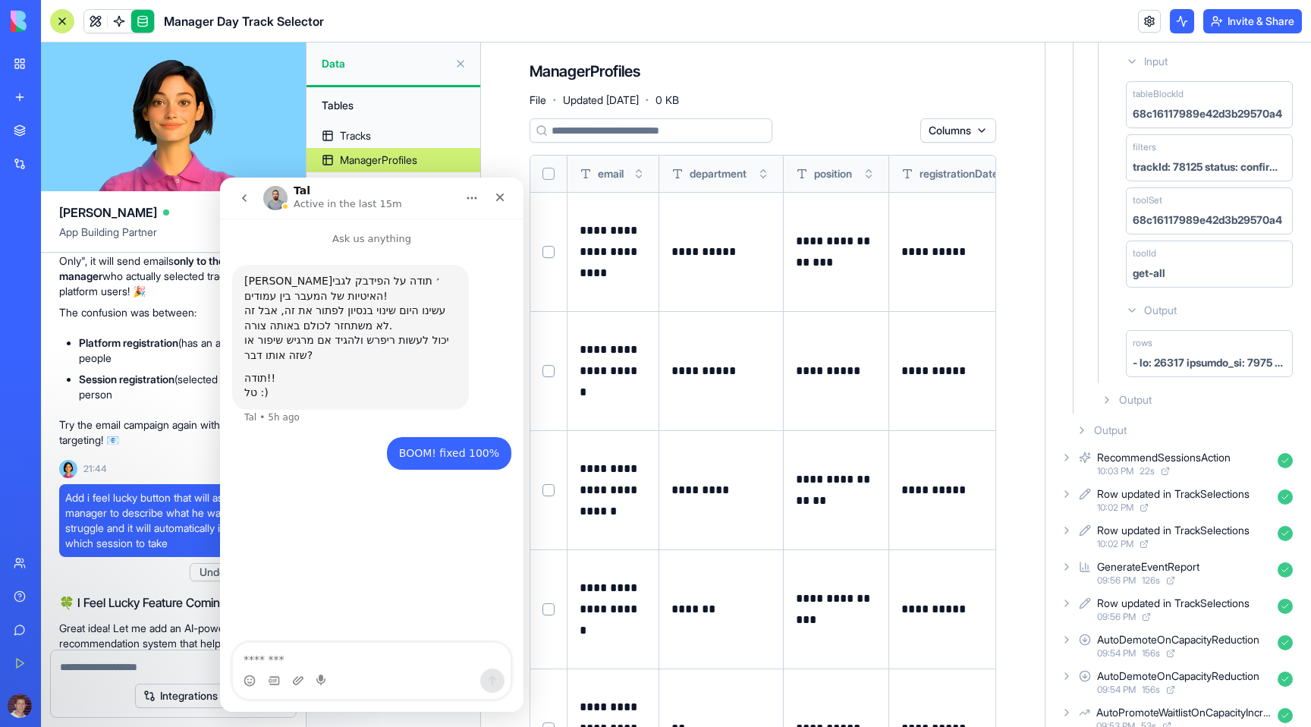
click at [239, 195] on icon "go back" at bounding box center [244, 198] width 12 height 12
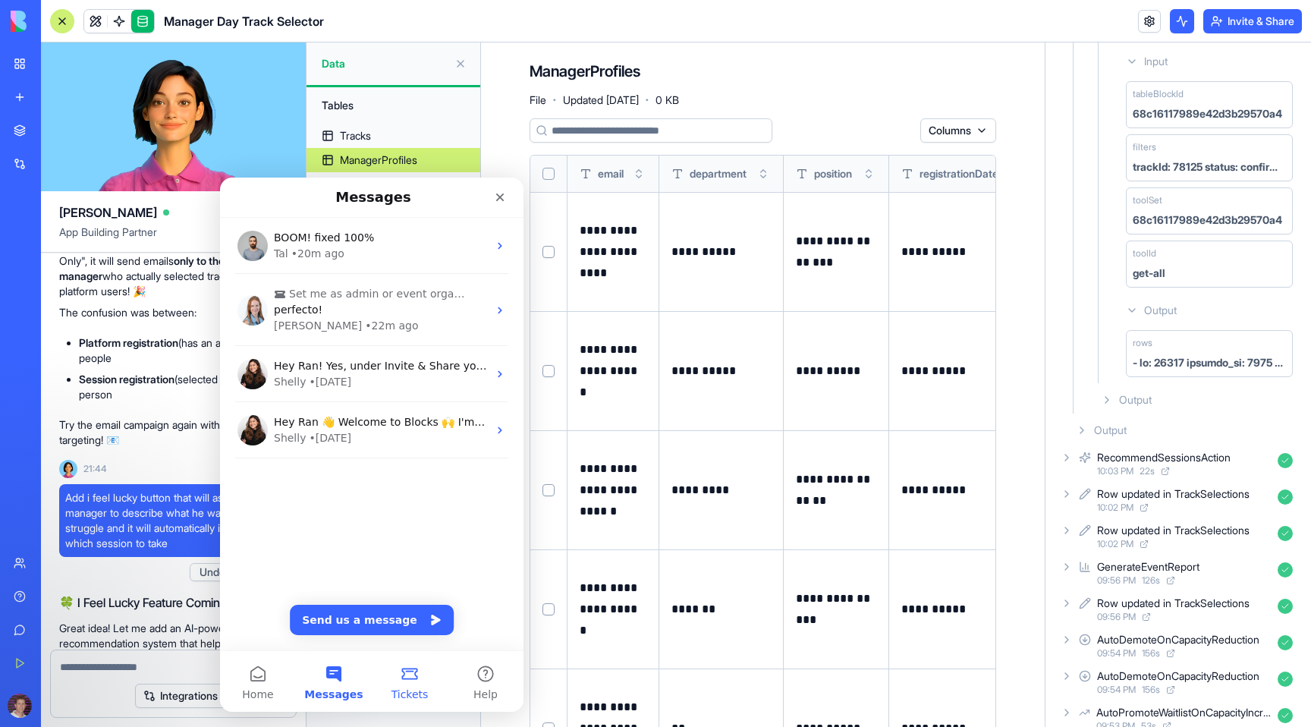
click at [404, 678] on button "Tickets" at bounding box center [410, 681] width 76 height 61
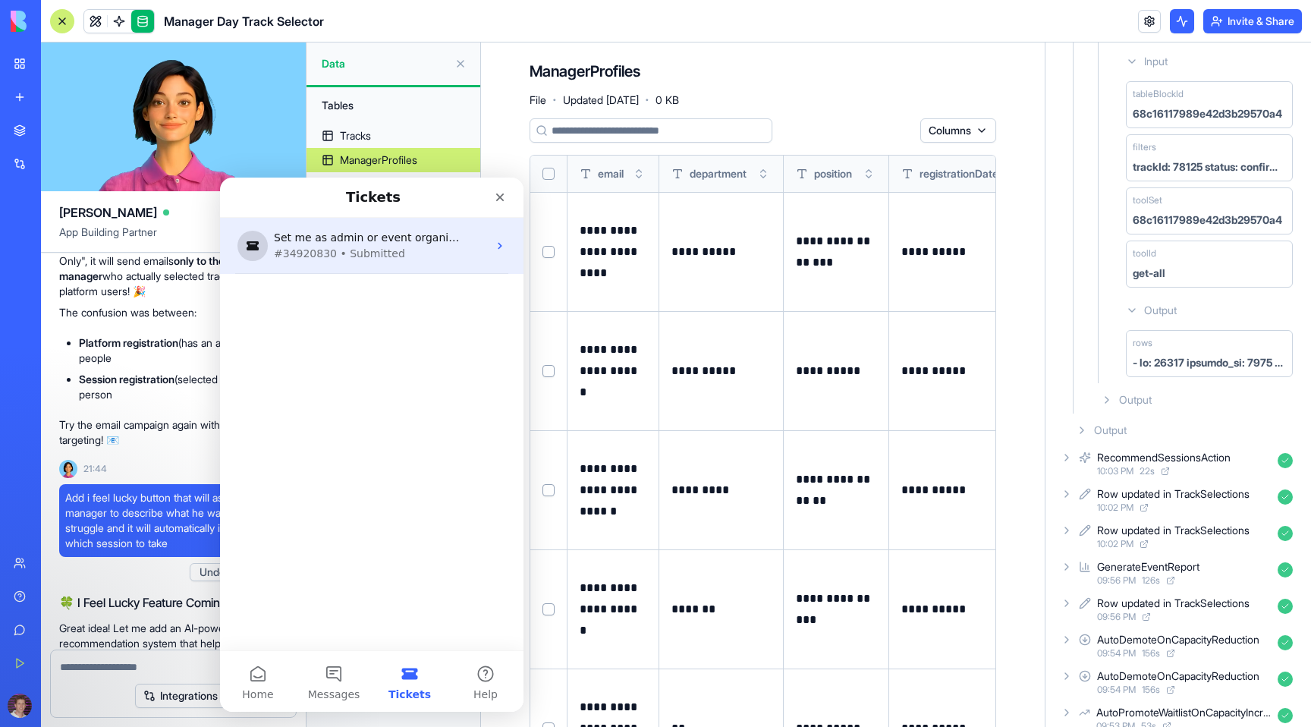
click at [384, 254] on div "#34920830 • Submitted" at bounding box center [369, 254] width 190 height 16
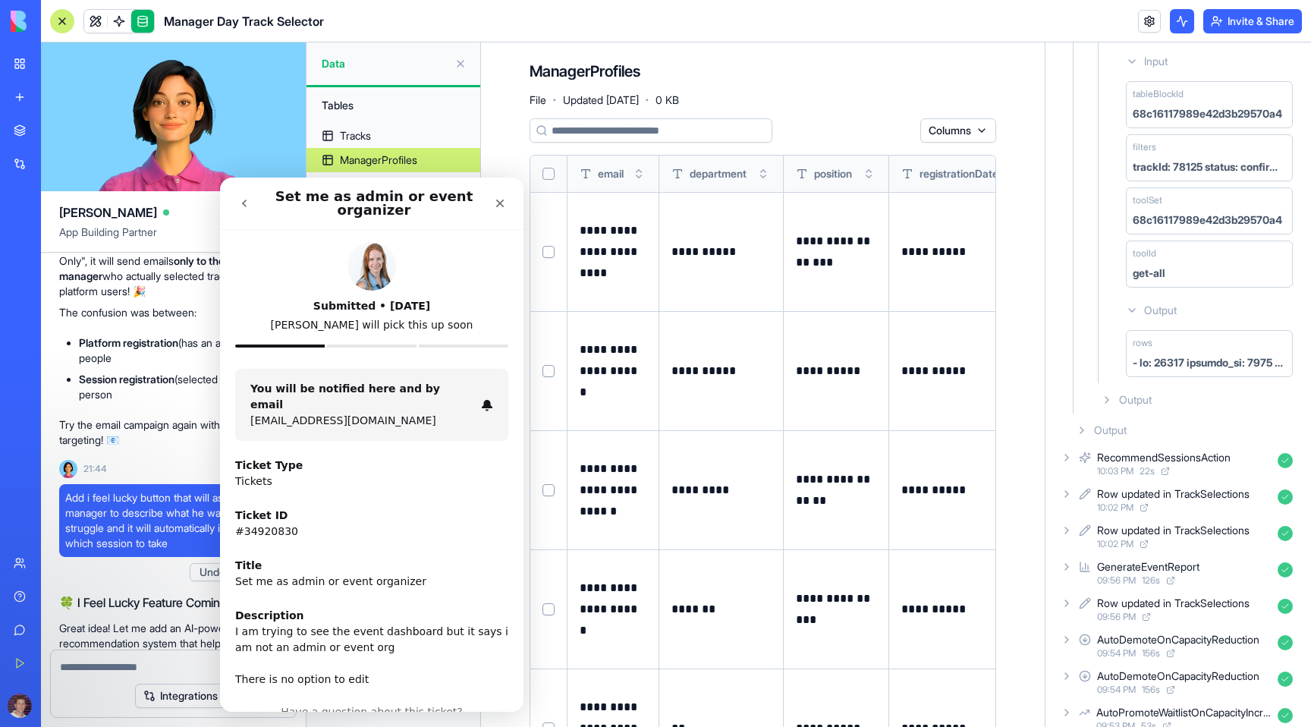
scroll to position [55, 0]
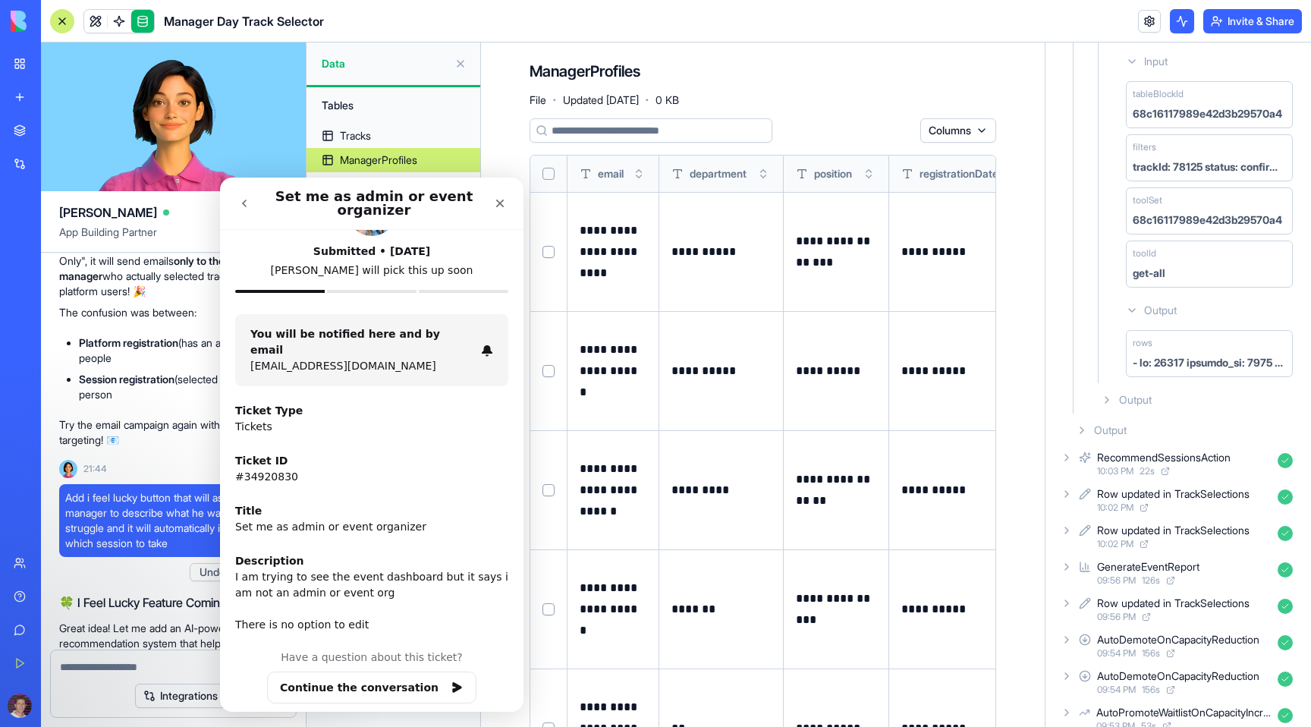
click at [241, 200] on icon "go back" at bounding box center [244, 203] width 12 height 12
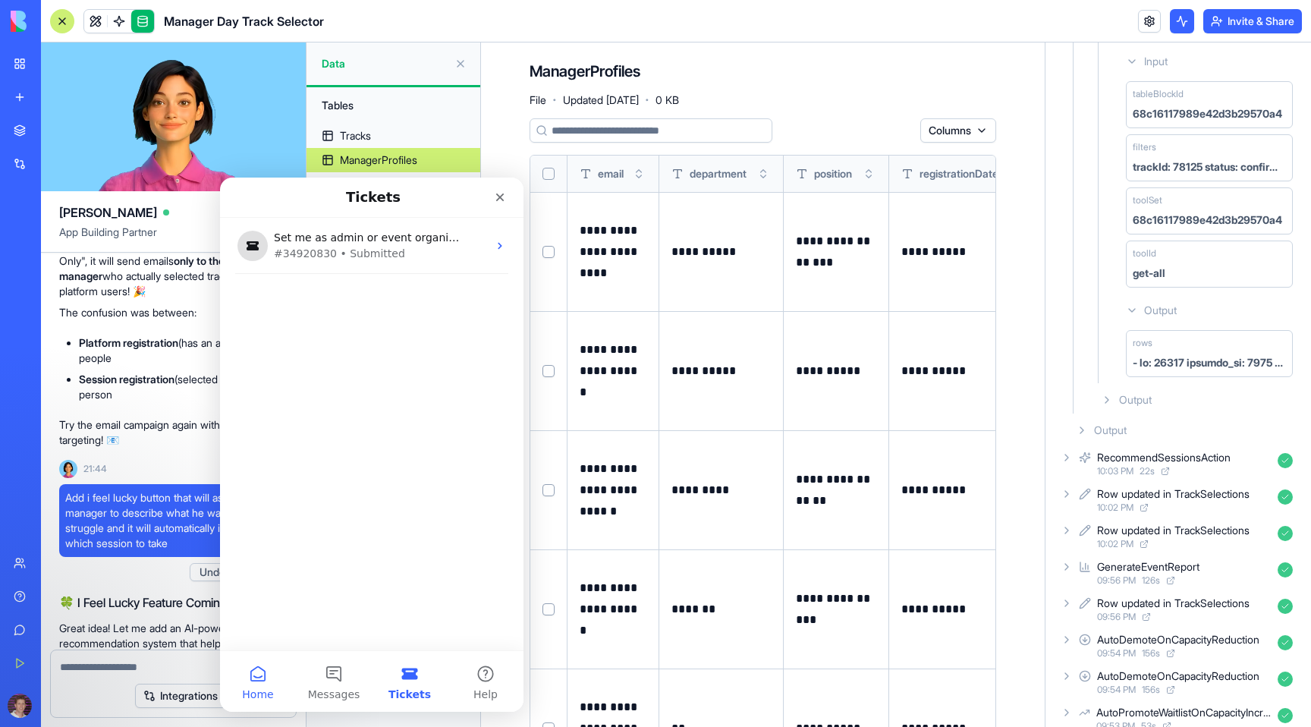
click at [256, 683] on button "Home" at bounding box center [258, 681] width 76 height 61
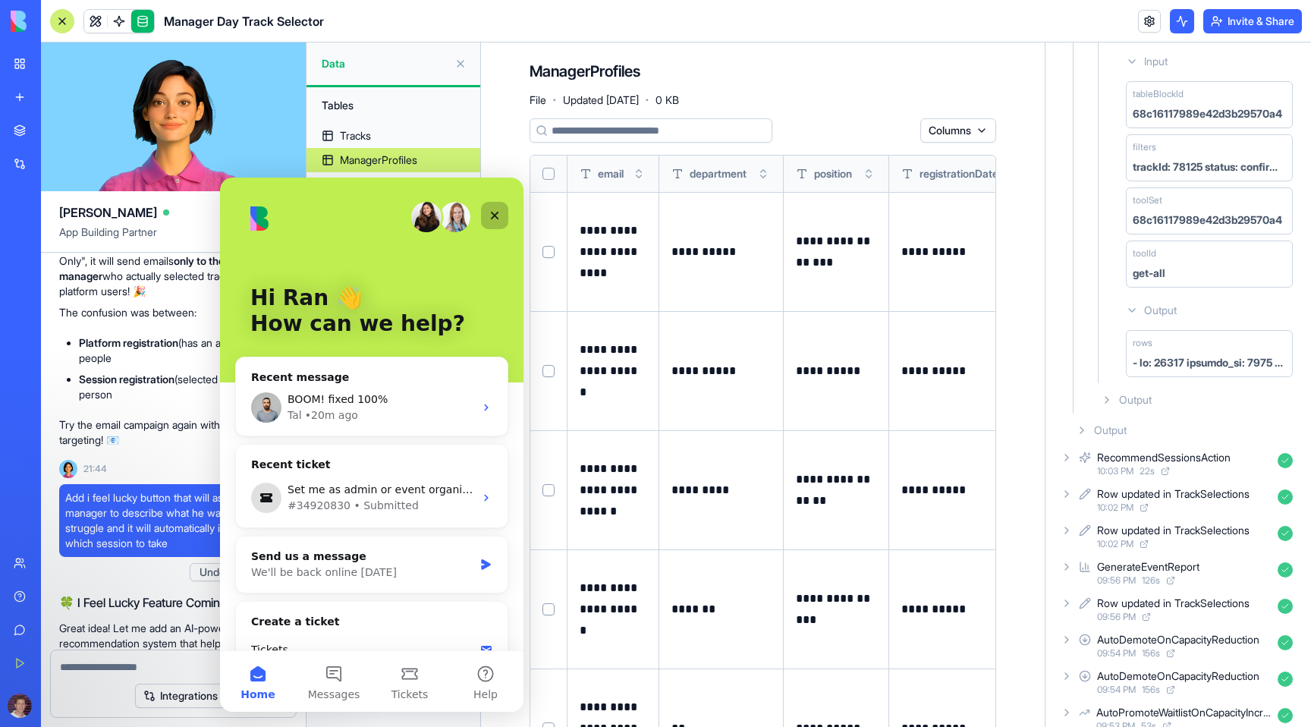
click at [500, 204] on div "Close" at bounding box center [494, 215] width 27 height 27
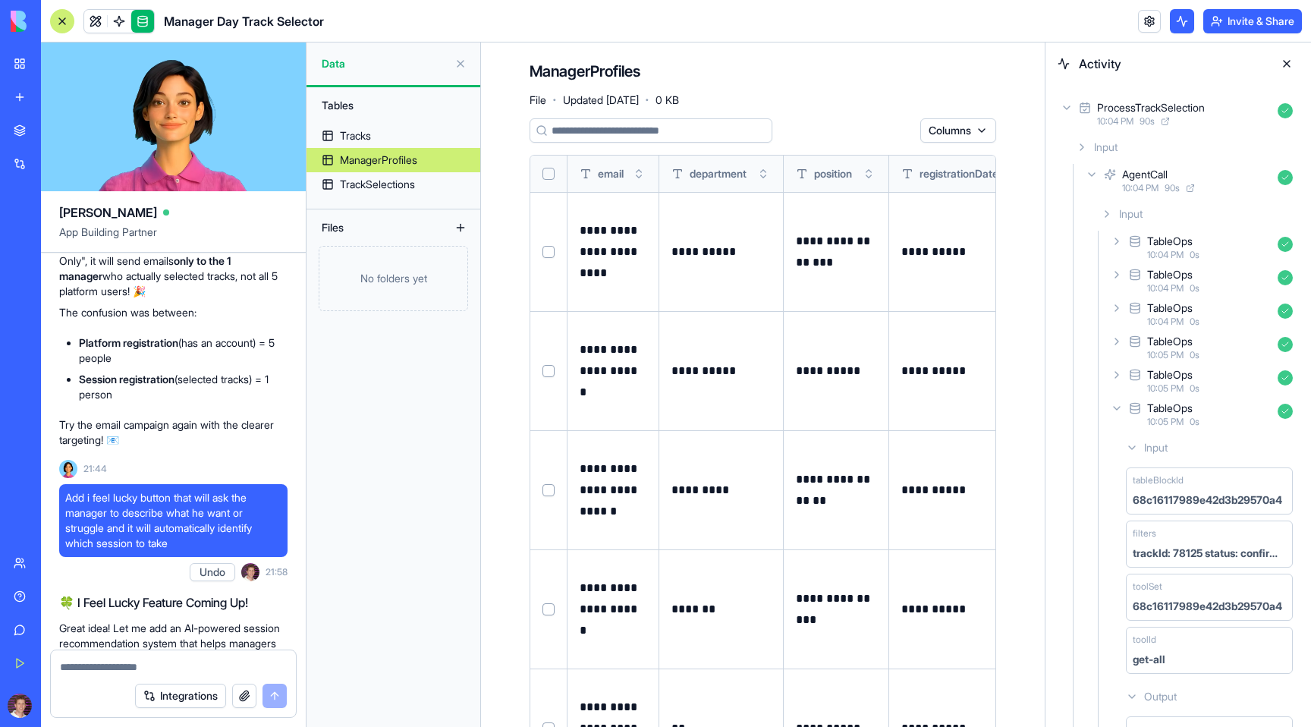
click at [1071, 144] on div "Input" at bounding box center [1184, 147] width 229 height 27
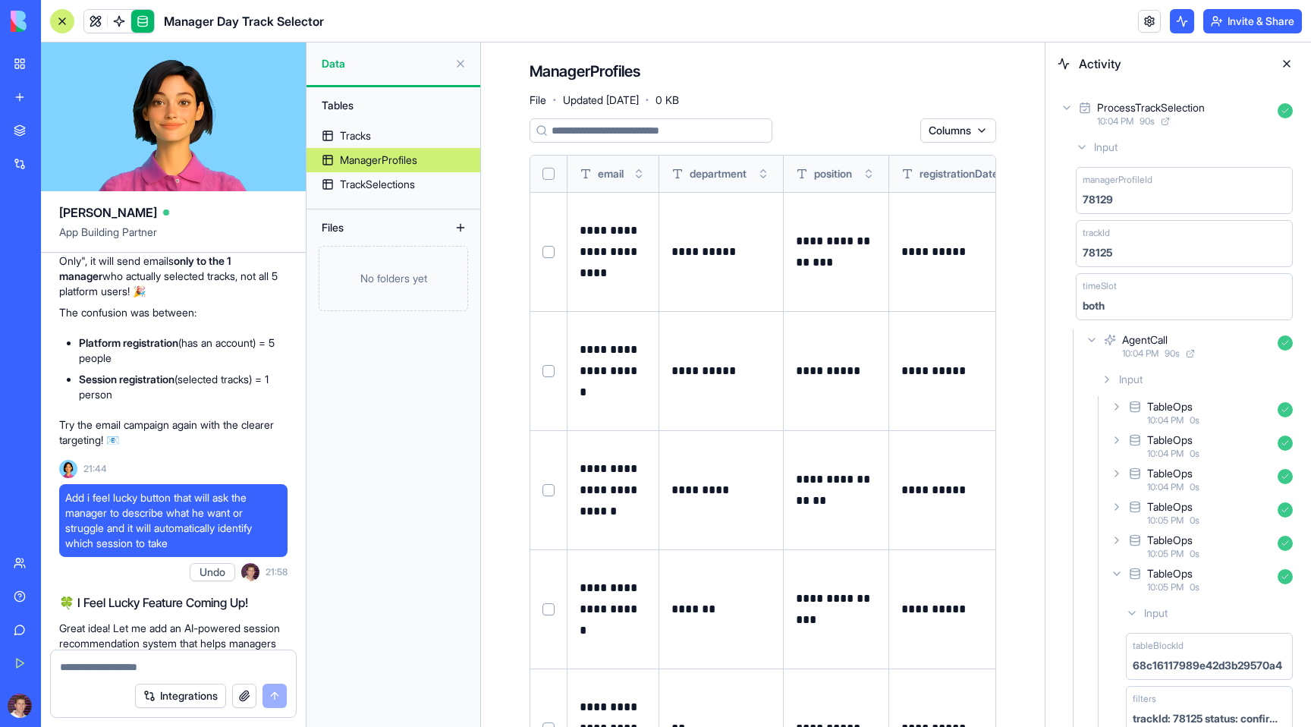
click at [1074, 145] on div "Input" at bounding box center [1184, 147] width 229 height 27
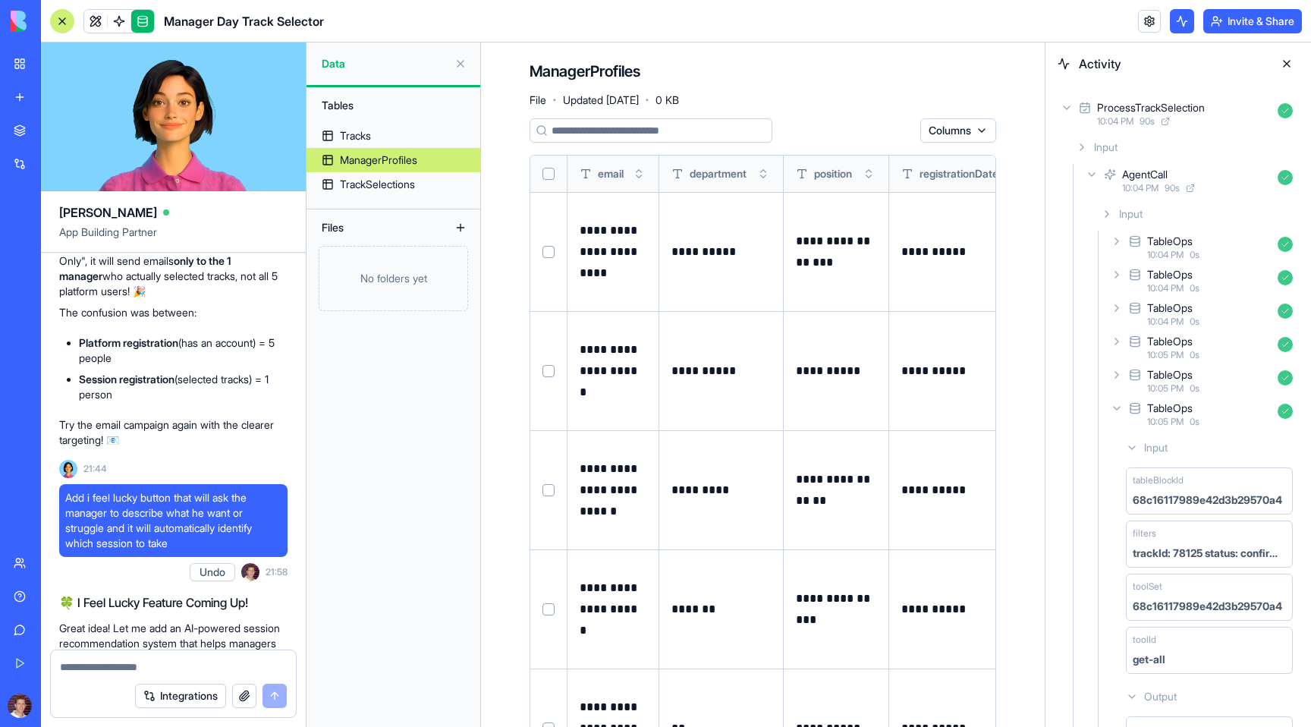
click at [1093, 174] on icon at bounding box center [1092, 174] width 6 height 3
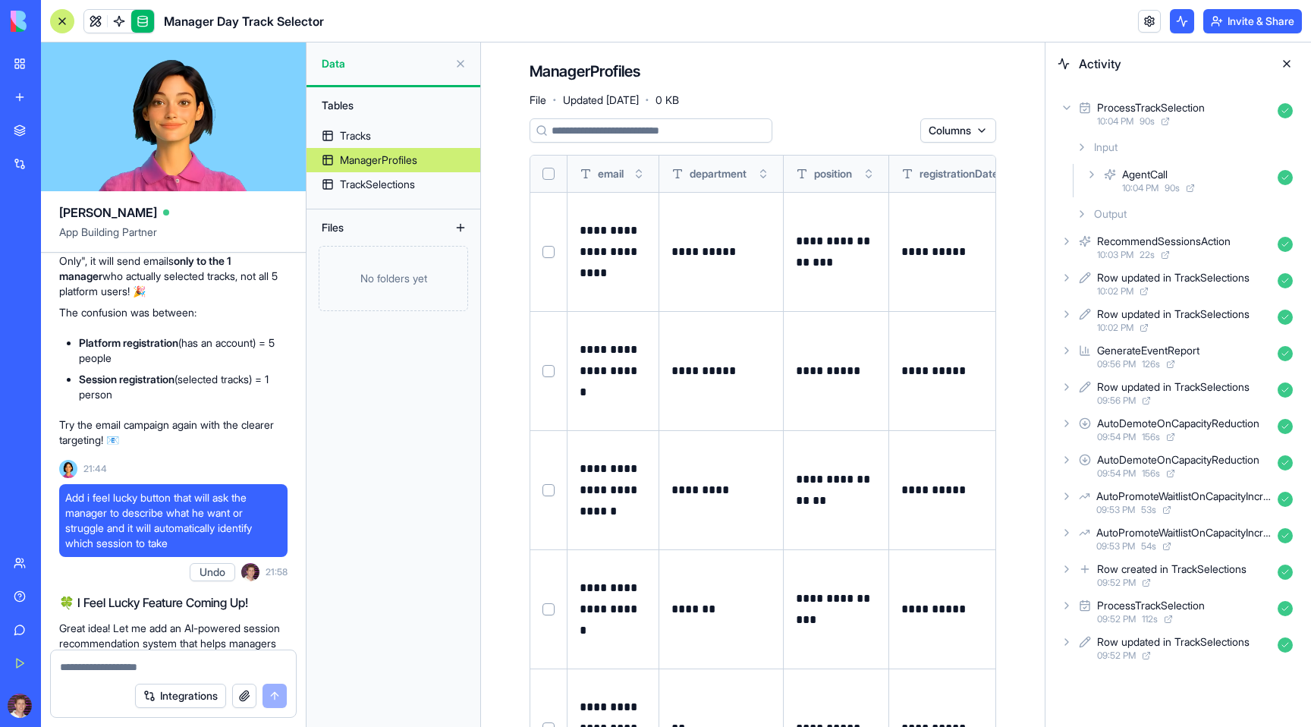
click at [1090, 173] on icon at bounding box center [1092, 174] width 12 height 12
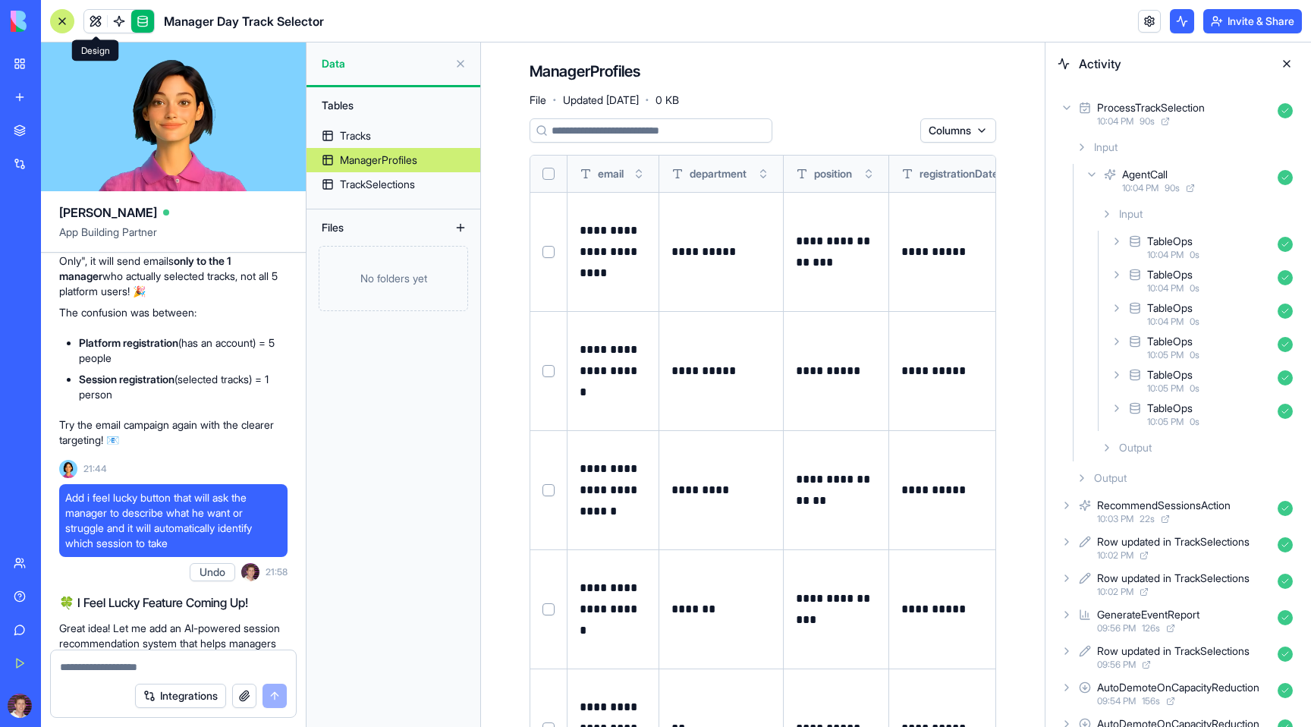
click at [95, 22] on link at bounding box center [95, 21] width 23 height 23
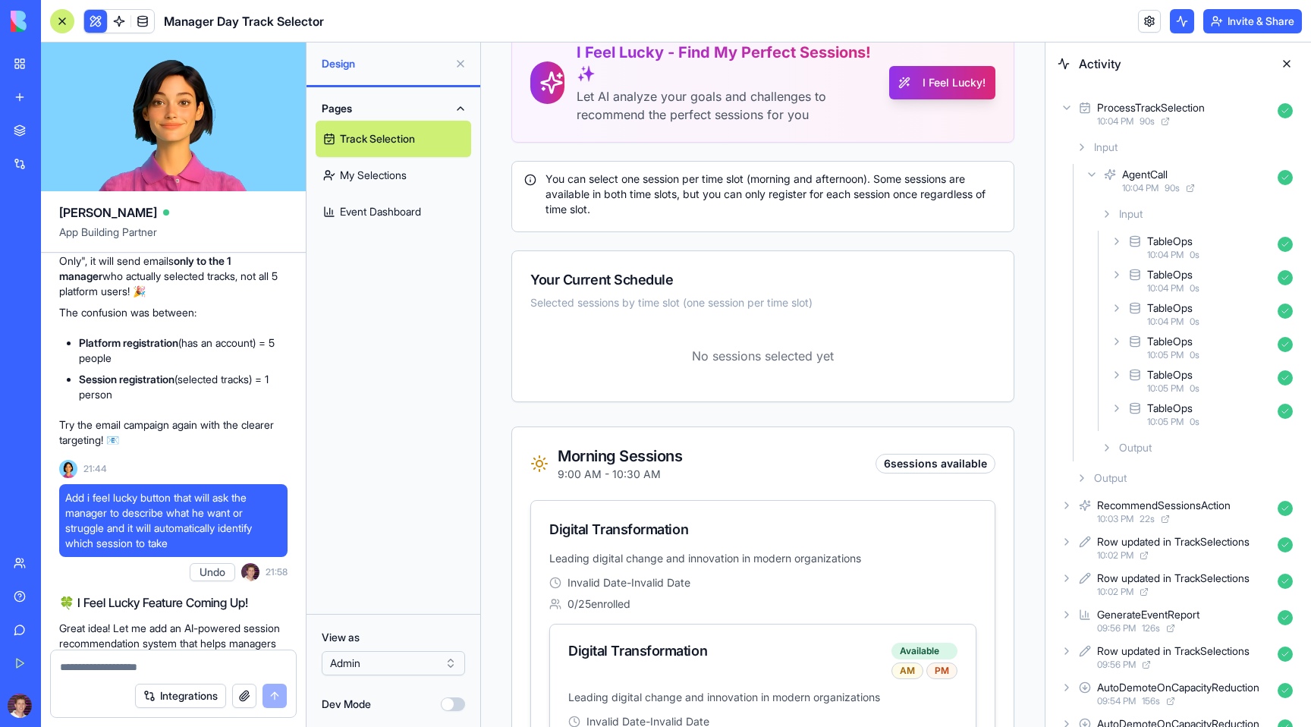
scroll to position [206, 0]
click at [1117, 410] on icon at bounding box center [1117, 408] width 12 height 12
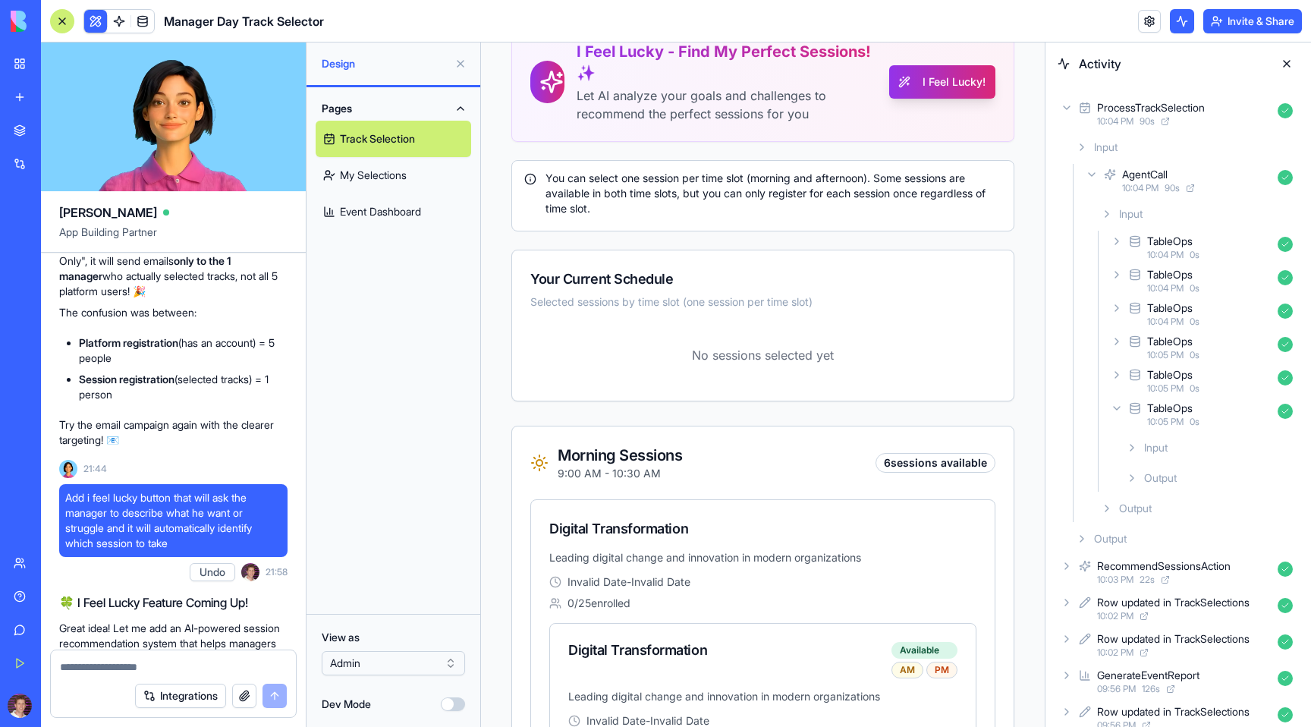
click at [1084, 536] on icon at bounding box center [1082, 539] width 12 height 12
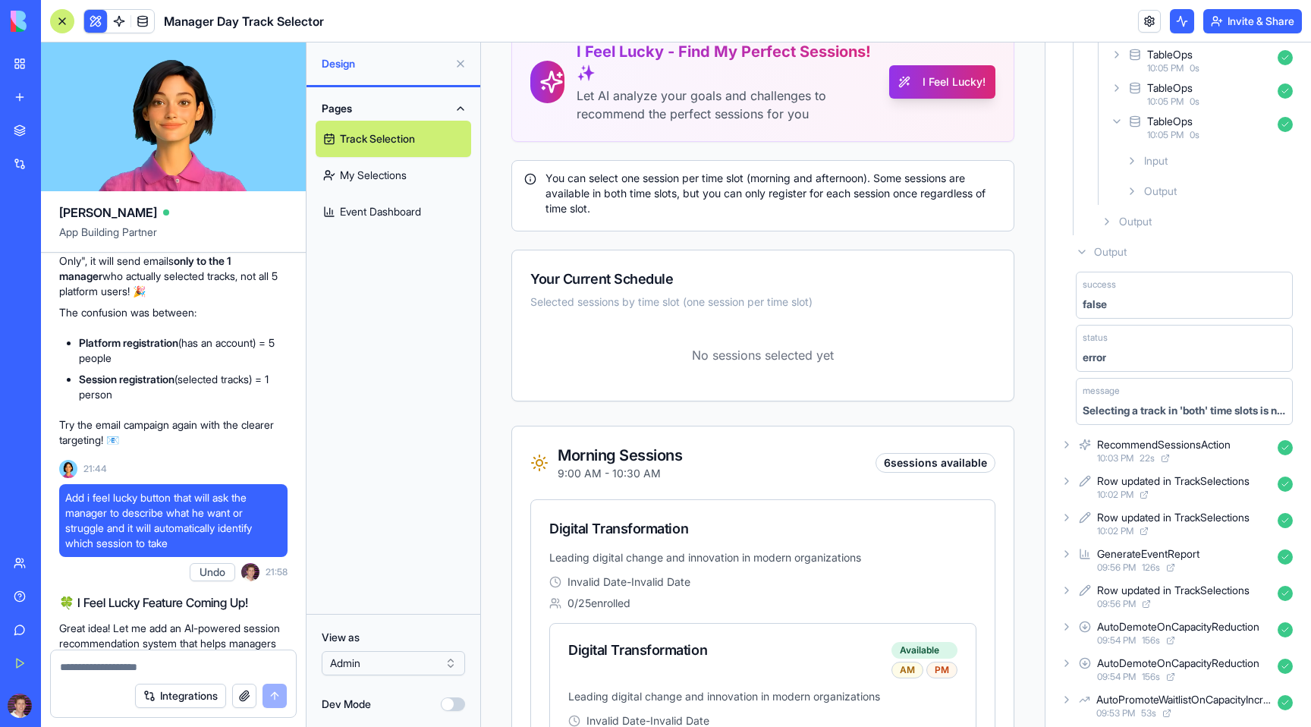
scroll to position [314, 0]
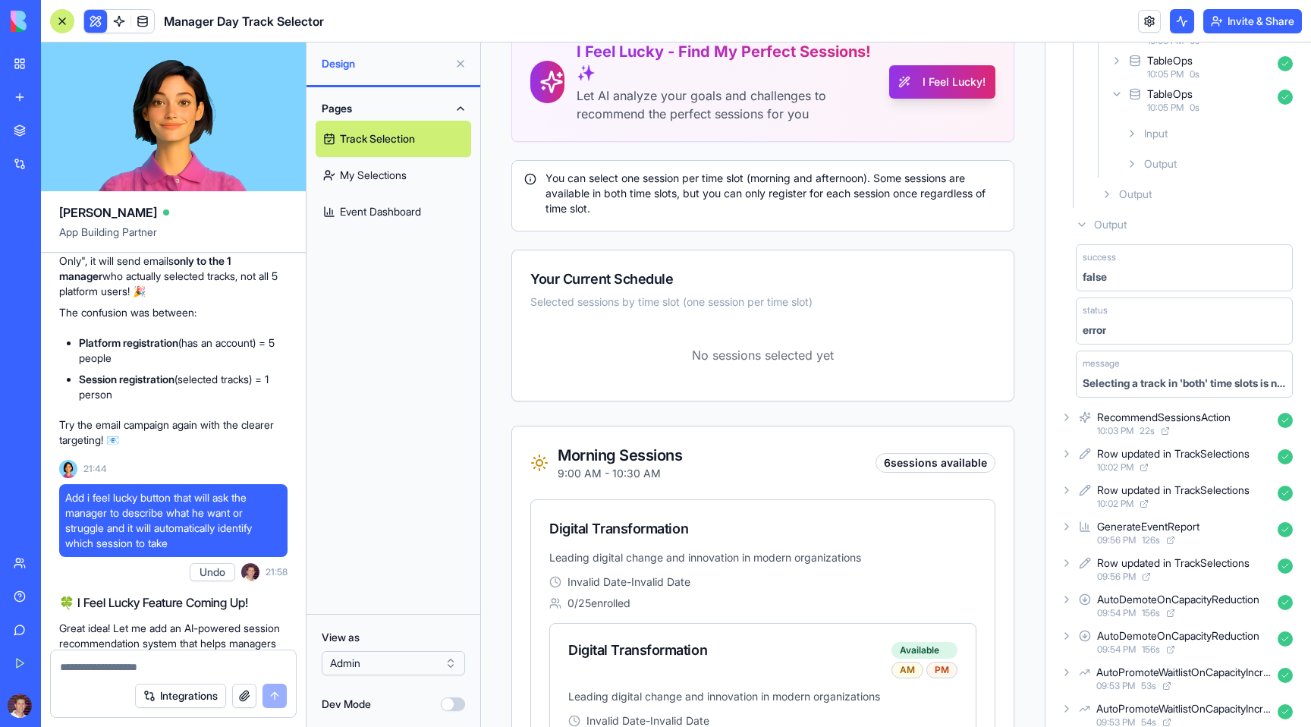
click at [83, 673] on textarea at bounding box center [173, 666] width 227 height 15
click at [254, 665] on textarea "**********" at bounding box center [173, 659] width 227 height 30
type textarea "**********"
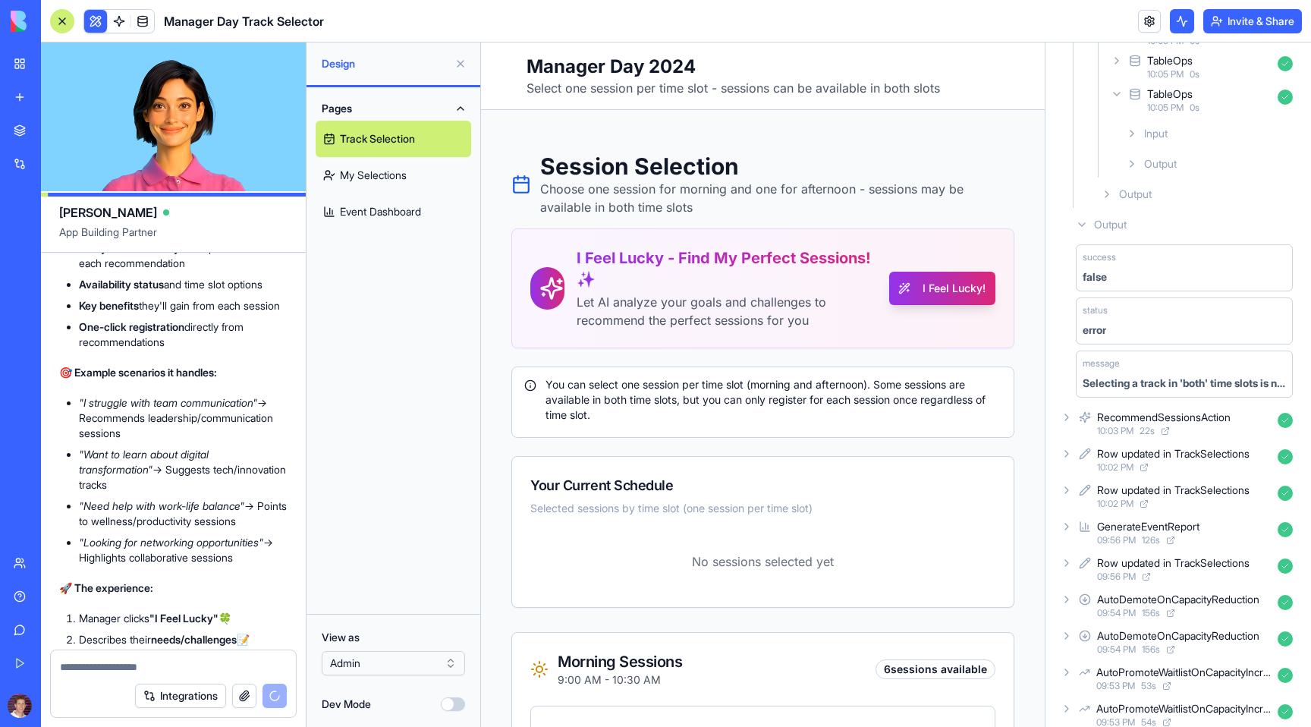
scroll to position [19144, 0]
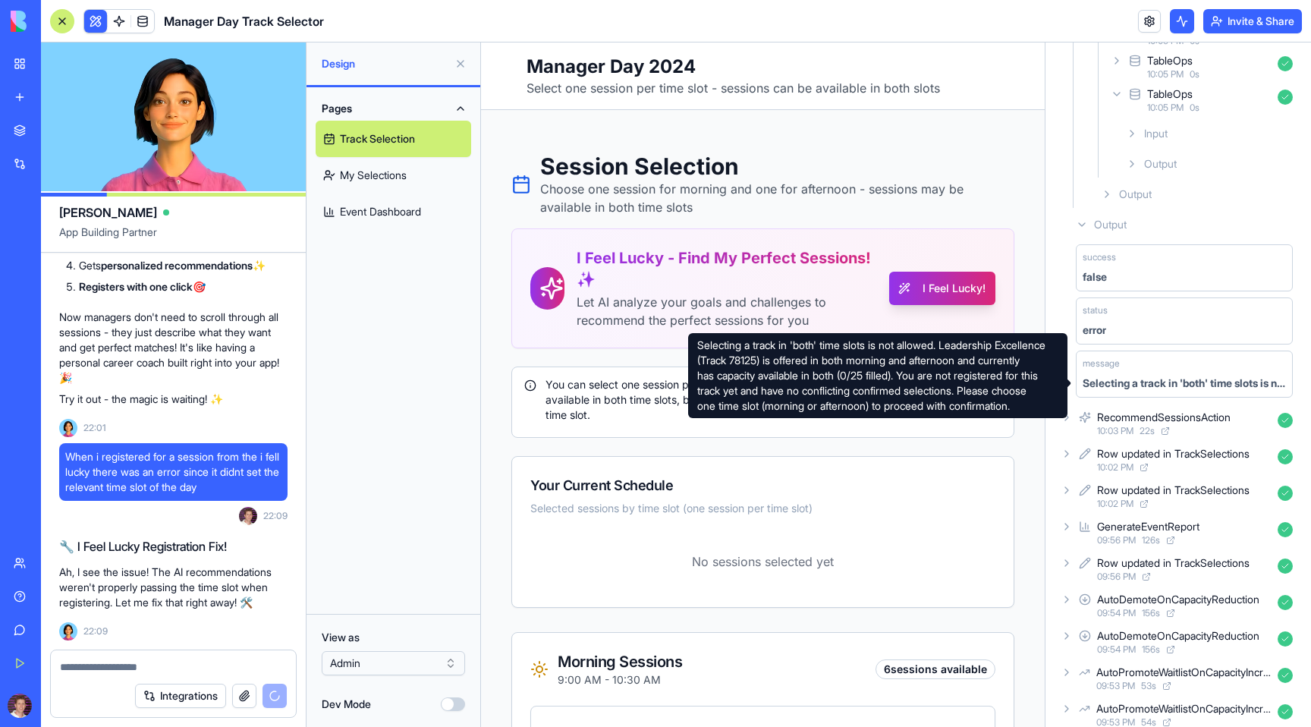
click at [1114, 380] on div "Selecting a track in 'both' time slots is not allowed. Leadership Excellence (T…" at bounding box center [1184, 383] width 203 height 15
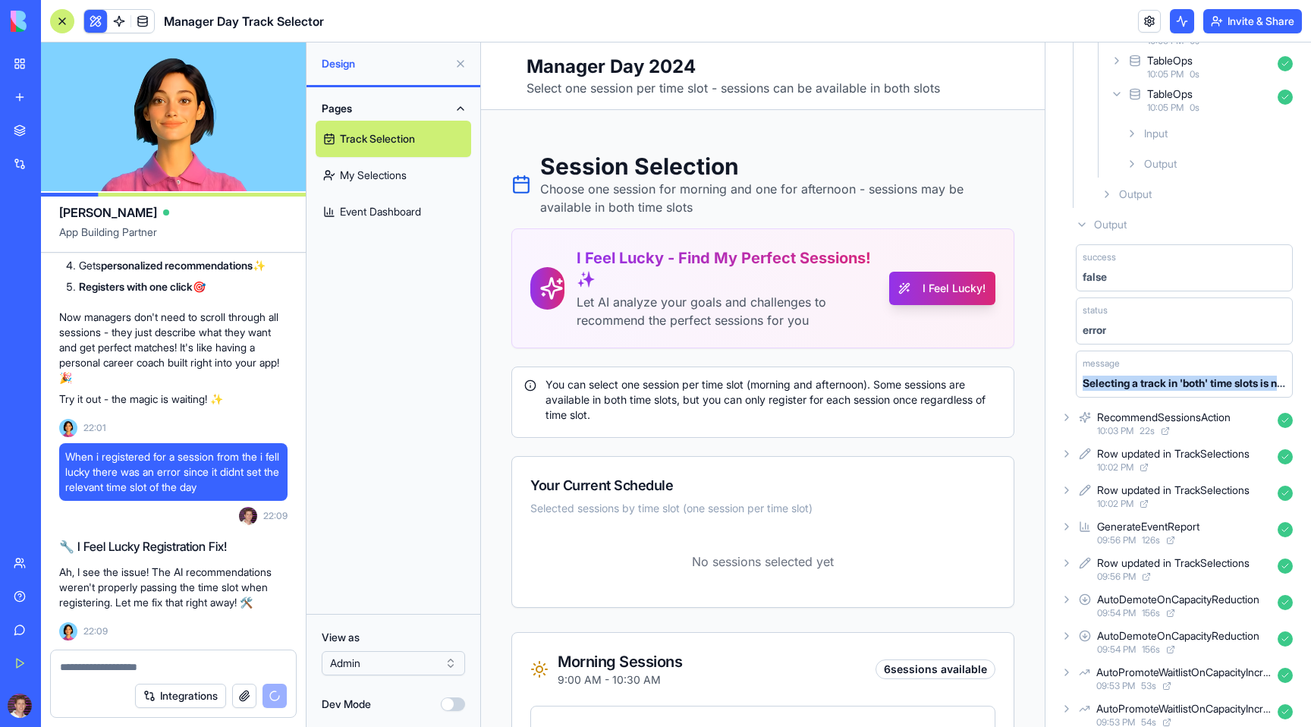
click at [1114, 380] on div "Selecting a track in 'both' time slots is not allowed. Leadership Excellence (T…" at bounding box center [1184, 383] width 203 height 15
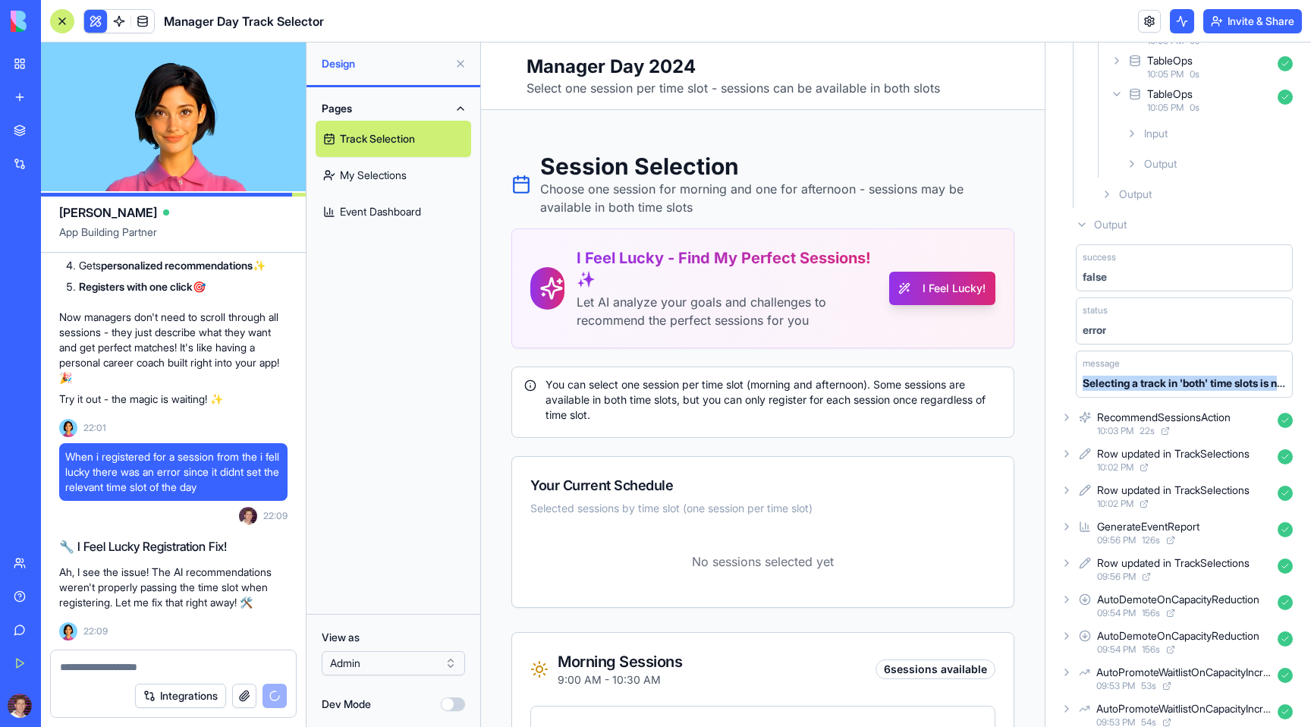
click at [1114, 380] on div "Selecting a track in 'both' time slots is not allowed. Leadership Excellence (T…" at bounding box center [1184, 383] width 203 height 15
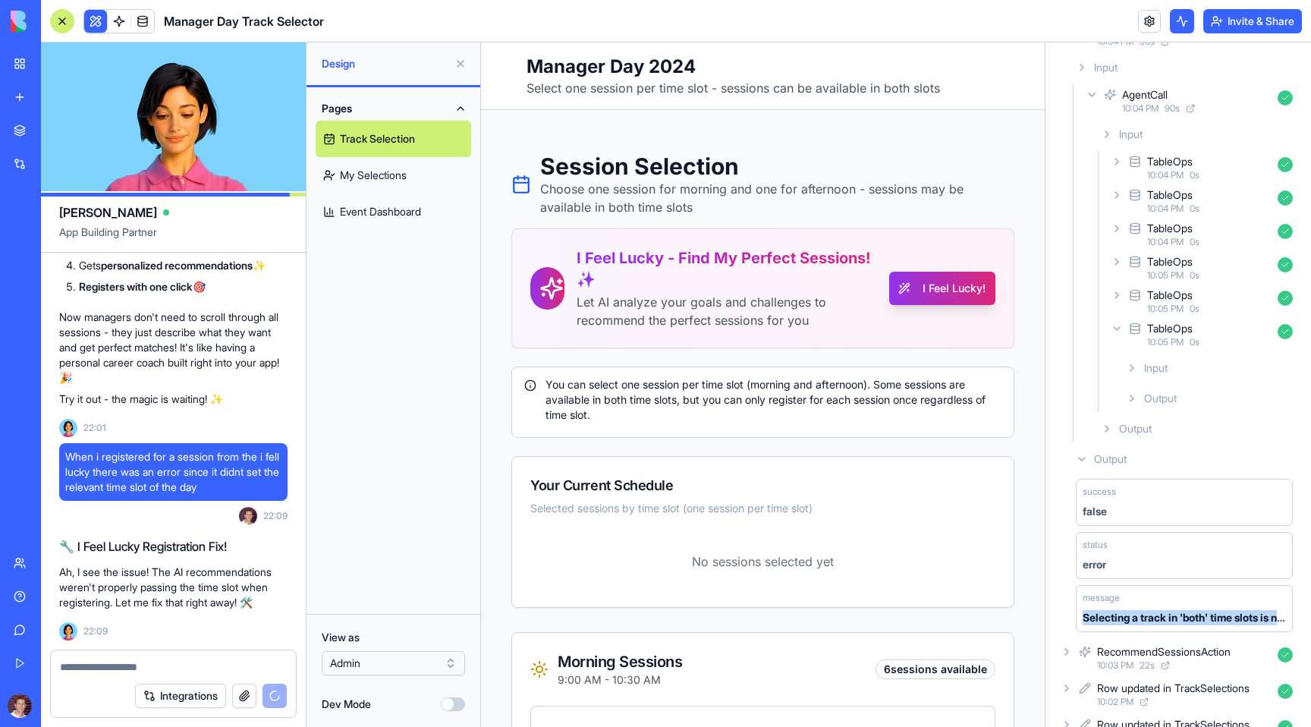
scroll to position [0, 0]
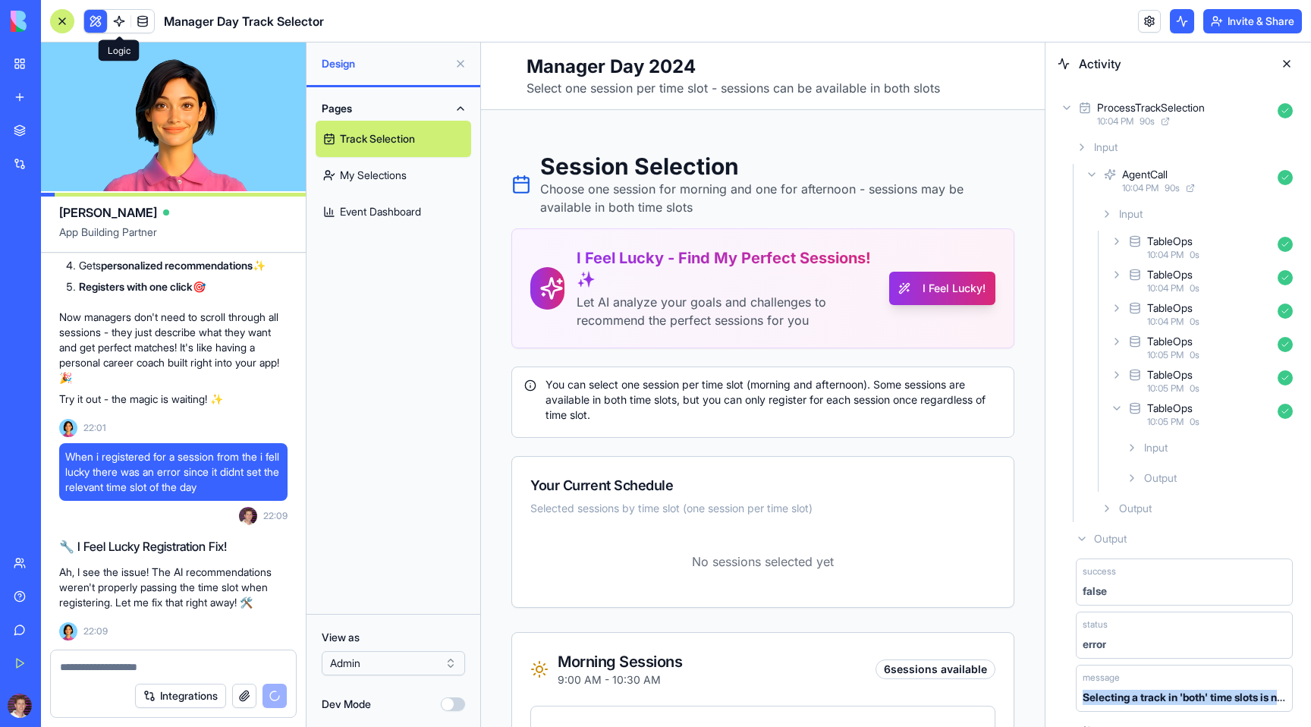
click at [119, 17] on span at bounding box center [119, 21] width 42 height 42
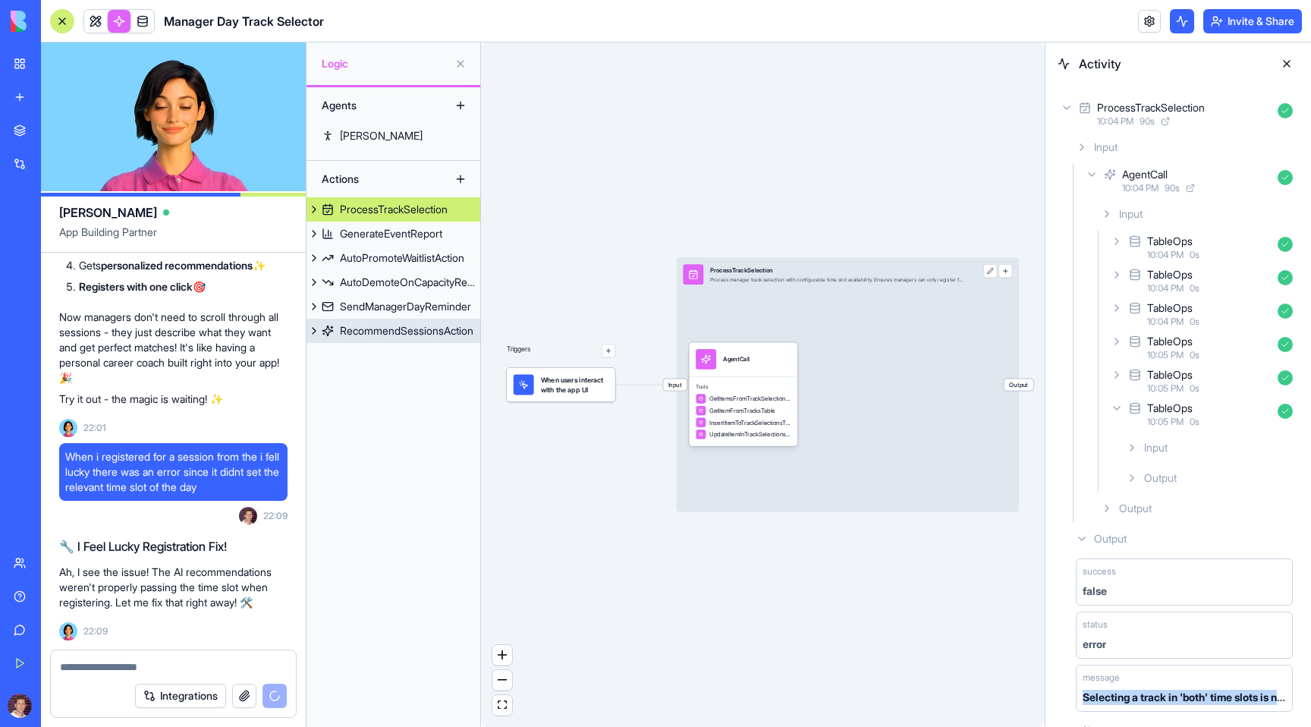
click at [368, 336] on div "RecommendSessionsAction" at bounding box center [407, 330] width 134 height 15
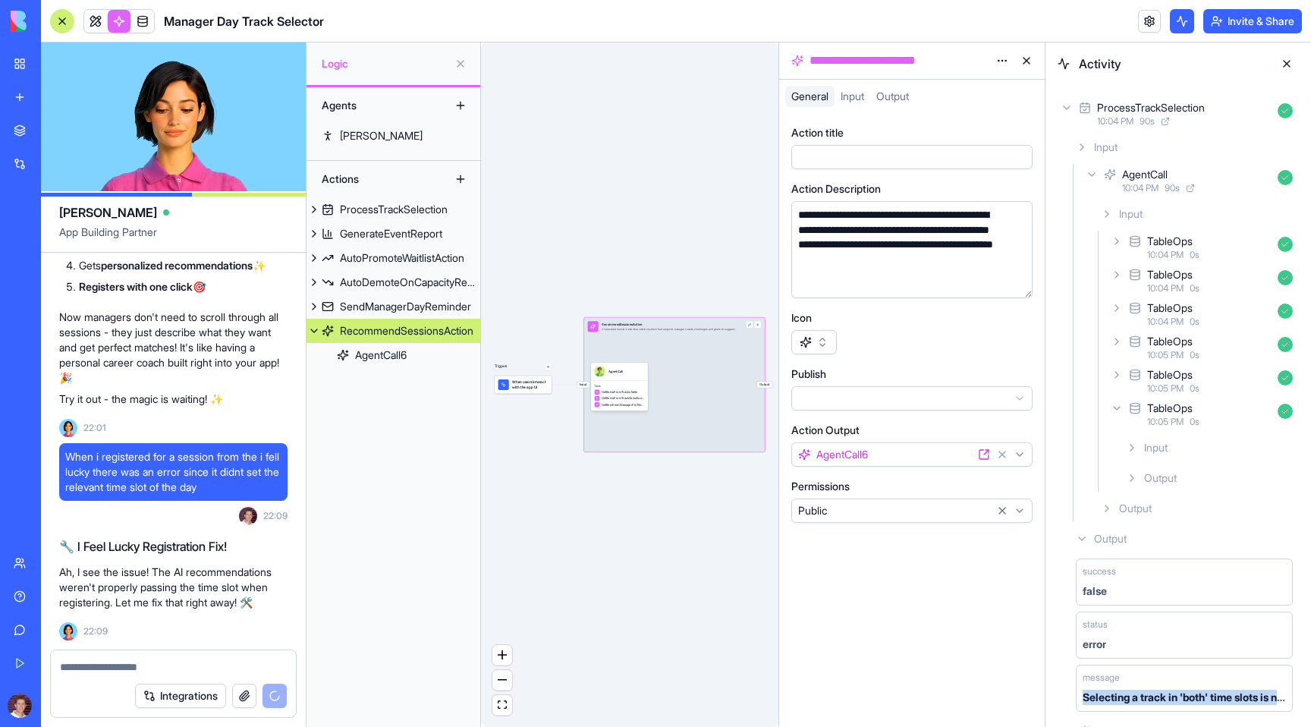
click at [1291, 59] on button at bounding box center [1287, 64] width 24 height 24
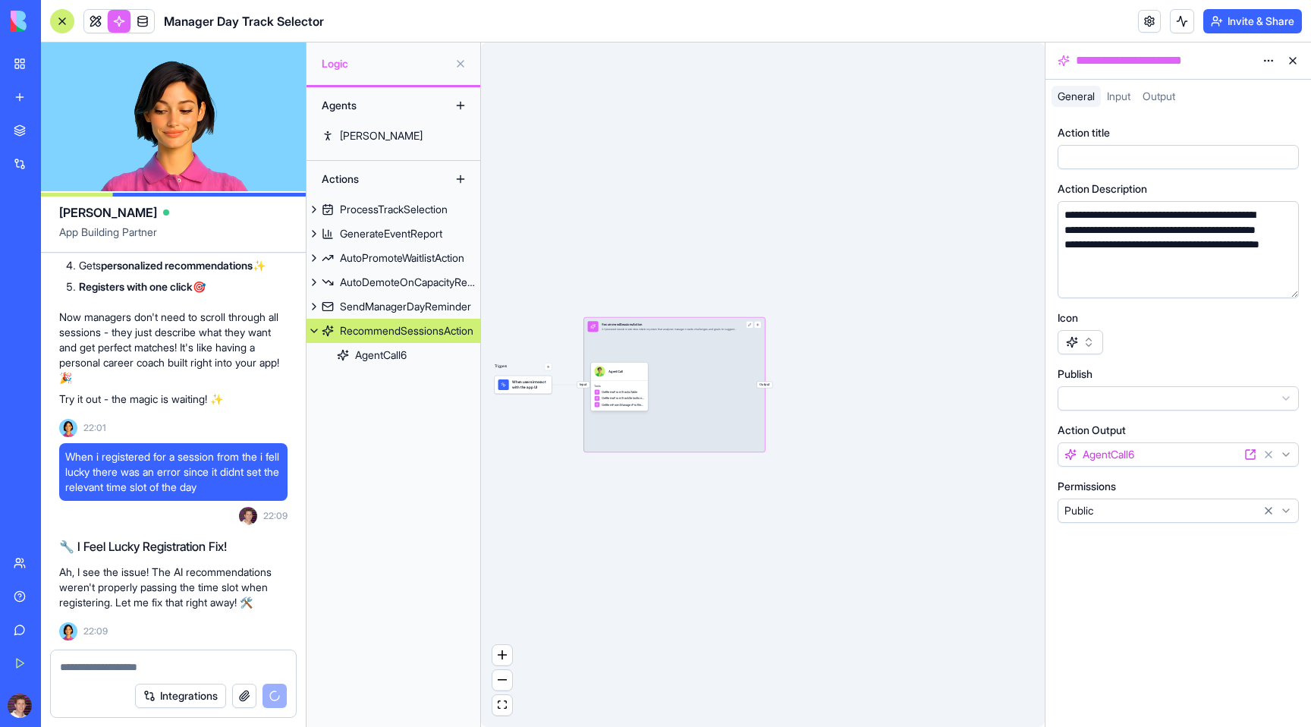
scroll to position [19171, 0]
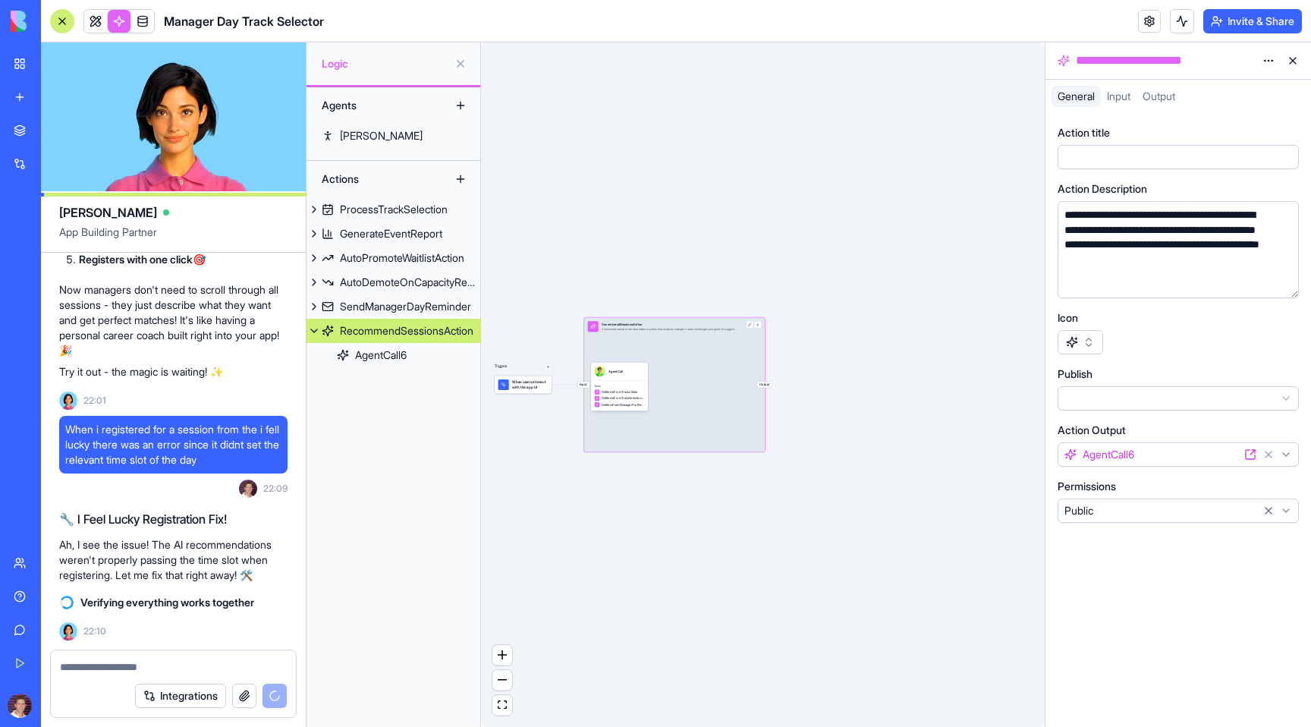
click at [1122, 94] on span "Input" at bounding box center [1119, 96] width 24 height 13
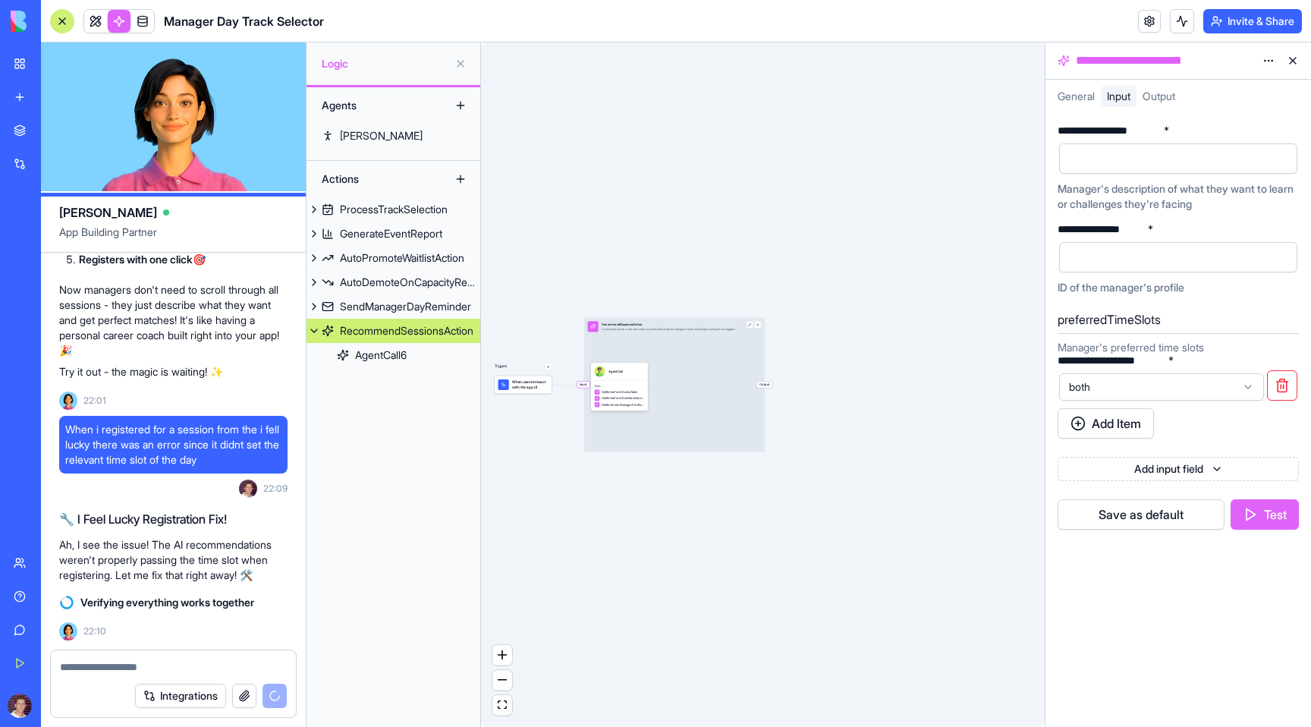
click at [1247, 387] on icon at bounding box center [1248, 386] width 6 height 3
click at [1234, 78] on div "**********" at bounding box center [1179, 60] width 266 height 36
click at [1165, 91] on span "Output" at bounding box center [1159, 96] width 33 height 13
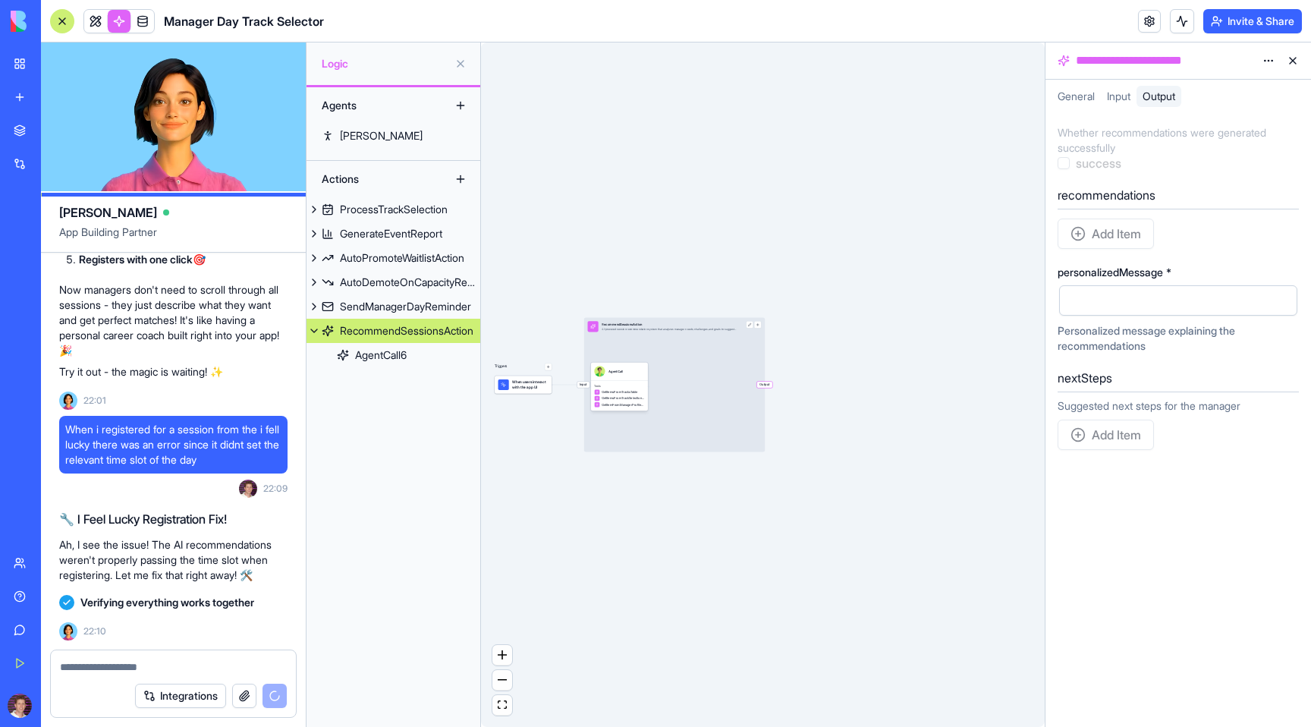
click at [770, 385] on span "Output" at bounding box center [764, 385] width 15 height 6
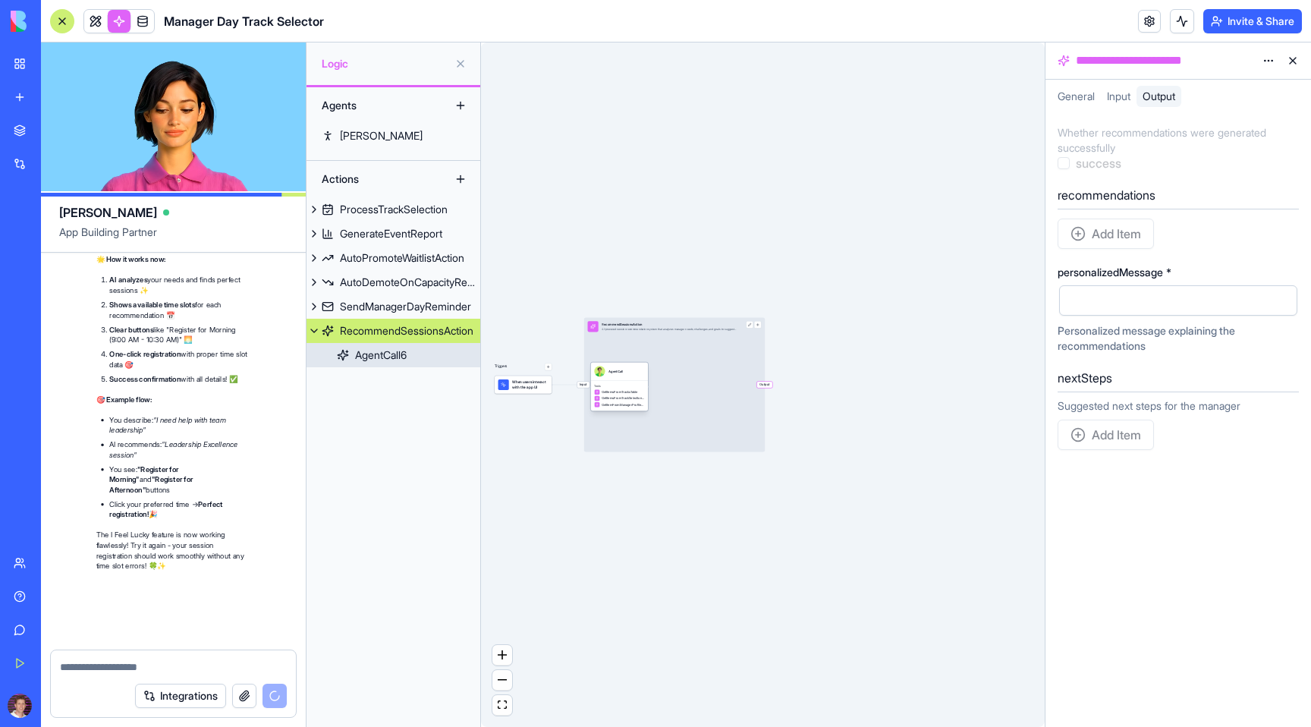
scroll to position [19915, 0]
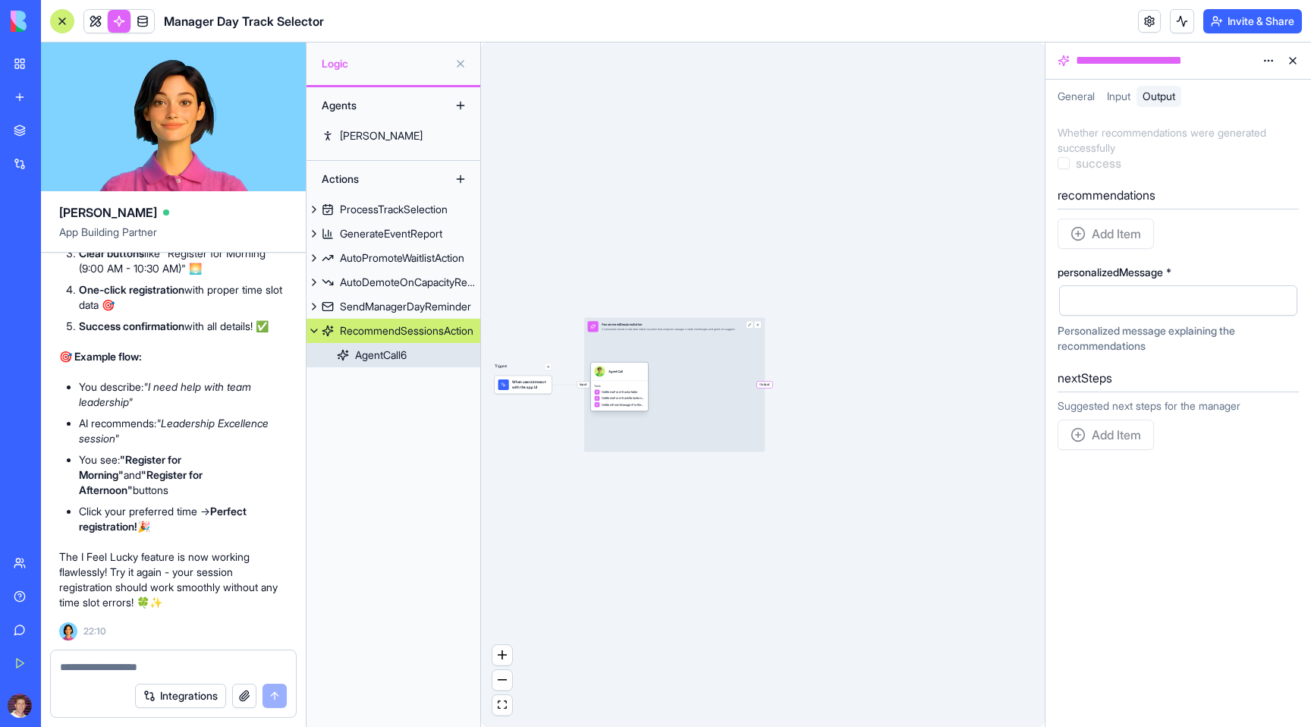
click at [392, 354] on div "AgentCall6" at bounding box center [381, 355] width 52 height 15
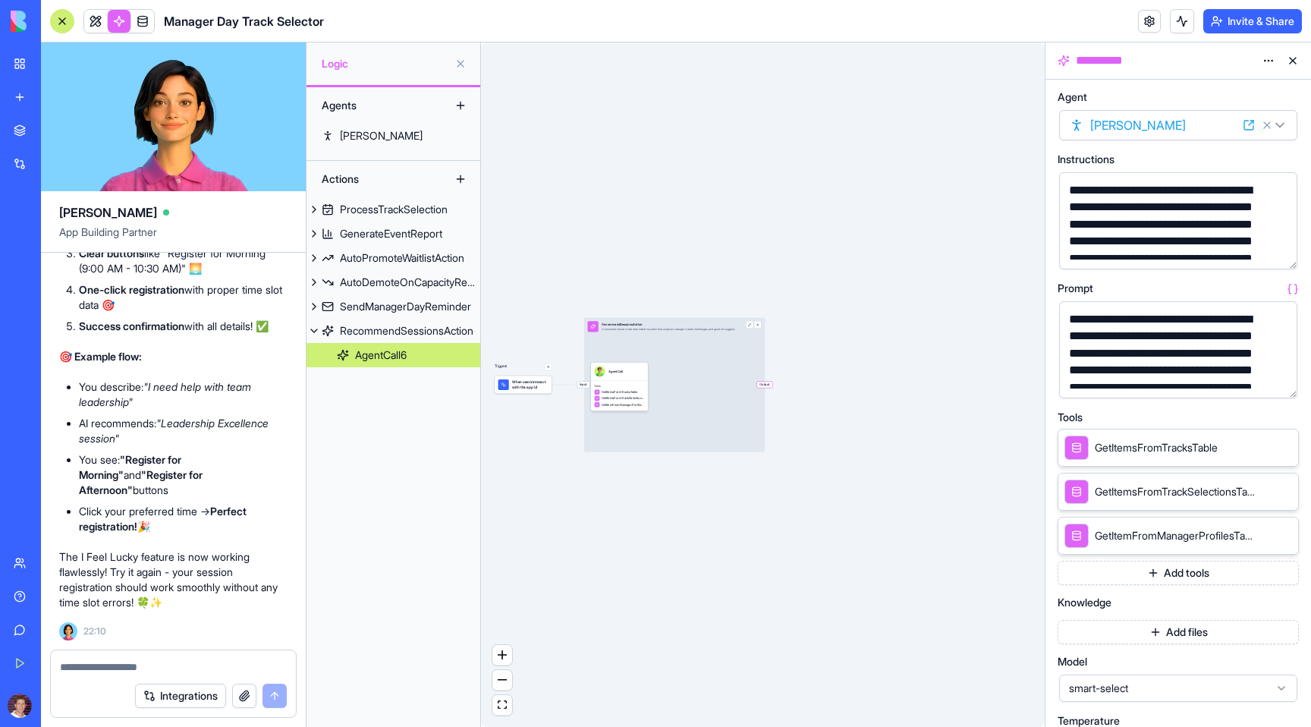
click at [1279, 125] on html "BETA My Workspace New app Marketplace Integrations Recent Manager Day Track Sel…" at bounding box center [655, 363] width 1311 height 727
click at [1296, 61] on button at bounding box center [1293, 61] width 24 height 24
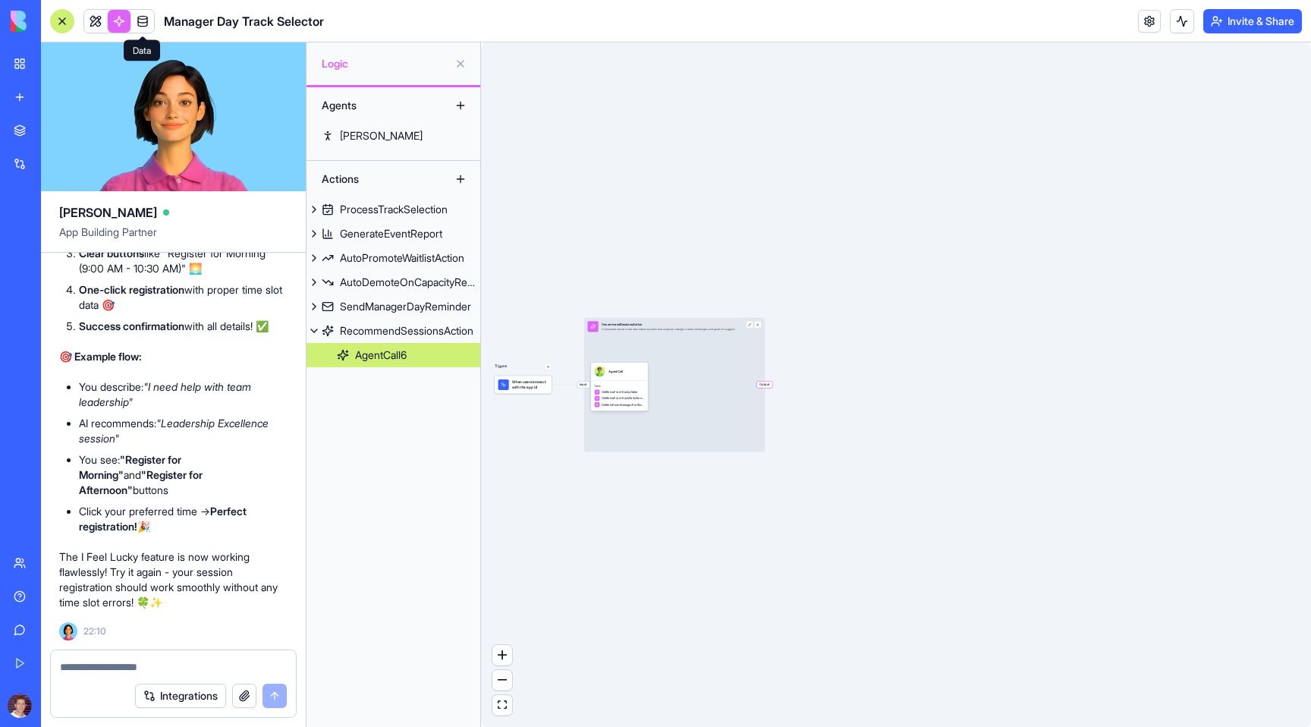
click at [139, 26] on link at bounding box center [142, 21] width 23 height 23
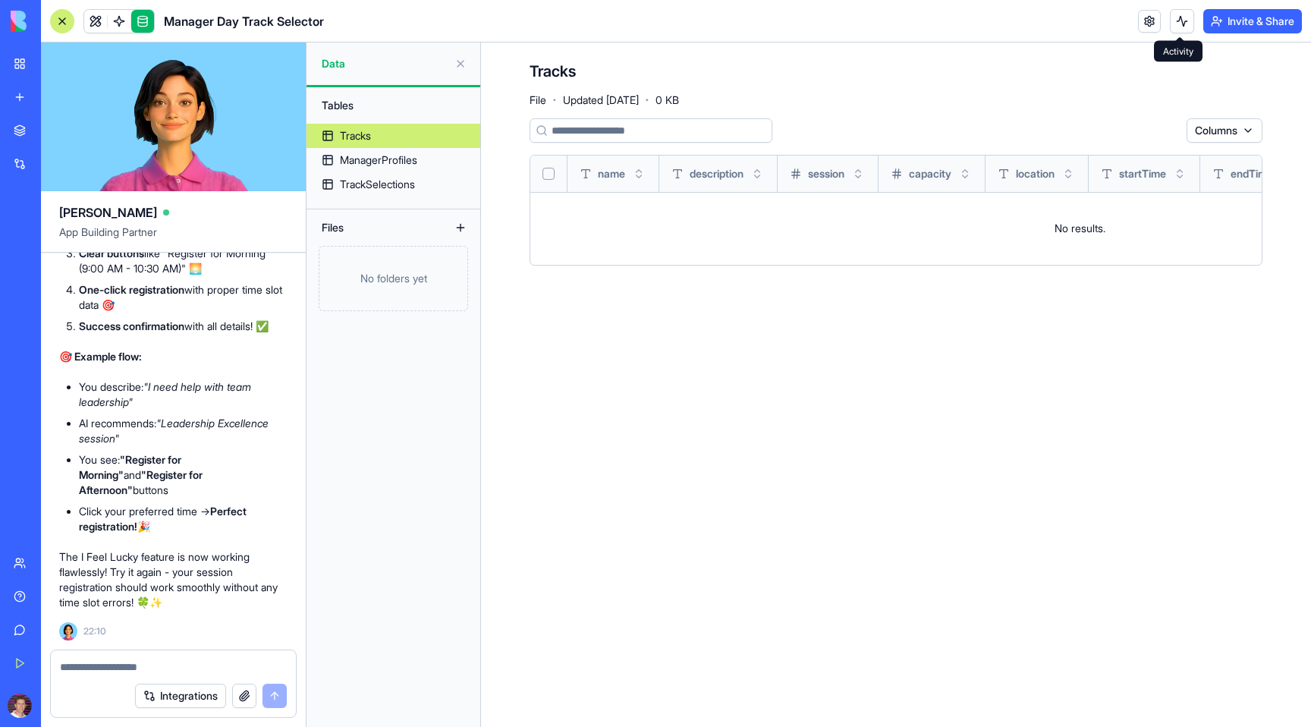
click at [1174, 24] on button at bounding box center [1182, 21] width 24 height 24
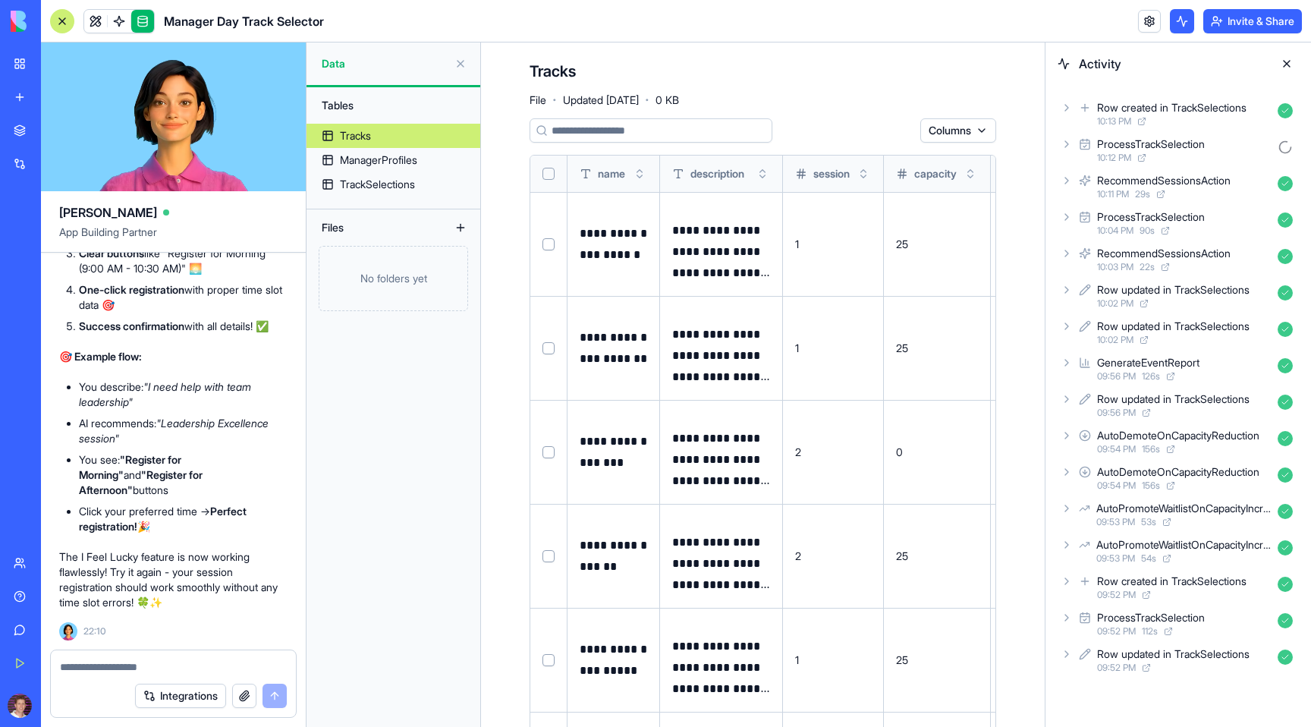
click at [1084, 106] on icon at bounding box center [1085, 108] width 12 height 18
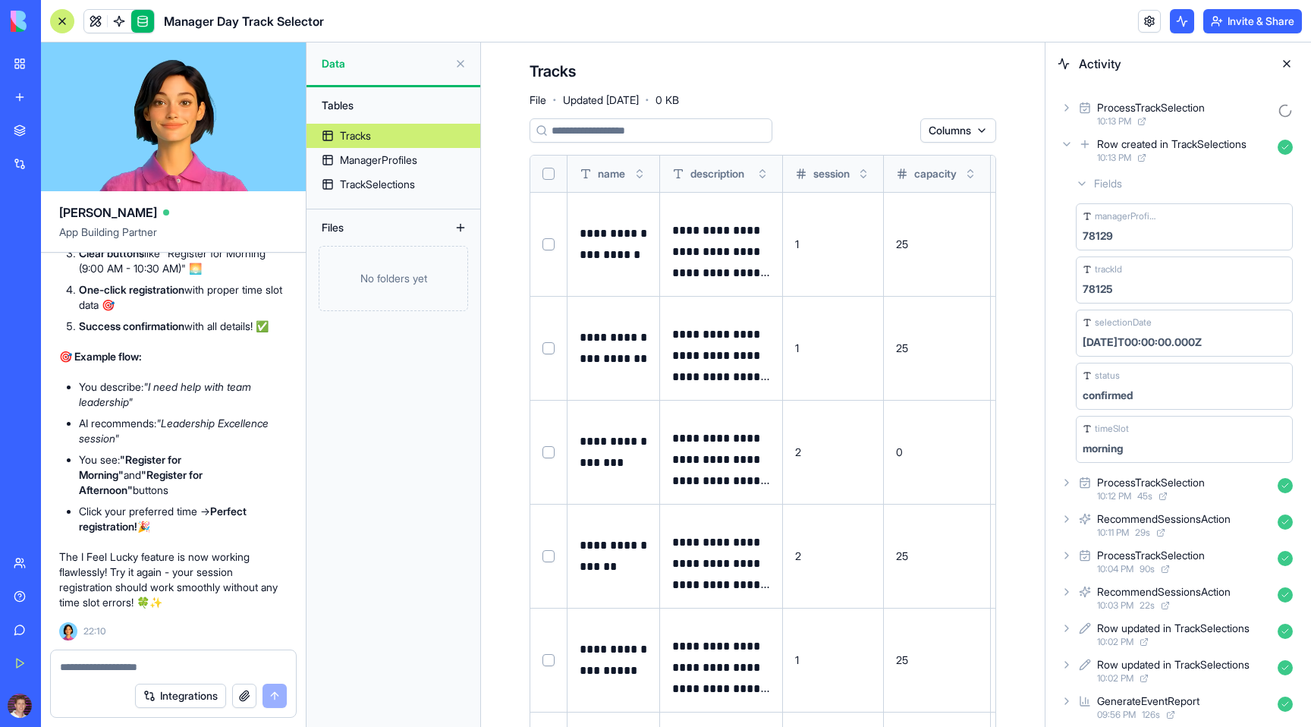
click at [1068, 144] on icon at bounding box center [1067, 144] width 6 height 3
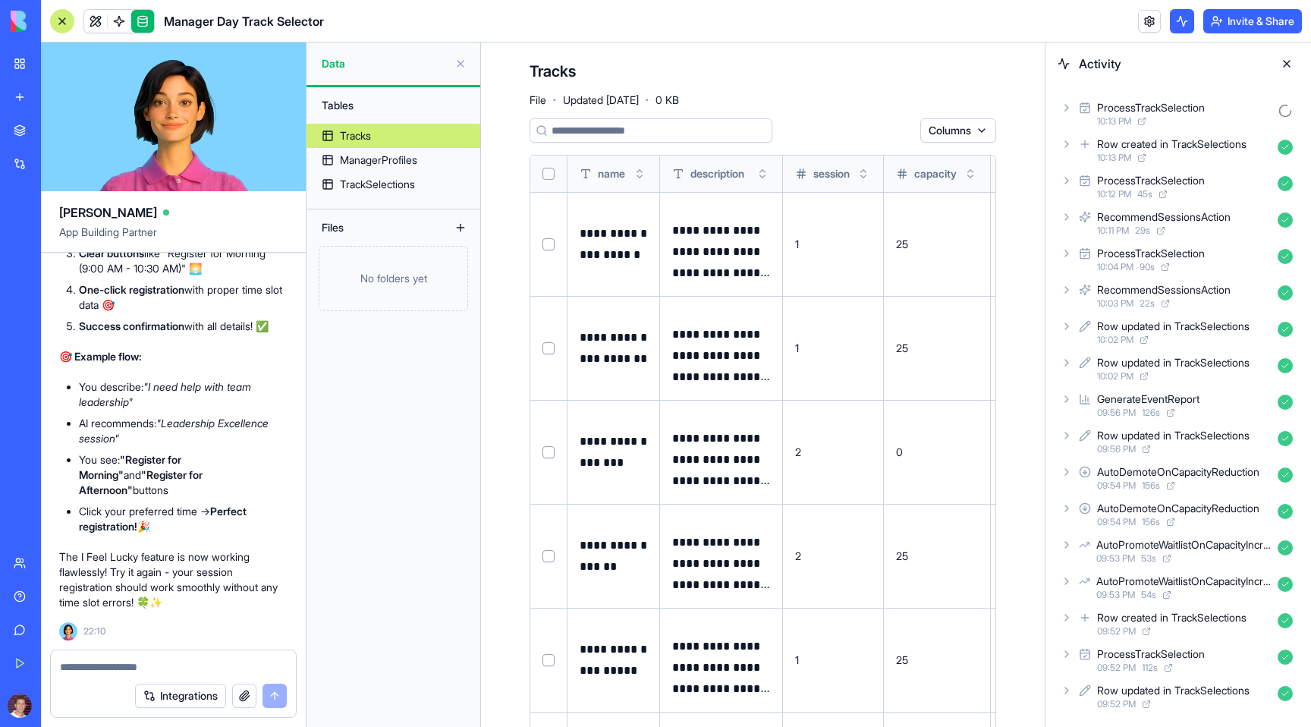
click at [1065, 114] on div "ProcessTrackSelection 10:13 PM" at bounding box center [1178, 113] width 241 height 33
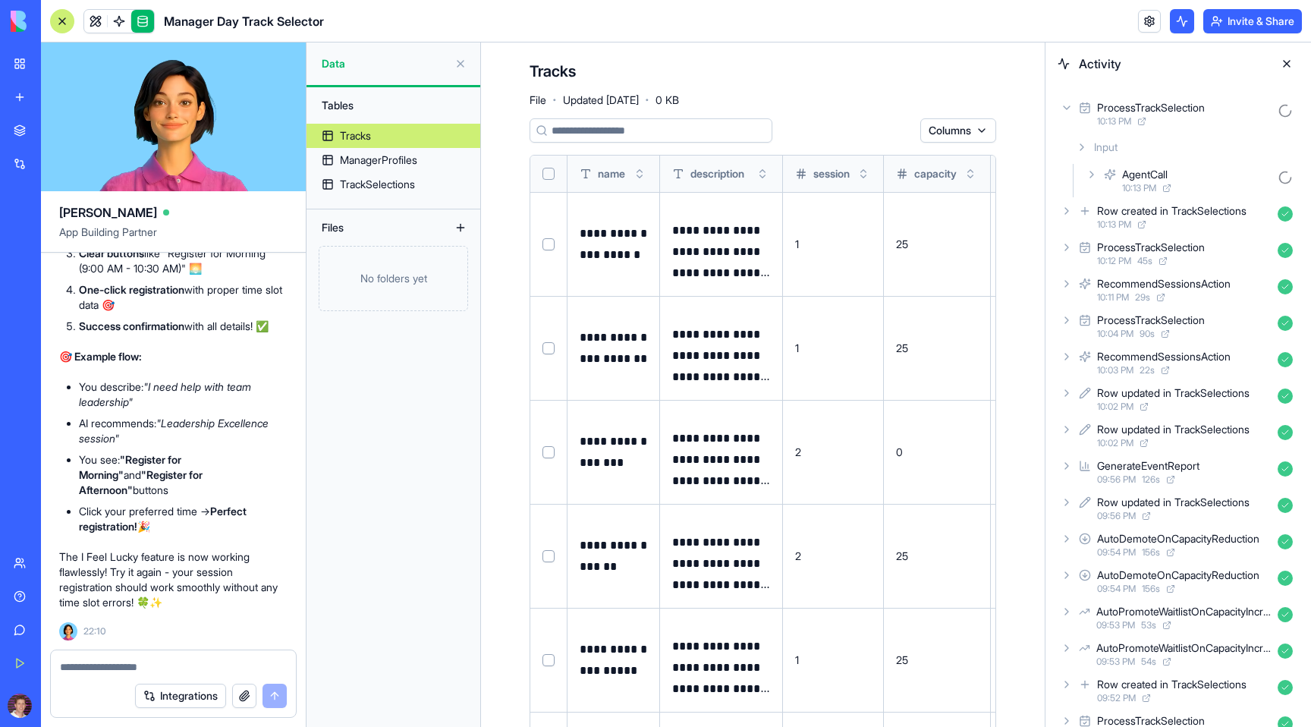
click at [140, 665] on textarea at bounding box center [173, 666] width 227 height 15
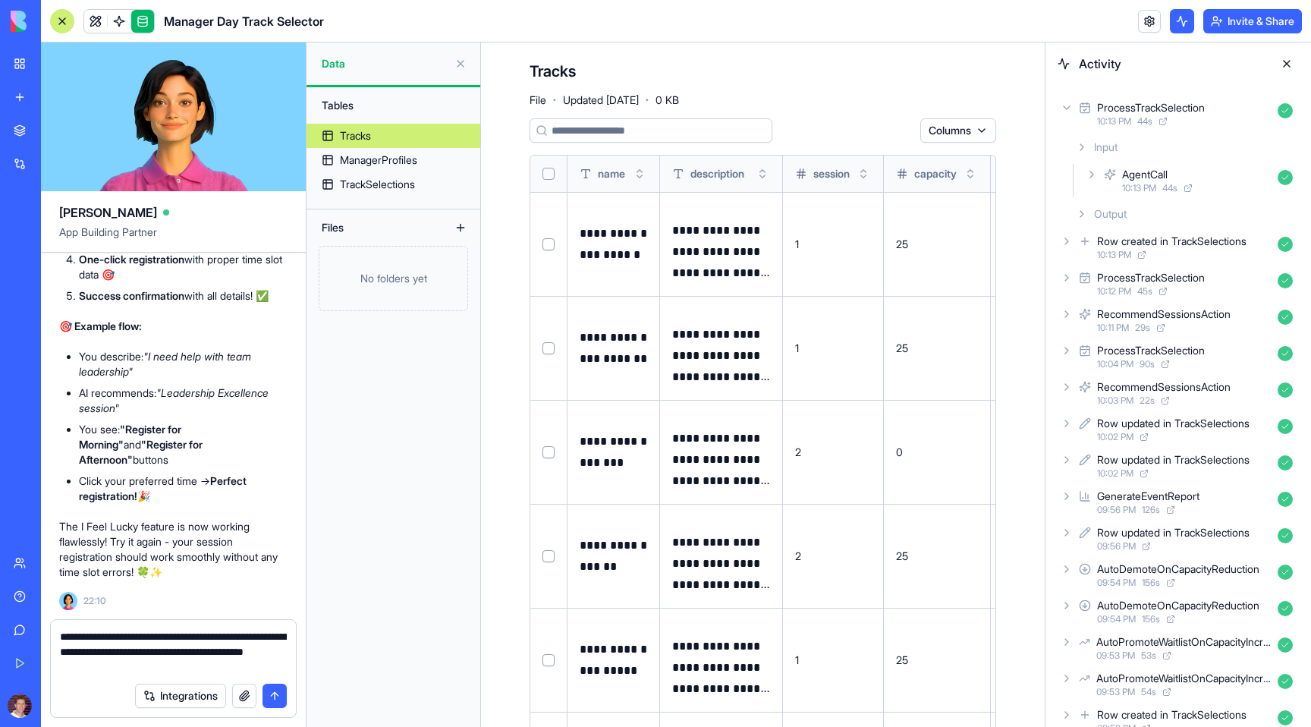
type textarea "**********"
click at [1081, 217] on icon at bounding box center [1082, 214] width 12 height 12
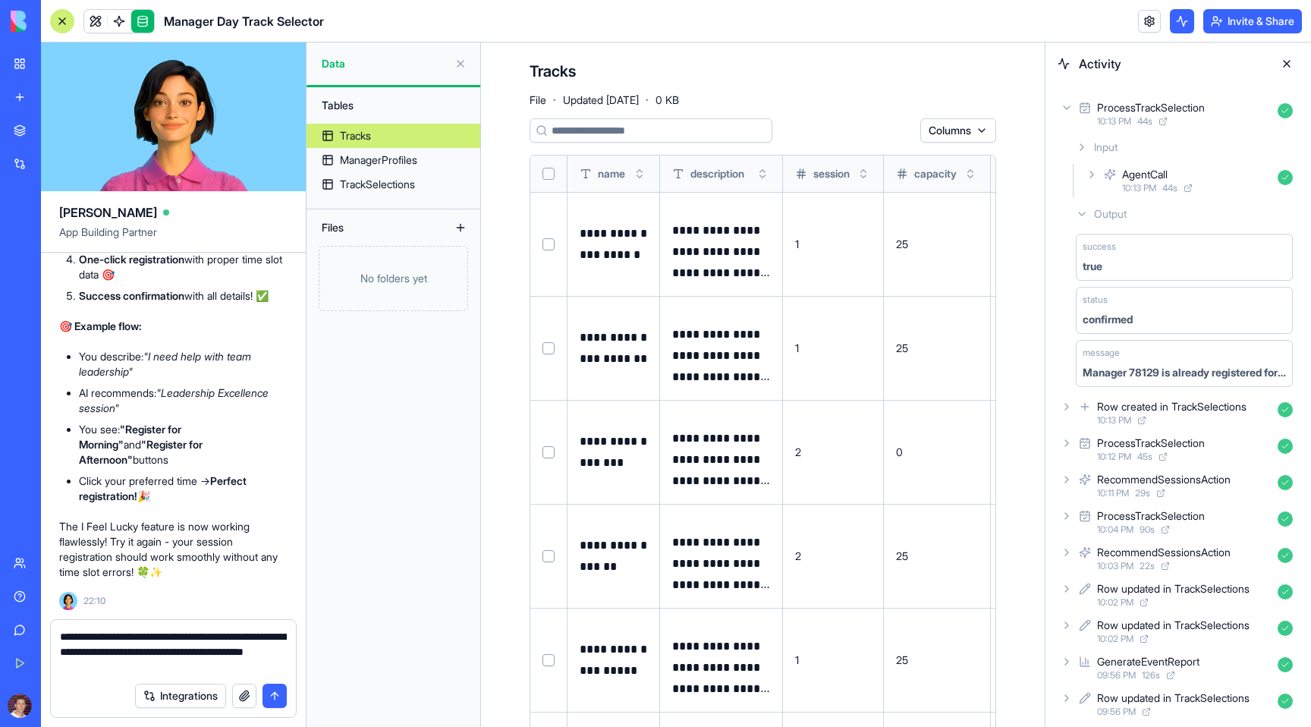
click at [276, 696] on button "submit" at bounding box center [275, 696] width 24 height 24
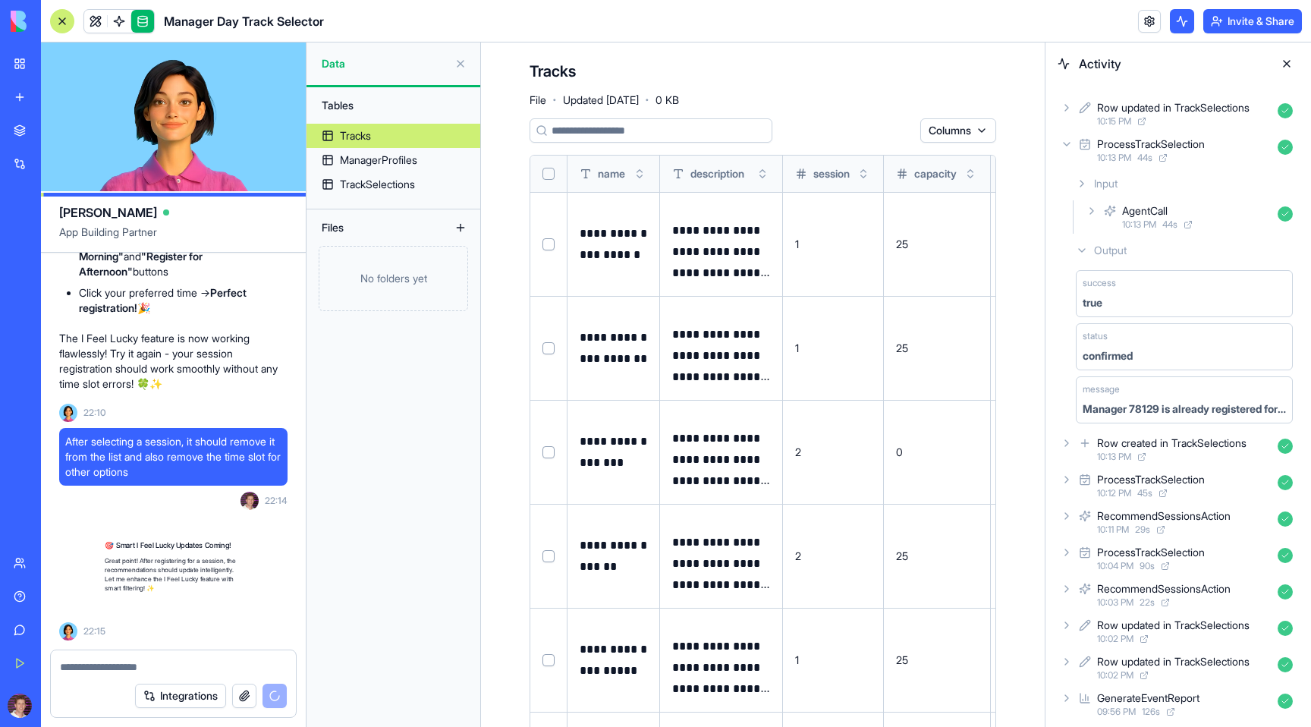
scroll to position [20133, 0]
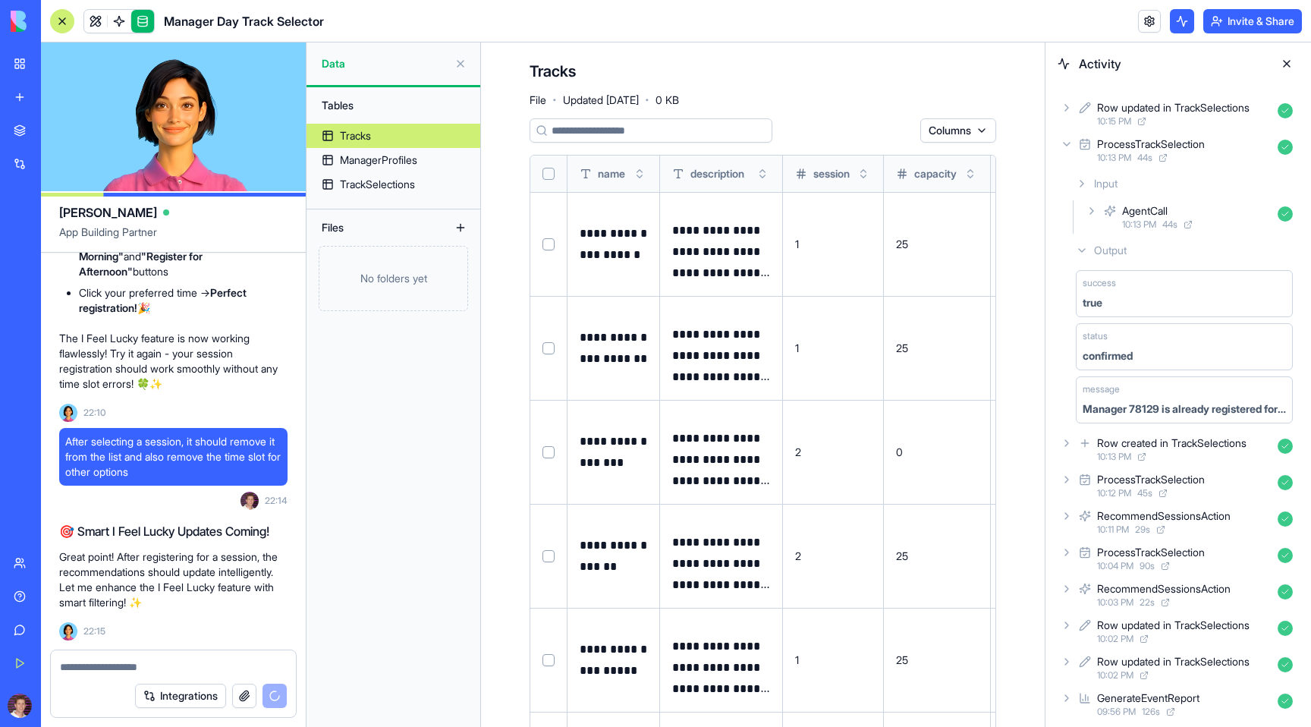
click at [1286, 55] on button at bounding box center [1287, 64] width 24 height 24
